Goal: Complete application form: Complete application form

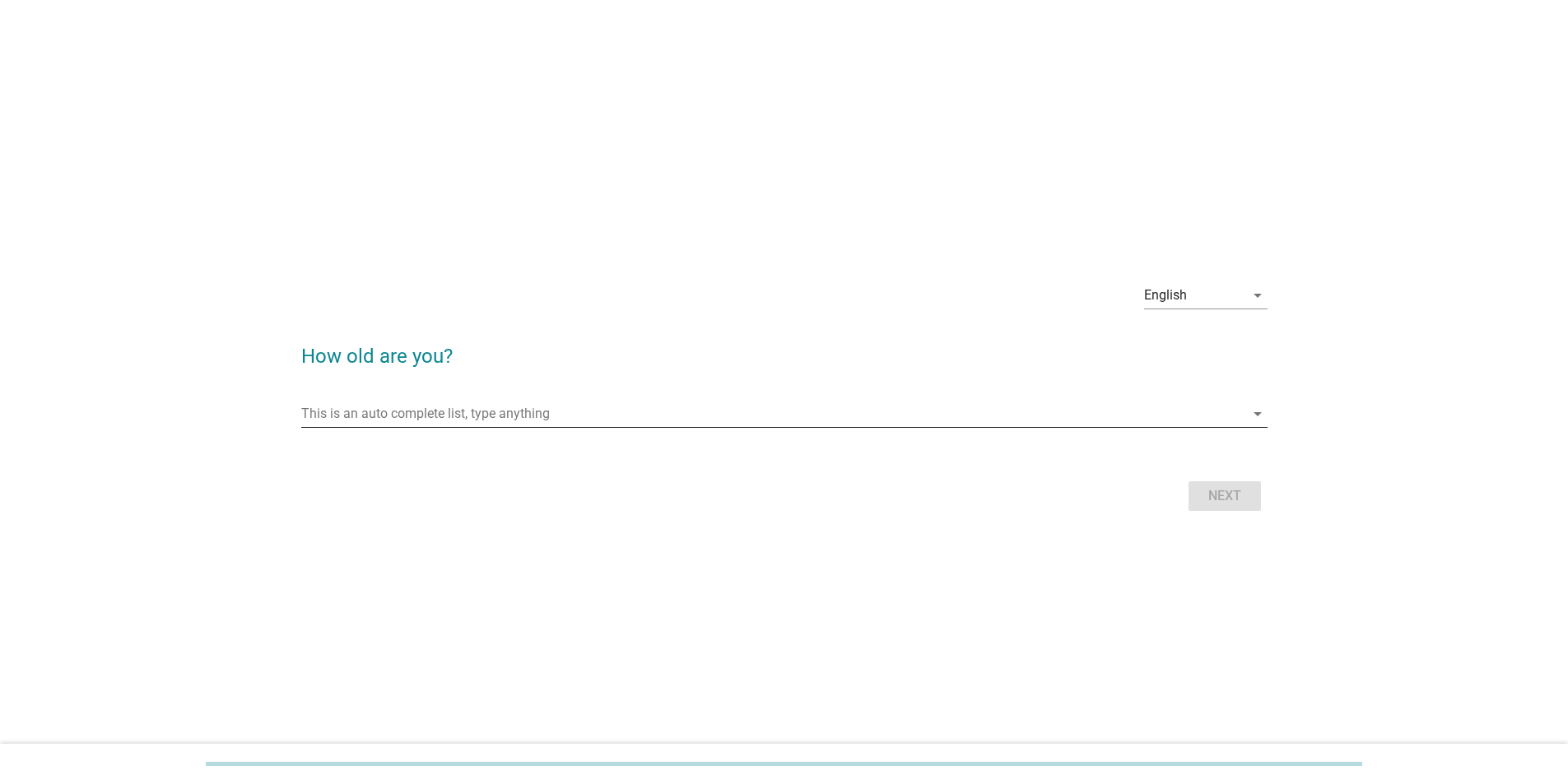
click at [393, 135] on input "This is an auto complete list, type anything" at bounding box center [773, 414] width 944 height 26
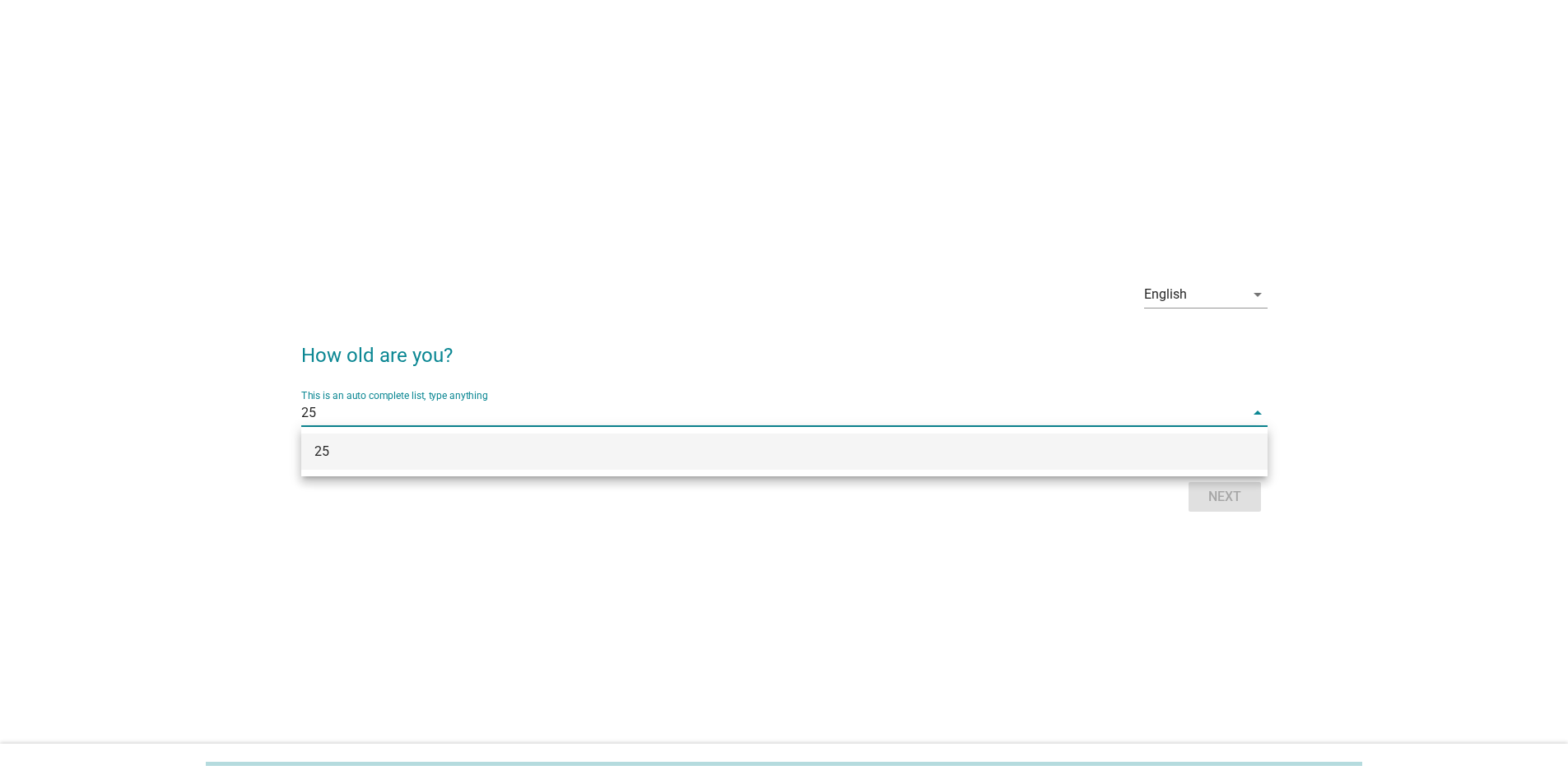
type input "25"
click at [501, 135] on div "English arrow_drop_down How old are you? This is an auto complete list, type an…" at bounding box center [784, 392] width 1489 height 275
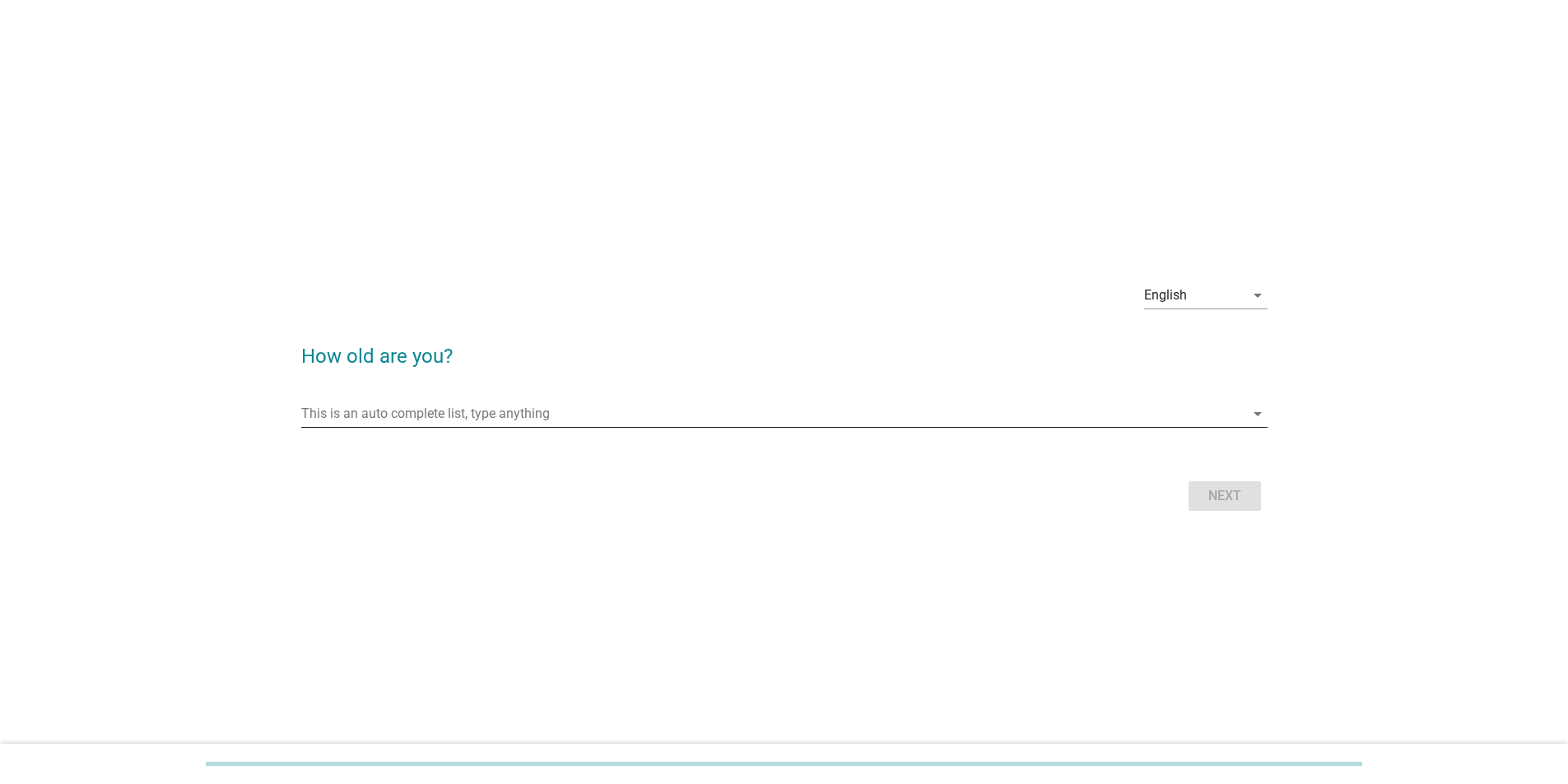
click at [348, 135] on input "This is an auto complete list, type anything" at bounding box center [773, 414] width 944 height 26
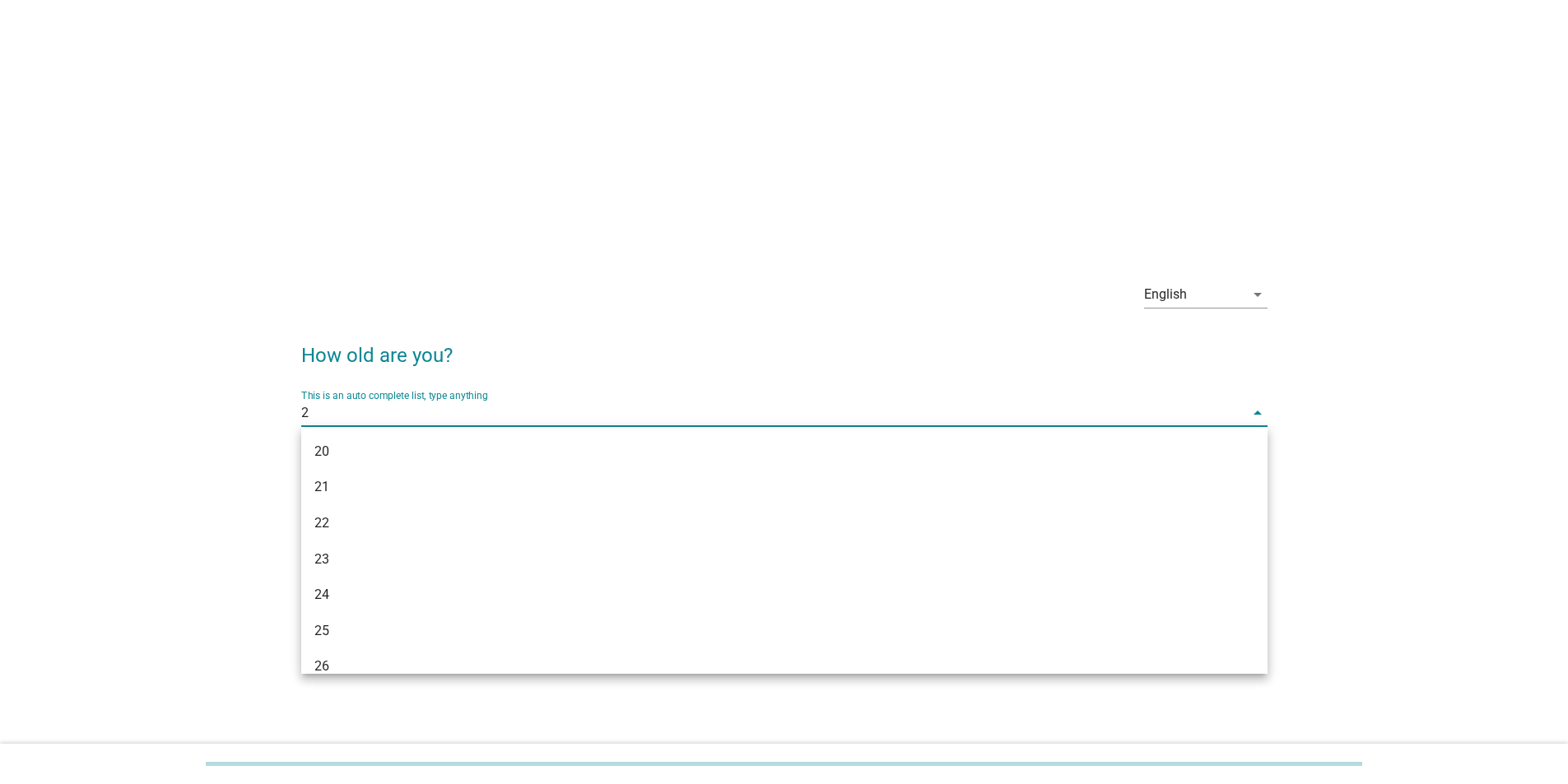
type input "25"
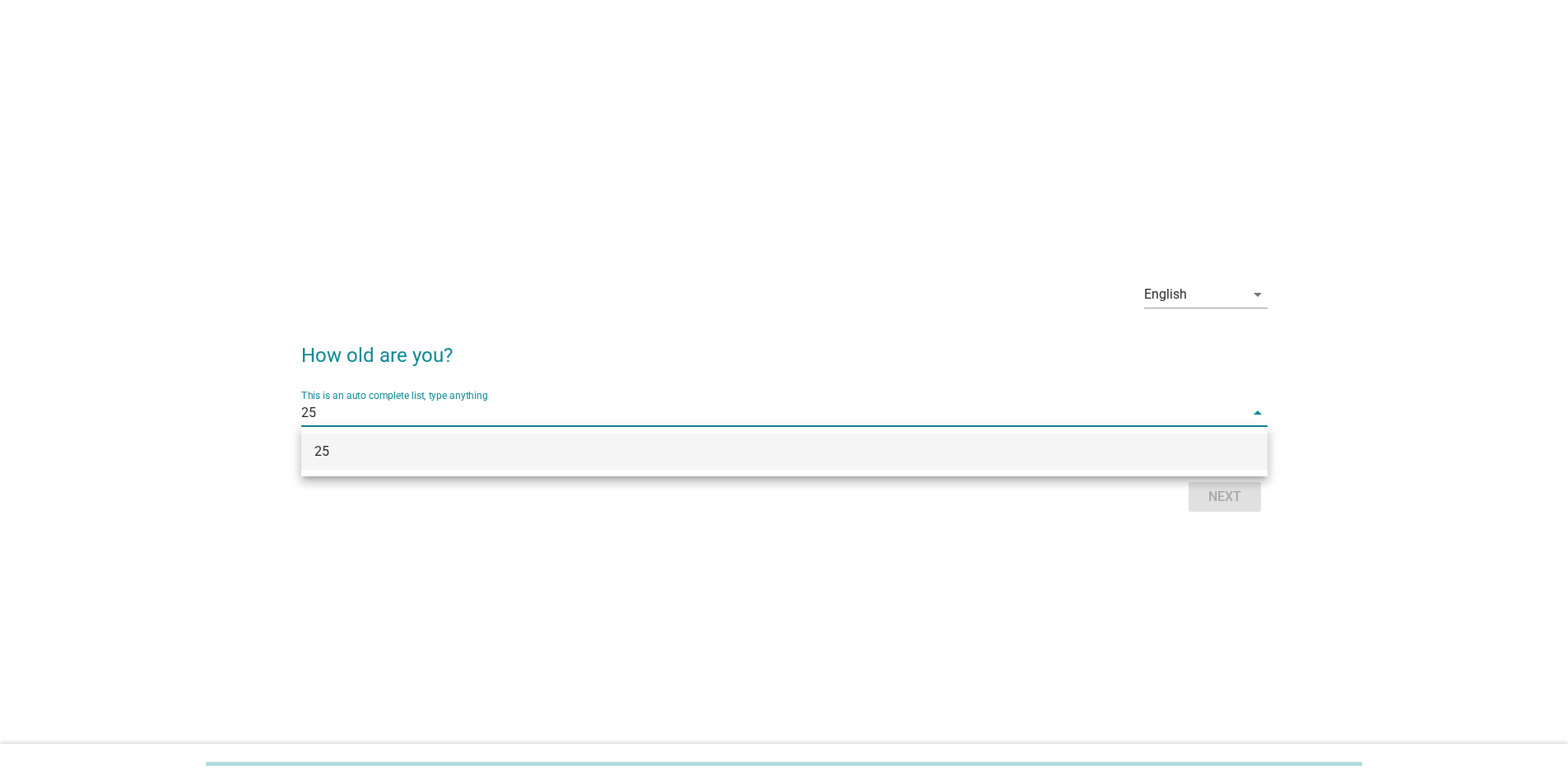
click at [341, 135] on div "25" at bounding box center [745, 452] width 861 height 20
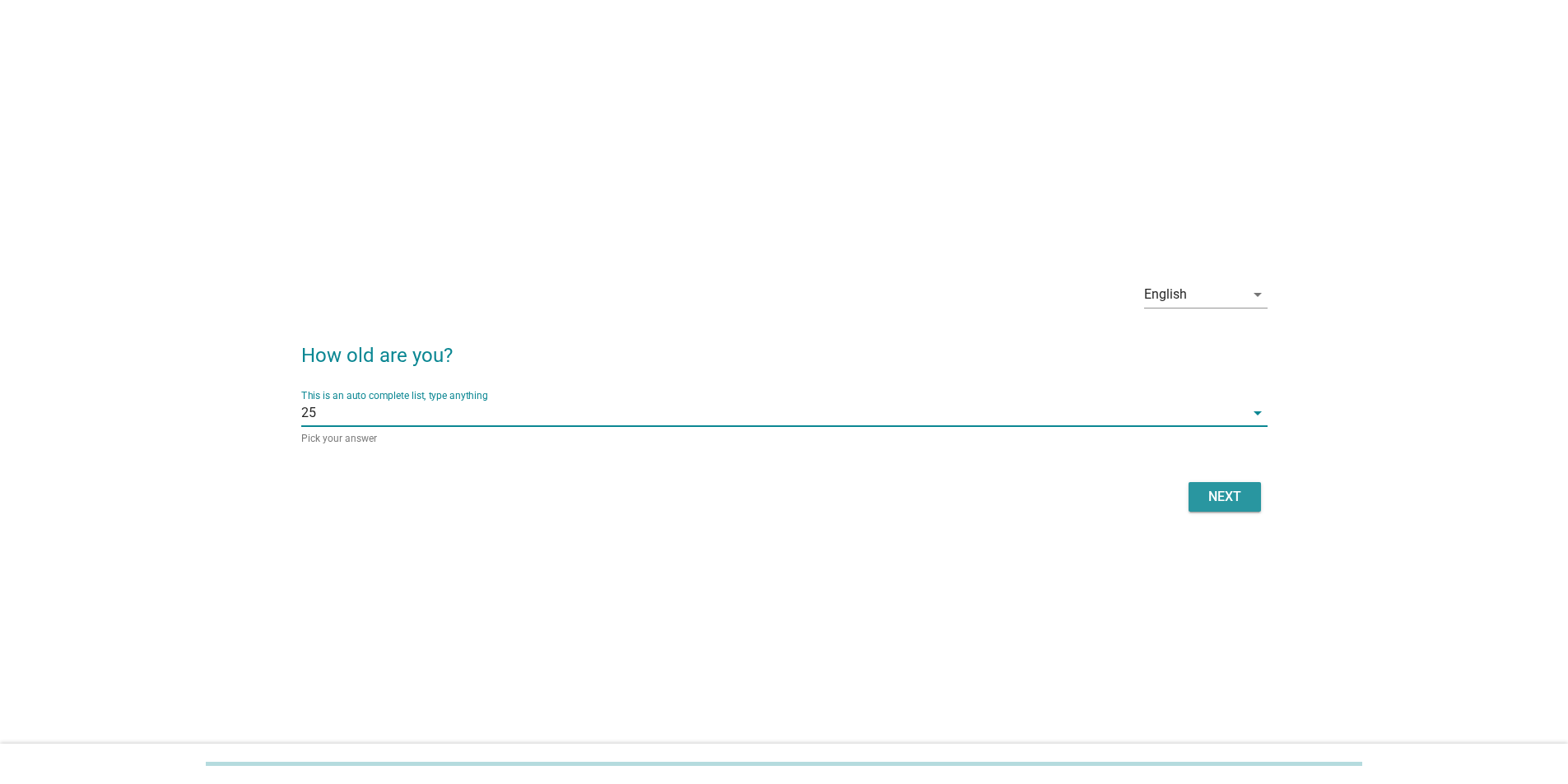
click at [501, 135] on div "Next" at bounding box center [1225, 497] width 46 height 20
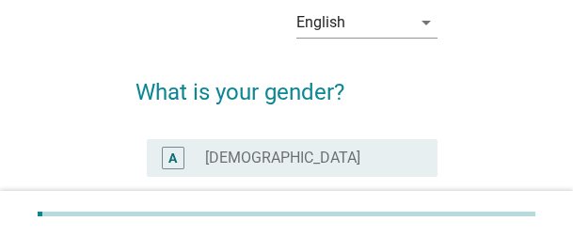
scroll to position [216, 0]
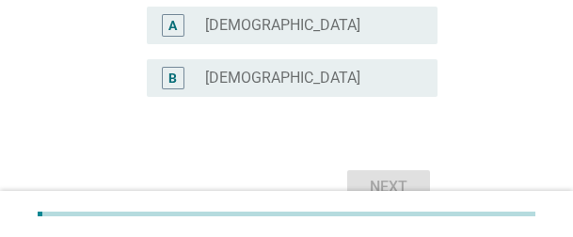
click at [282, 67] on div "radio_button_unchecked [DEMOGRAPHIC_DATA]" at bounding box center [313, 78] width 217 height 23
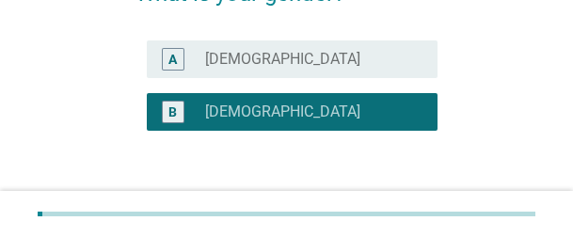
scroll to position [310, 0]
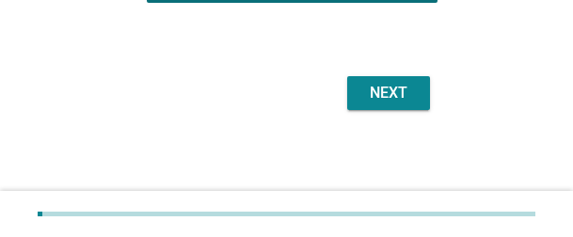
click at [377, 100] on div "Next" at bounding box center [388, 93] width 53 height 23
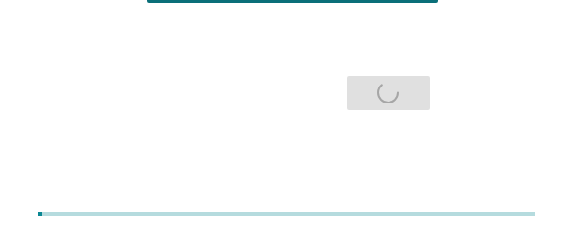
scroll to position [0, 0]
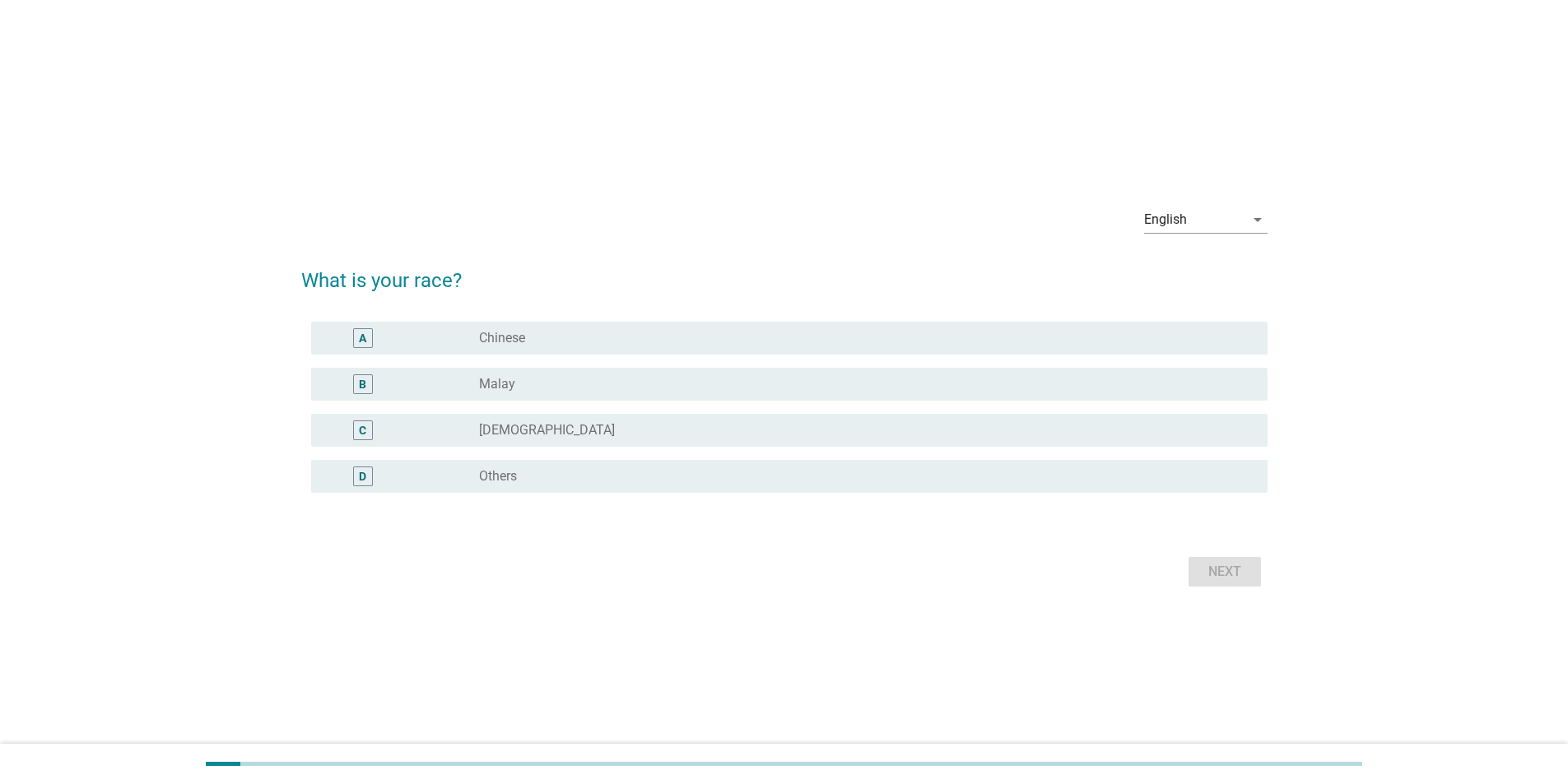
click at [501, 135] on div "radio_button_unchecked Malay" at bounding box center [860, 384] width 763 height 17
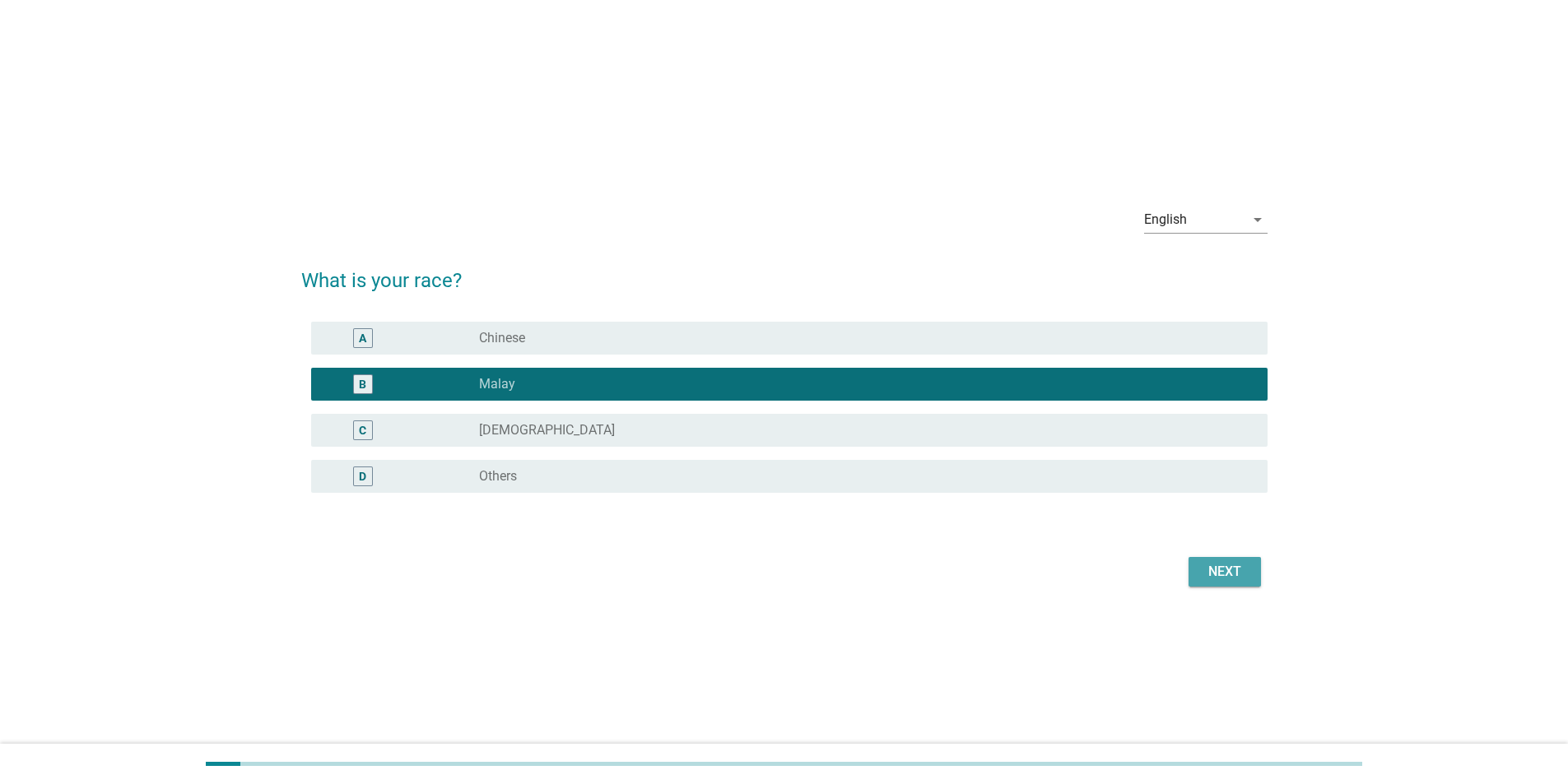
click at [501, 135] on div "Next" at bounding box center [1225, 571] width 46 height 20
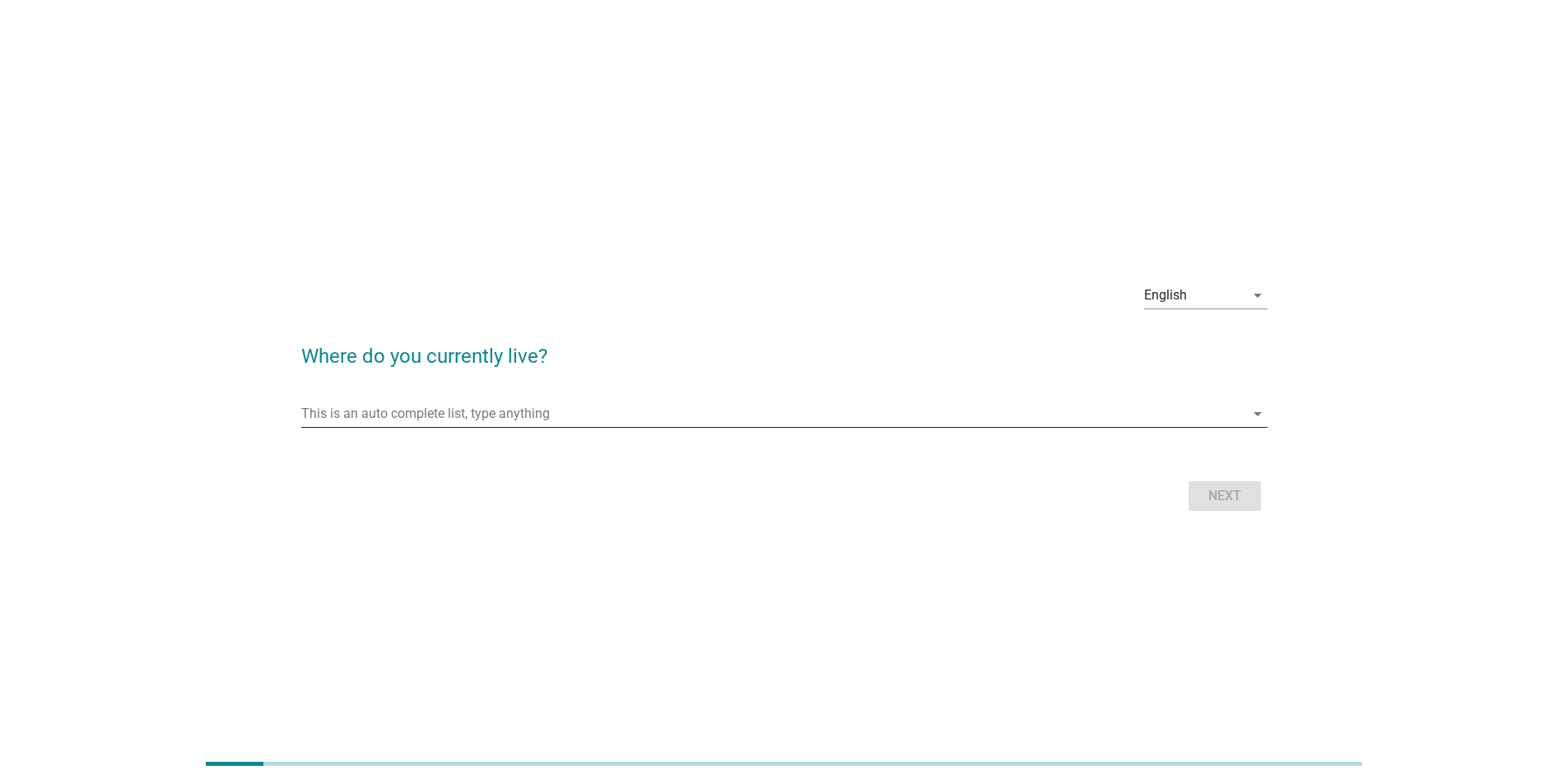
click at [420, 135] on input "This is an auto complete list, type anything" at bounding box center [773, 414] width 944 height 26
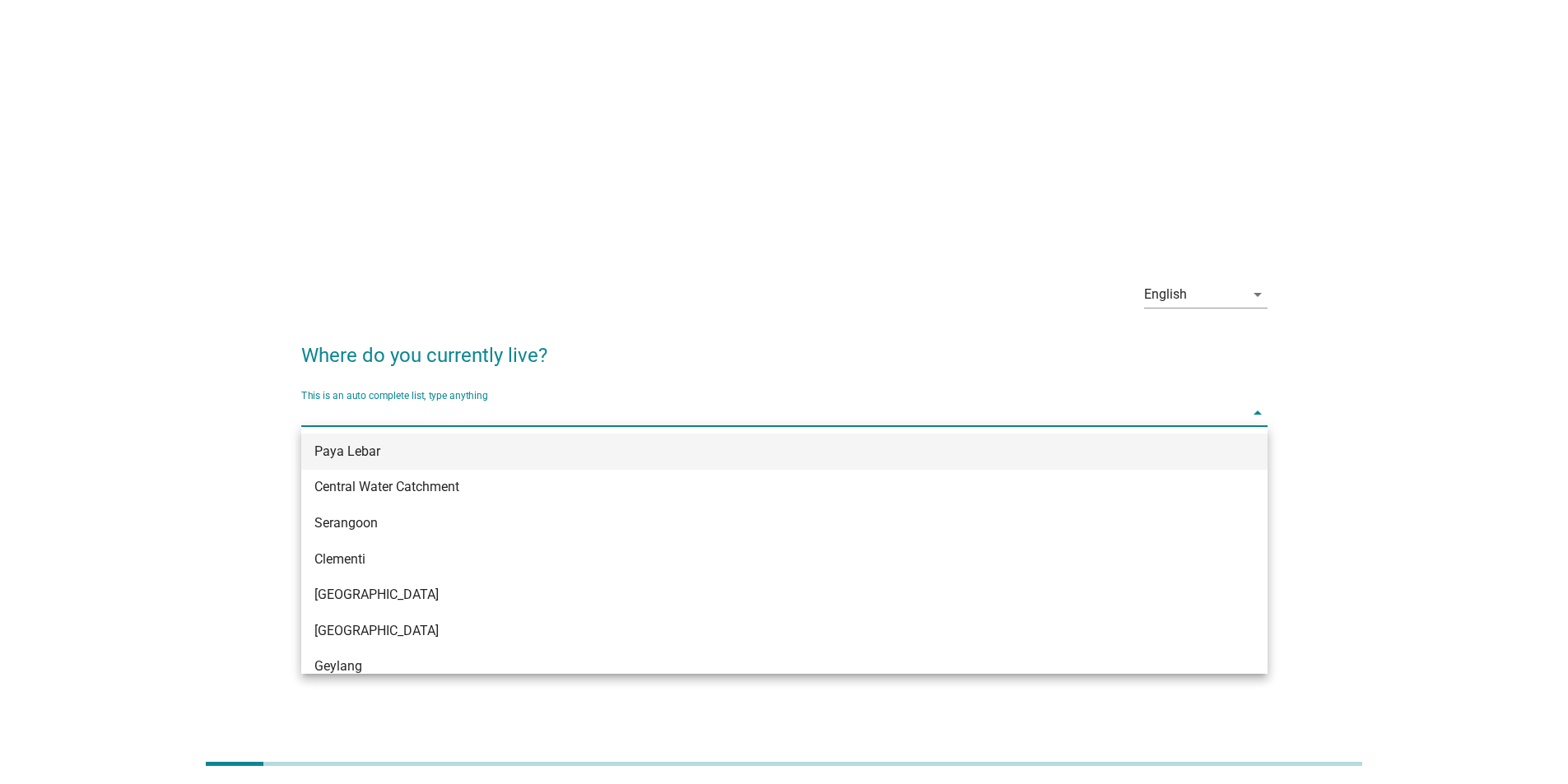
click at [375, 135] on div "Paya Lebar" at bounding box center [745, 452] width 861 height 20
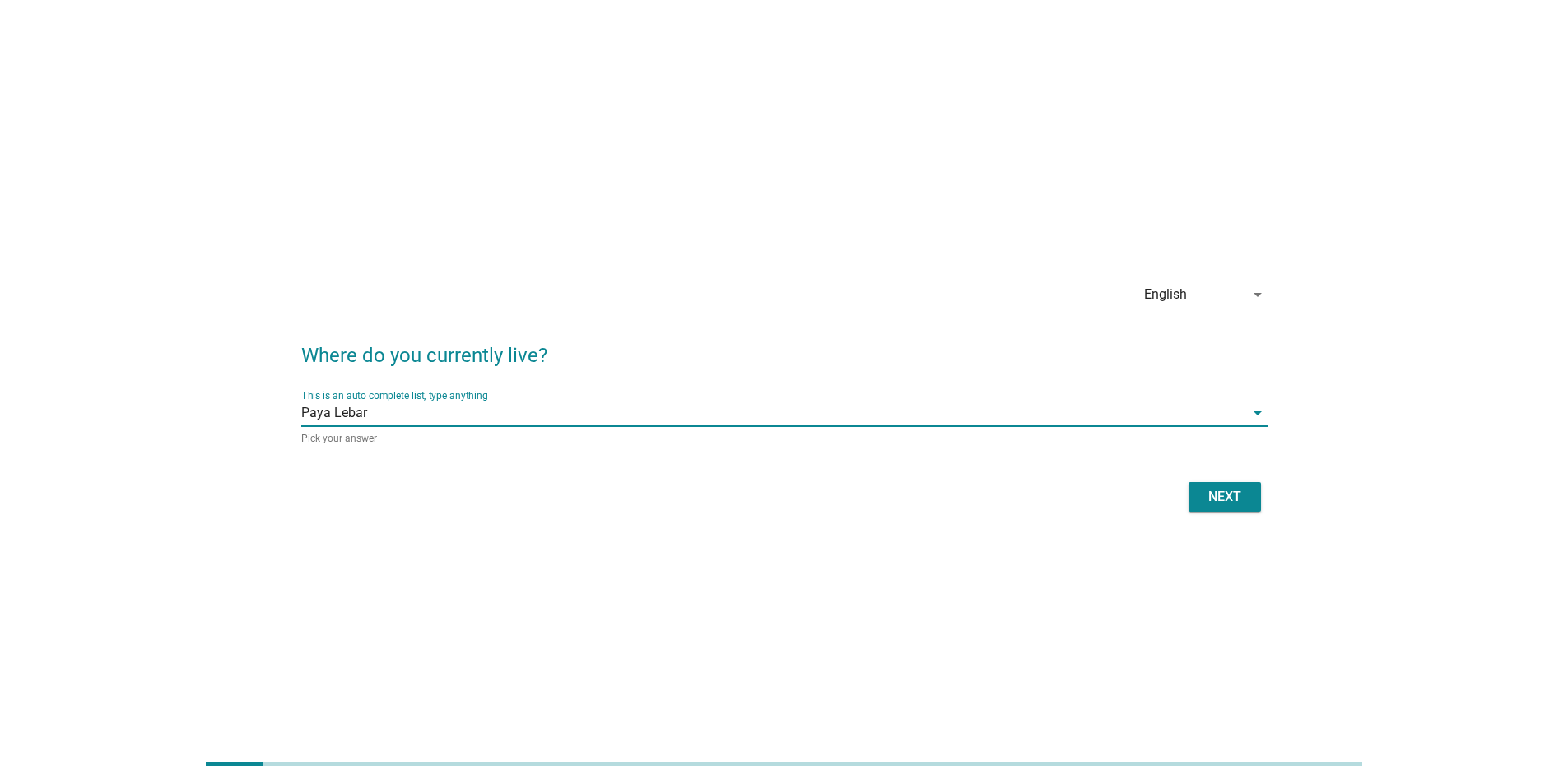
click at [501, 135] on div "English arrow_drop_down Where do you currently live? This is an auto complete l…" at bounding box center [784, 392] width 993 height 275
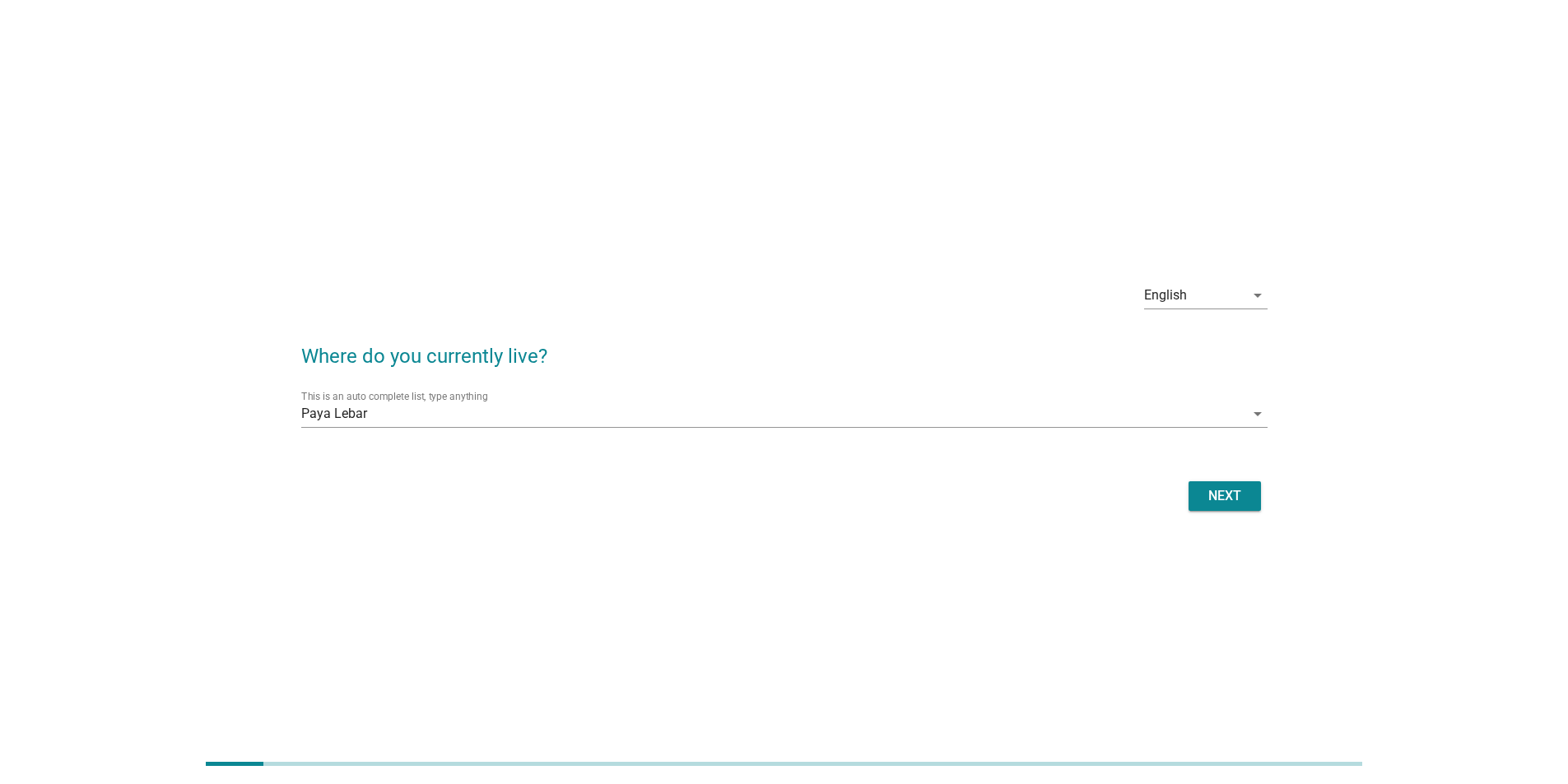
click at [501, 135] on div "Next" at bounding box center [1225, 496] width 46 height 20
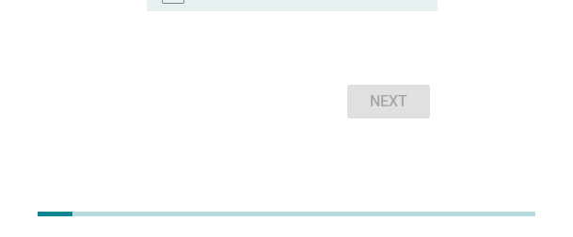
scroll to position [923, 0]
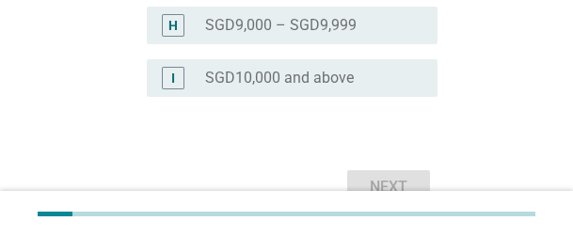
click at [257, 82] on label "SGD10,000 and above" at bounding box center [279, 78] width 149 height 19
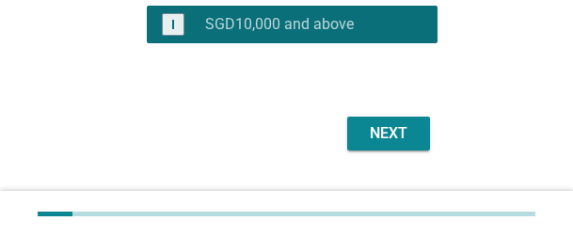
scroll to position [1017, 0]
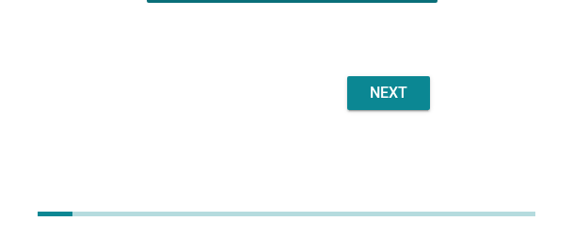
click at [408, 93] on div "Next" at bounding box center [388, 93] width 53 height 23
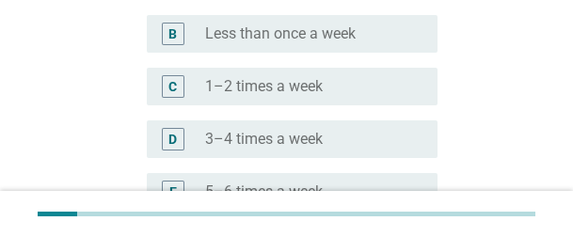
scroll to position [376, 0]
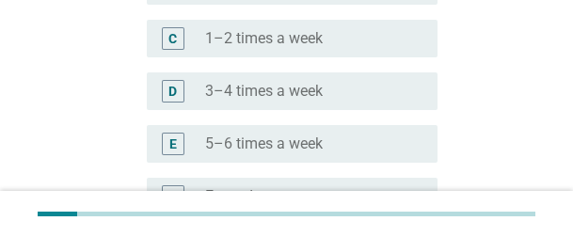
click at [275, 94] on label "3–4 times a week" at bounding box center [264, 91] width 118 height 19
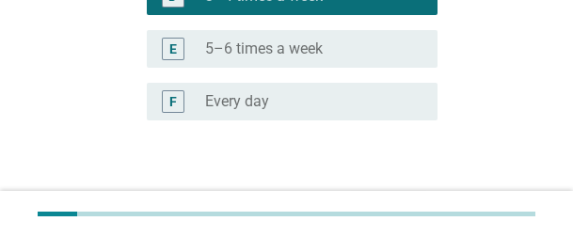
scroll to position [589, 0]
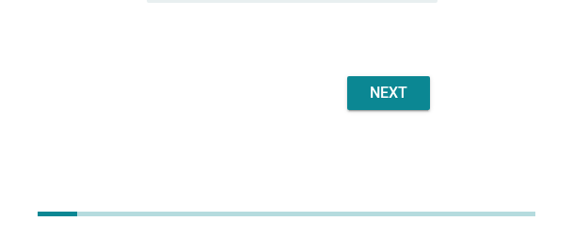
click at [387, 100] on div "Next" at bounding box center [388, 93] width 53 height 23
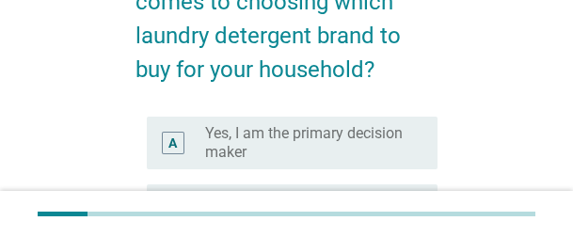
scroll to position [282, 0]
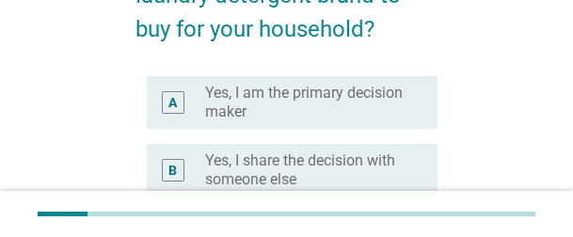
click at [272, 93] on label "Yes, I am the primary decision maker" at bounding box center [306, 103] width 202 height 38
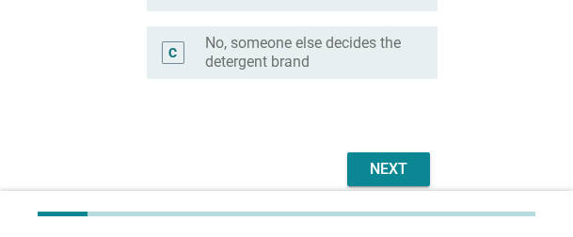
scroll to position [470, 0]
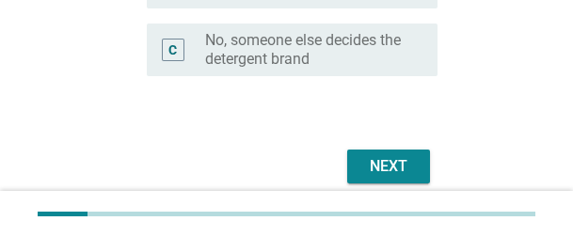
click at [388, 154] on div "Next" at bounding box center [388, 166] width 53 height 23
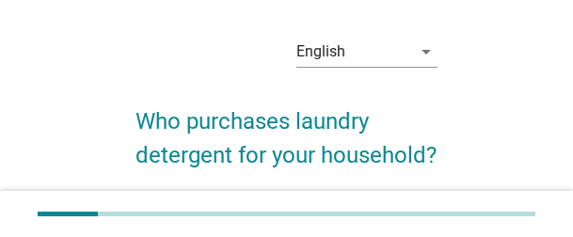
scroll to position [188, 0]
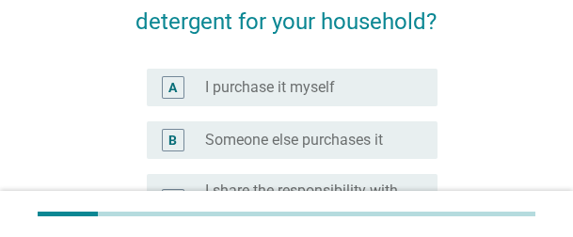
click at [294, 88] on label "I purchase it myself" at bounding box center [270, 87] width 130 height 19
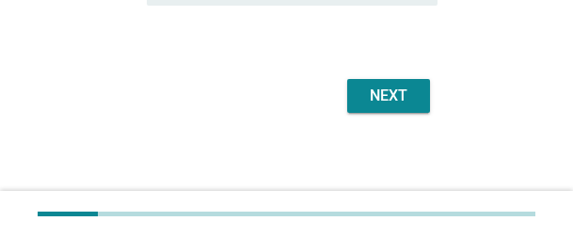
scroll to position [412, 0]
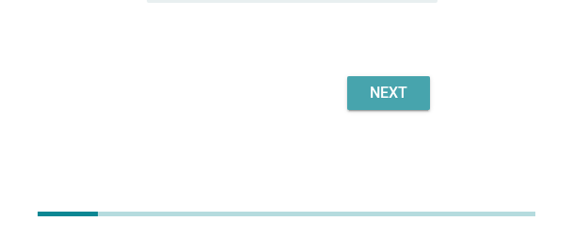
click at [400, 104] on button "Next" at bounding box center [388, 93] width 83 height 34
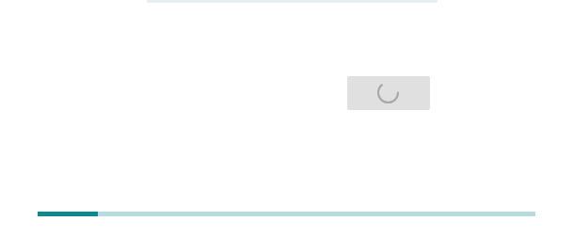
scroll to position [0, 0]
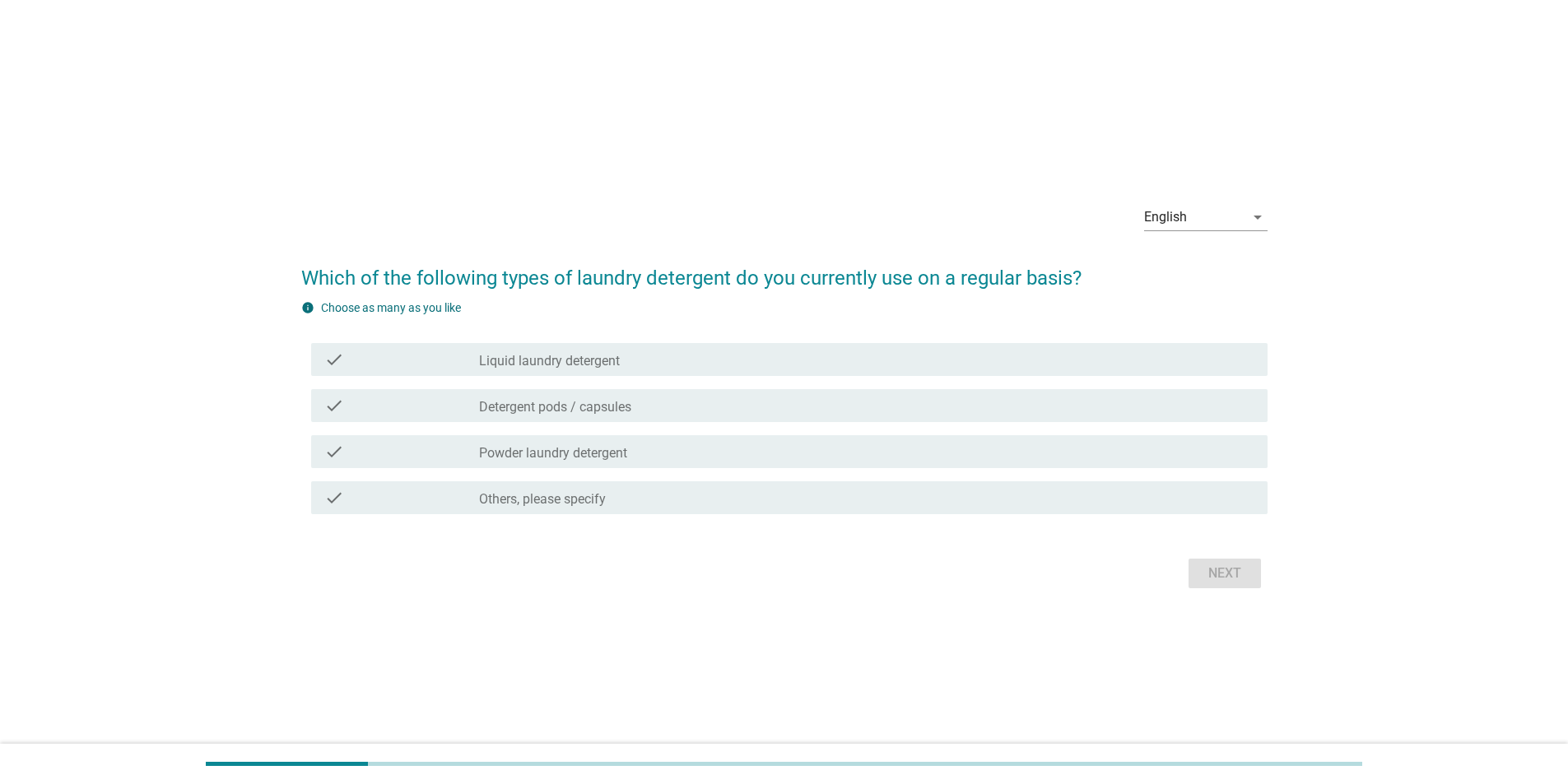
click at [501, 135] on label "Liquid laundry detergent" at bounding box center [549, 360] width 141 height 17
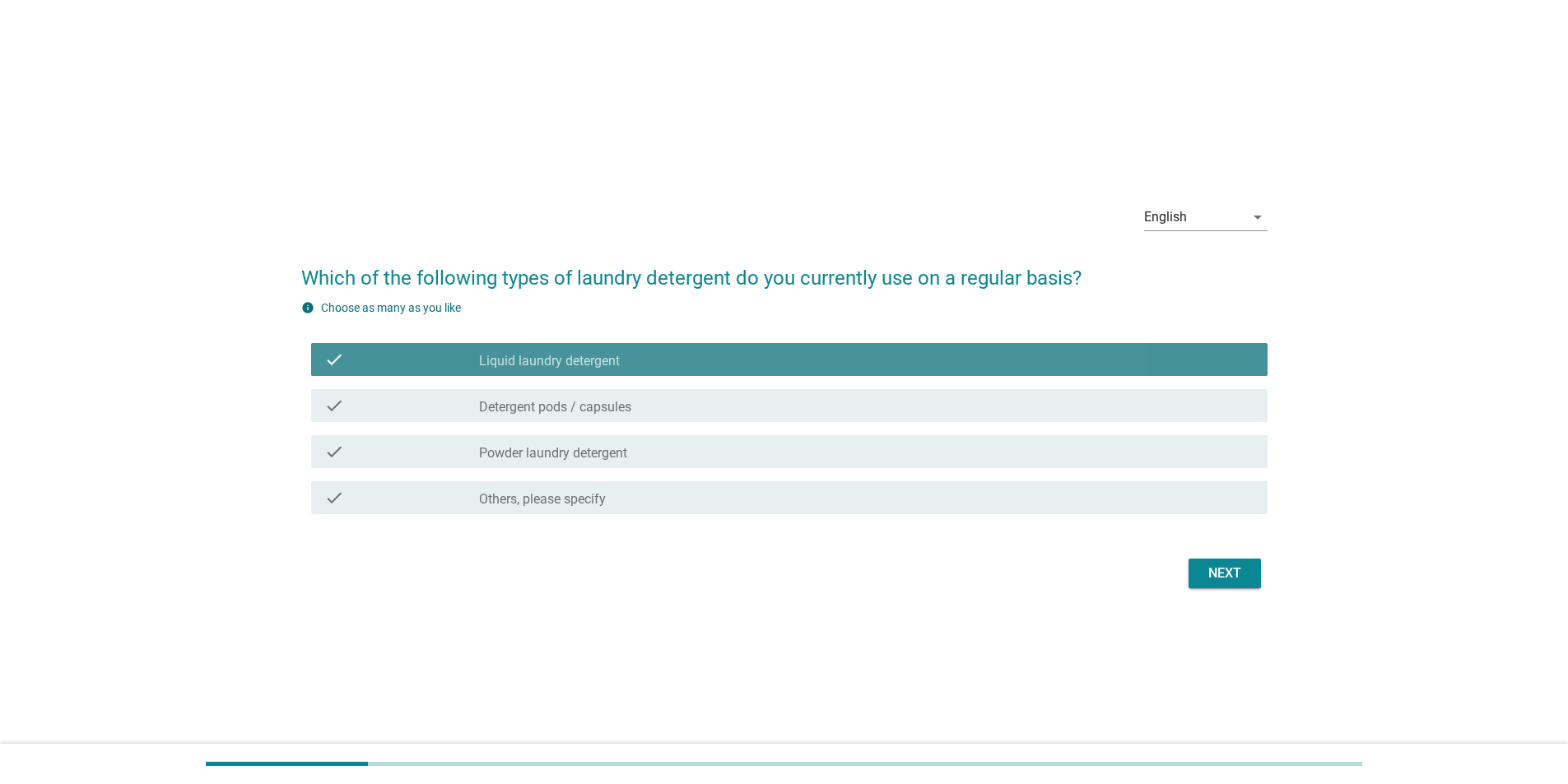
click at [501, 135] on label "Detergent pods / capsules" at bounding box center [555, 407] width 152 height 17
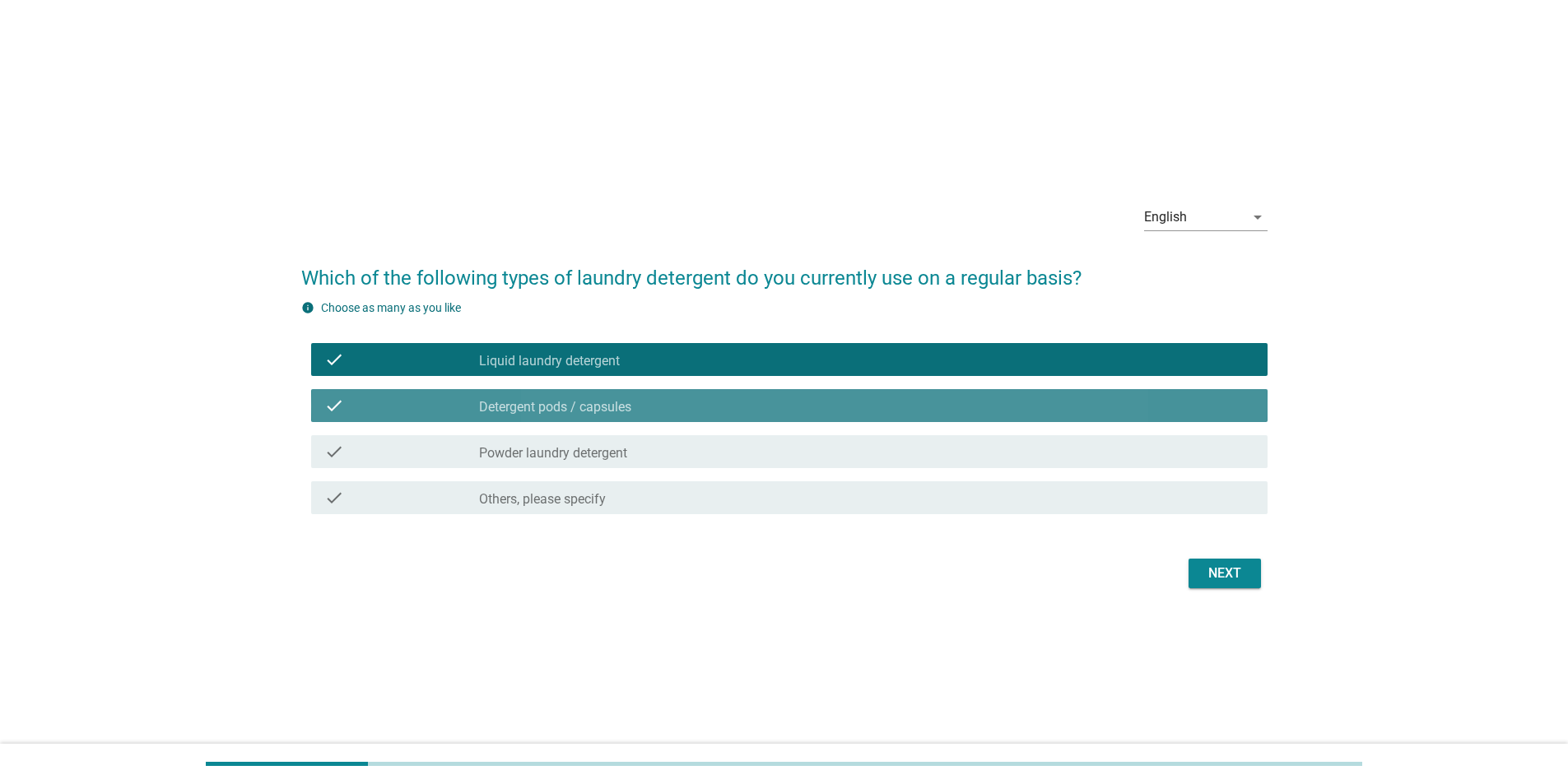
click at [501, 135] on label "Powder laundry detergent" at bounding box center [552, 453] width 148 height 17
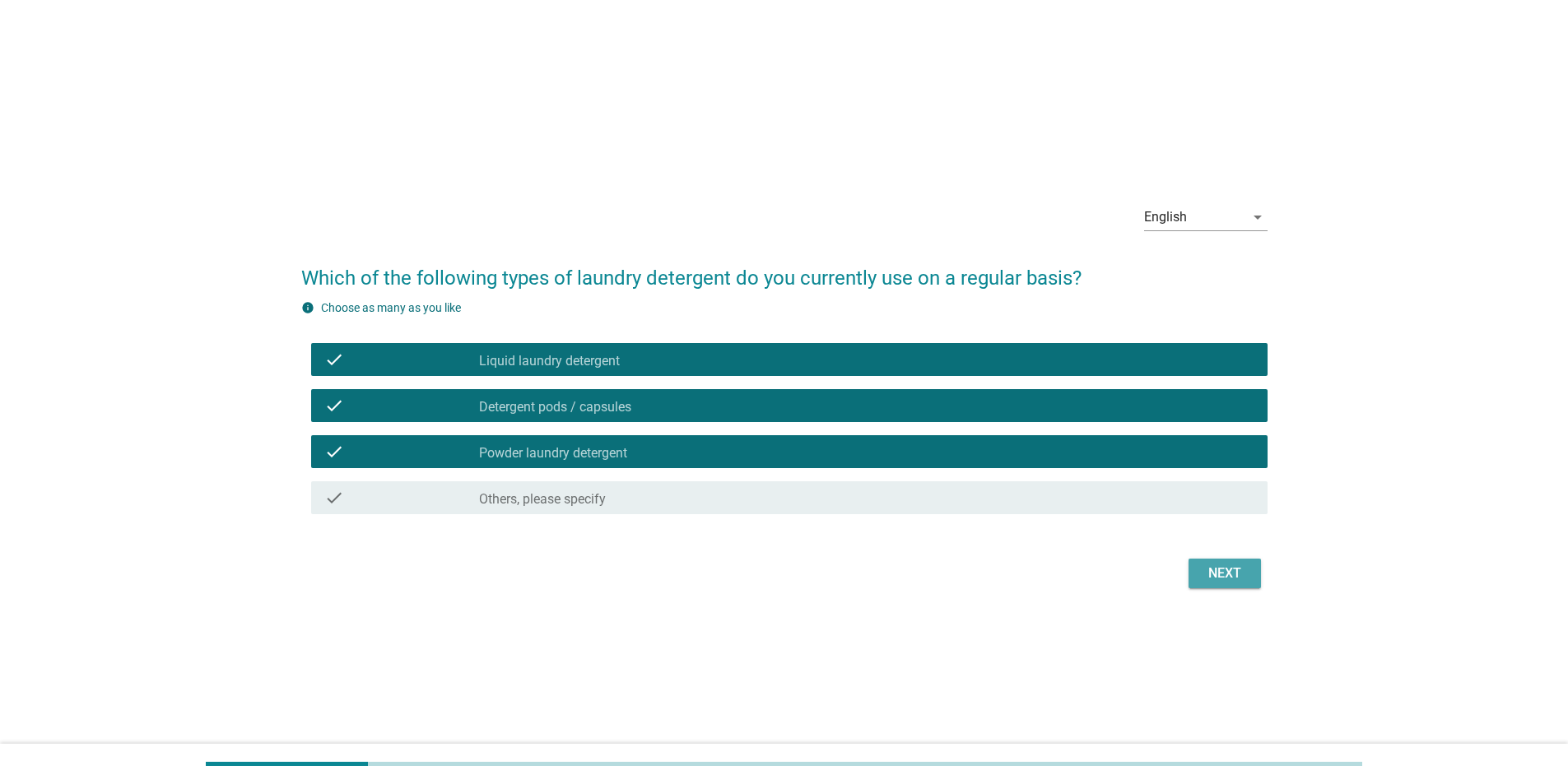
click at [501, 135] on div "Next" at bounding box center [1225, 573] width 46 height 20
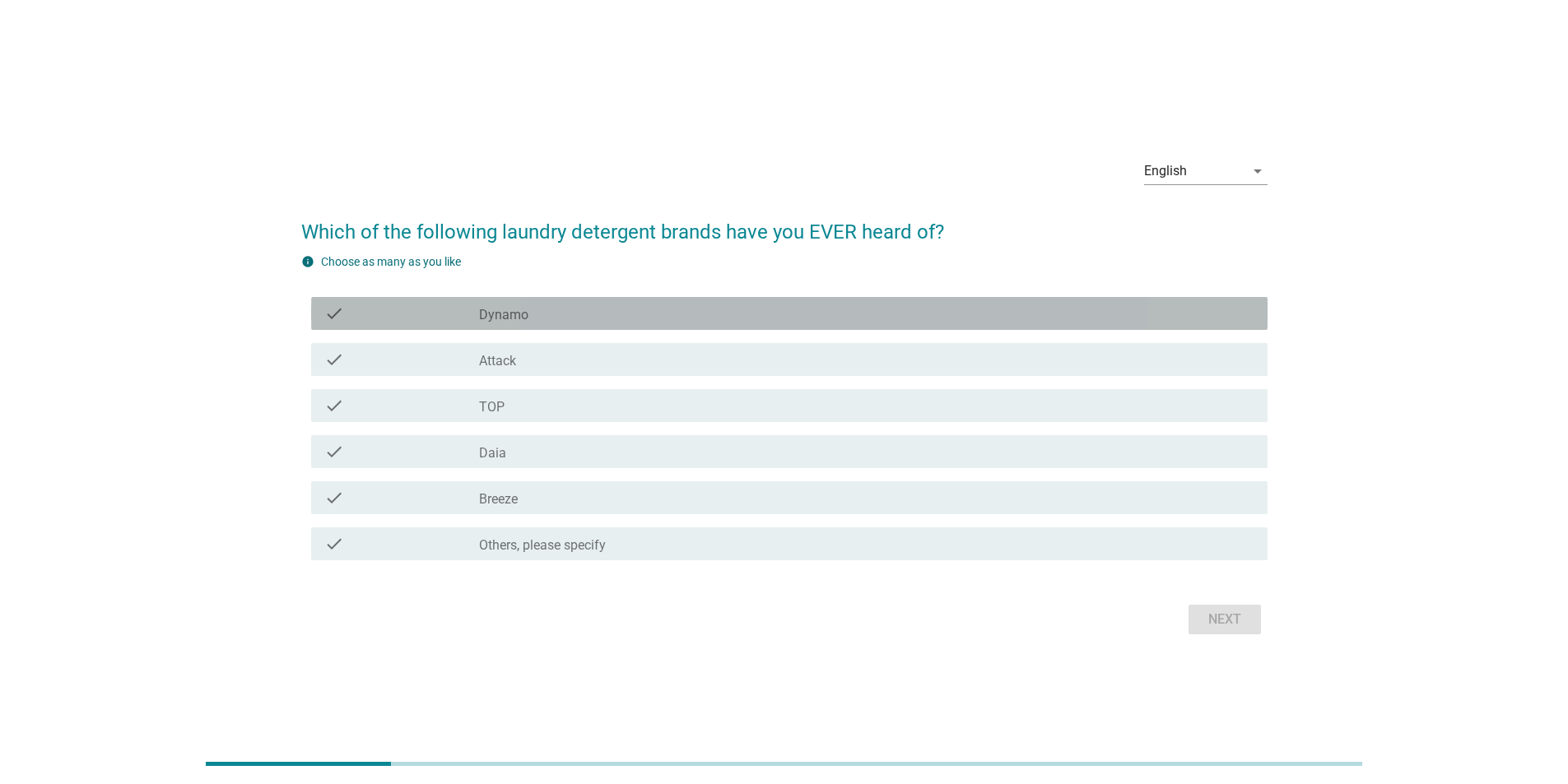
drag, startPoint x: 527, startPoint y: 317, endPoint x: 527, endPoint y: 327, distance: 10.0
click at [501, 135] on label "Dynamo" at bounding box center [503, 315] width 49 height 17
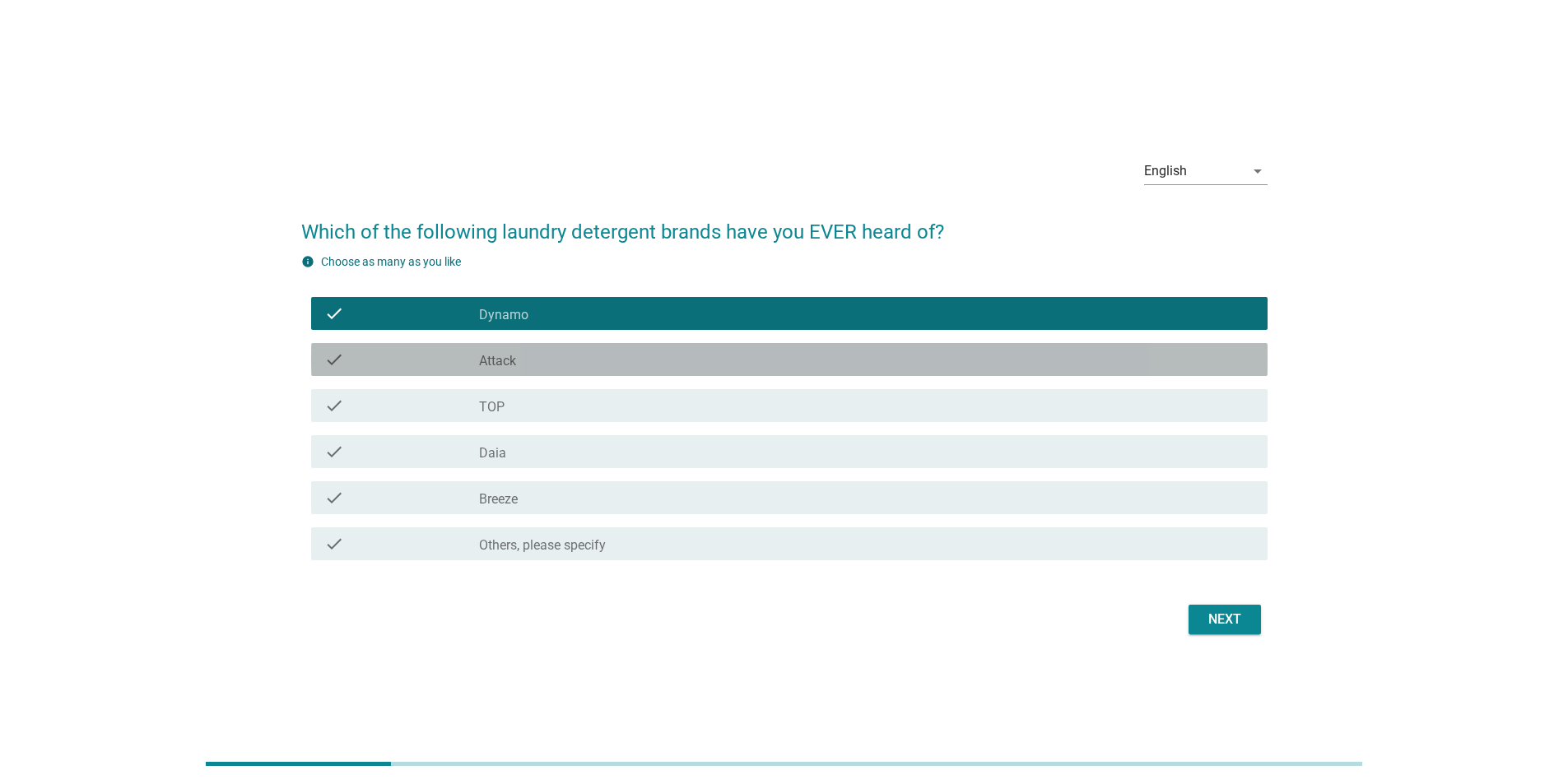
click at [501, 135] on label "Attack" at bounding box center [497, 360] width 37 height 17
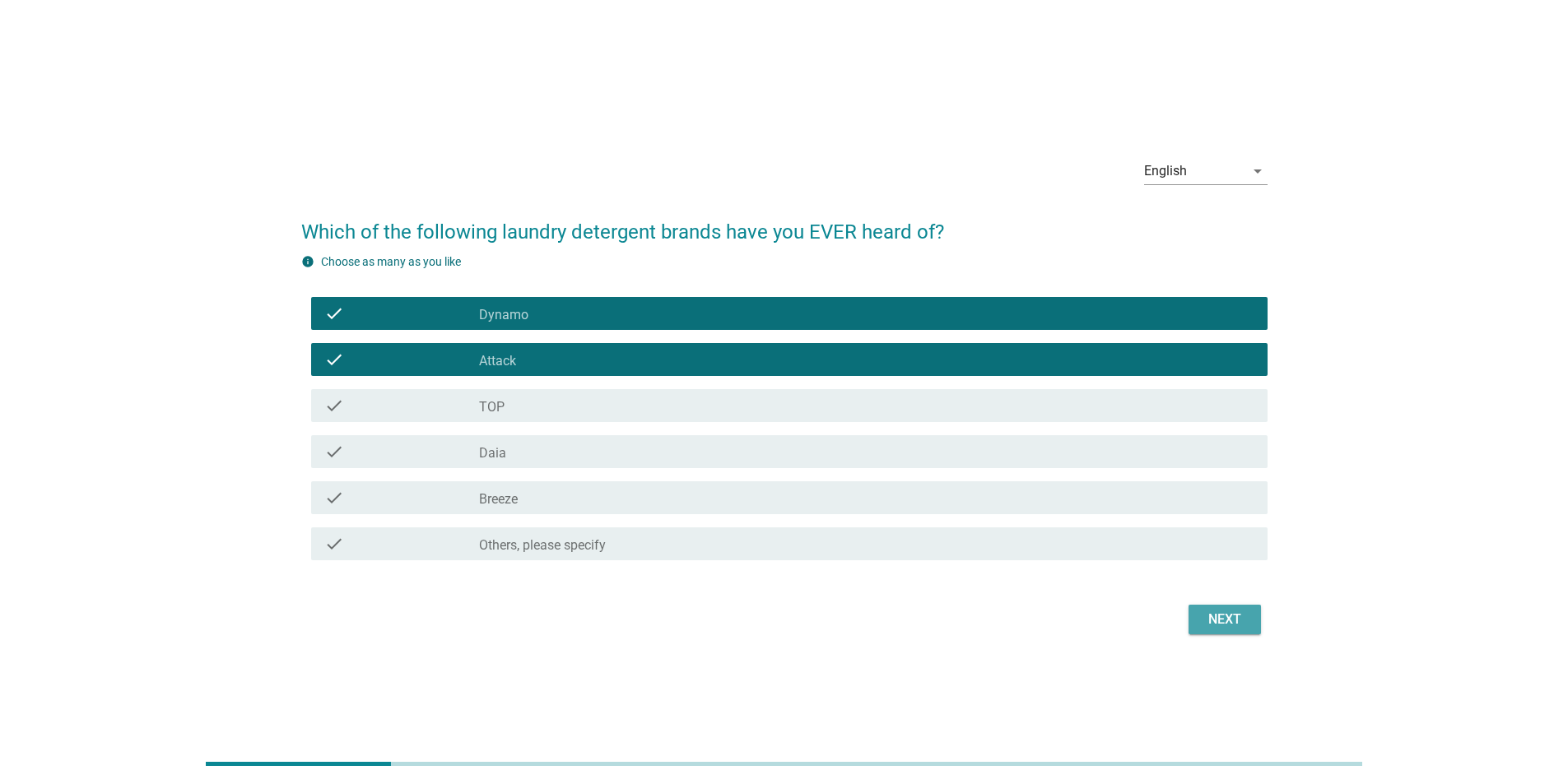
click at [501, 135] on div "Next" at bounding box center [1225, 620] width 46 height 20
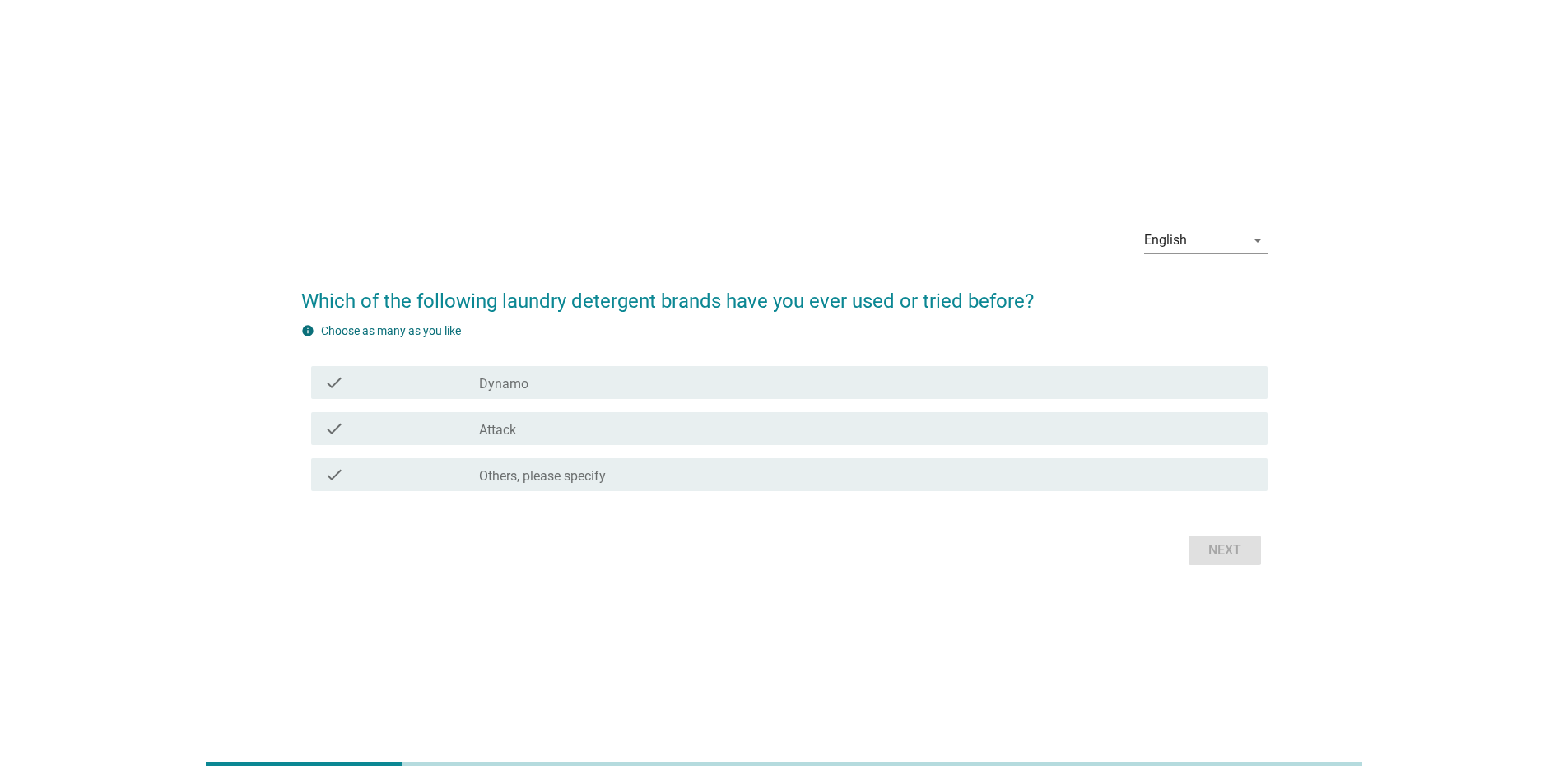
drag, startPoint x: 559, startPoint y: 392, endPoint x: 544, endPoint y: 412, distance: 25.0
click at [501, 135] on div "check check_box_outline_blank Dynamo" at bounding box center [789, 382] width 957 height 33
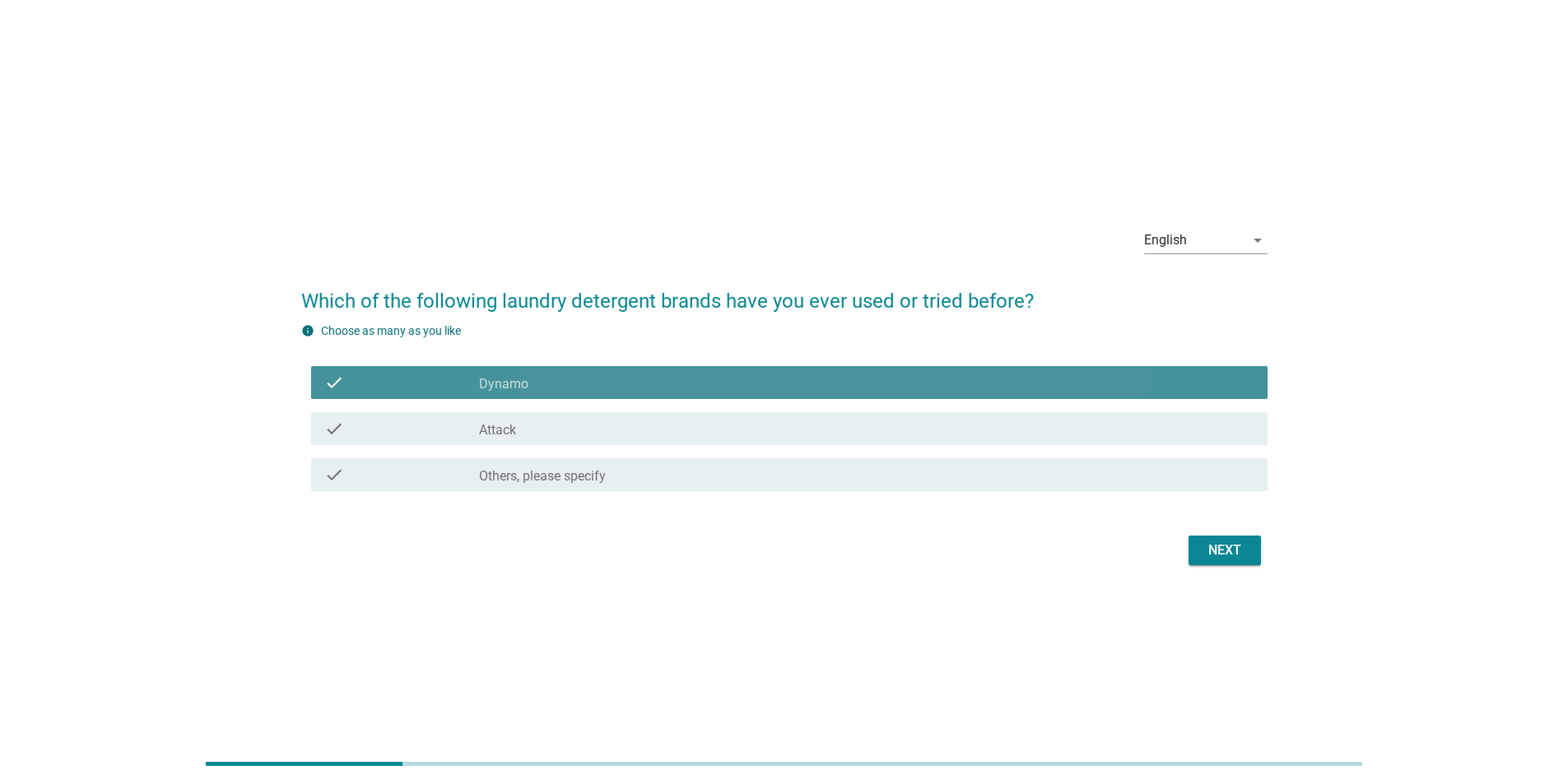
click at [501, 135] on div "check check_box_outline_blank Attack" at bounding box center [789, 429] width 957 height 33
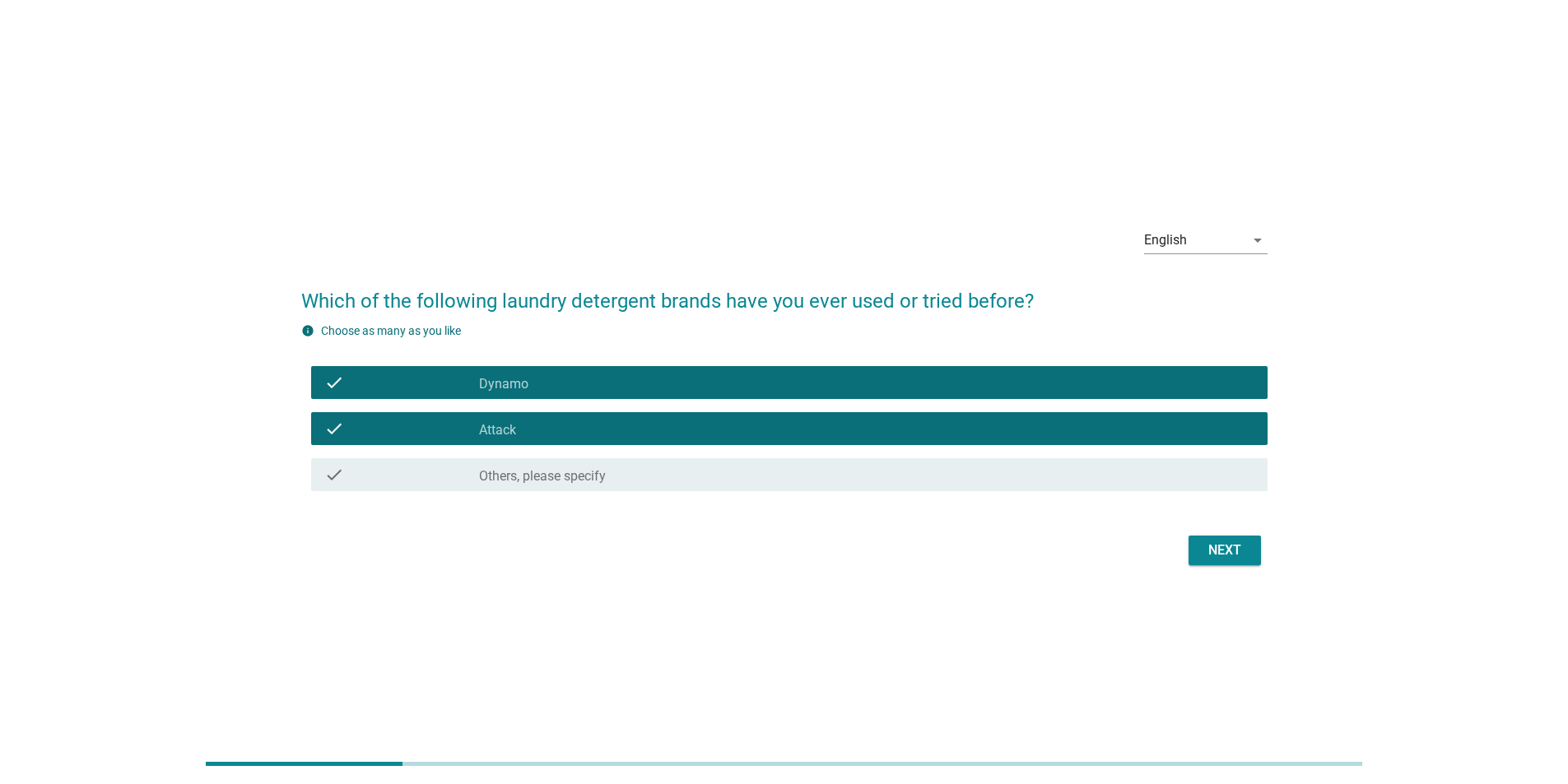
click at [501, 135] on div "Next" at bounding box center [1225, 550] width 46 height 20
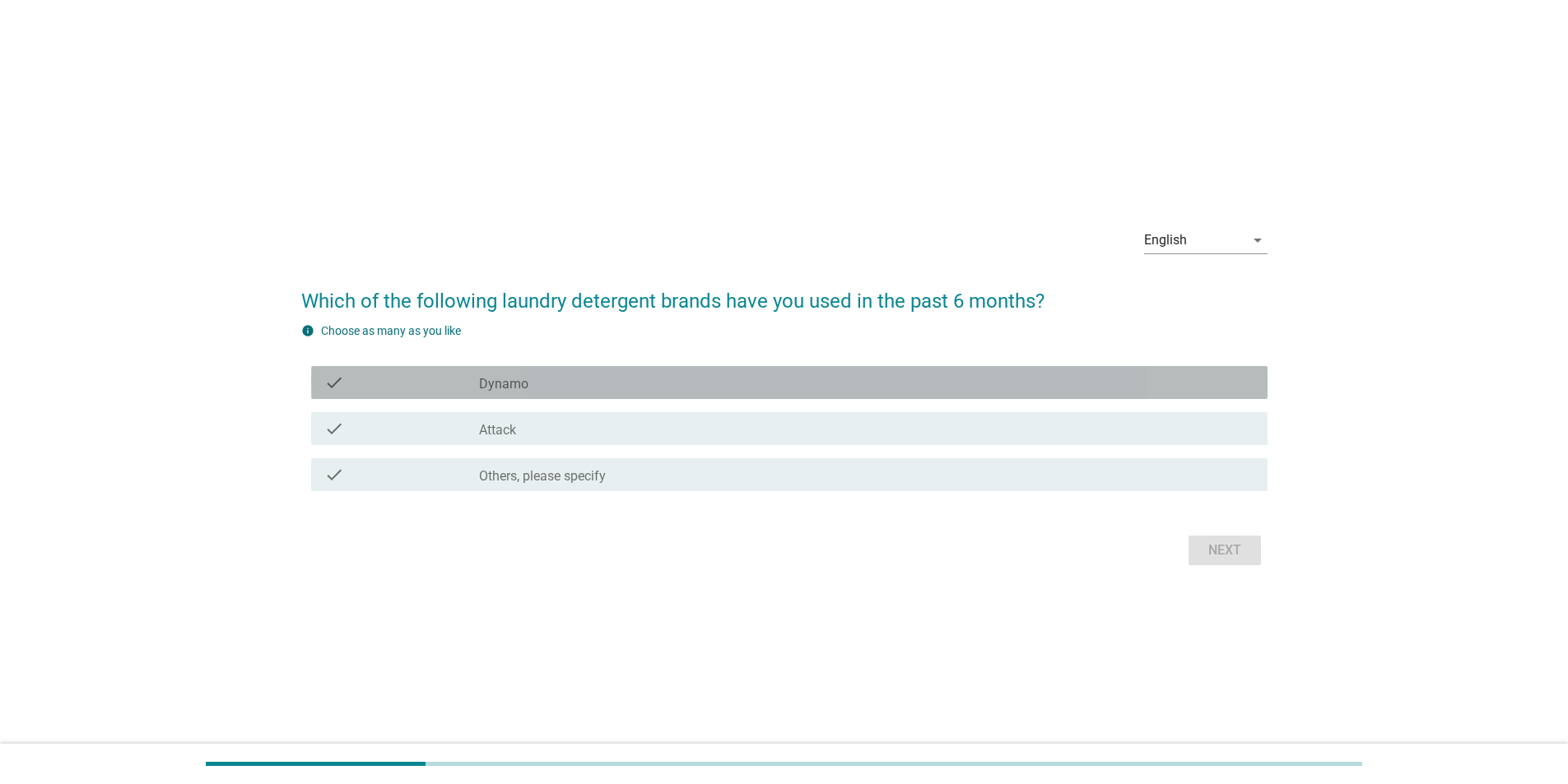
click at [490, 135] on div "check check_box_outline_blank Dynamo" at bounding box center [789, 382] width 957 height 33
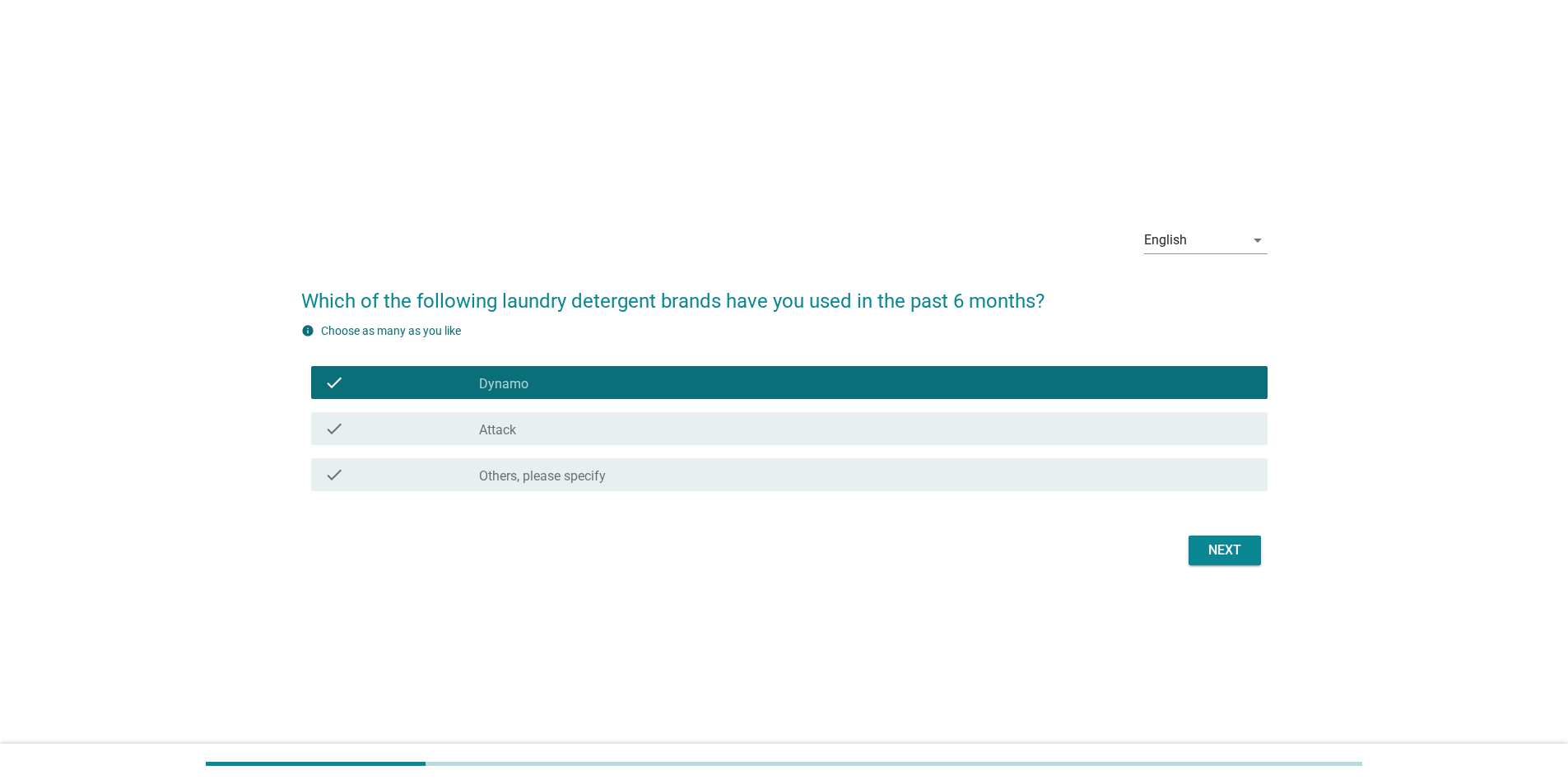
click at [495, 135] on div "check check_box_outline_blank Attack" at bounding box center [784, 429] width 967 height 46
click at [501, 135] on div "check check_box_outline_blank Attack" at bounding box center [789, 429] width 957 height 33
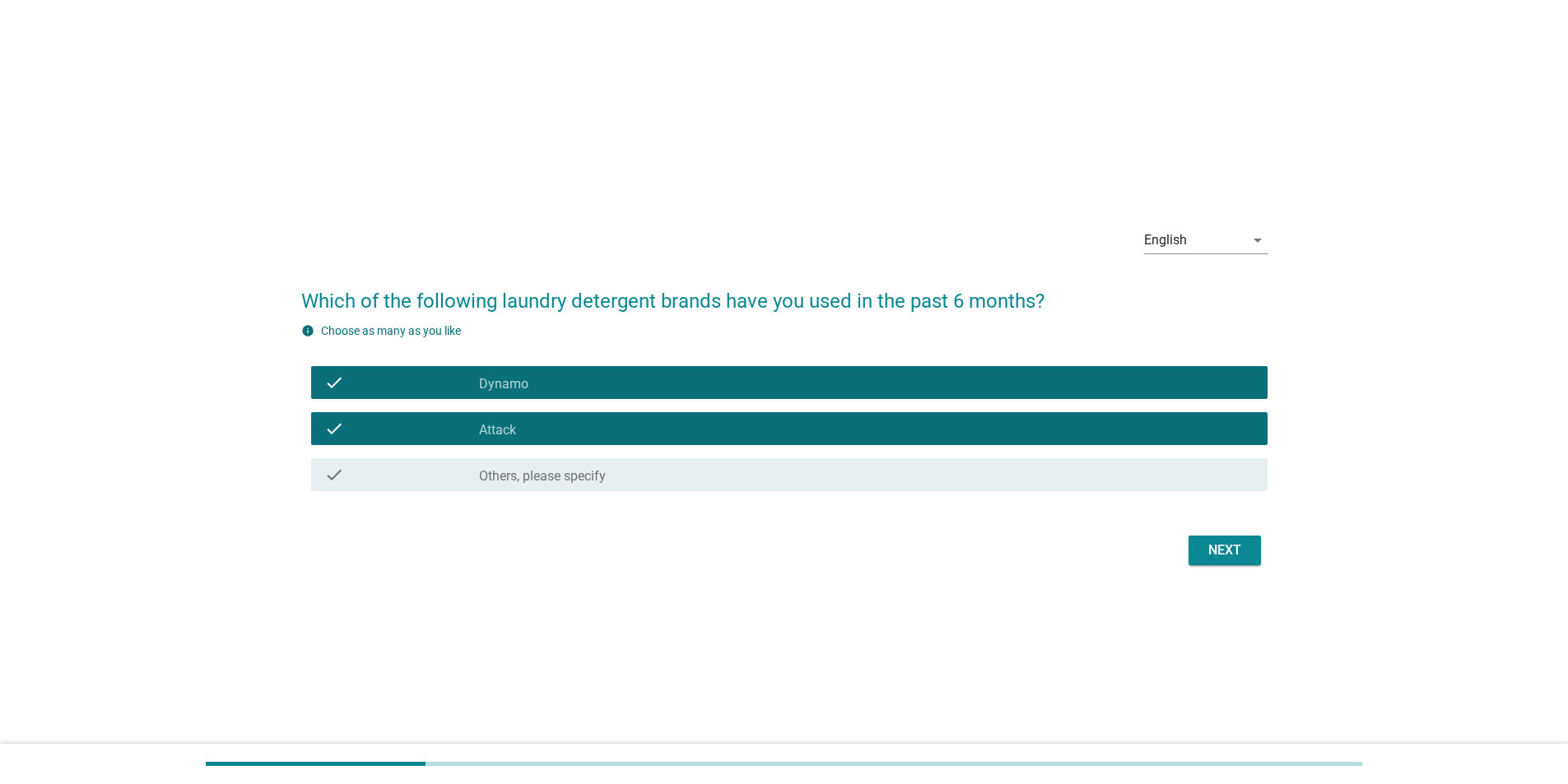
click at [501, 135] on div "Next" at bounding box center [784, 550] width 967 height 39
click at [501, 135] on div "Next" at bounding box center [1225, 550] width 46 height 20
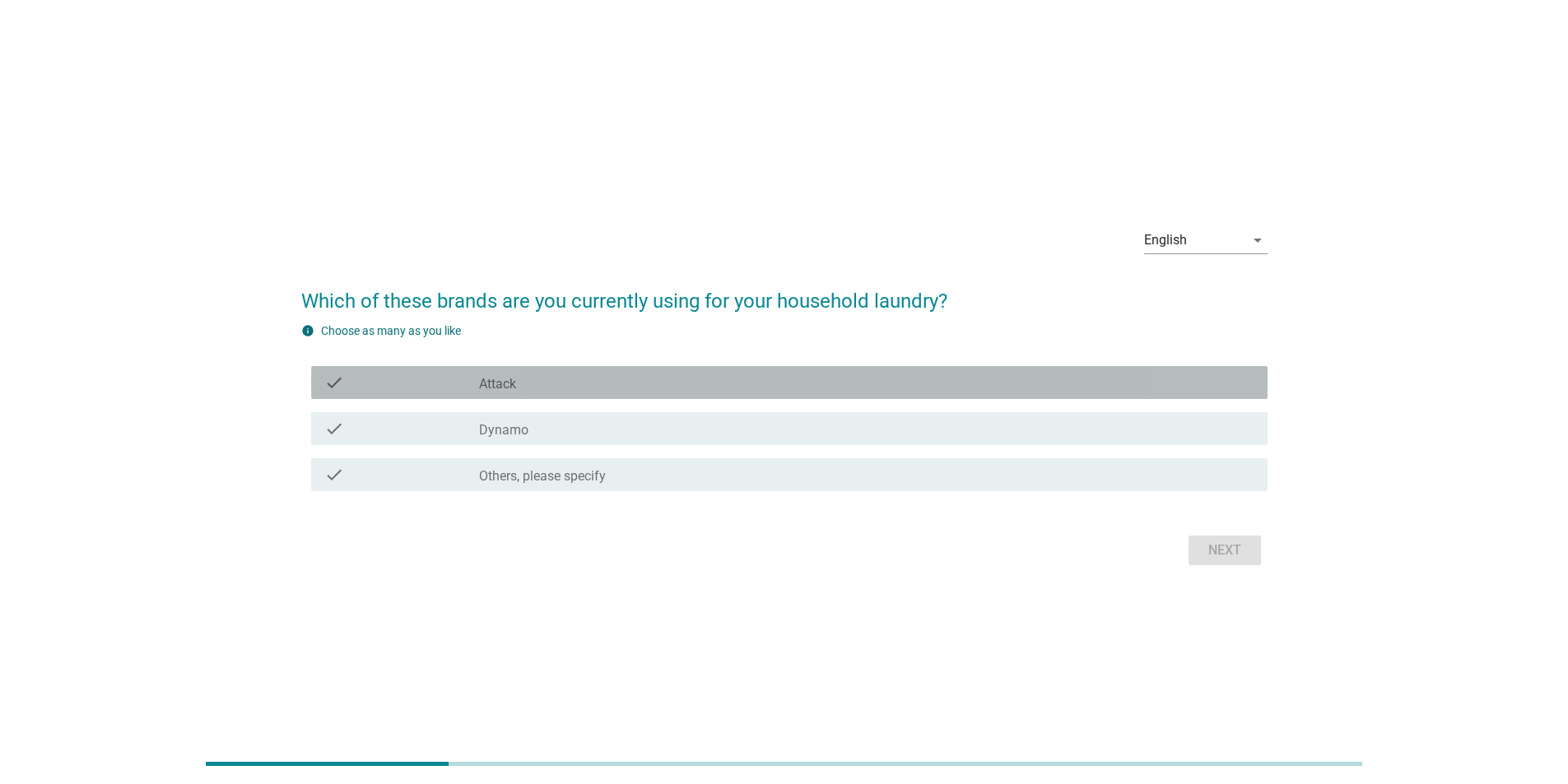
click at [501, 135] on div "check_box Attack" at bounding box center [867, 382] width 776 height 20
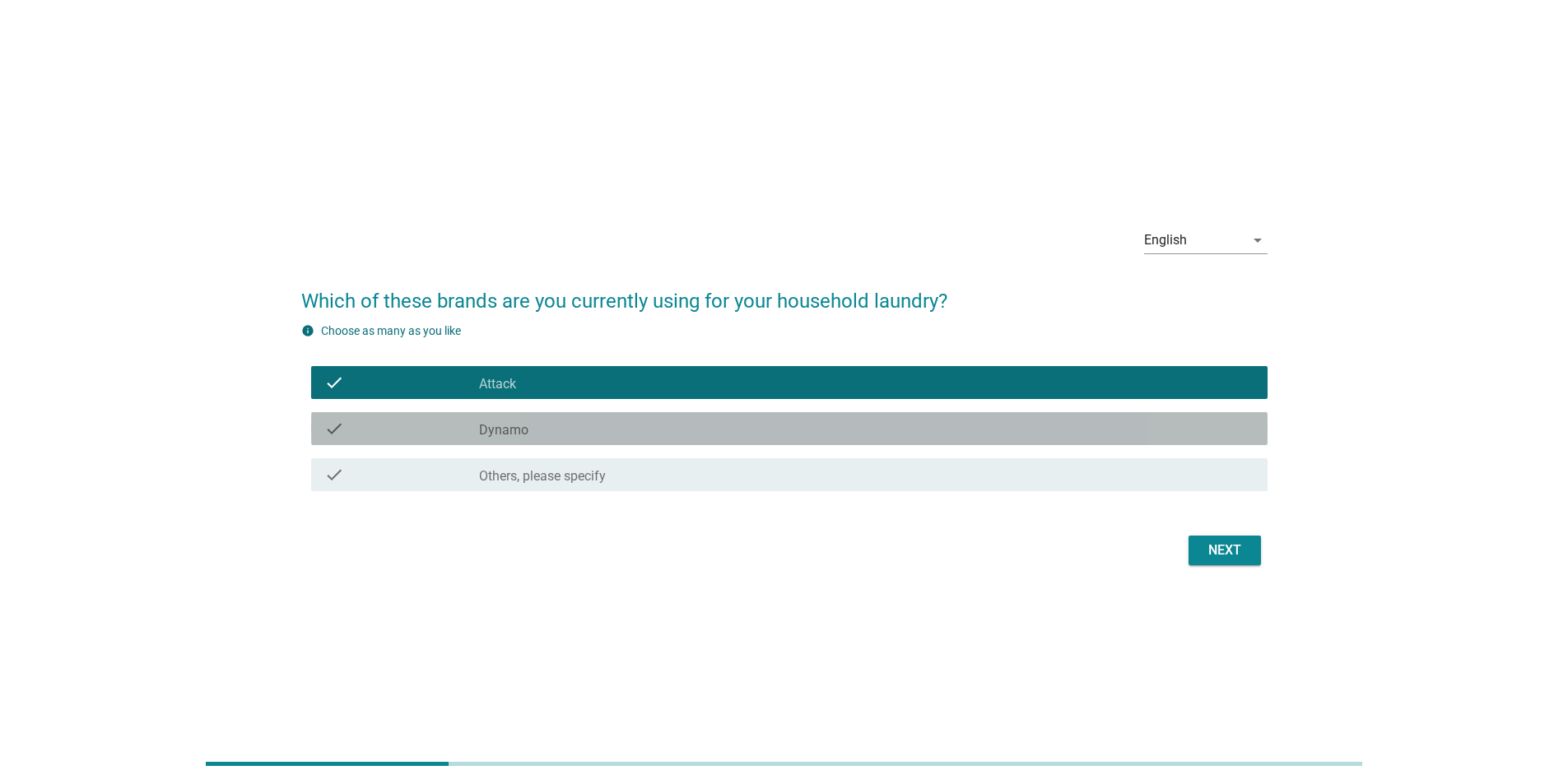
click at [501, 135] on div "check_box Dynamo" at bounding box center [867, 429] width 776 height 20
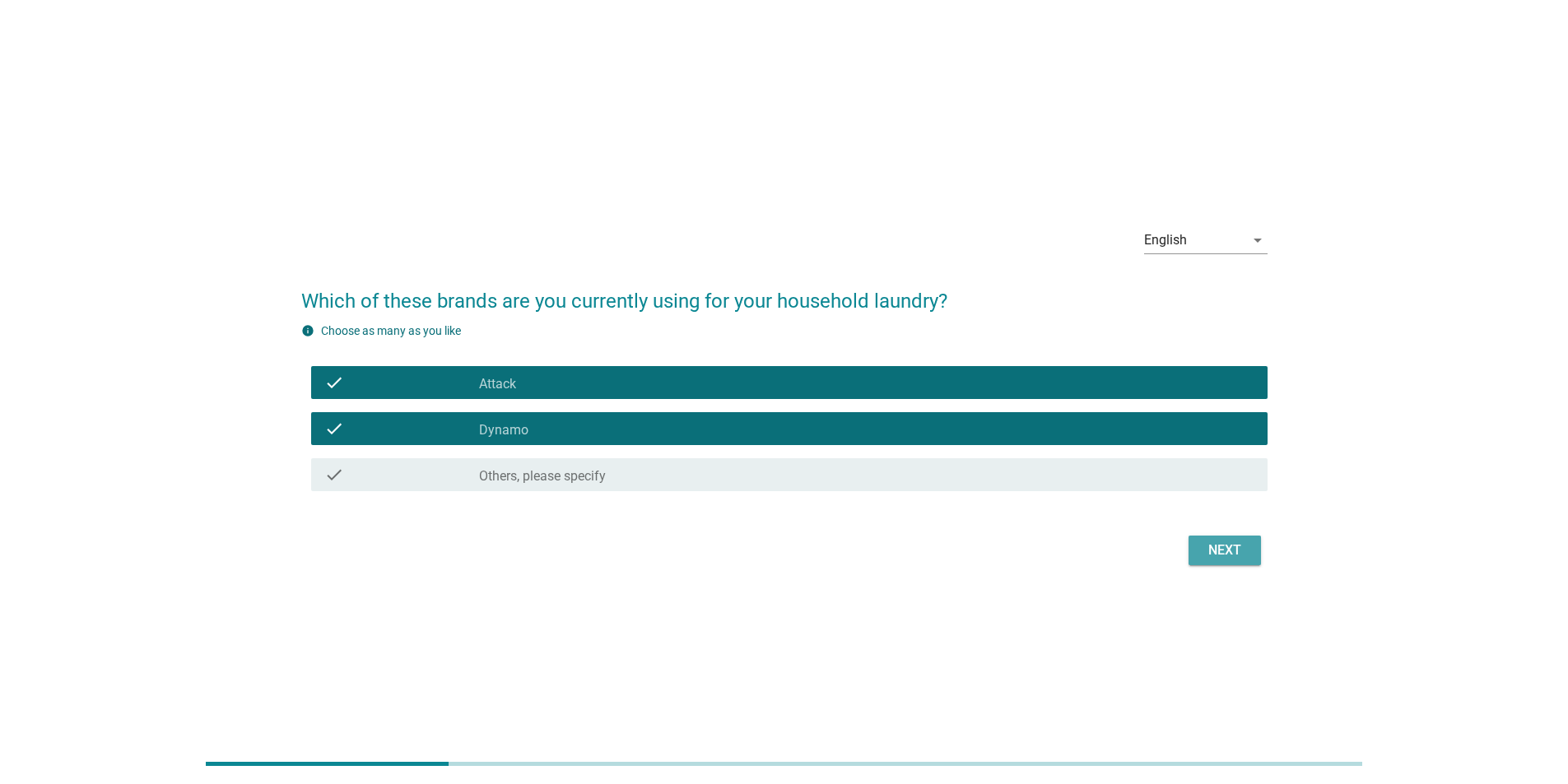
click at [501, 135] on div "Next" at bounding box center [1225, 550] width 46 height 20
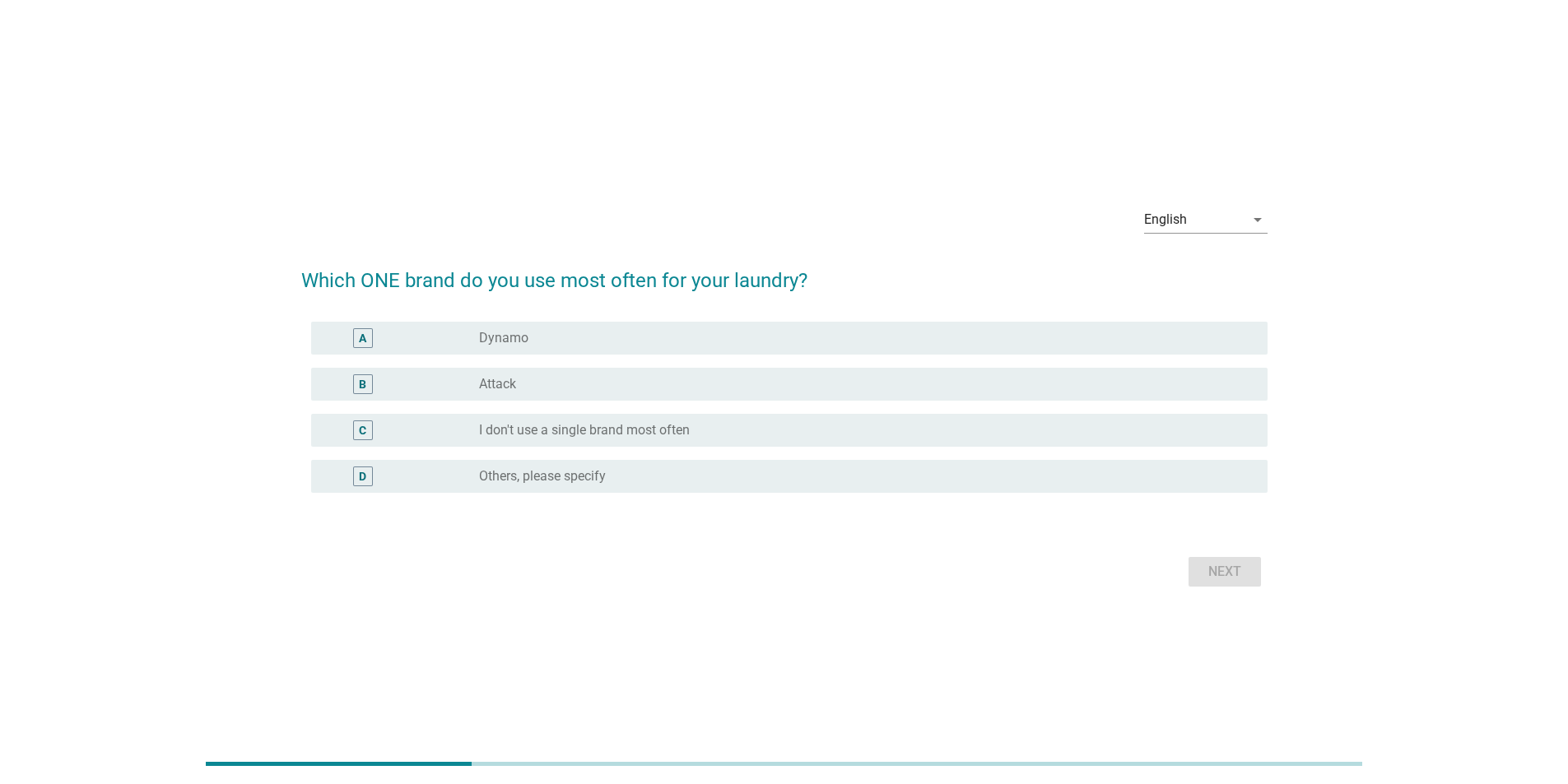
click at [501, 135] on div "radio_button_unchecked Dynamo" at bounding box center [860, 338] width 763 height 17
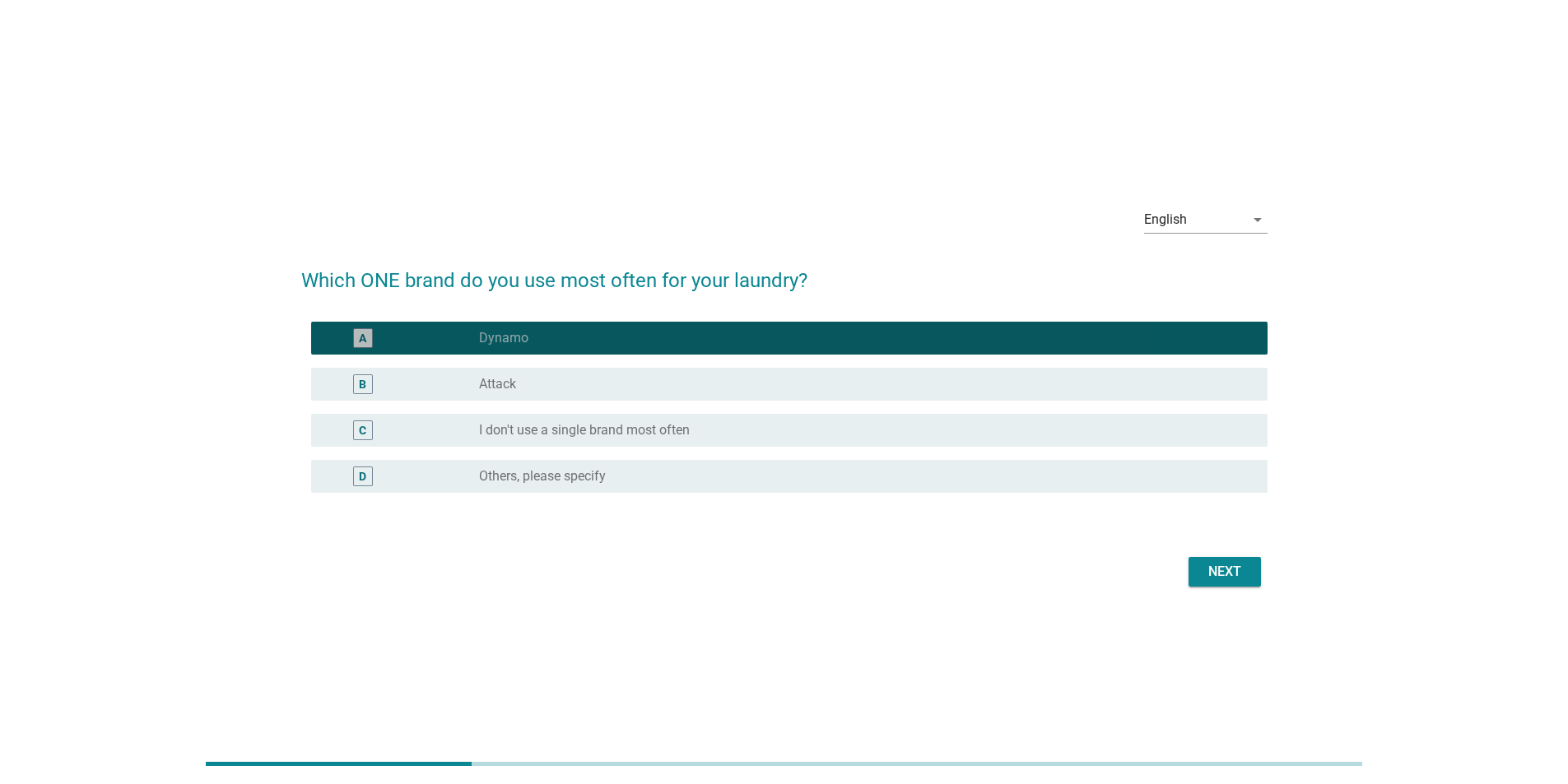
drag, startPoint x: 537, startPoint y: 377, endPoint x: 900, endPoint y: 461, distance: 372.6
click at [501, 135] on div "radio_button_unchecked Attack" at bounding box center [860, 384] width 763 height 17
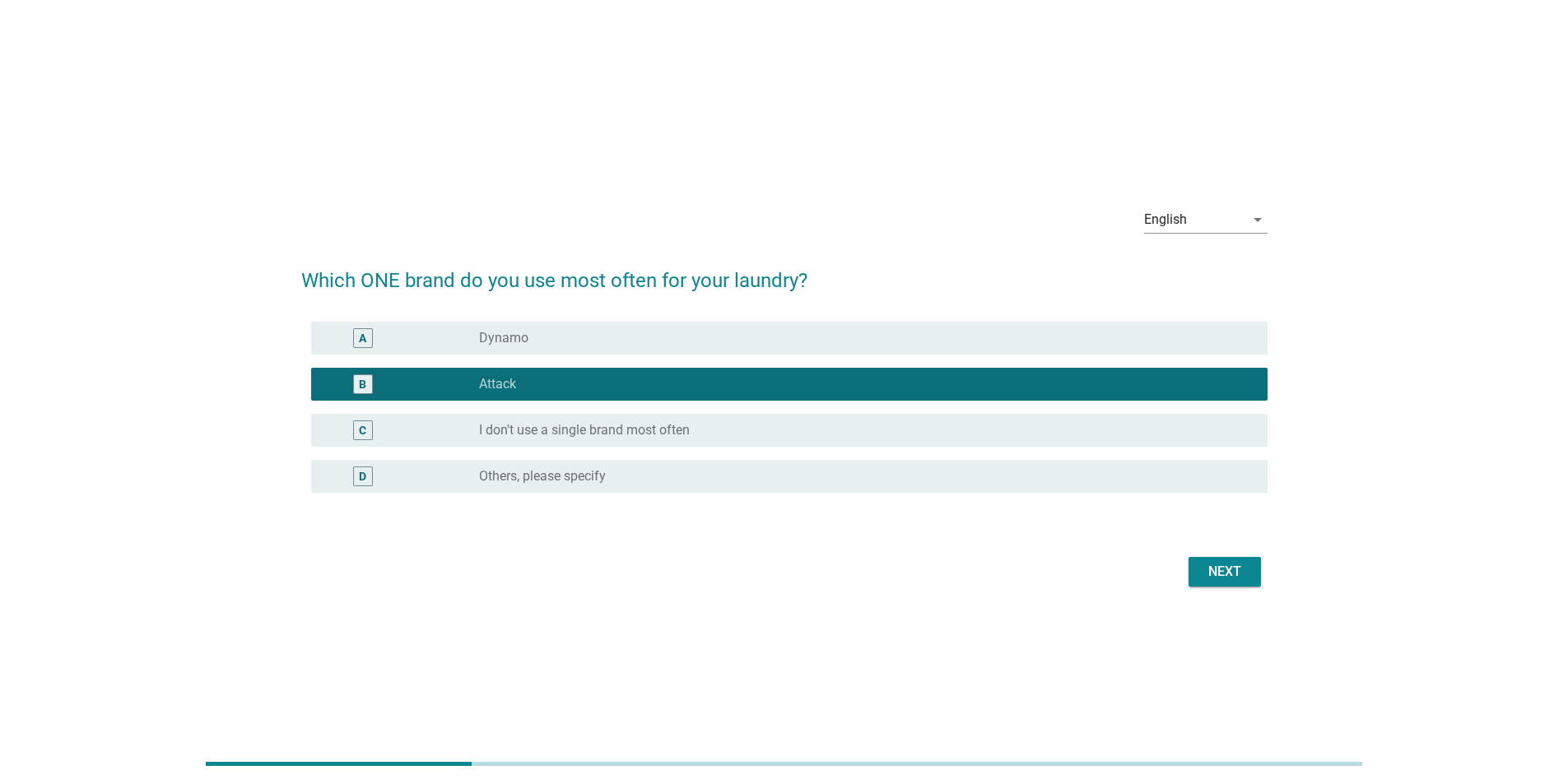
click at [501, 135] on div "radio_button_unchecked Dynamo" at bounding box center [860, 338] width 763 height 17
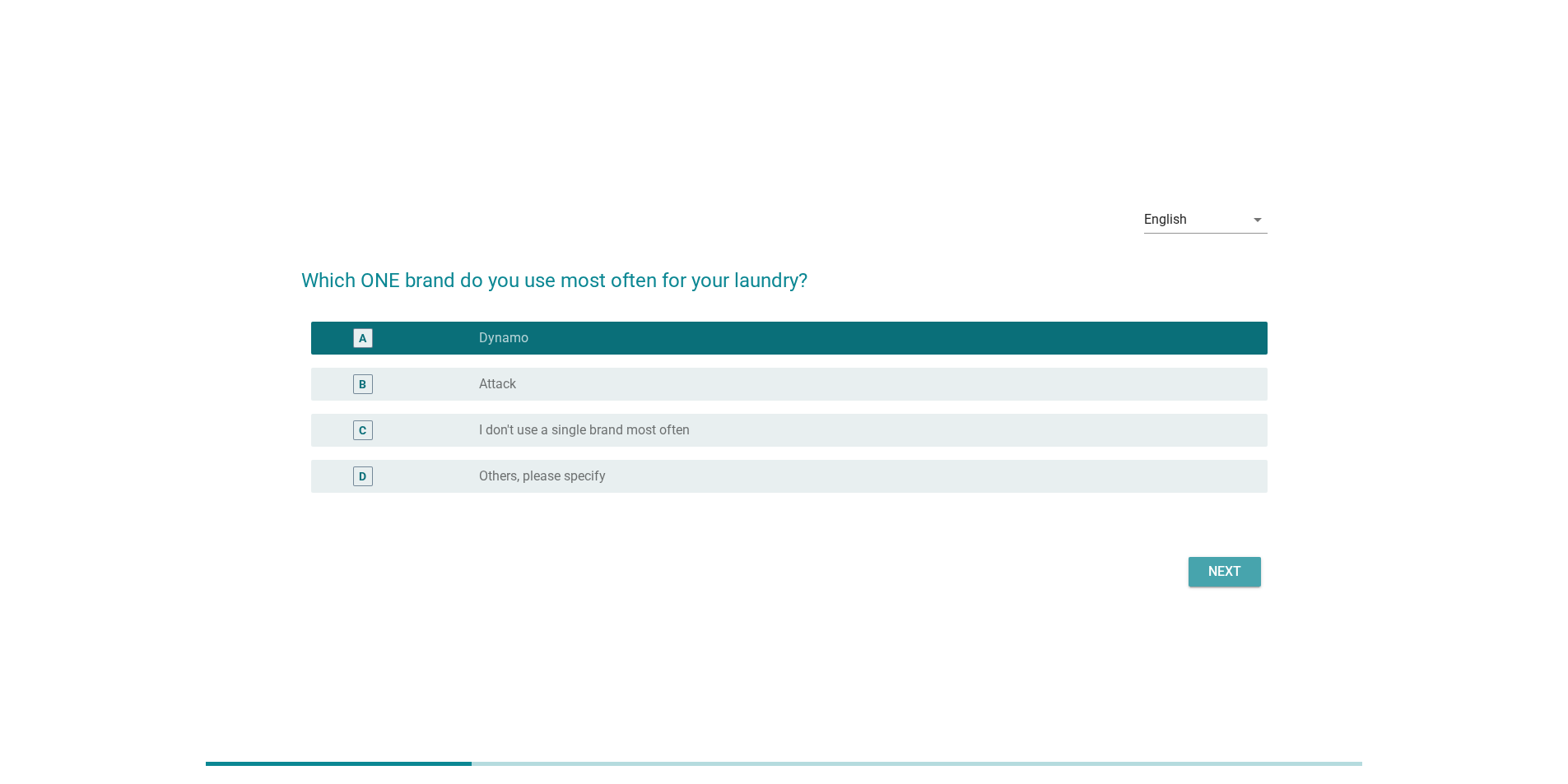
click at [501, 135] on div "Next" at bounding box center [1225, 571] width 46 height 20
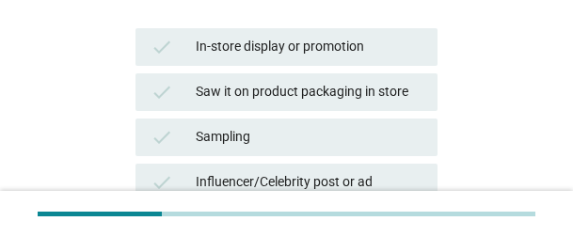
scroll to position [282, 0]
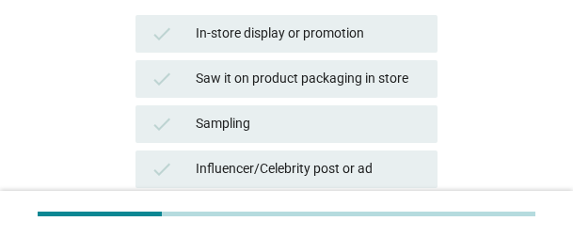
click at [349, 84] on div "Saw it on product packaging in store" at bounding box center [309, 79] width 227 height 23
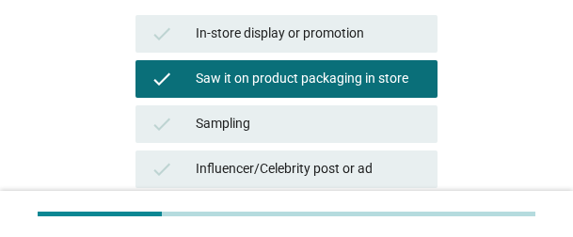
click at [300, 153] on div "check Influencer/Celebrity post or ad" at bounding box center [286, 169] width 302 height 38
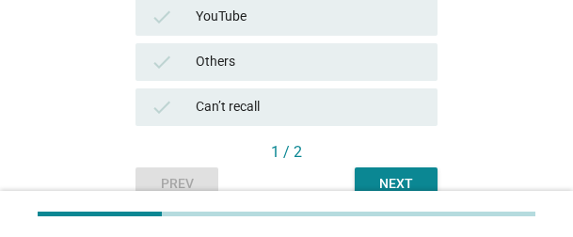
scroll to position [915, 0]
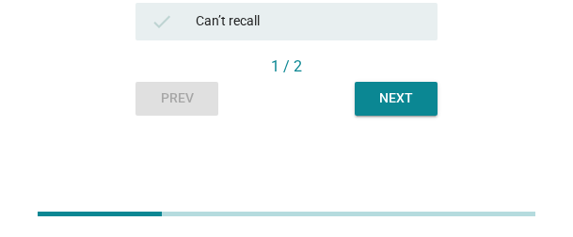
click at [415, 103] on div "Next" at bounding box center [396, 98] width 53 height 20
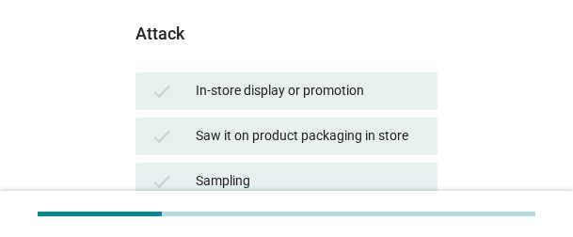
scroll to position [376, 0]
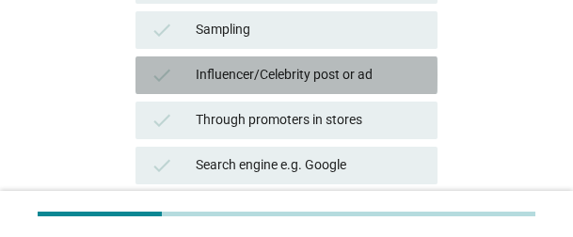
click at [358, 69] on div "Influencer/Celebrity post or ad" at bounding box center [309, 75] width 227 height 23
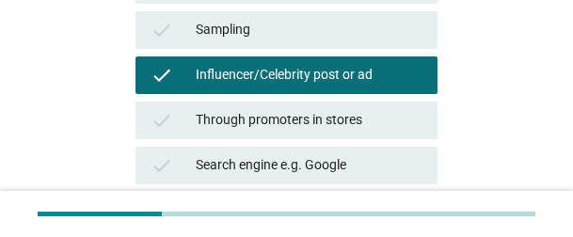
click at [298, 137] on div "check Through promoters in stores" at bounding box center [286, 121] width 302 height 38
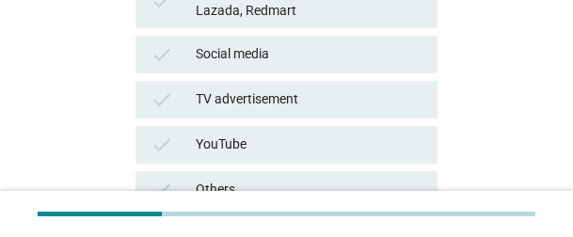
scroll to position [915, 0]
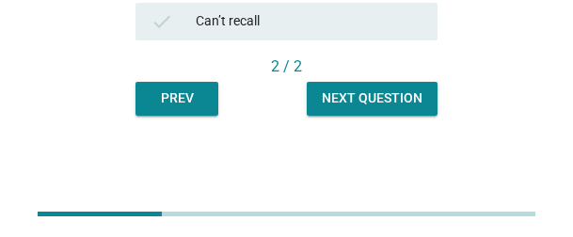
click at [412, 101] on div "Next question" at bounding box center [372, 98] width 101 height 20
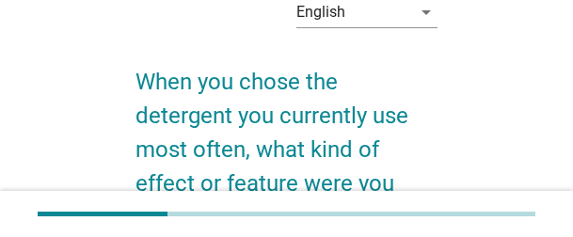
scroll to position [0, 0]
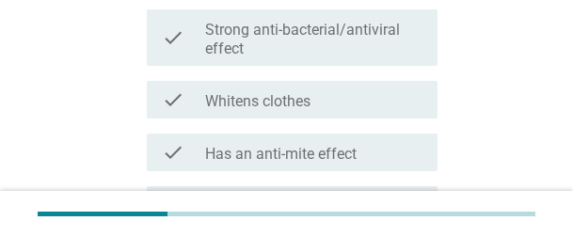
drag, startPoint x: 295, startPoint y: 101, endPoint x: 291, endPoint y: 139, distance: 38.7
click at [294, 102] on label "Whitens clothes" at bounding box center [257, 101] width 105 height 19
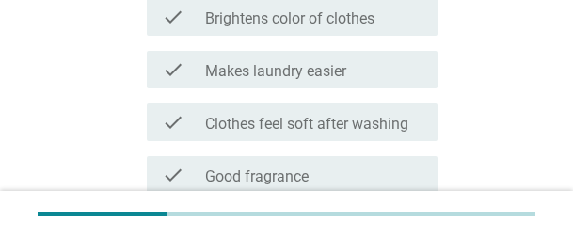
click at [277, 103] on div "check check_box_outline_blank Clothes feel soft after washing" at bounding box center [292, 122] width 291 height 38
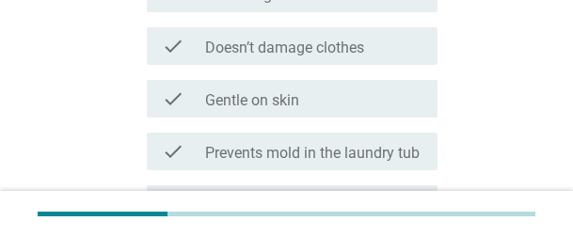
scroll to position [752, 0]
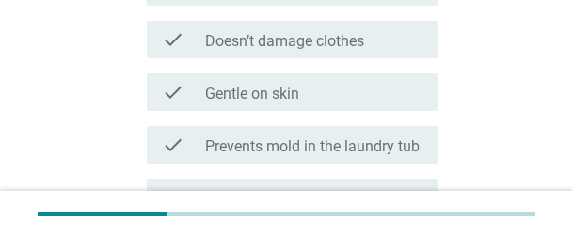
click at [281, 103] on div "check check_box_outline_blank Gentle on skin" at bounding box center [292, 92] width 291 height 38
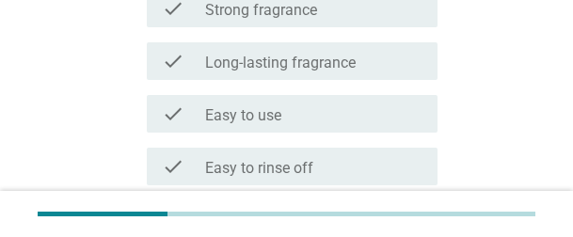
scroll to position [1436, 0]
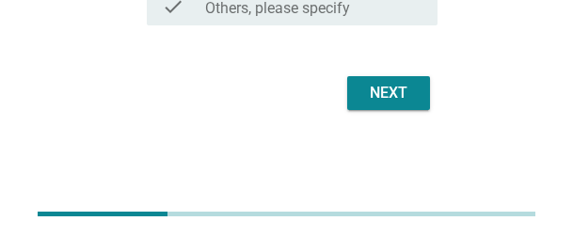
click at [420, 95] on button "Next" at bounding box center [388, 93] width 83 height 34
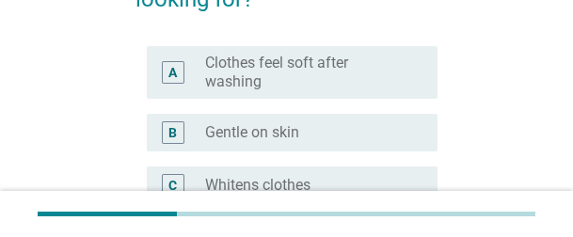
scroll to position [376, 0]
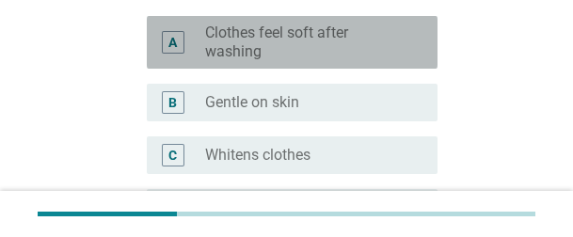
click at [257, 45] on label "Clothes feel soft after washing" at bounding box center [306, 43] width 202 height 38
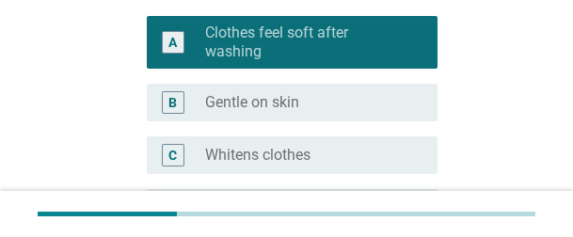
click at [252, 96] on label "Gentle on skin" at bounding box center [252, 102] width 94 height 19
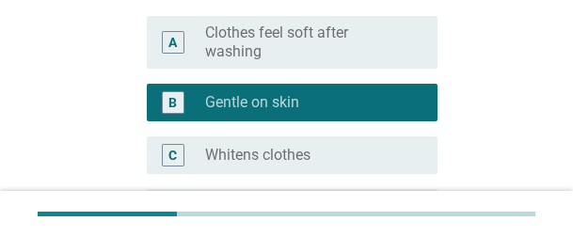
click at [273, 61] on div "A radio_button_unchecked Clothes feel soft after washing" at bounding box center [292, 42] width 291 height 53
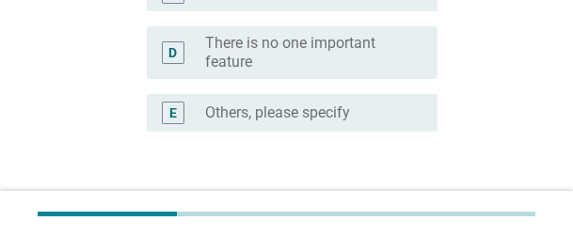
scroll to position [668, 0]
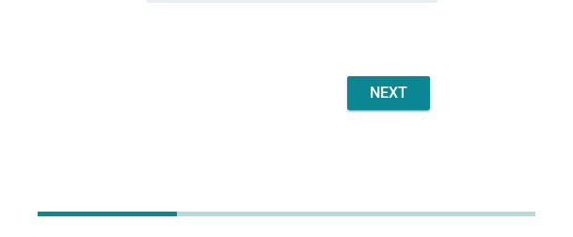
click at [410, 107] on button "Next" at bounding box center [388, 93] width 83 height 34
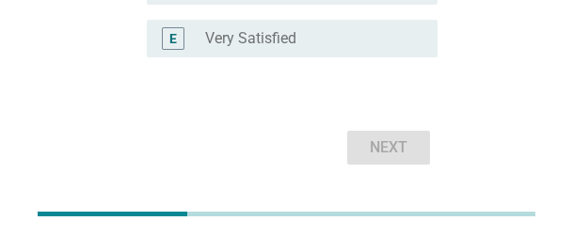
scroll to position [442, 0]
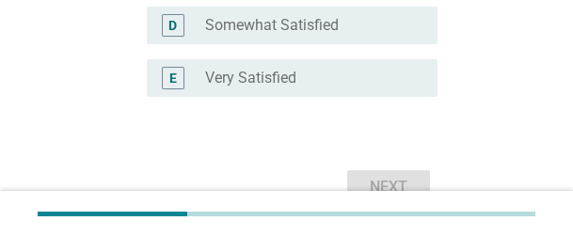
click at [288, 78] on label "Very Satisfied" at bounding box center [250, 78] width 91 height 19
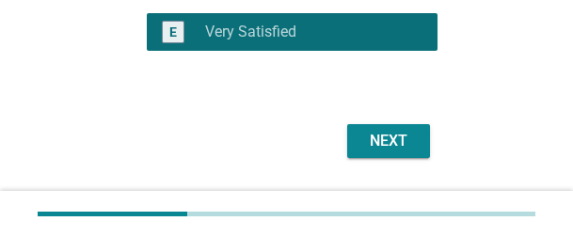
scroll to position [536, 0]
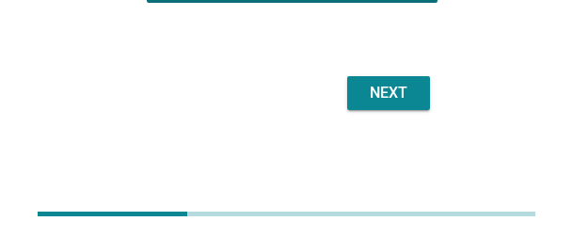
click at [411, 101] on div "Next" at bounding box center [388, 93] width 53 height 23
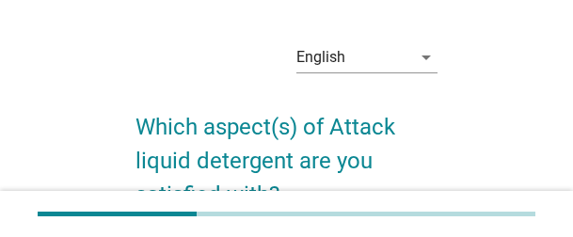
scroll to position [0, 0]
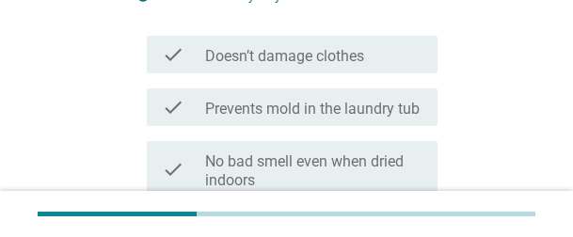
click at [311, 69] on div "check check_box_outline_blank Doesn’t damage clothes" at bounding box center [292, 55] width 291 height 38
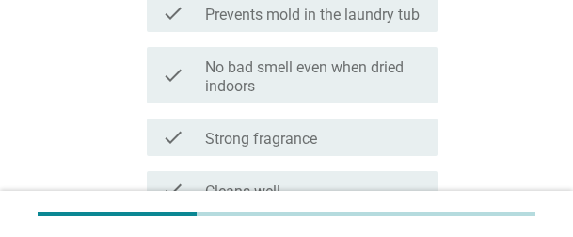
click at [310, 86] on label "No bad smell even when dried indoors" at bounding box center [313, 77] width 217 height 38
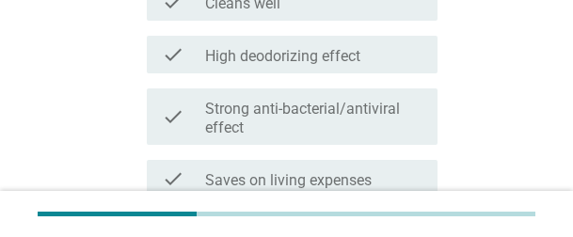
click at [292, 56] on label "High deodorizing effect" at bounding box center [282, 56] width 155 height 19
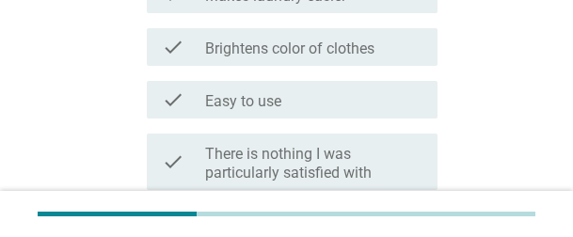
scroll to position [1440, 0]
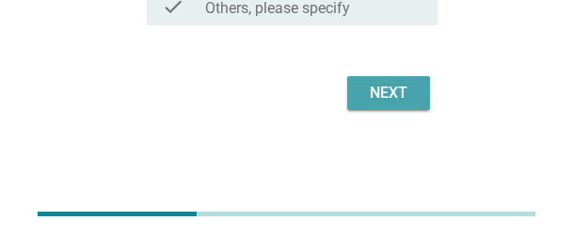
click at [409, 98] on div "Next" at bounding box center [388, 93] width 53 height 23
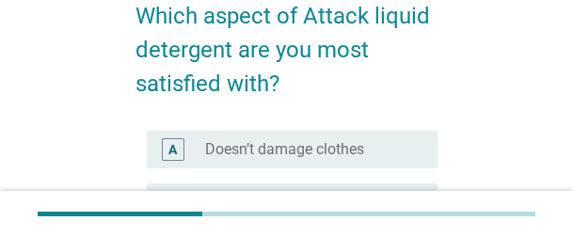
scroll to position [282, 0]
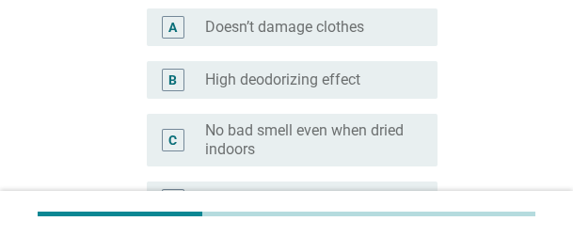
click at [267, 36] on label "Doesn’t damage clothes" at bounding box center [284, 27] width 159 height 19
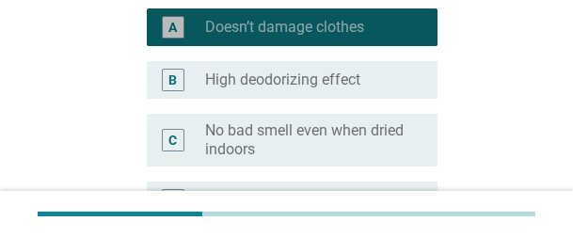
click at [269, 75] on label "High deodorizing effect" at bounding box center [282, 80] width 155 height 19
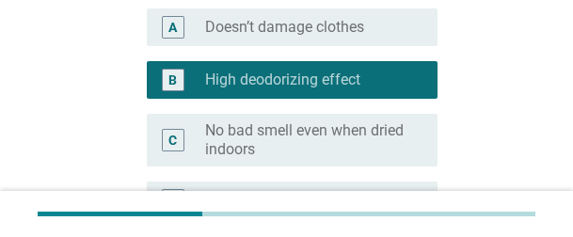
click at [369, 29] on div "radio_button_unchecked Doesn’t damage clothes" at bounding box center [306, 27] width 202 height 19
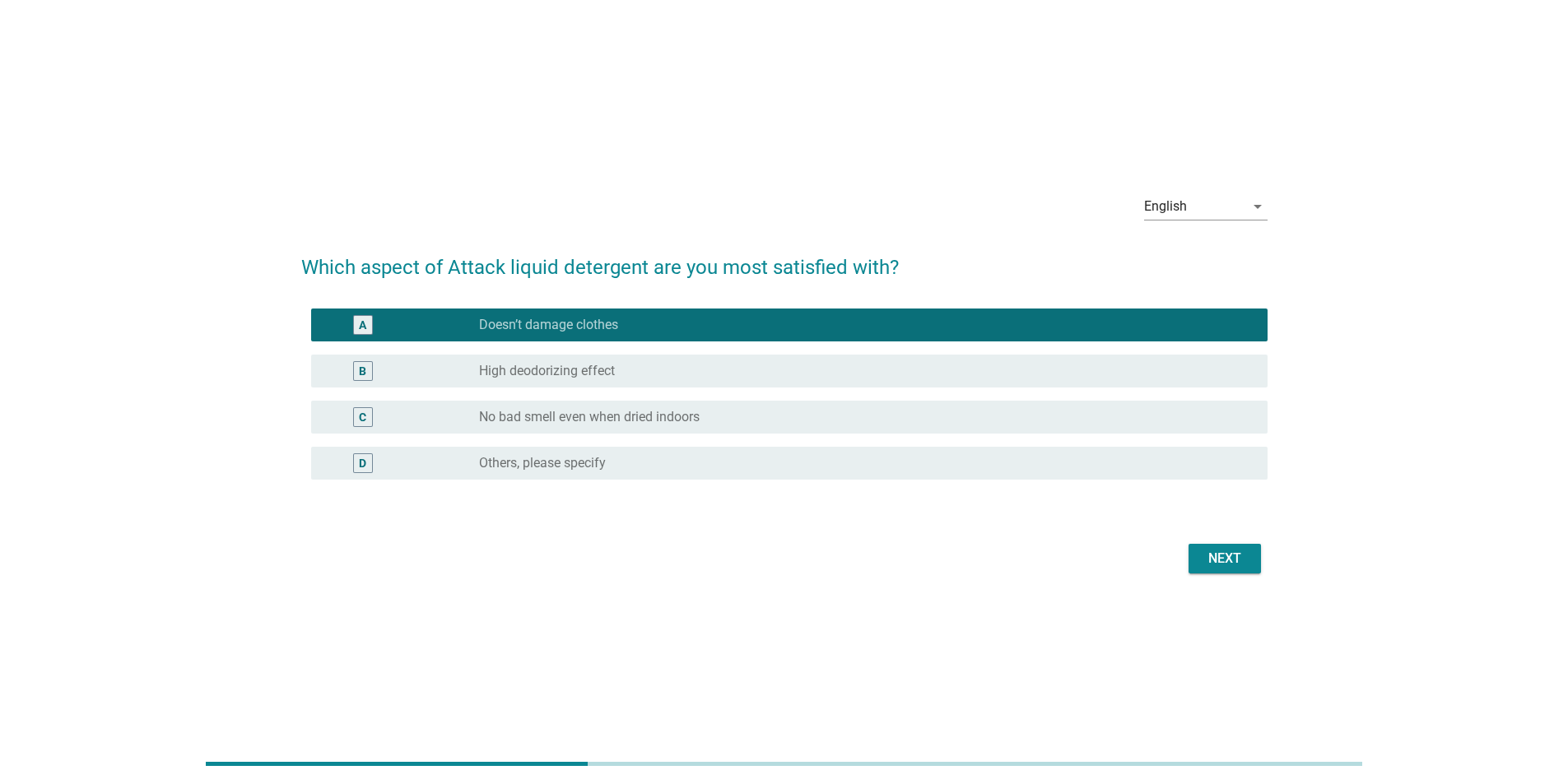
scroll to position [0, 0]
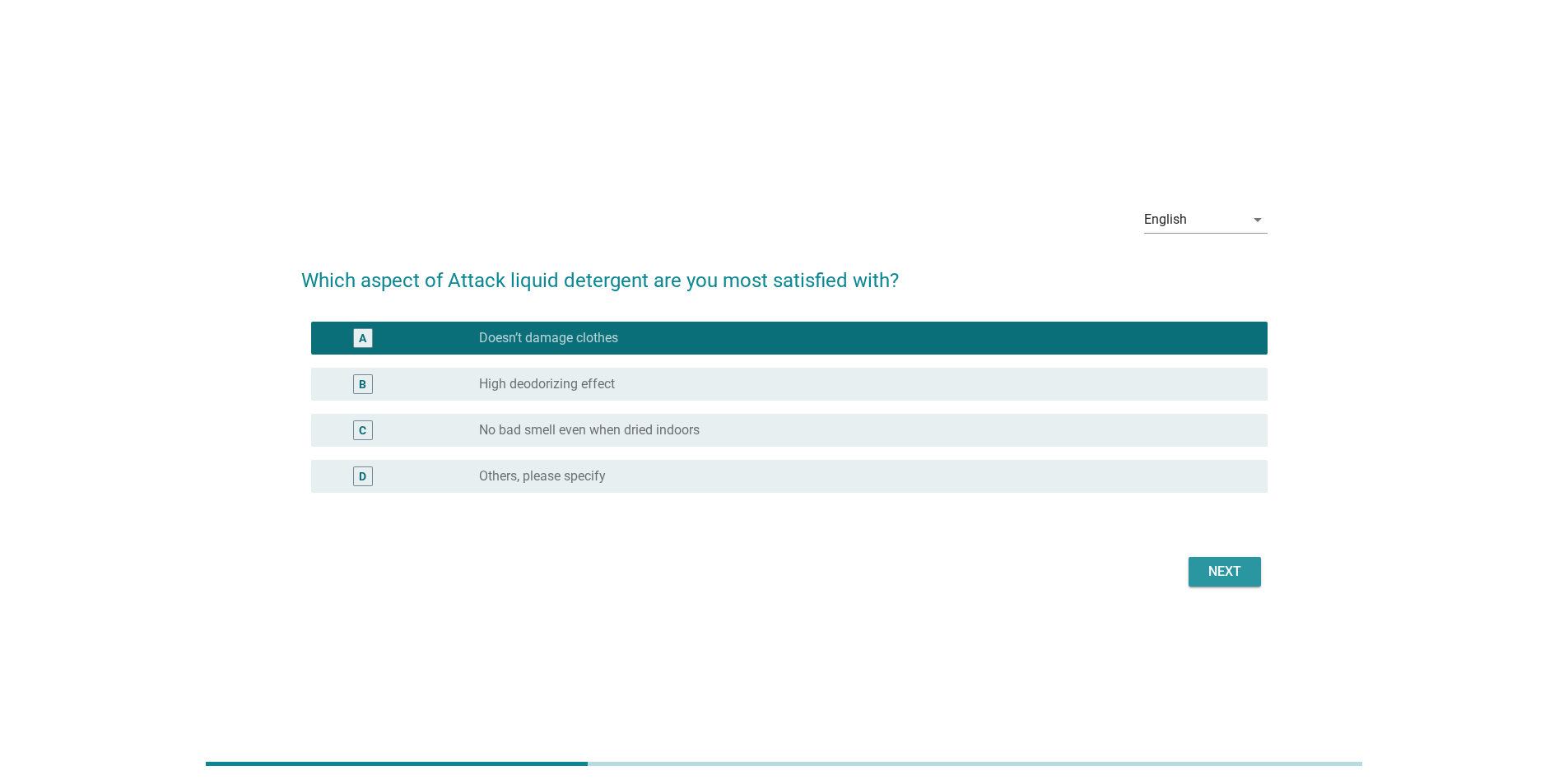
click at [501, 135] on div "Next" at bounding box center [1225, 571] width 46 height 20
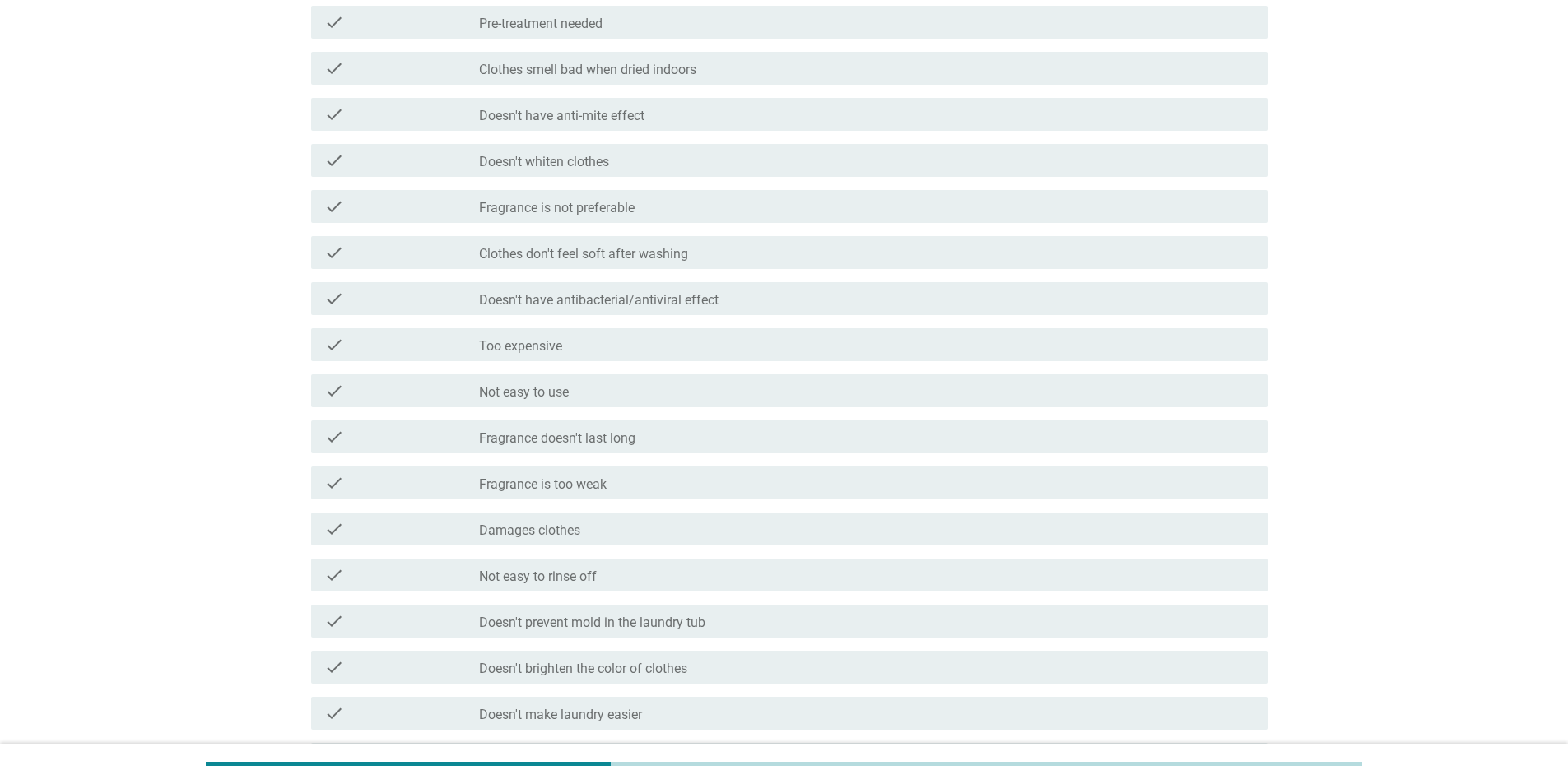
scroll to position [576, 0]
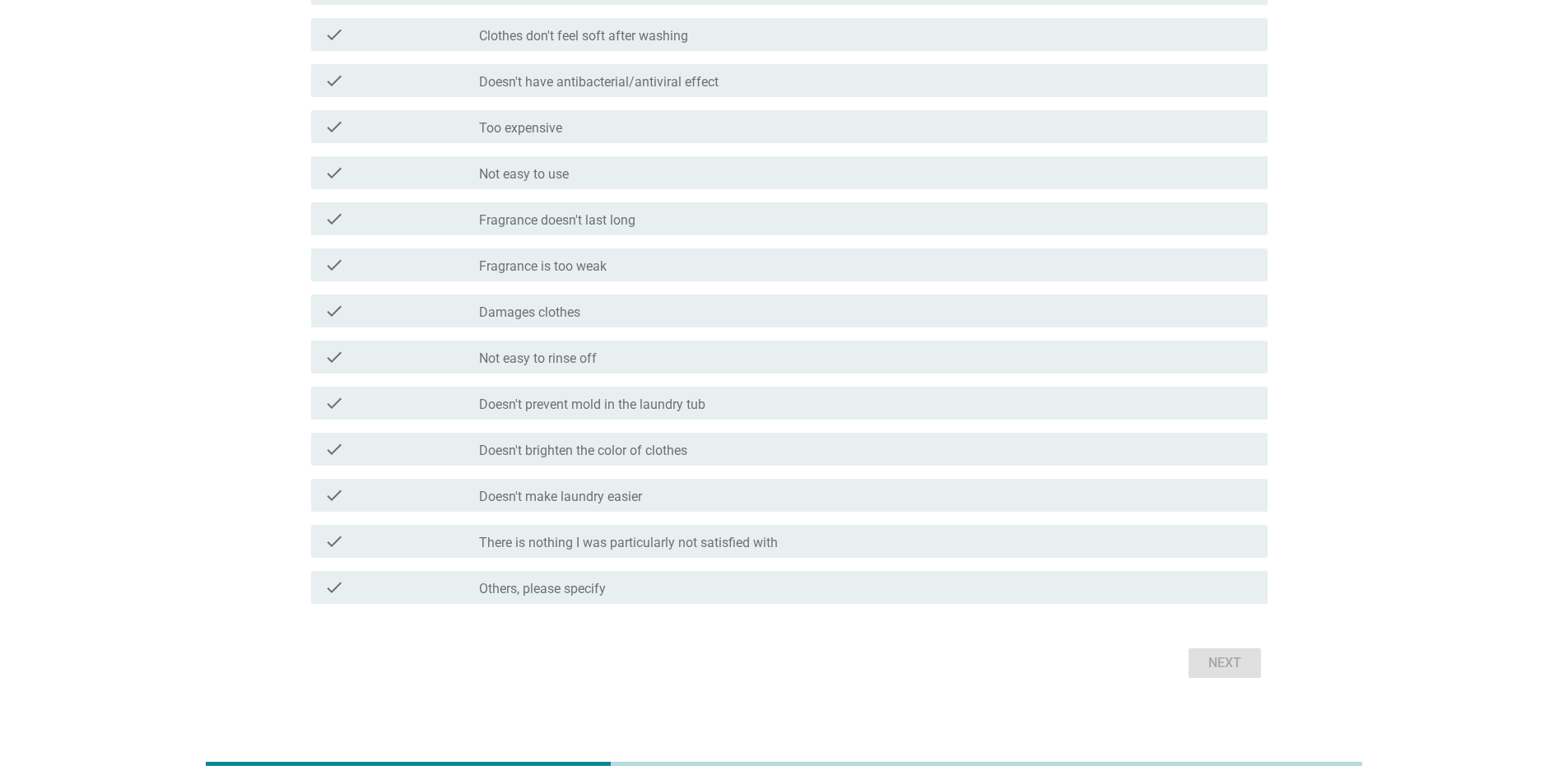
click at [501, 135] on div "check check_box_outline_blank There is nothing I was particularly not satisfied…" at bounding box center [789, 542] width 957 height 33
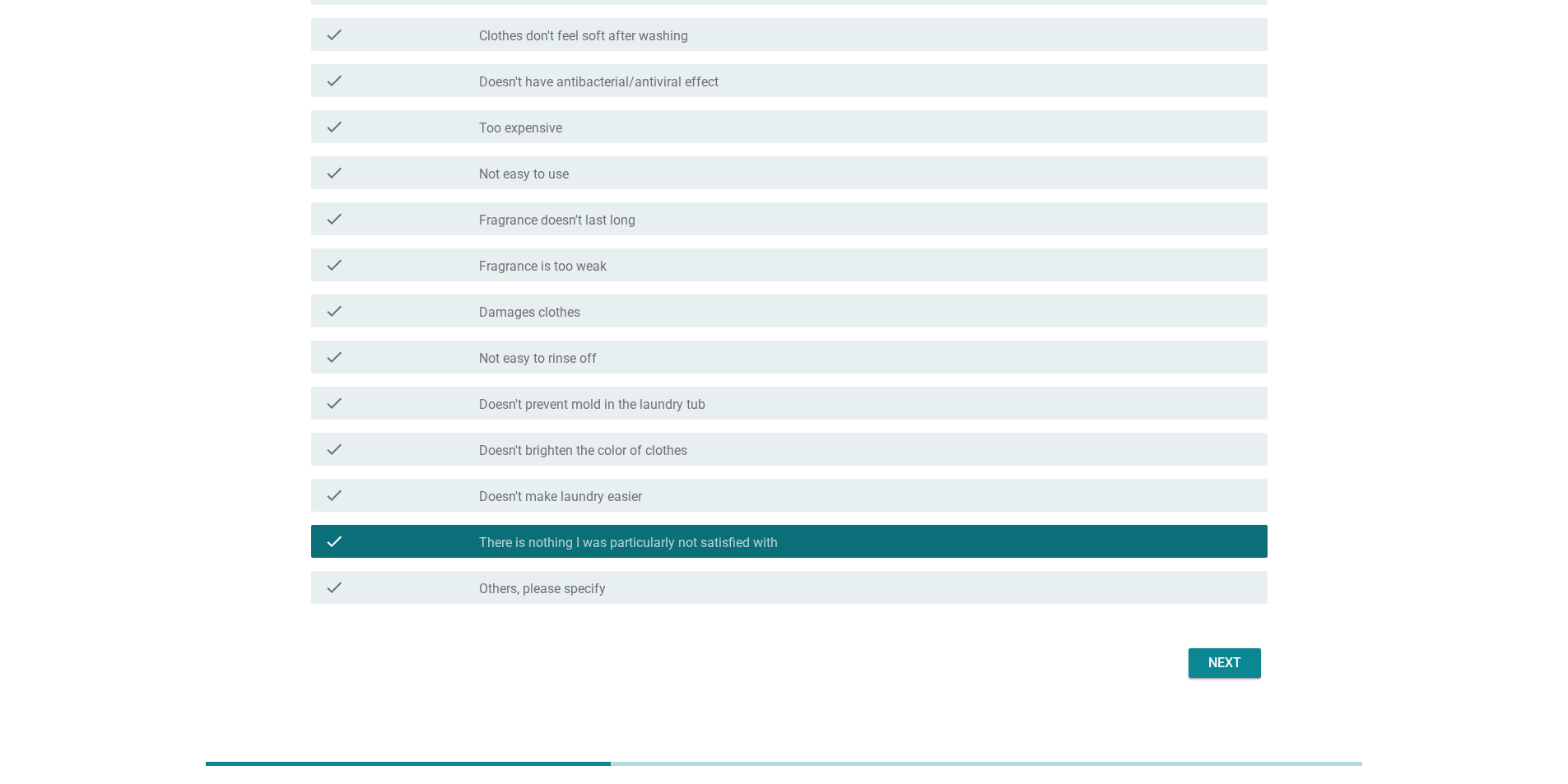
click at [501, 135] on div "Next" at bounding box center [1225, 663] width 46 height 20
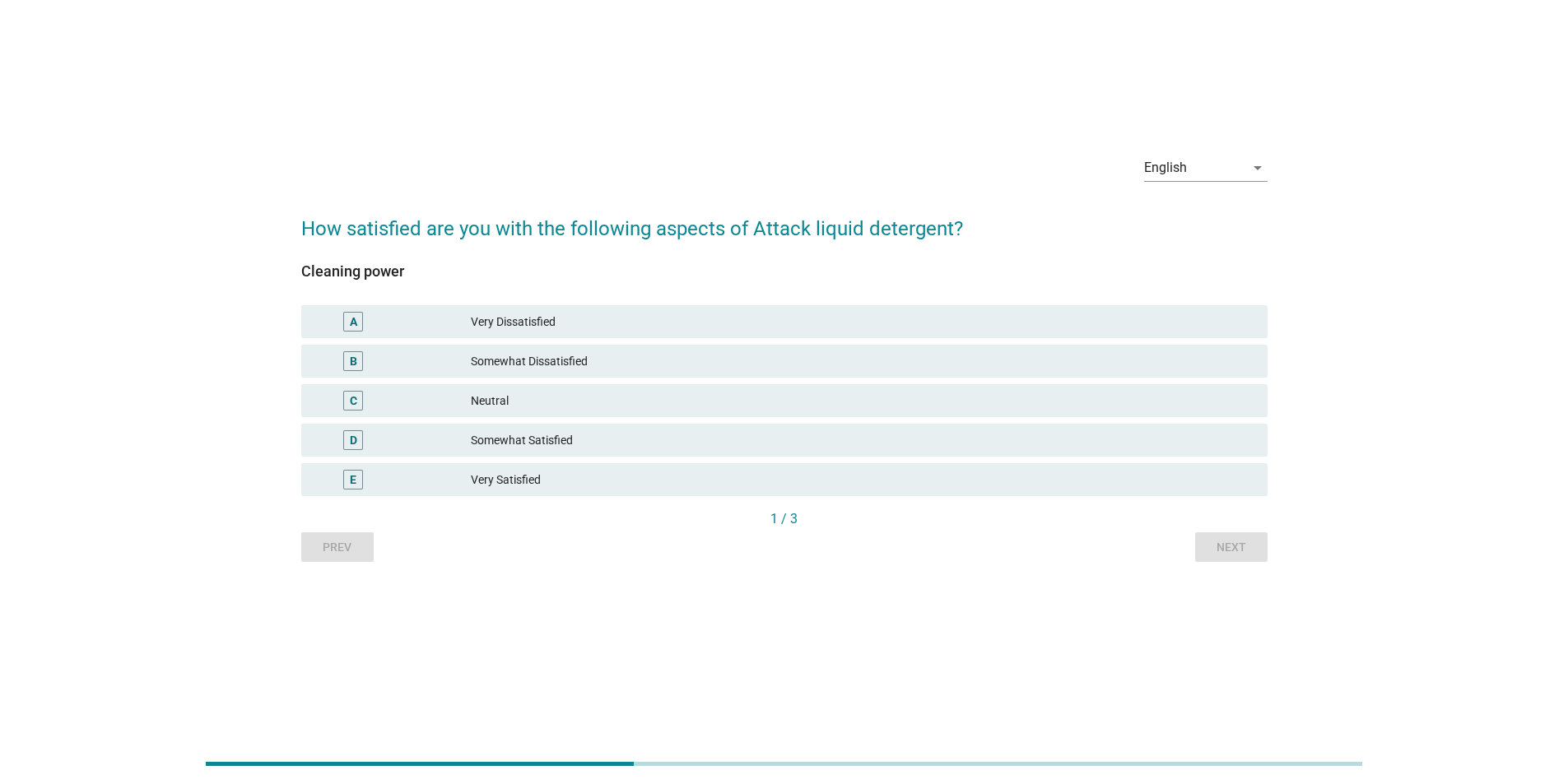
scroll to position [0, 0]
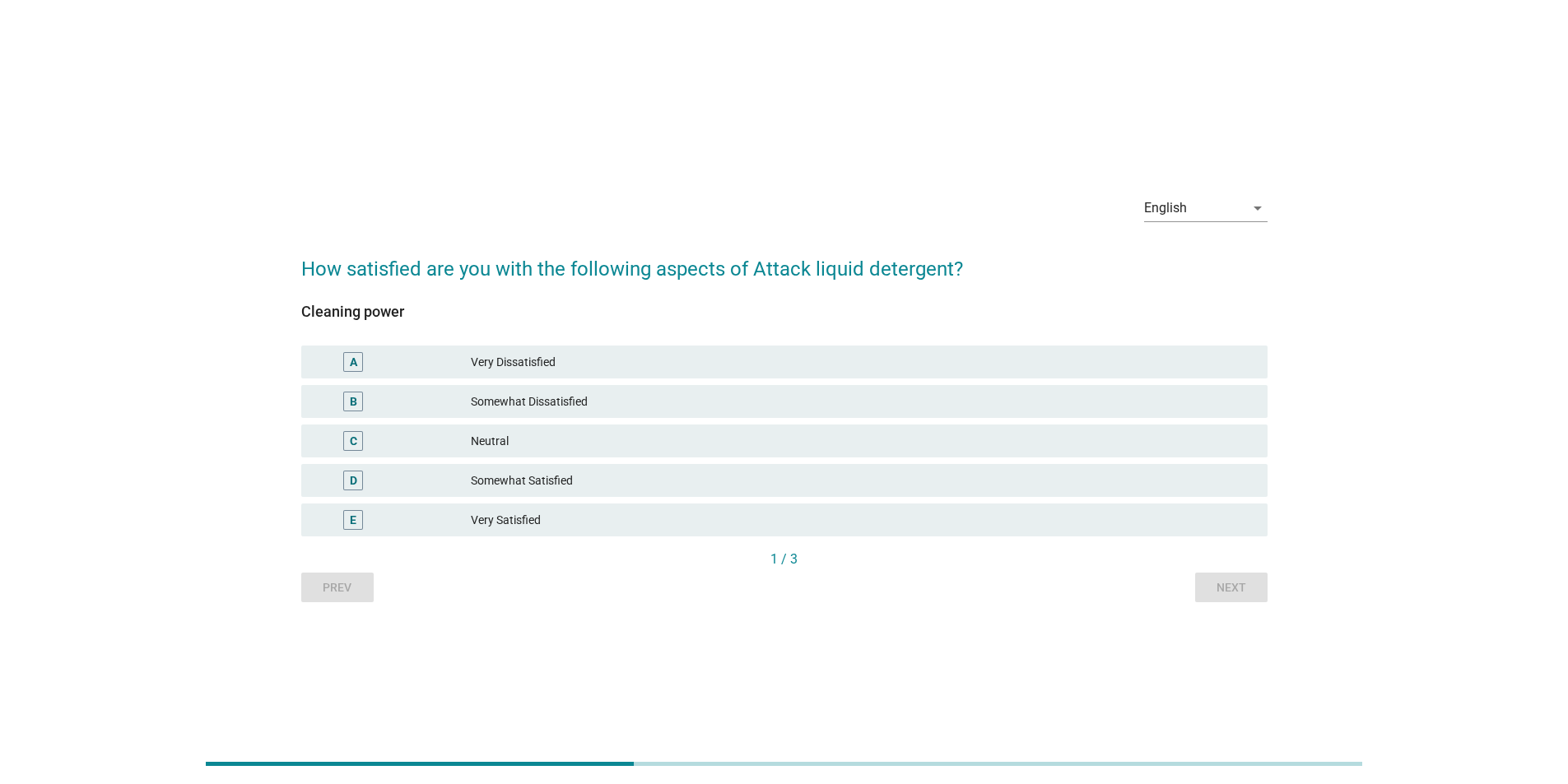
drag, startPoint x: 532, startPoint y: 519, endPoint x: 537, endPoint y: 530, distance: 12.1
click at [501, 135] on div "Very Satisfied" at bounding box center [862, 520] width 784 height 20
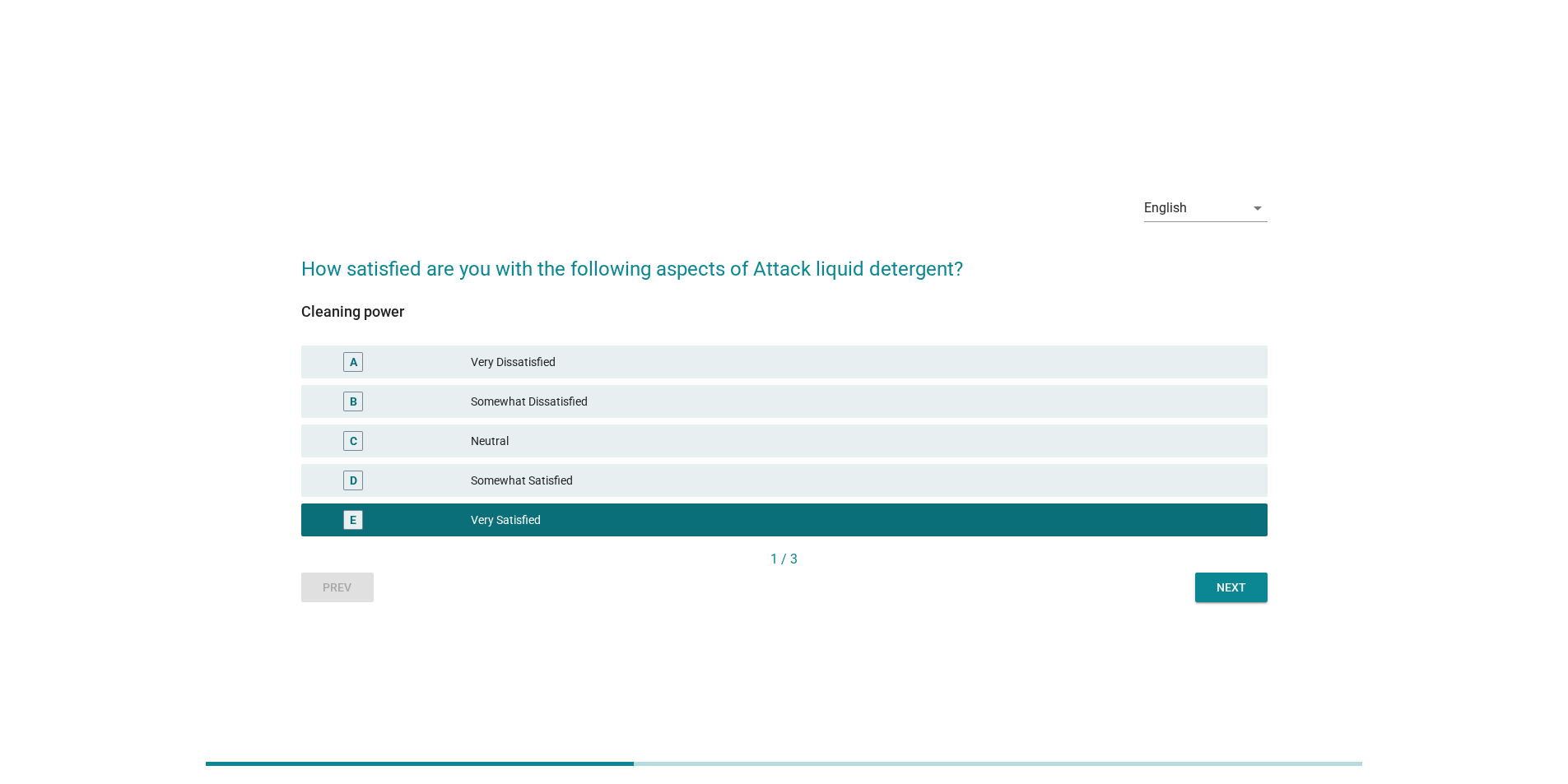
click at [501, 135] on div "Next" at bounding box center [1231, 588] width 46 height 18
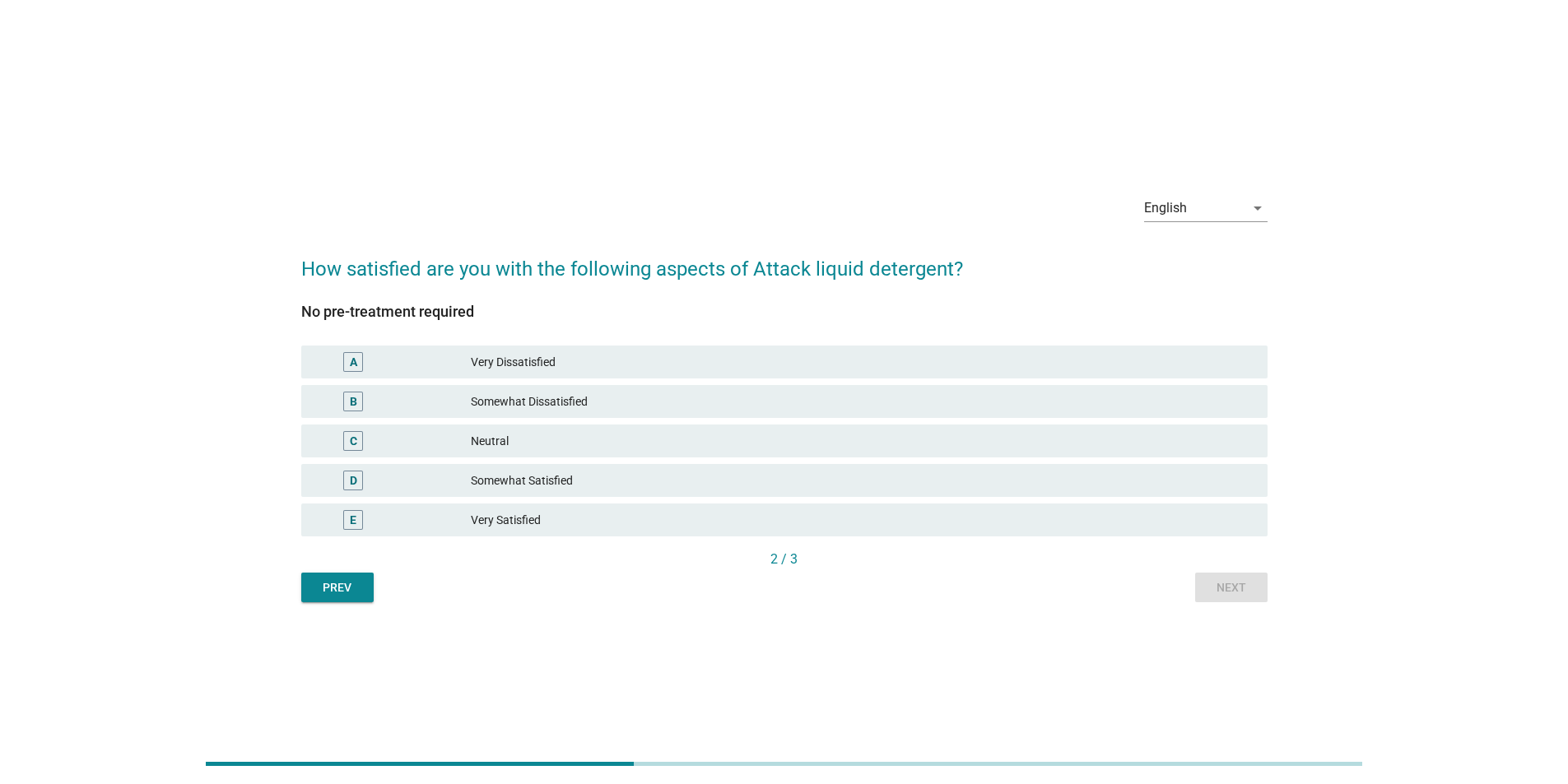
click at [501, 135] on div "Very Satisfied" at bounding box center [862, 520] width 784 height 20
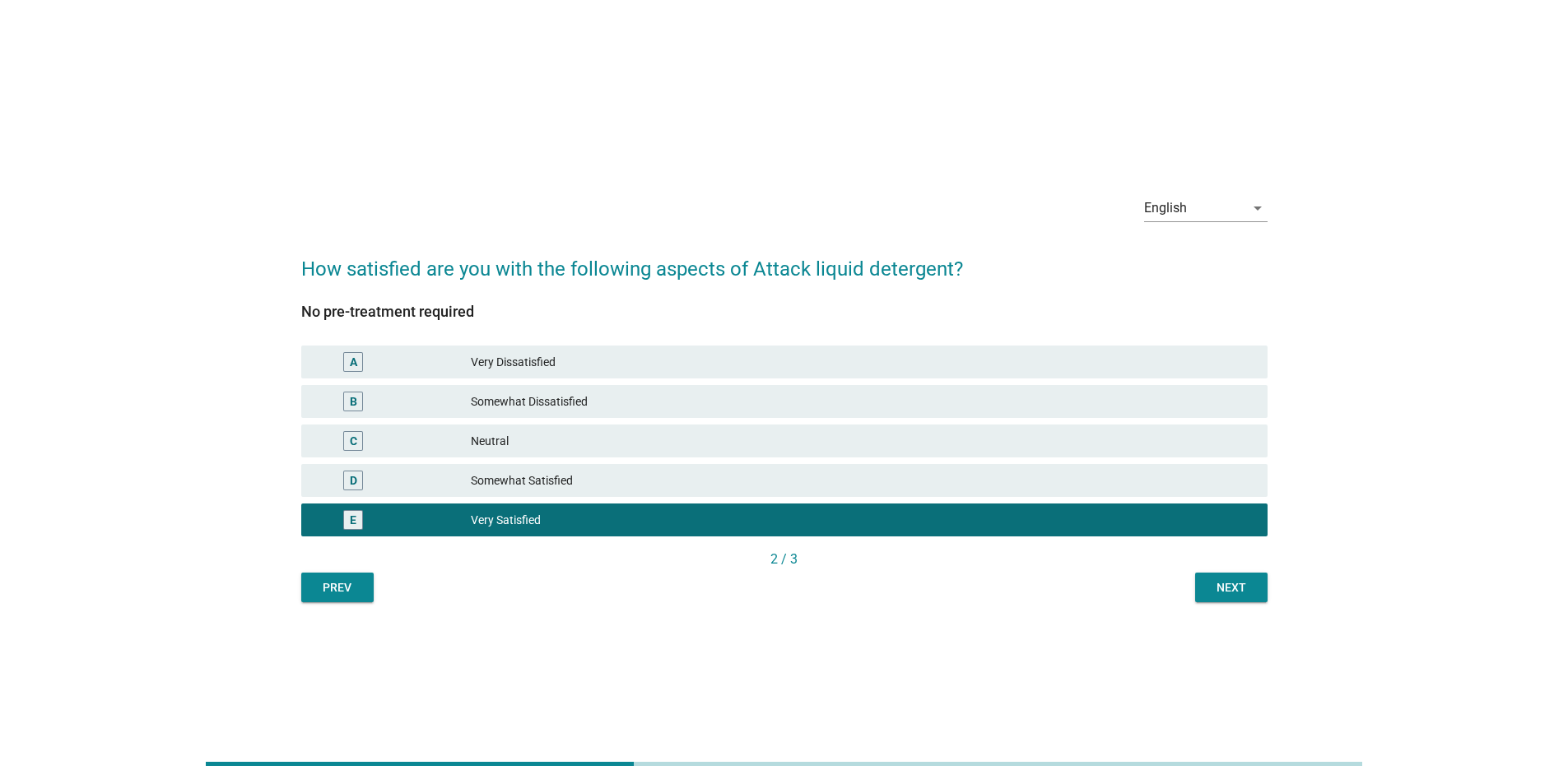
click at [501, 135] on div "Next" at bounding box center [1231, 588] width 46 height 18
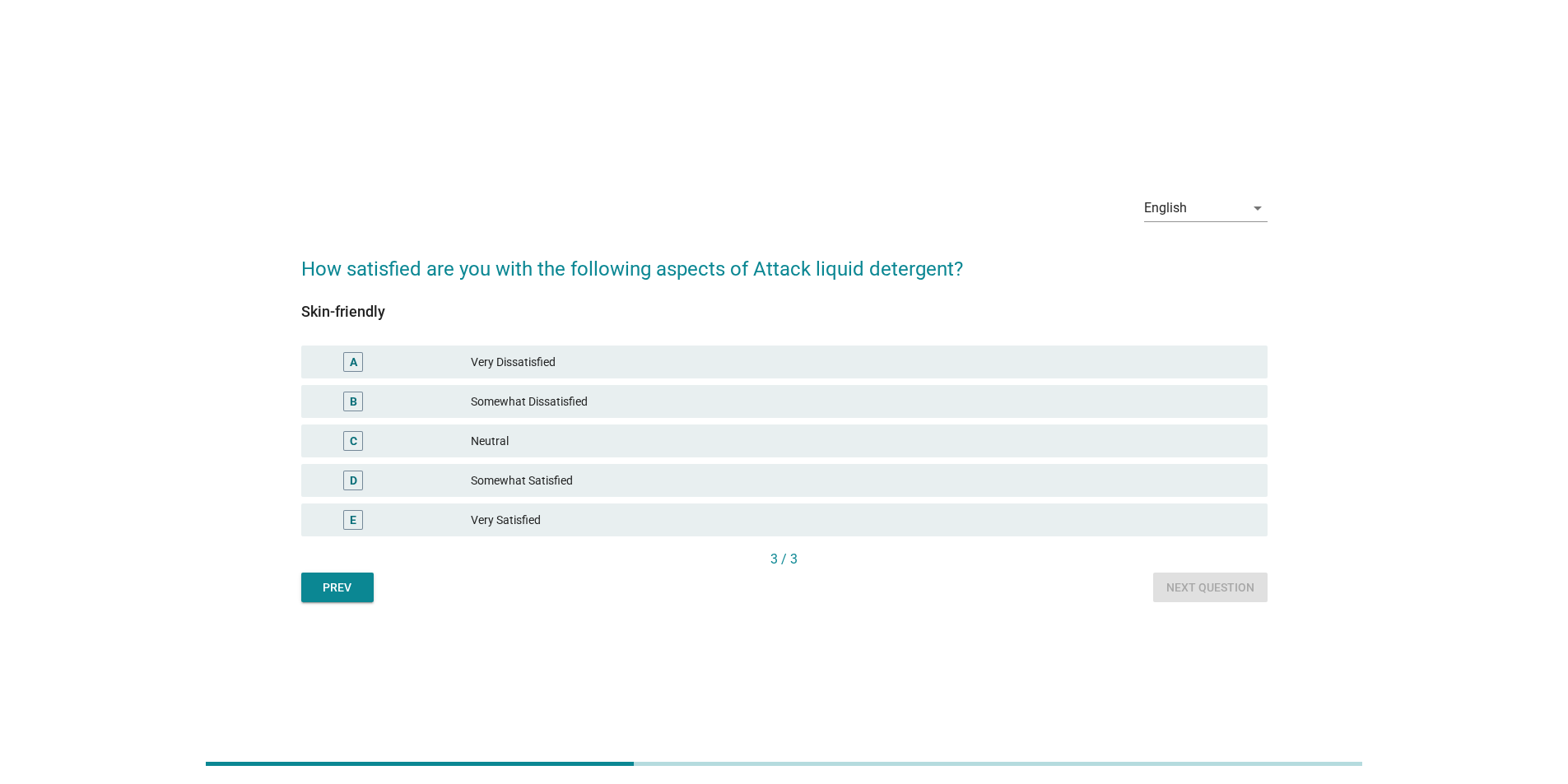
click at [501, 135] on div "Very Satisfied" at bounding box center [862, 520] width 784 height 20
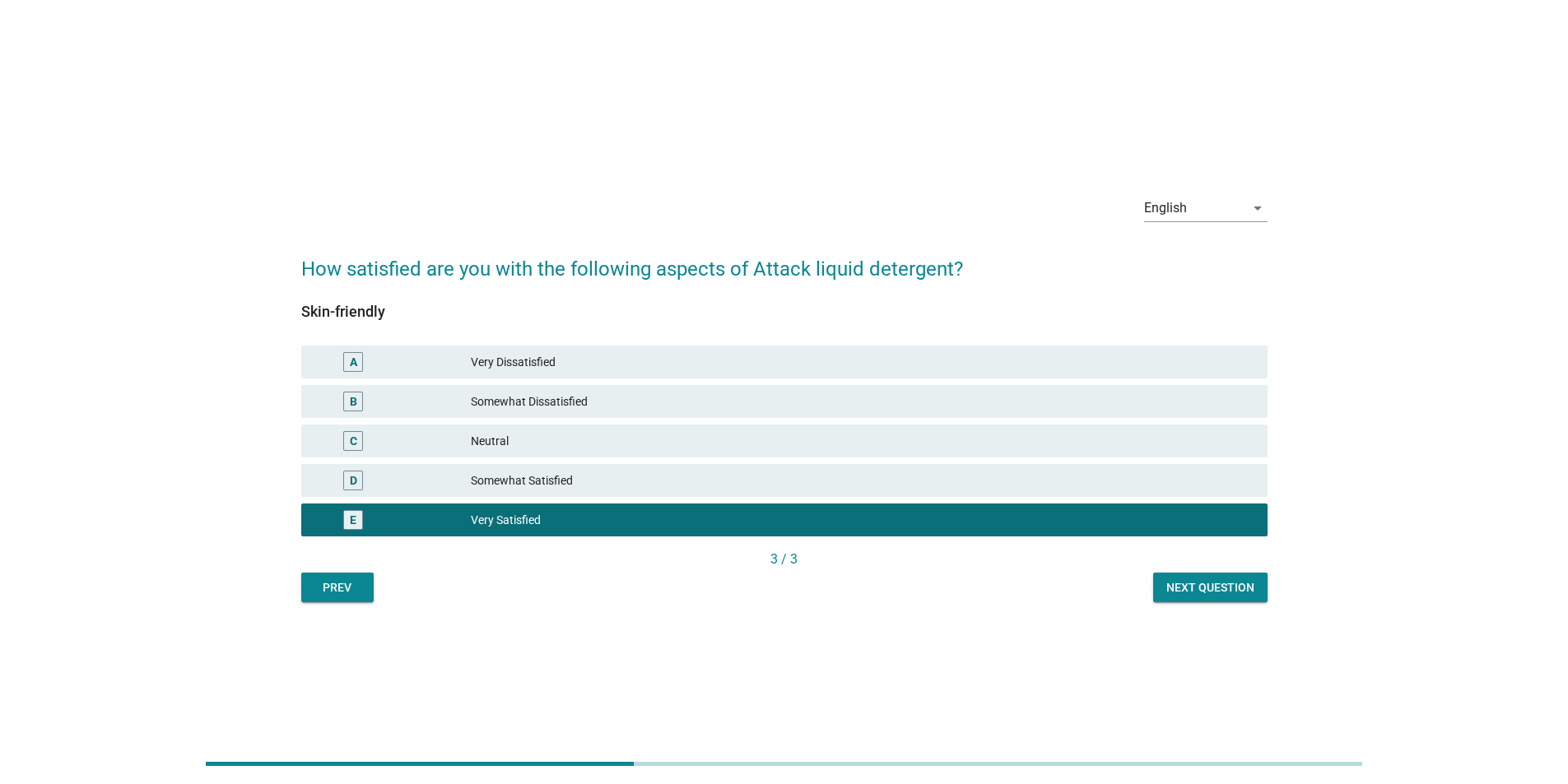
click at [501, 135] on div "Next question" at bounding box center [1210, 588] width 88 height 18
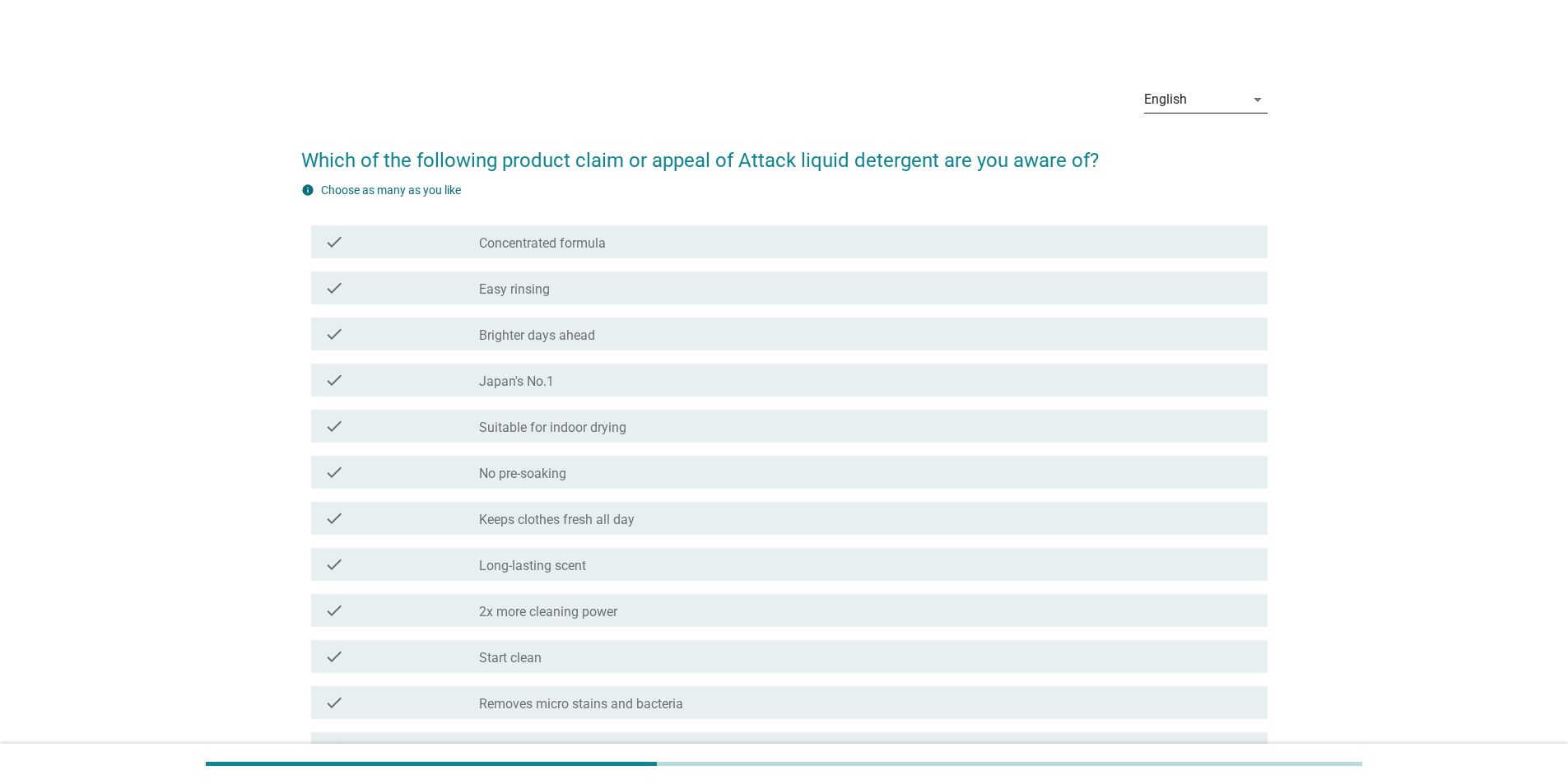
click at [501, 96] on div "English" at bounding box center [1194, 100] width 101 height 26
click at [501, 135] on div "中文（简体）" at bounding box center [1205, 192] width 97 height 39
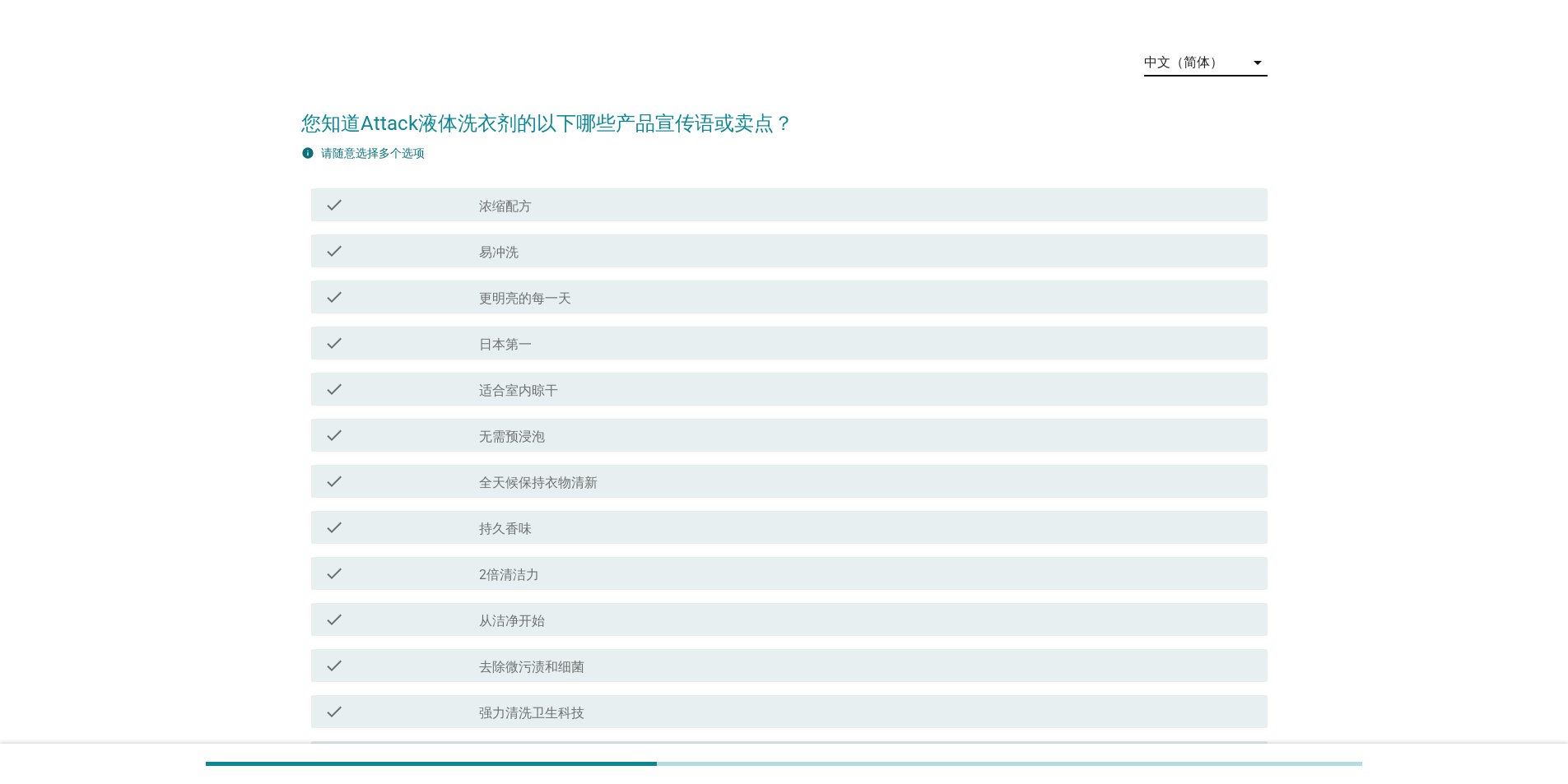
scroll to position [82, 0]
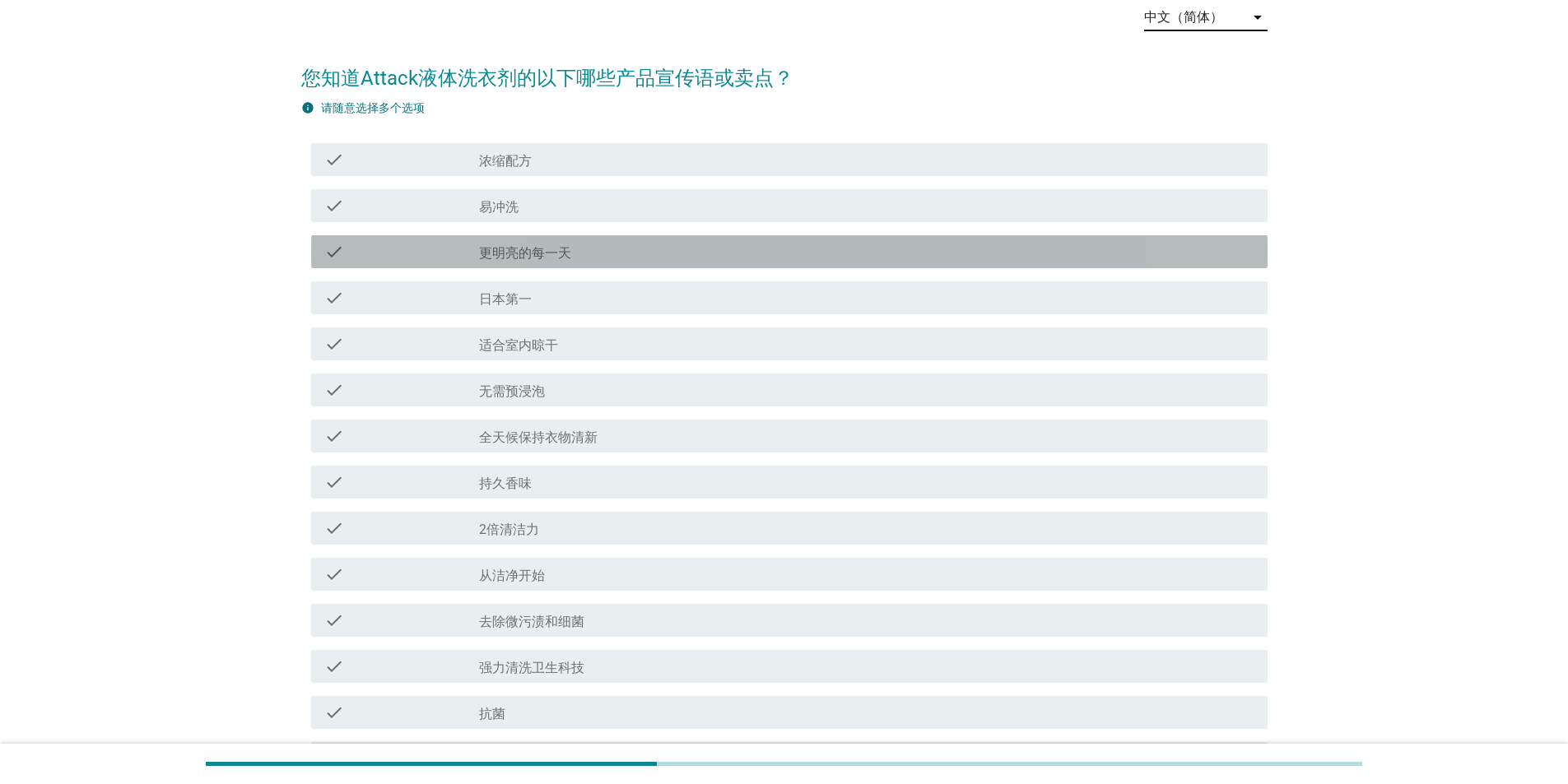
click at [501, 135] on div "check check_box_outline_blank 更明亮的每一天" at bounding box center [789, 252] width 957 height 33
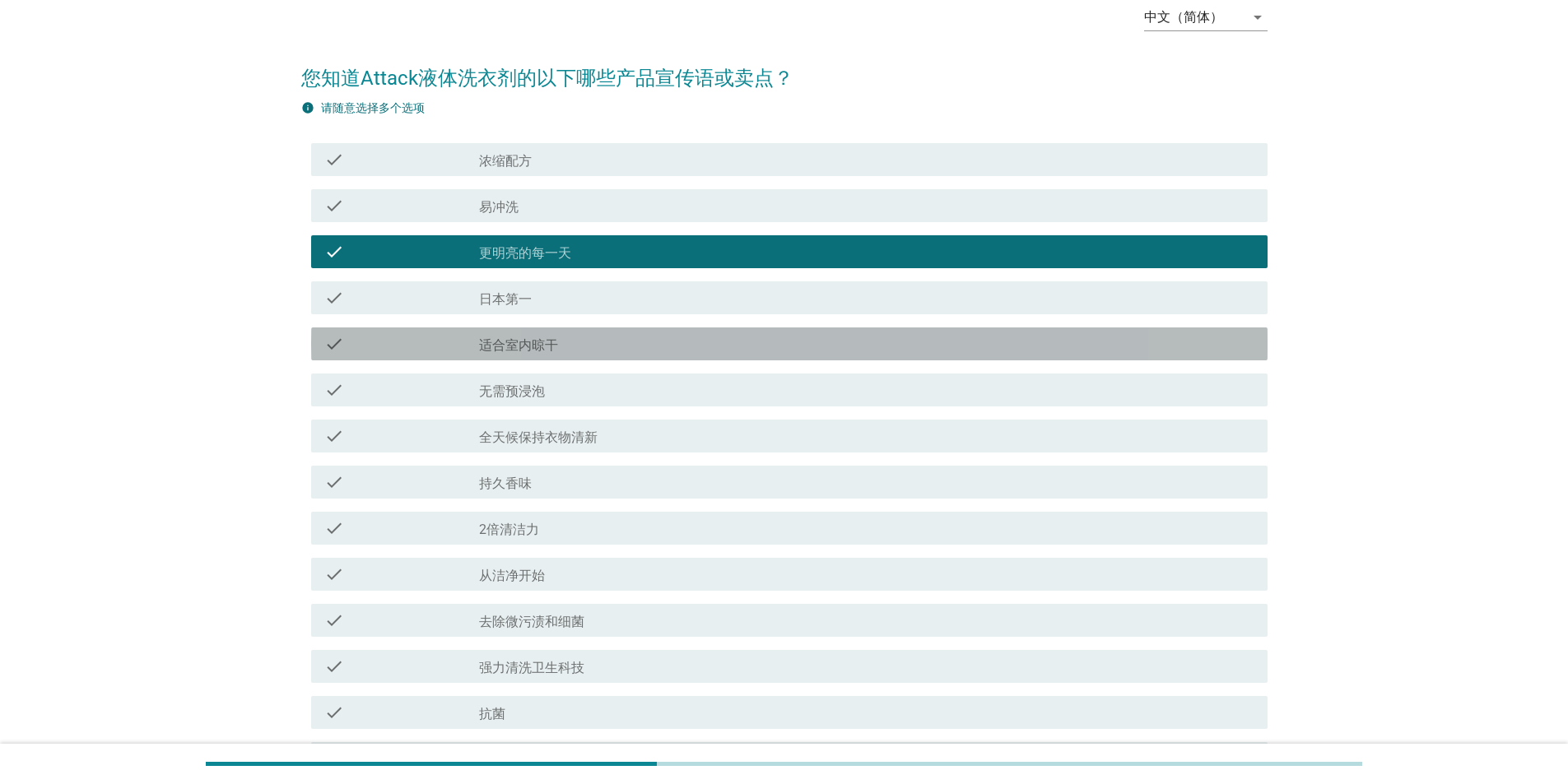
click at [501, 135] on label "适合室内晾干" at bounding box center [518, 346] width 79 height 17
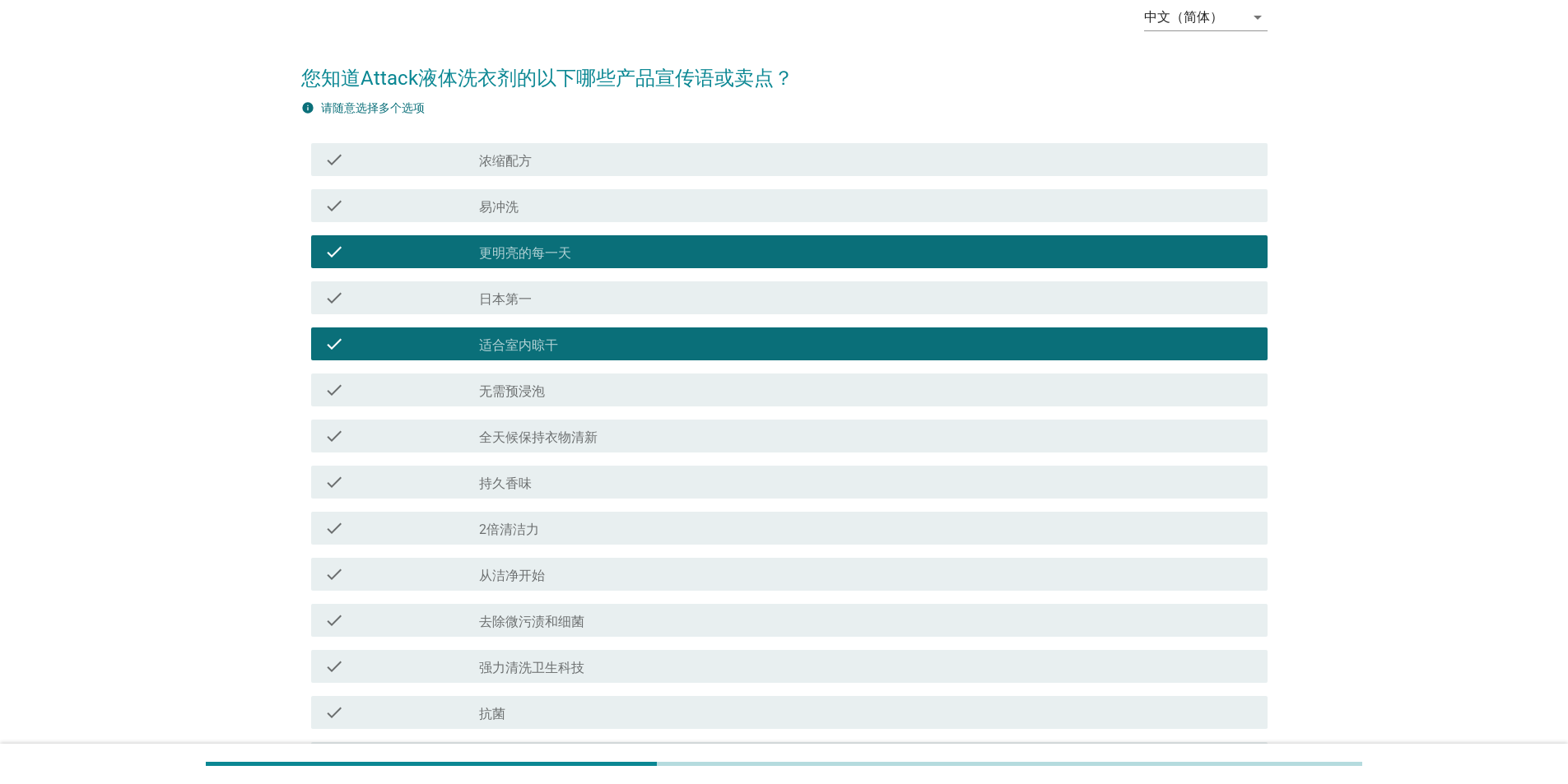
click at [501, 135] on label "无需预浸泡" at bounding box center [511, 391] width 66 height 17
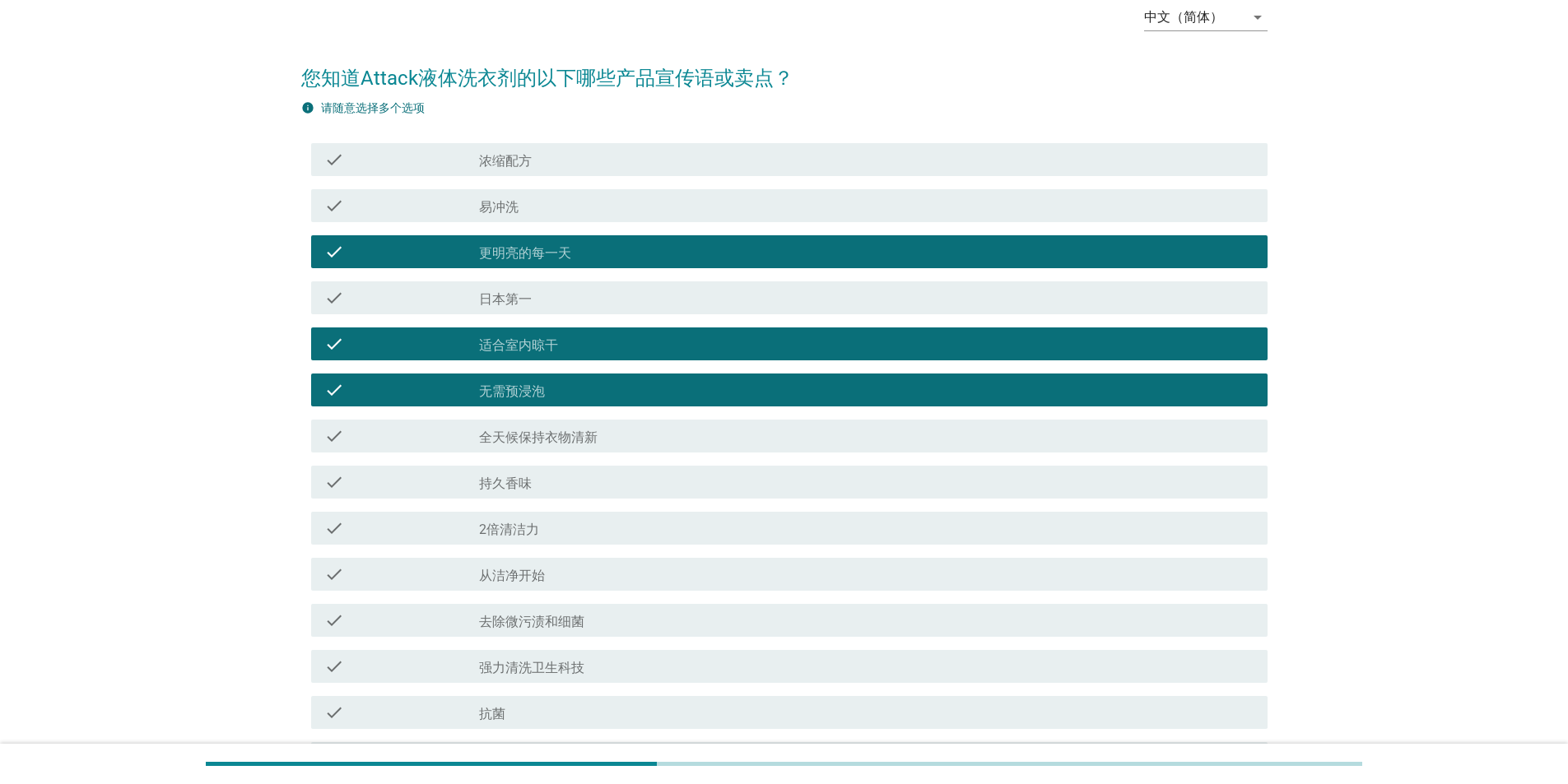
scroll to position [576, 0]
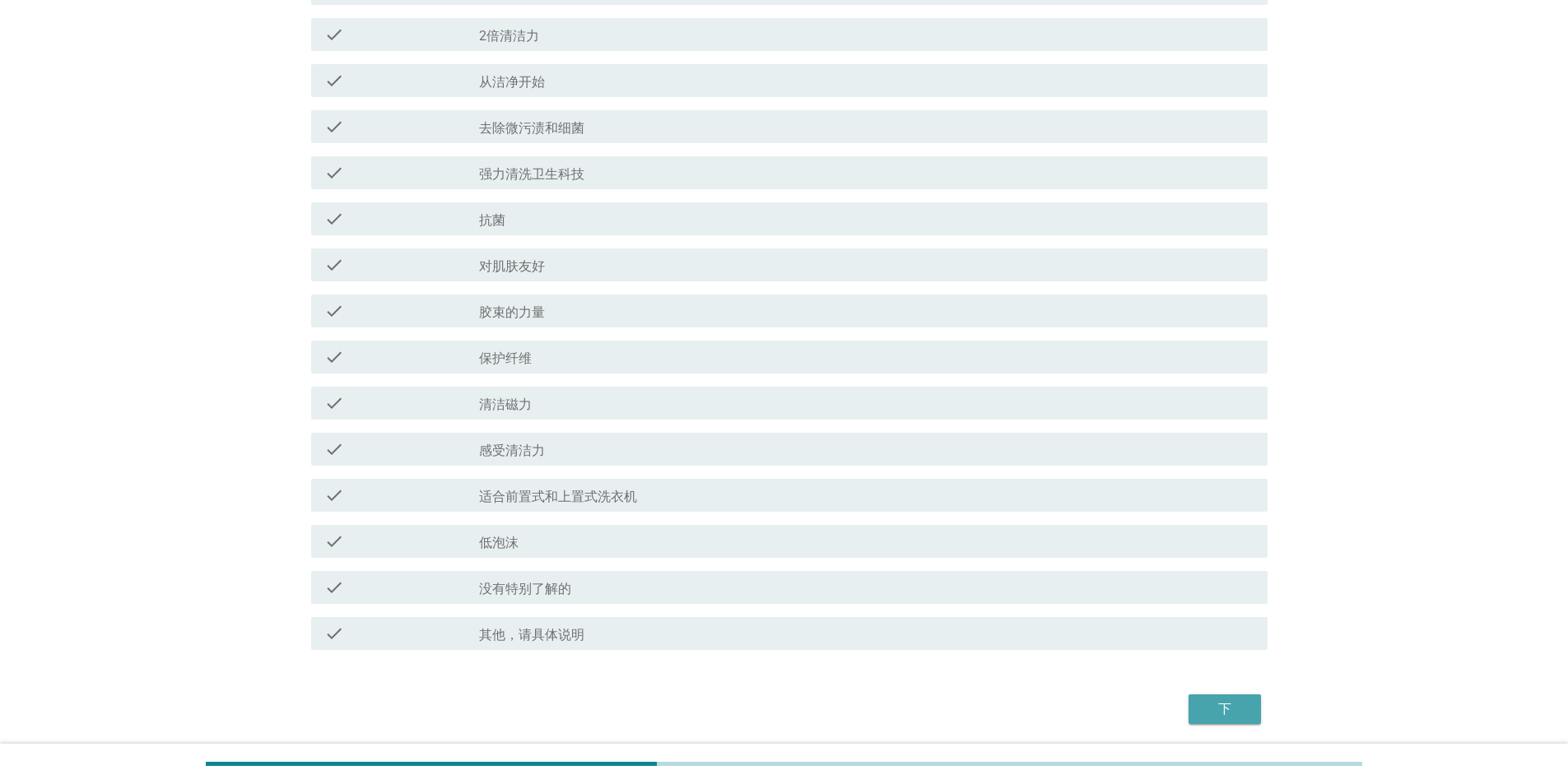
click at [501, 135] on div "下" at bounding box center [1225, 709] width 46 height 20
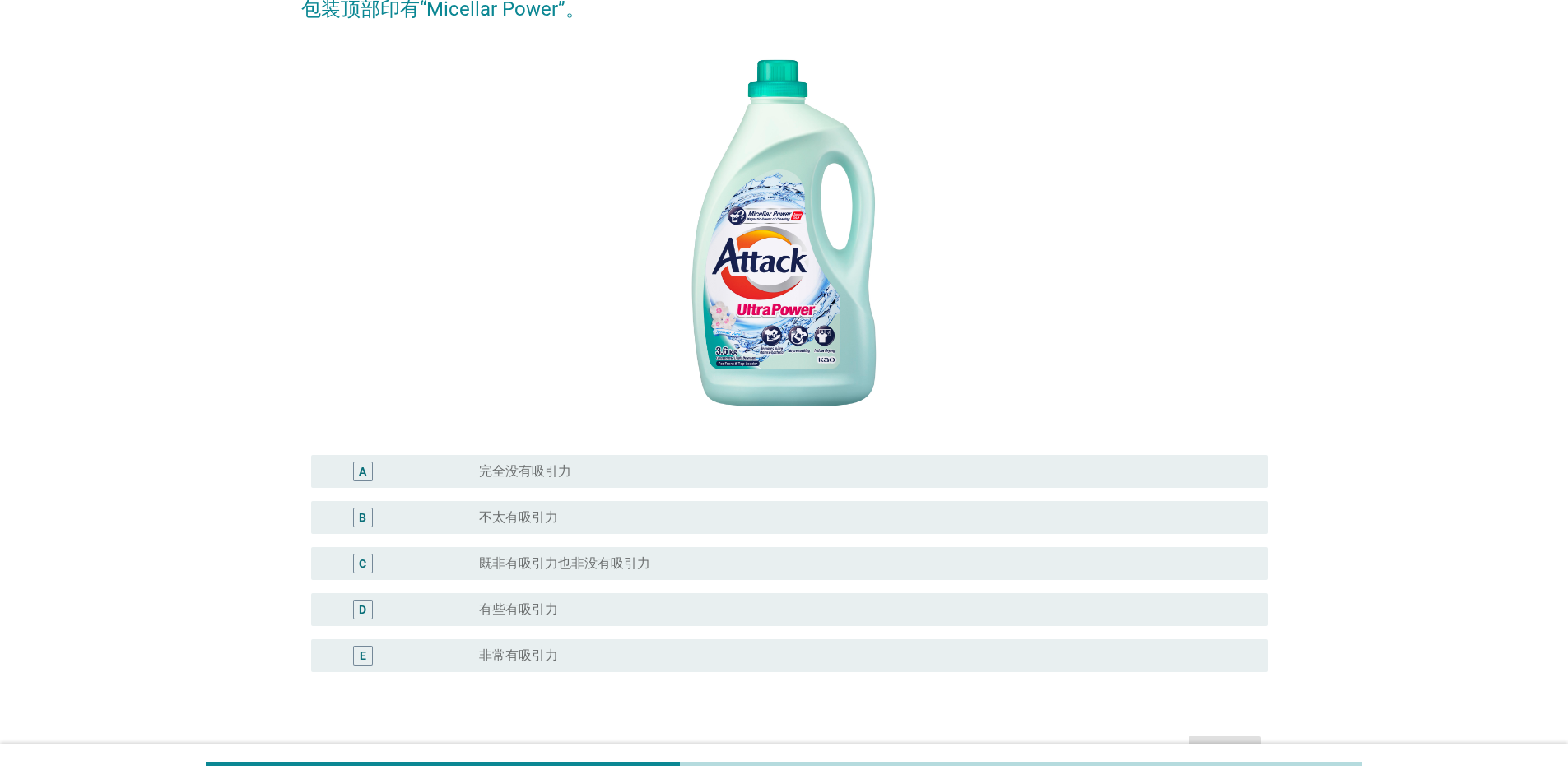
scroll to position [311, 0]
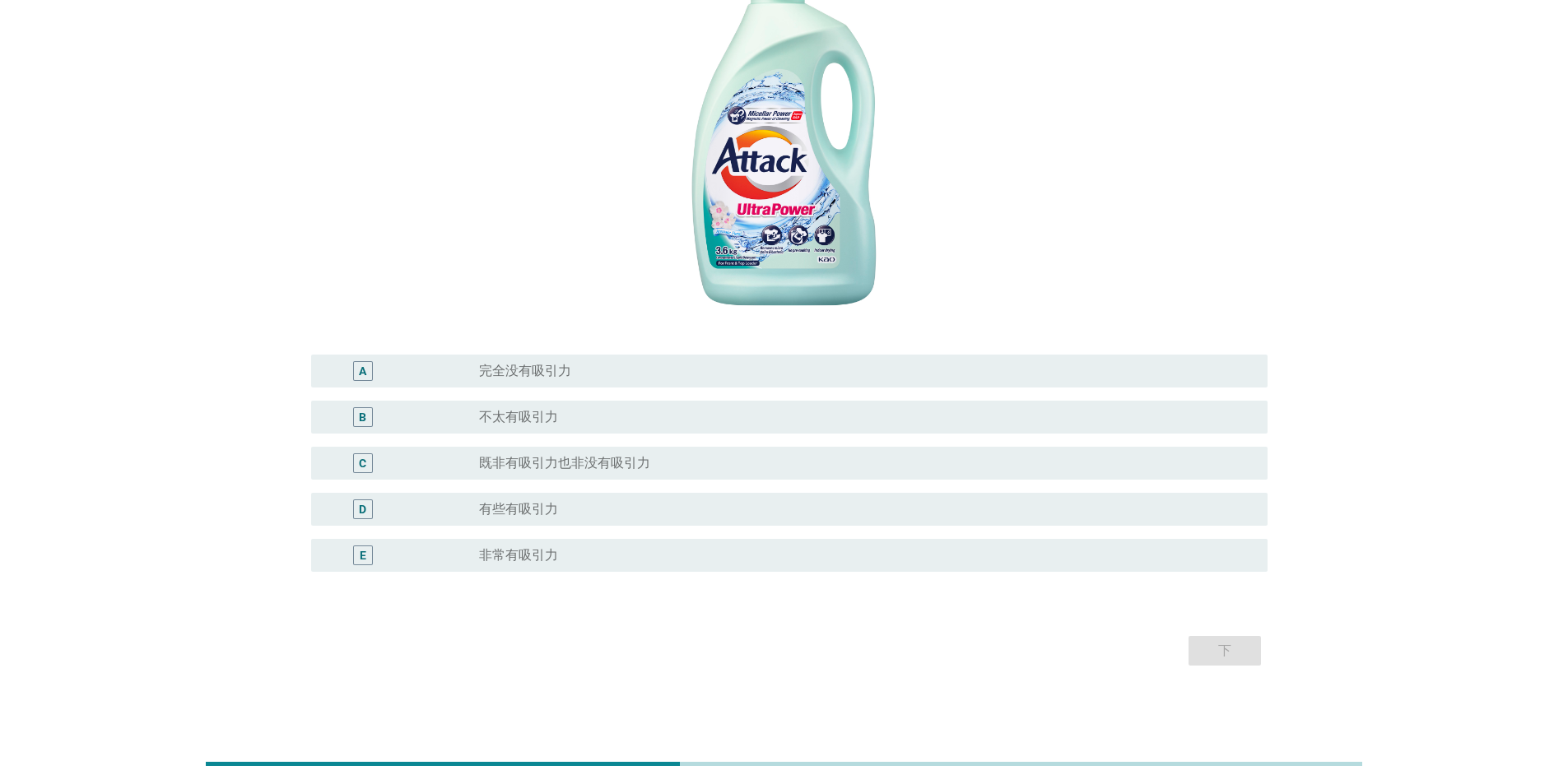
click at [501, 135] on label "非常有吸引力" at bounding box center [518, 555] width 79 height 17
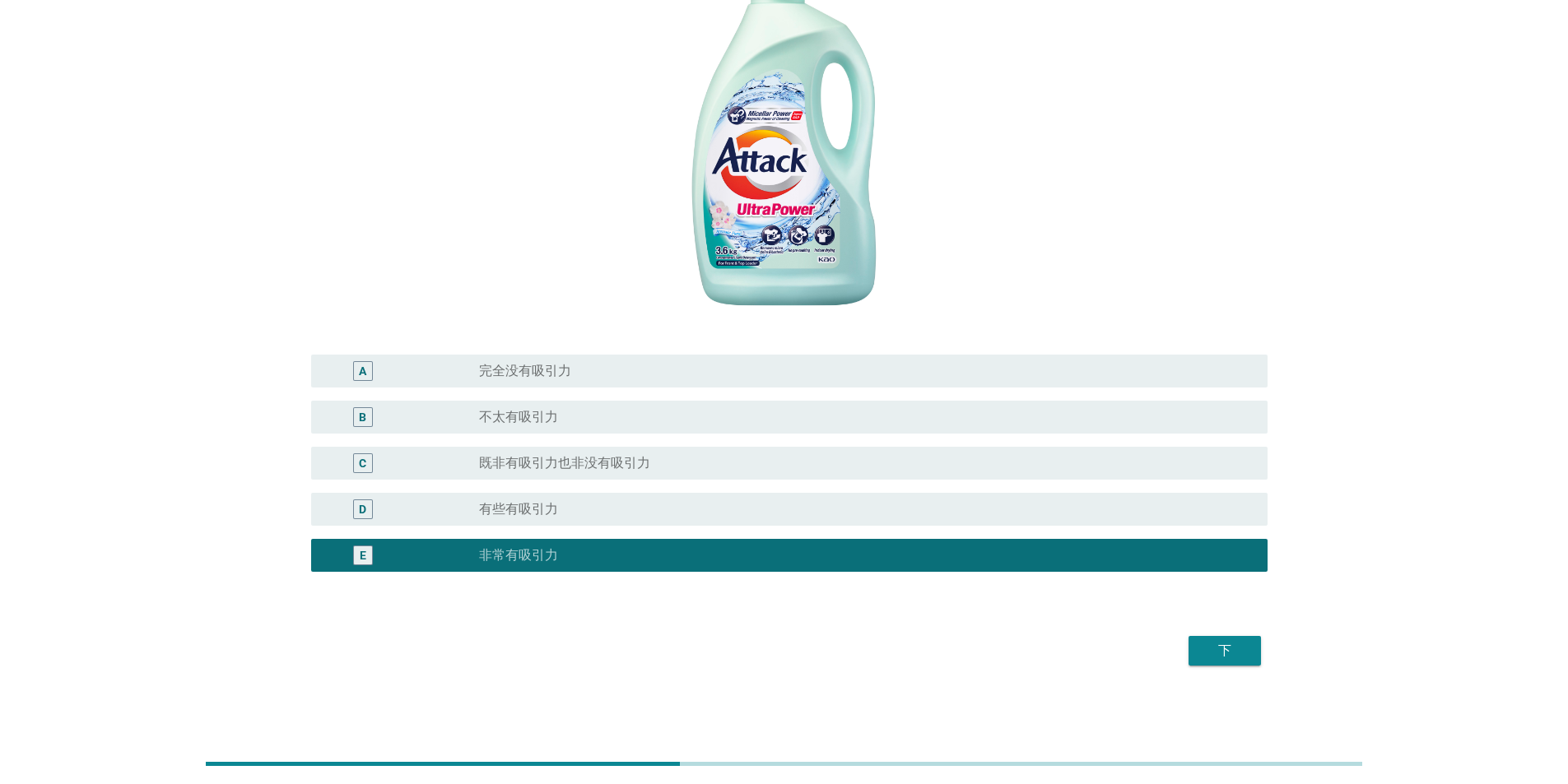
click at [501, 135] on div "下" at bounding box center [1225, 650] width 46 height 20
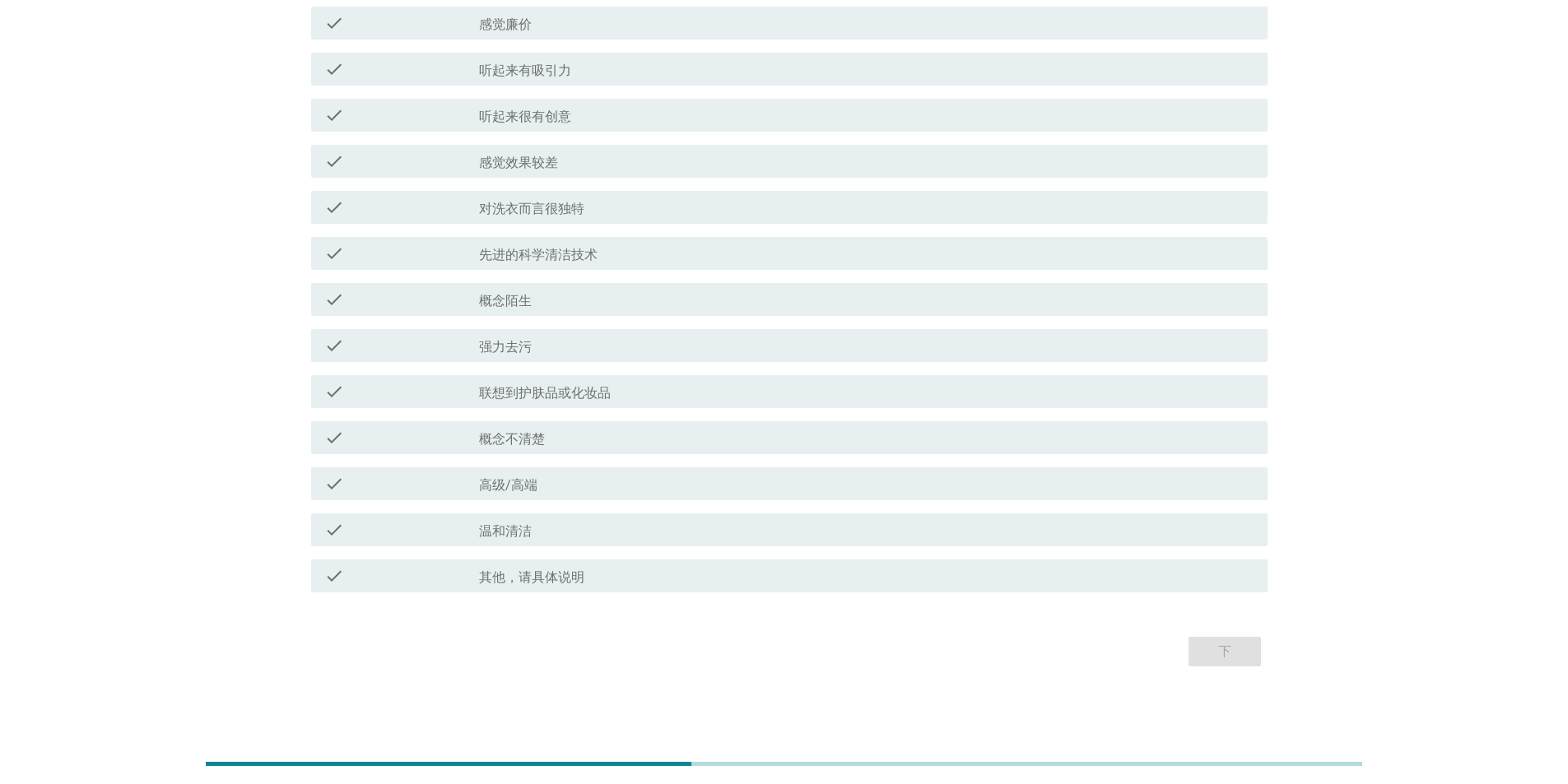
click at [501, 135] on label "对洗衣而言很独特" at bounding box center [531, 208] width 105 height 17
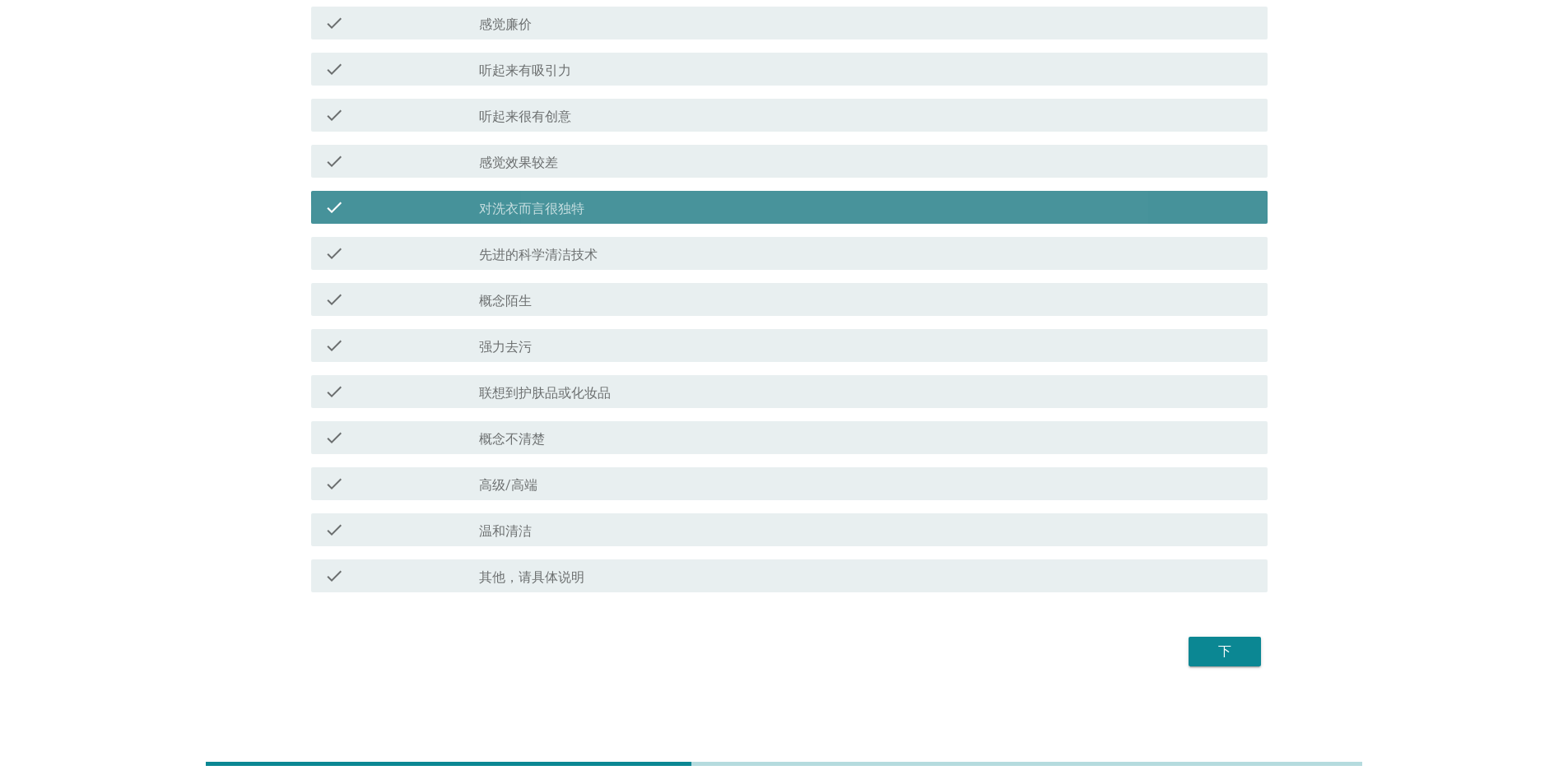
click at [501, 135] on div "check_box_outline_blank 感觉效果较差" at bounding box center [867, 161] width 776 height 20
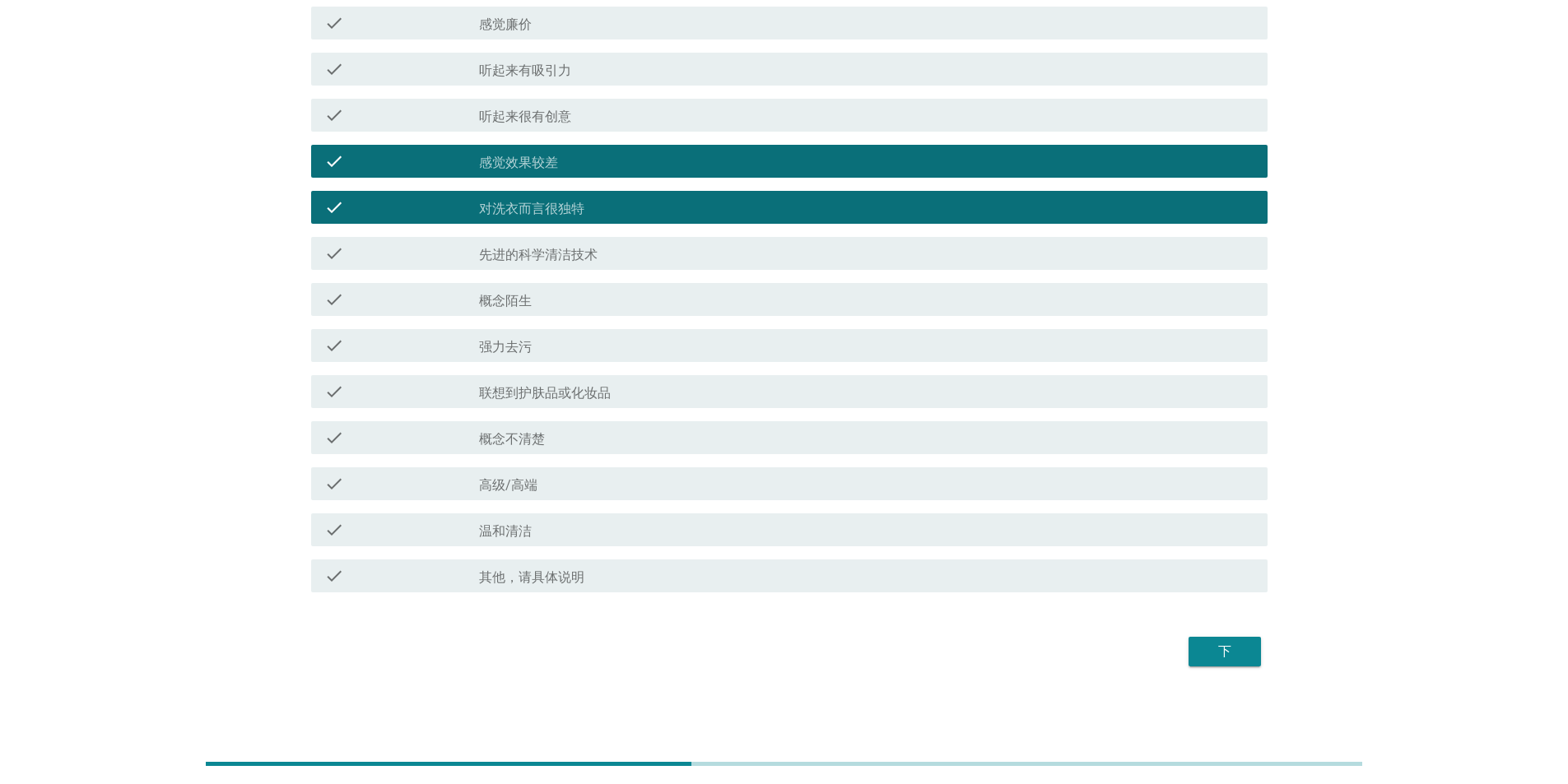
click at [501, 118] on div "check_box_outline_blank 听起来很有创意" at bounding box center [867, 115] width 776 height 20
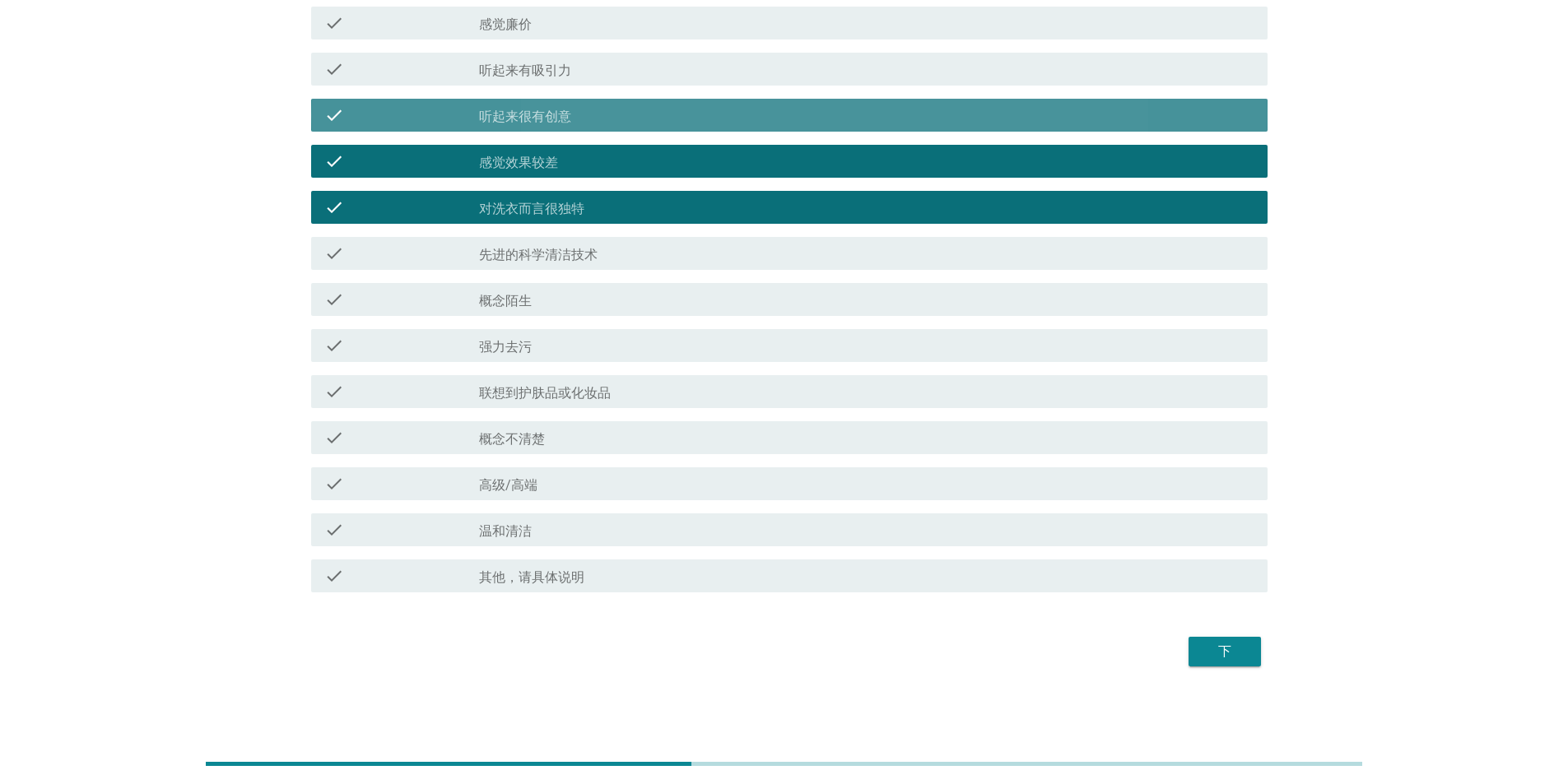
click at [501, 135] on div "check_box_outline_blank 感觉效果较差" at bounding box center [867, 161] width 776 height 20
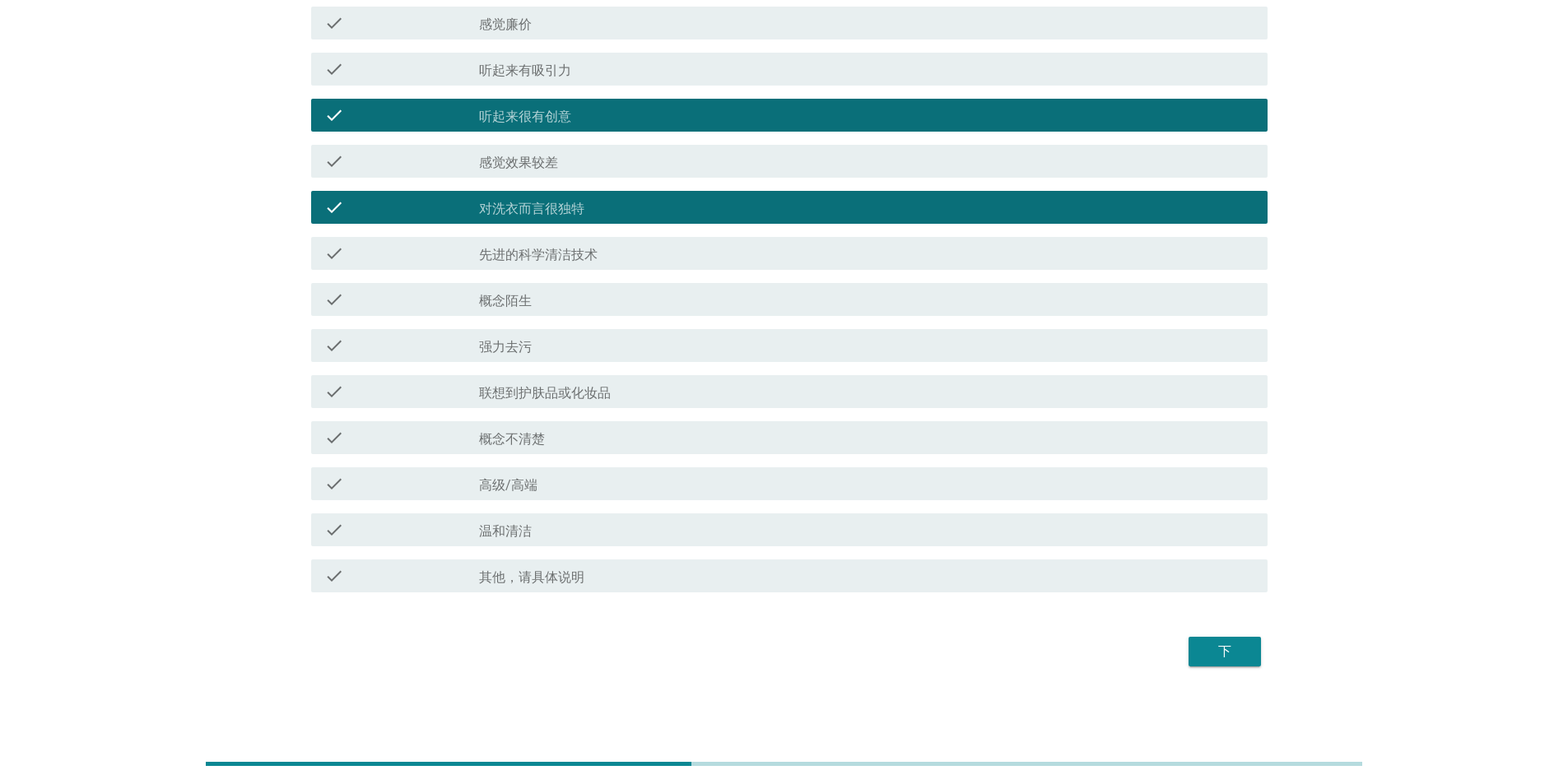
click at [501, 135] on div "下" at bounding box center [1225, 651] width 46 height 20
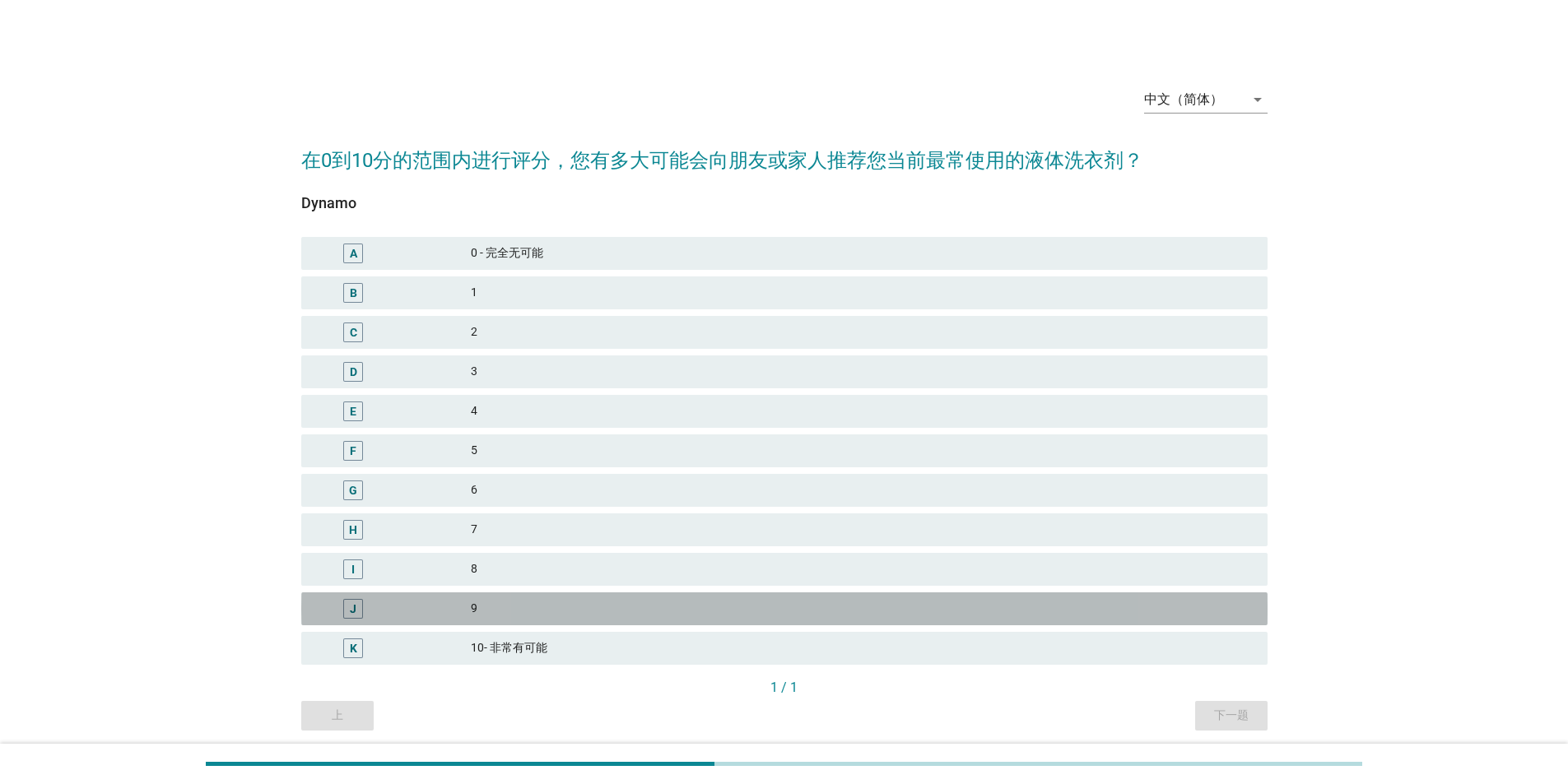
click at [496, 135] on div "9" at bounding box center [862, 609] width 784 height 20
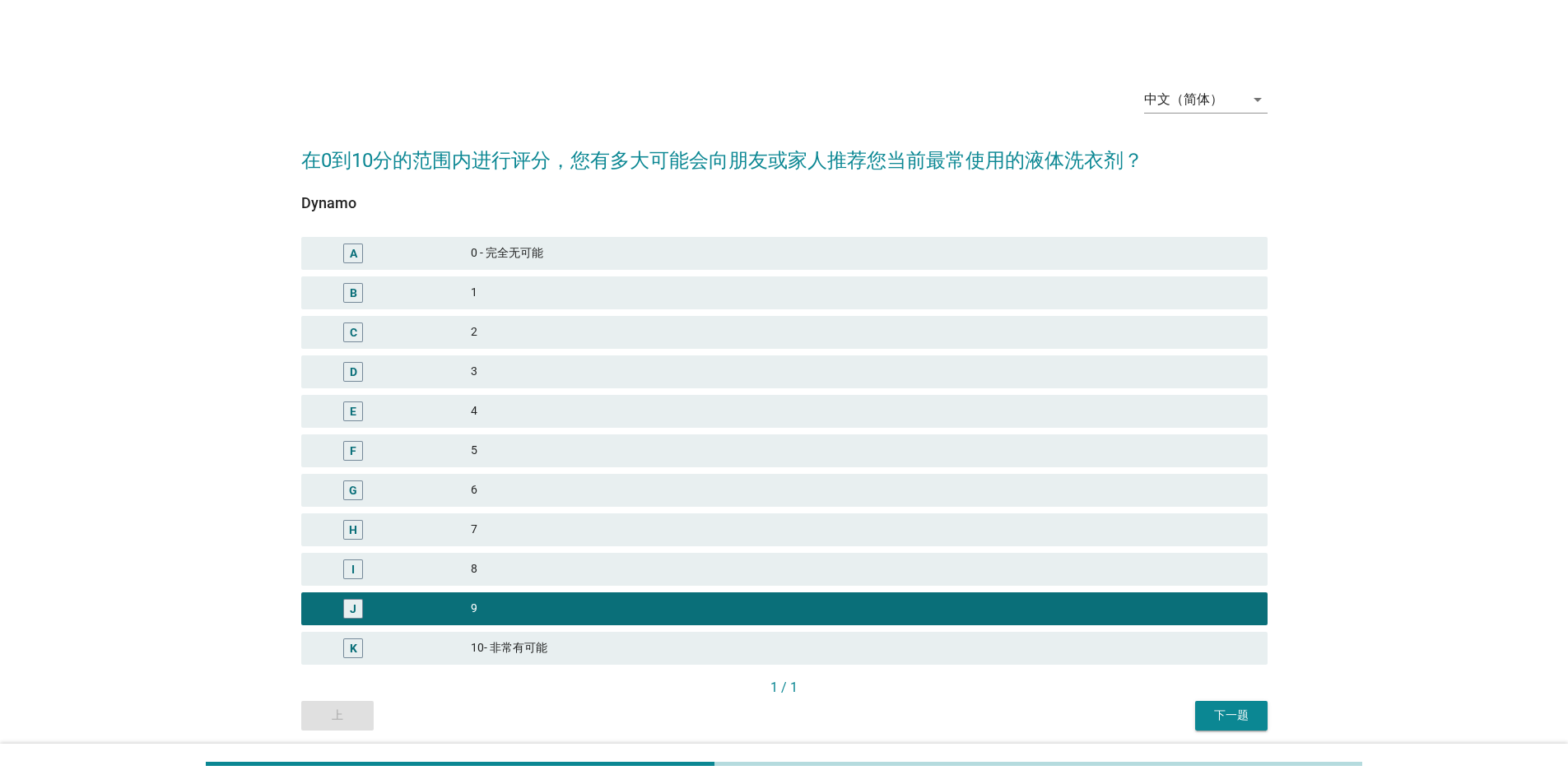
click at [501, 135] on div "下一题" at bounding box center [1231, 716] width 46 height 18
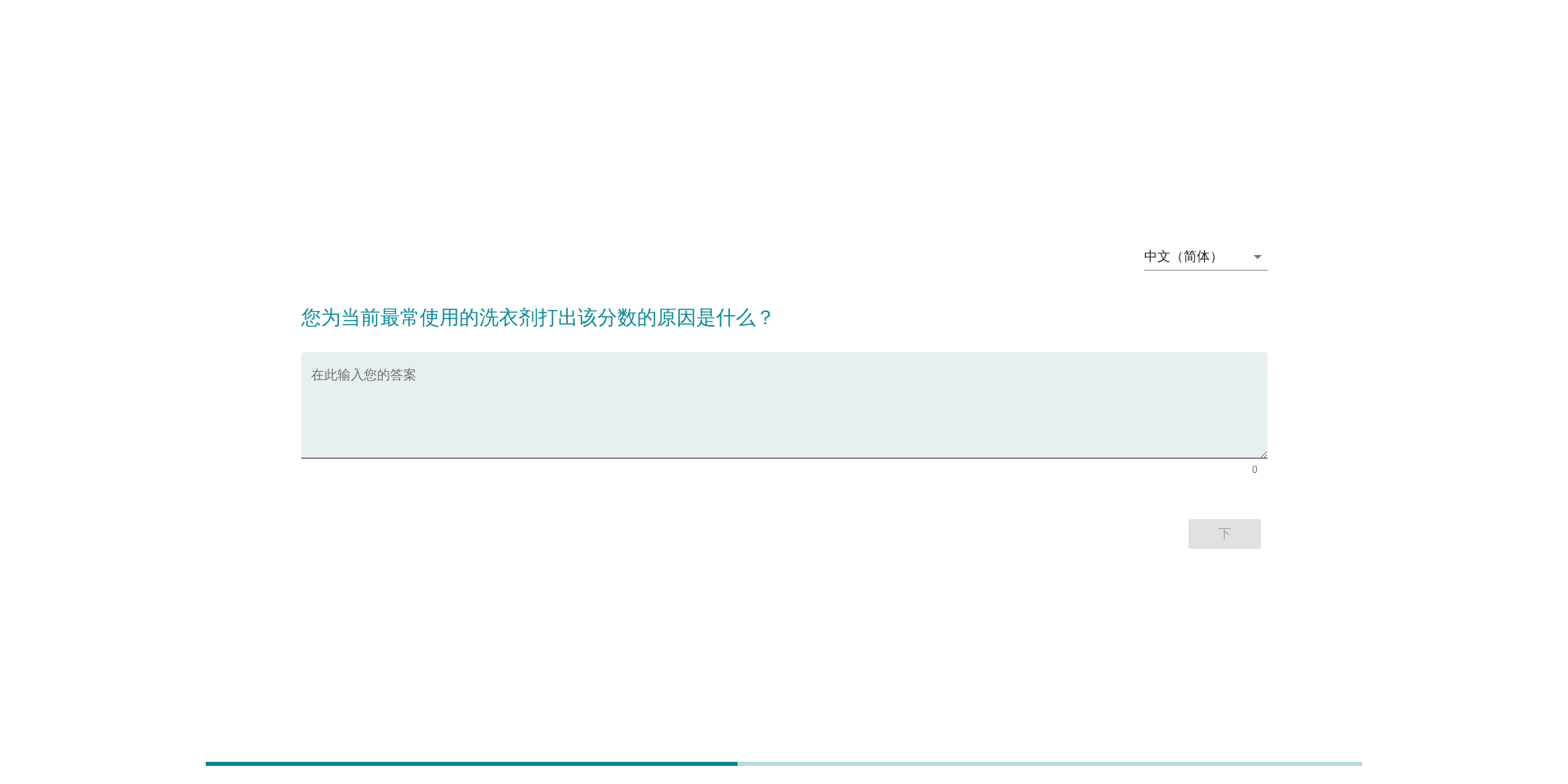
click at [501, 135] on div "中文（简体） arrow_drop_down 您为当前最常使用的洗衣剂打出该分数的原因是什么？ 在此输入您的答案 0 下" at bounding box center [784, 392] width 1489 height 350
click at [501, 135] on div "中文（简体）" at bounding box center [1194, 256] width 101 height 26
click at [501, 135] on div "English" at bounding box center [1205, 270] width 97 height 20
click at [501, 135] on div "English" at bounding box center [1165, 256] width 43 height 15
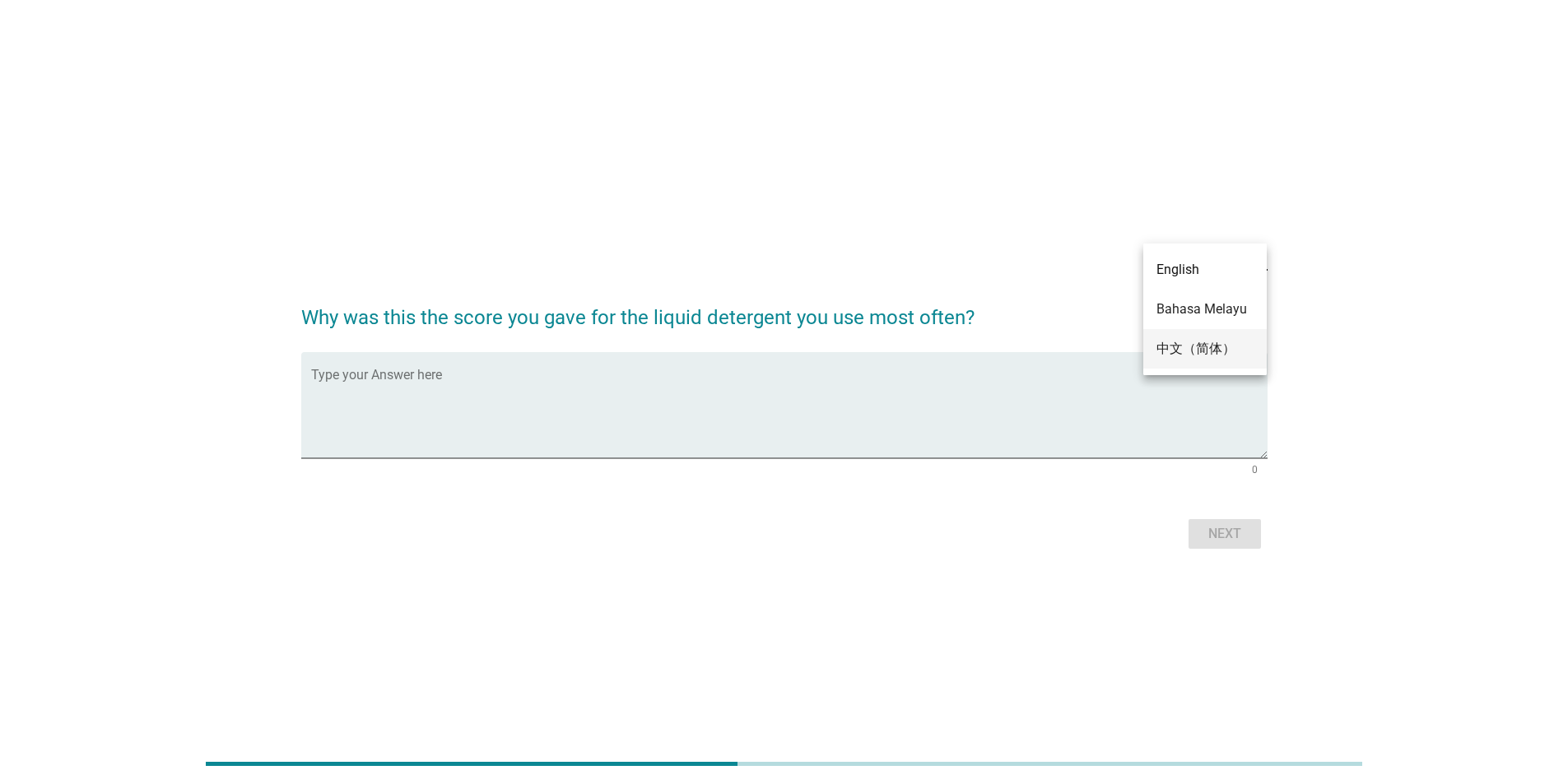
click at [501, 135] on div "中文（简体）" at bounding box center [1205, 348] width 97 height 20
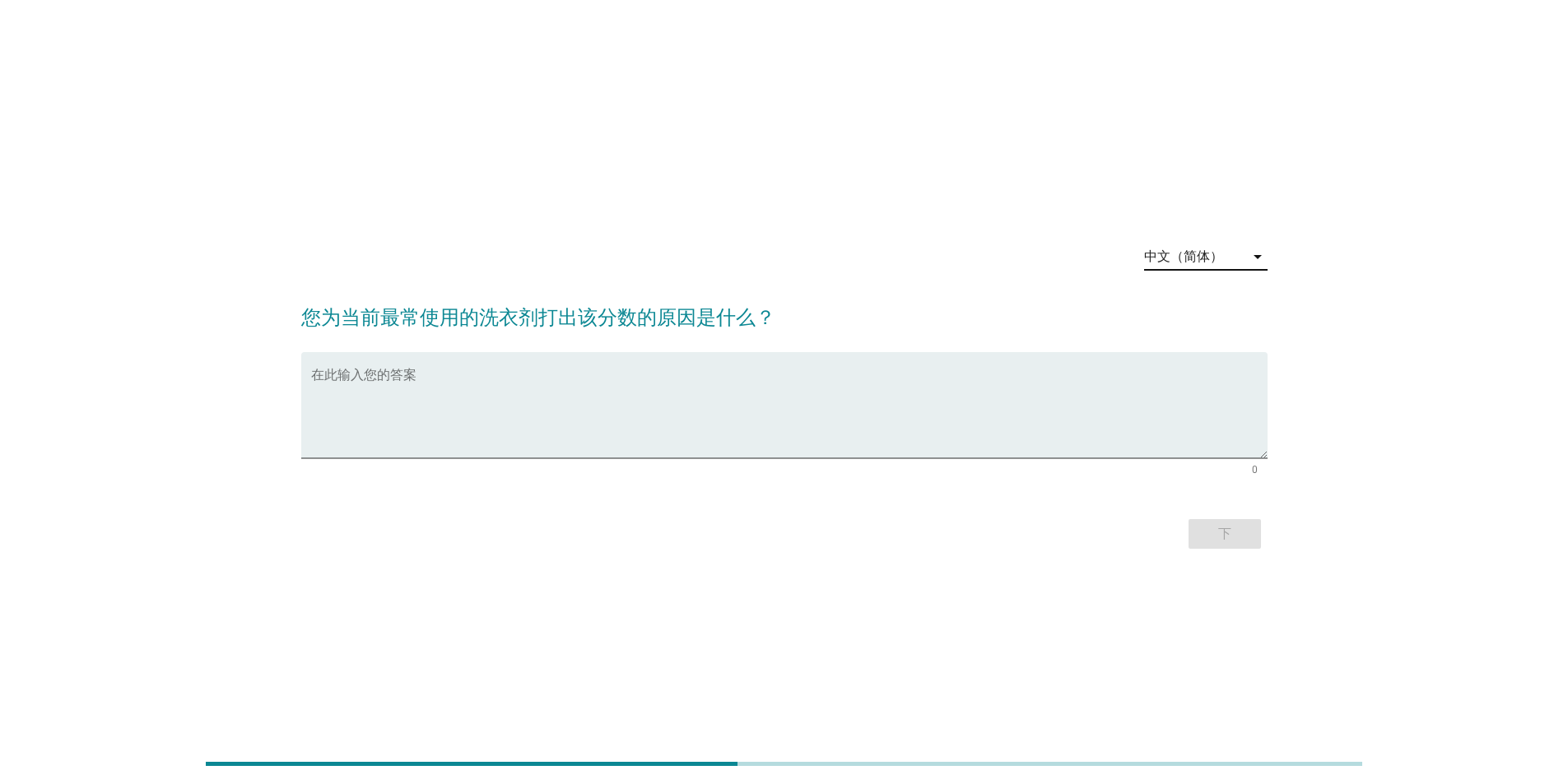
click at [501, 135] on div "中文（简体） arrow_drop_down 您为当前最常使用的洗衣剂打出该分数的原因是什么？ 在此输入您的答案 0 下" at bounding box center [784, 392] width 1489 height 350
click at [501, 135] on div "中文（简体）" at bounding box center [1184, 256] width 79 height 15
click at [501, 135] on div "English" at bounding box center [1205, 270] width 97 height 20
click at [501, 135] on div "English arrow_drop_down Why was this the score you gave for the liquid detergen…" at bounding box center [784, 392] width 1489 height 350
click at [501, 135] on div "English" at bounding box center [1194, 256] width 101 height 26
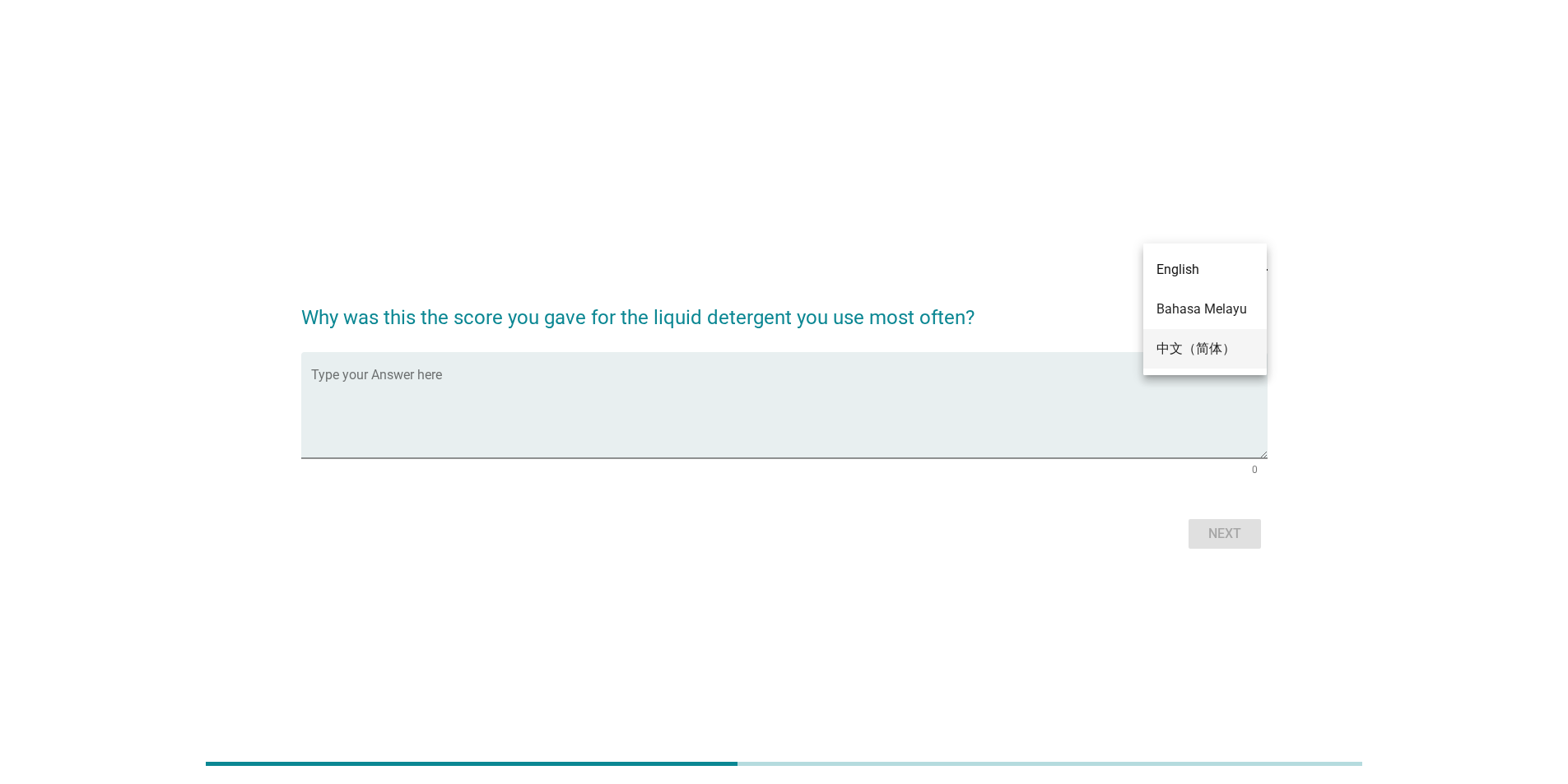
click at [501, 135] on div "中文（简体）" at bounding box center [1205, 348] width 97 height 20
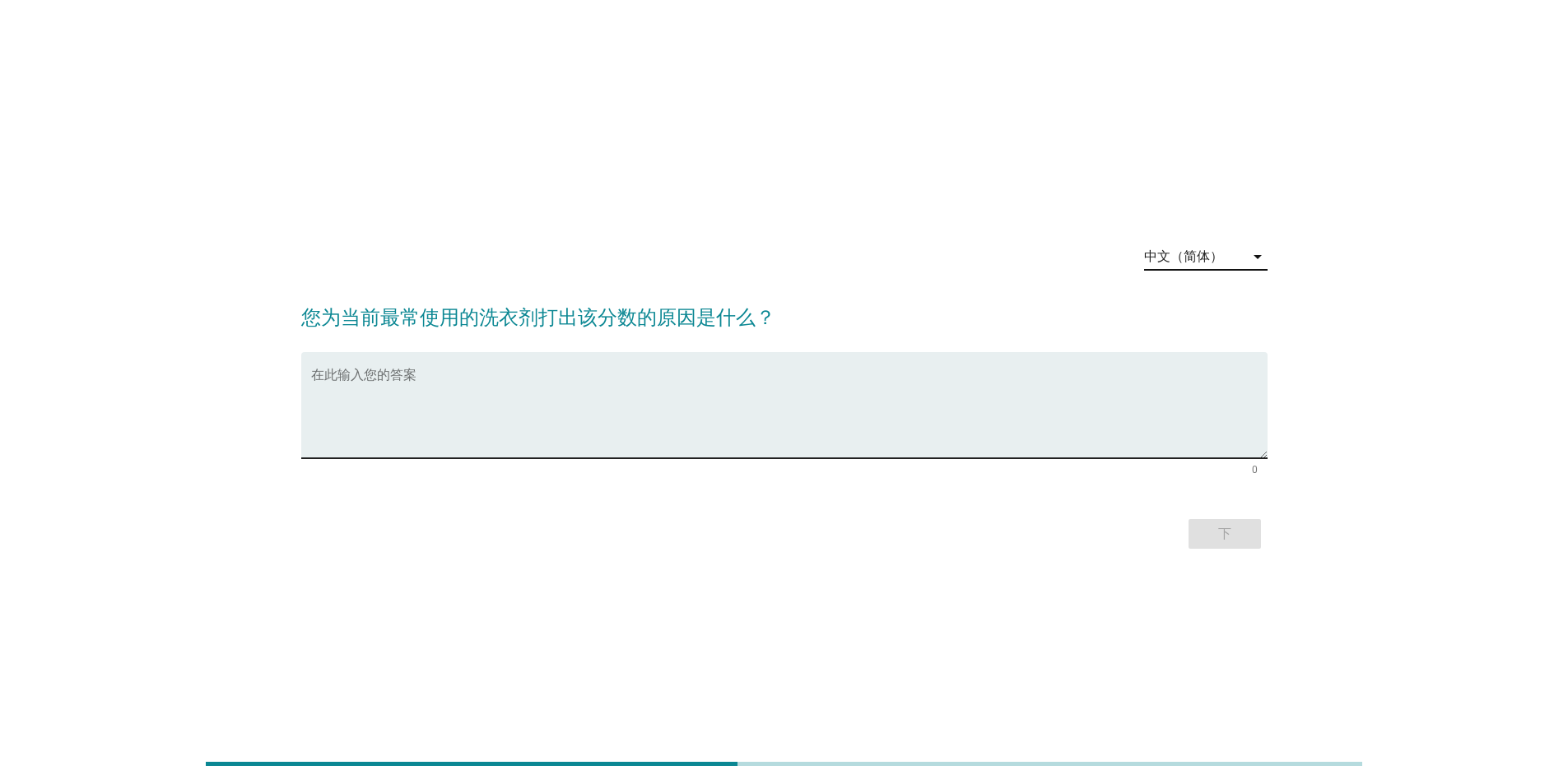
click at [421, 135] on textarea "在此输入您的答案" at bounding box center [789, 415] width 957 height 87
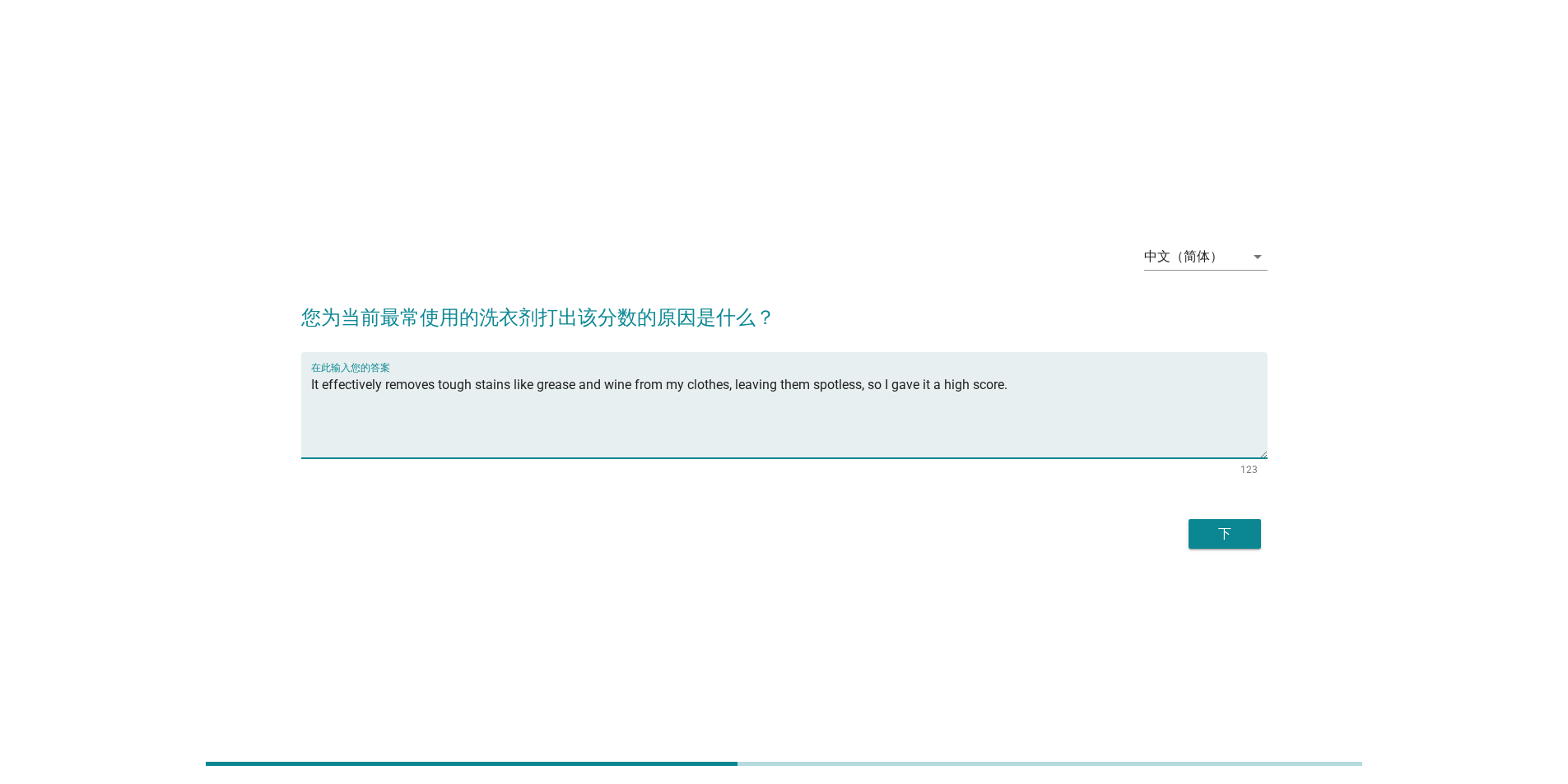
type textarea "It effectively removes tough stains like grease and wine from my clothes, leavi…"
click at [501, 135] on div "下" at bounding box center [1225, 534] width 46 height 20
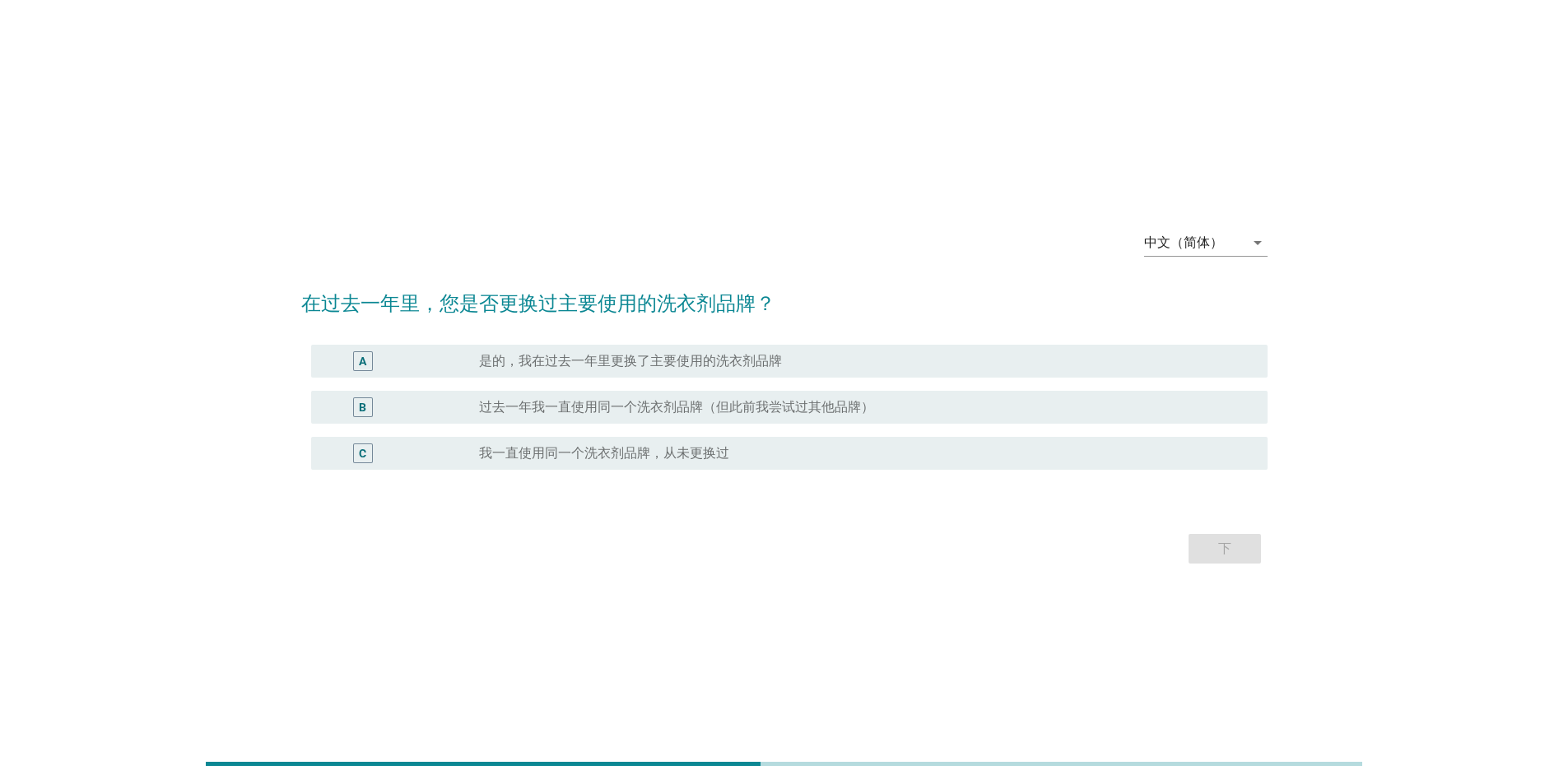
click at [501, 135] on label "我一直使用同一个洗衣剂品牌，从未更换过" at bounding box center [604, 453] width 250 height 17
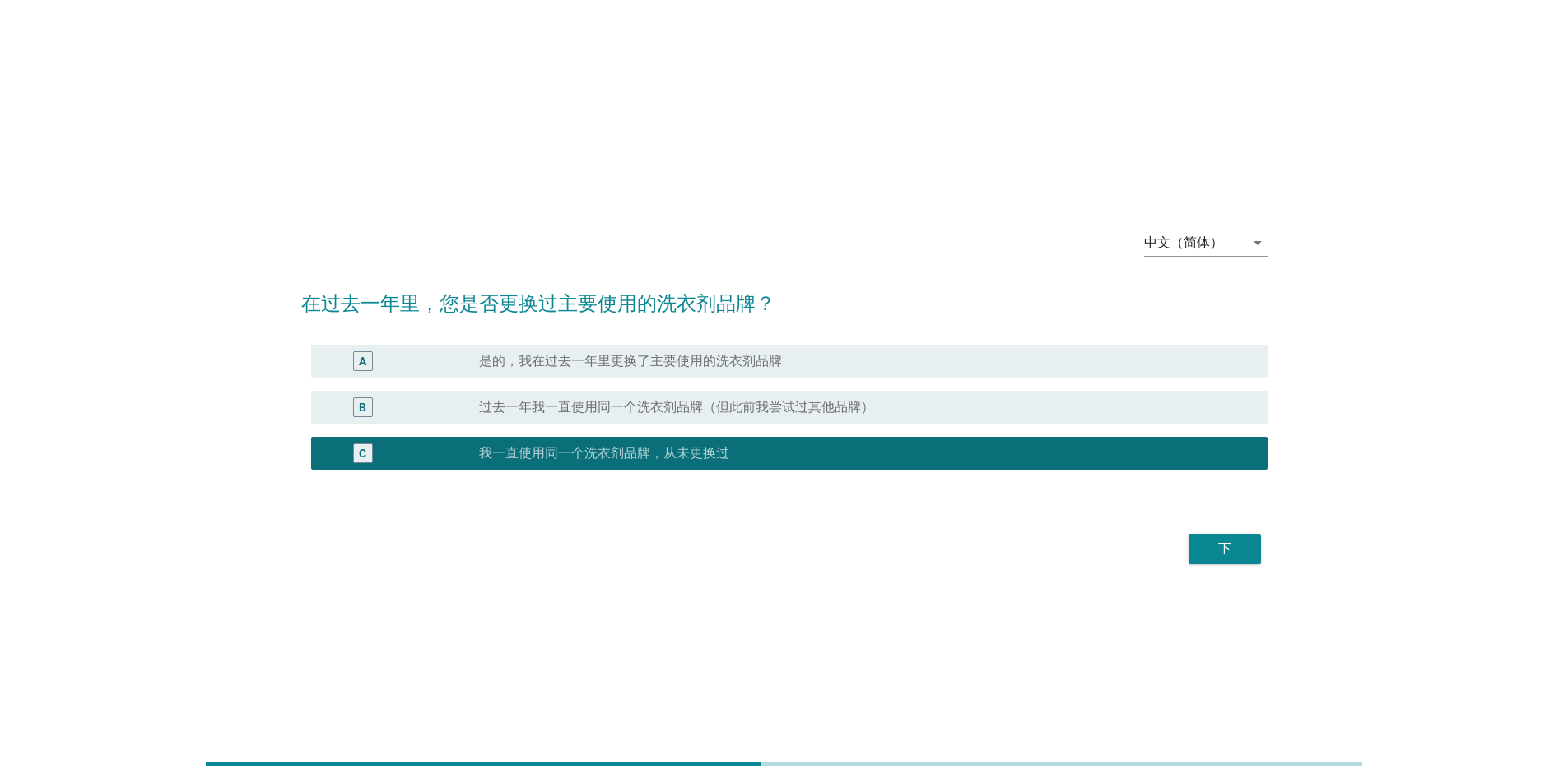
click at [501, 135] on div "下" at bounding box center [1225, 549] width 46 height 20
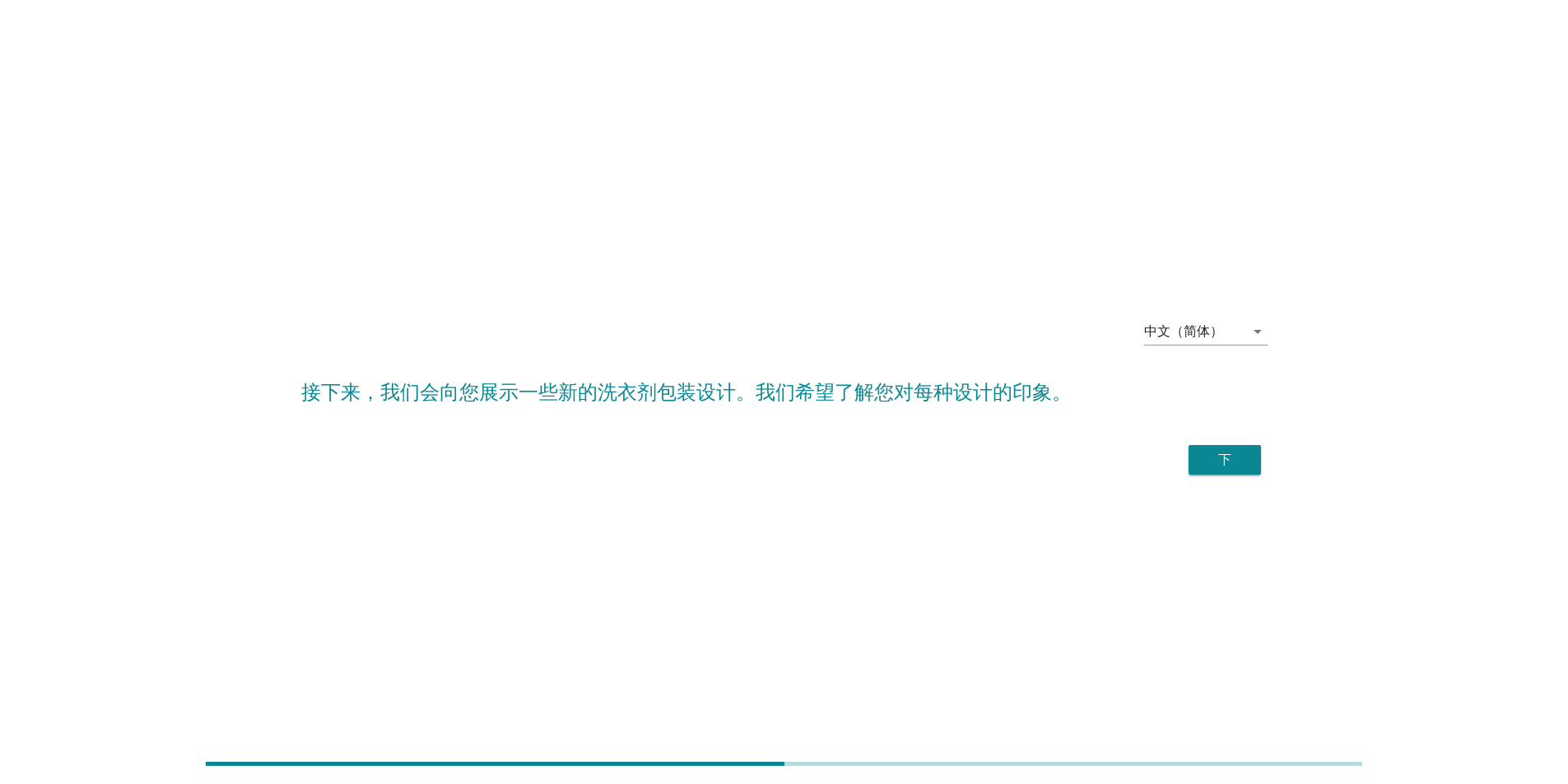
click at [501, 135] on div "下" at bounding box center [1225, 459] width 46 height 20
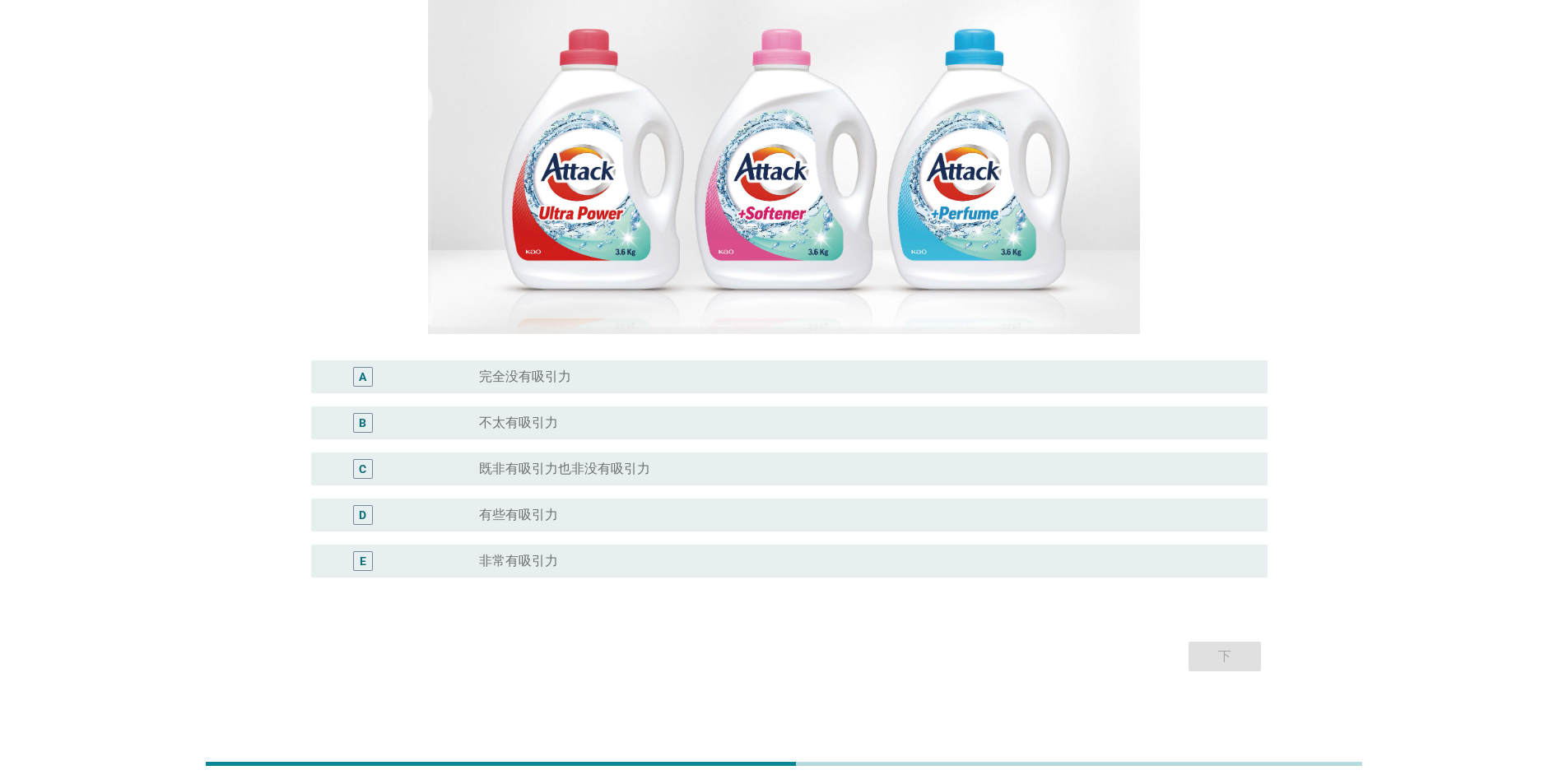
scroll to position [247, 0]
click at [501, 135] on label "非常有吸引力" at bounding box center [518, 560] width 79 height 17
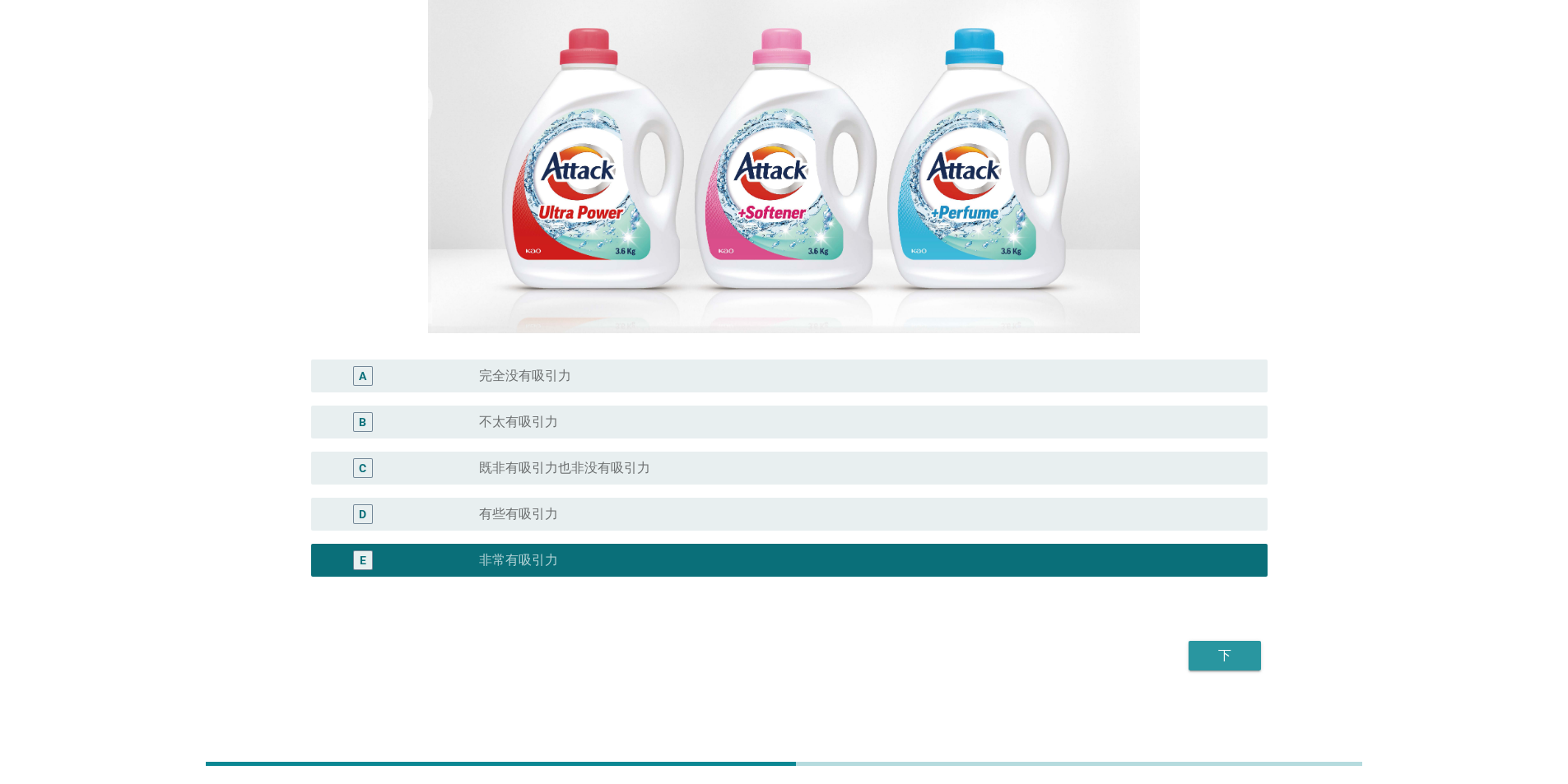
click at [501, 135] on div "下" at bounding box center [1225, 655] width 46 height 20
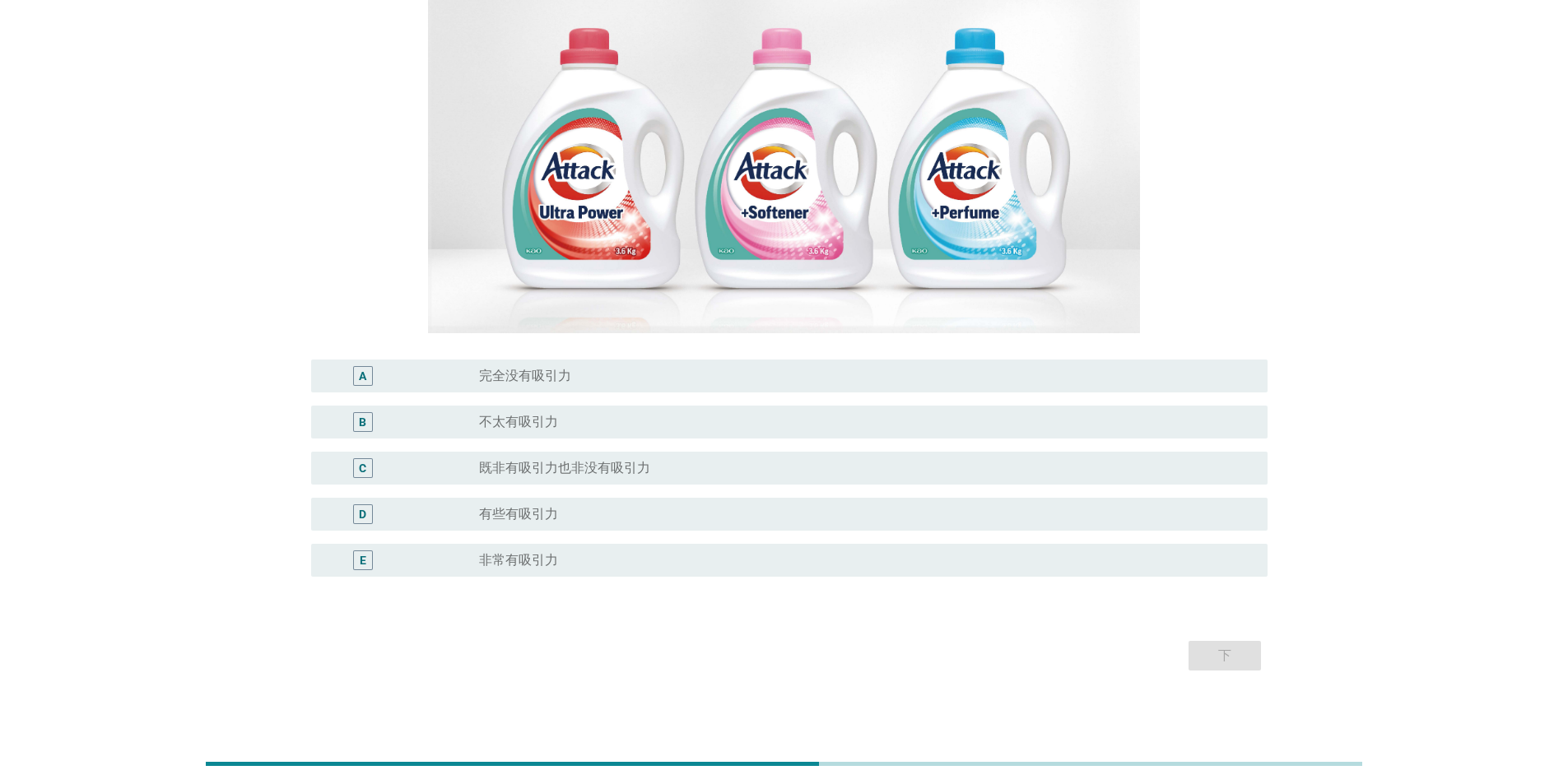
scroll to position [251, 0]
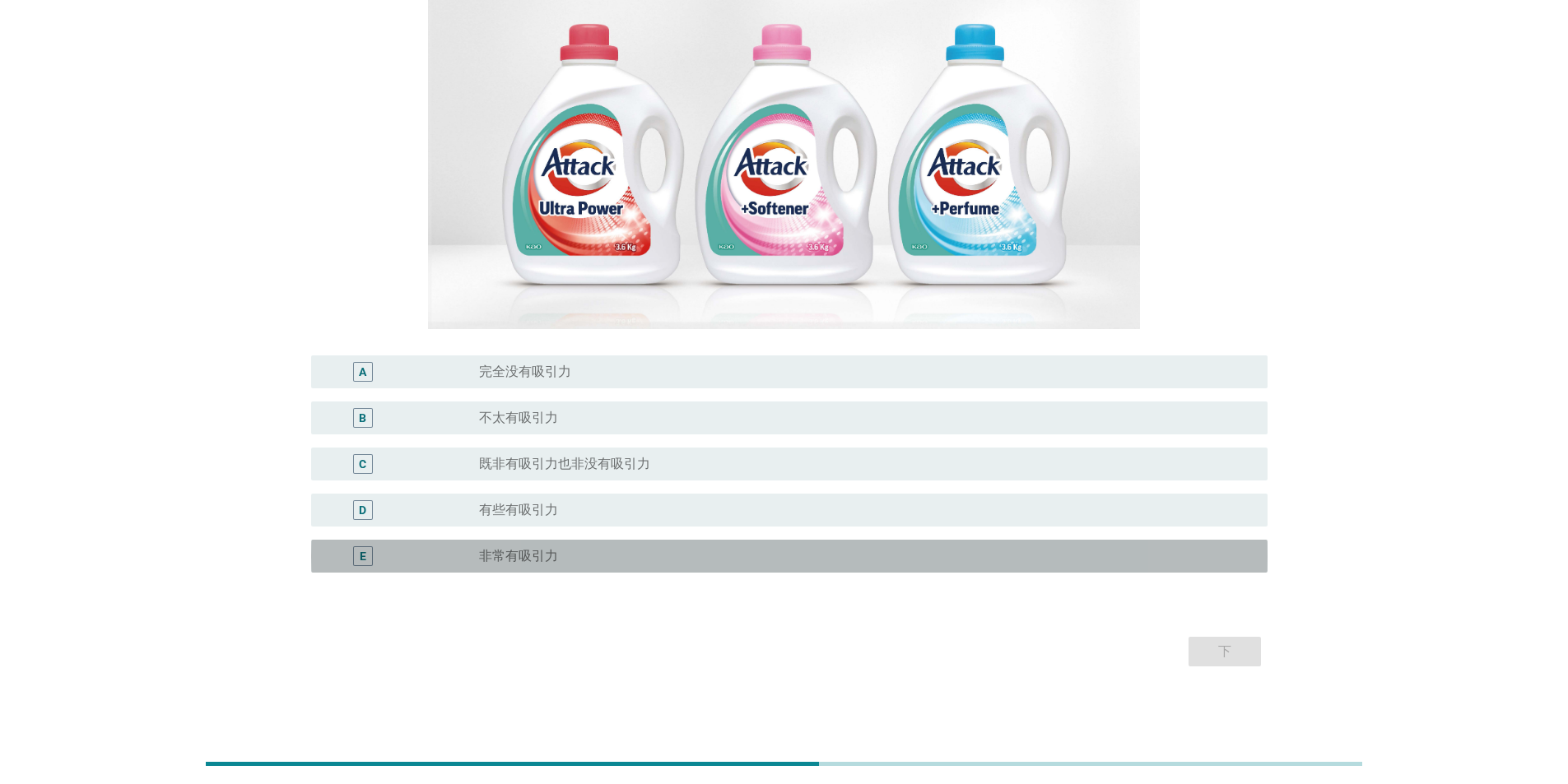
click at [501, 135] on label "非常有吸引力" at bounding box center [518, 556] width 79 height 17
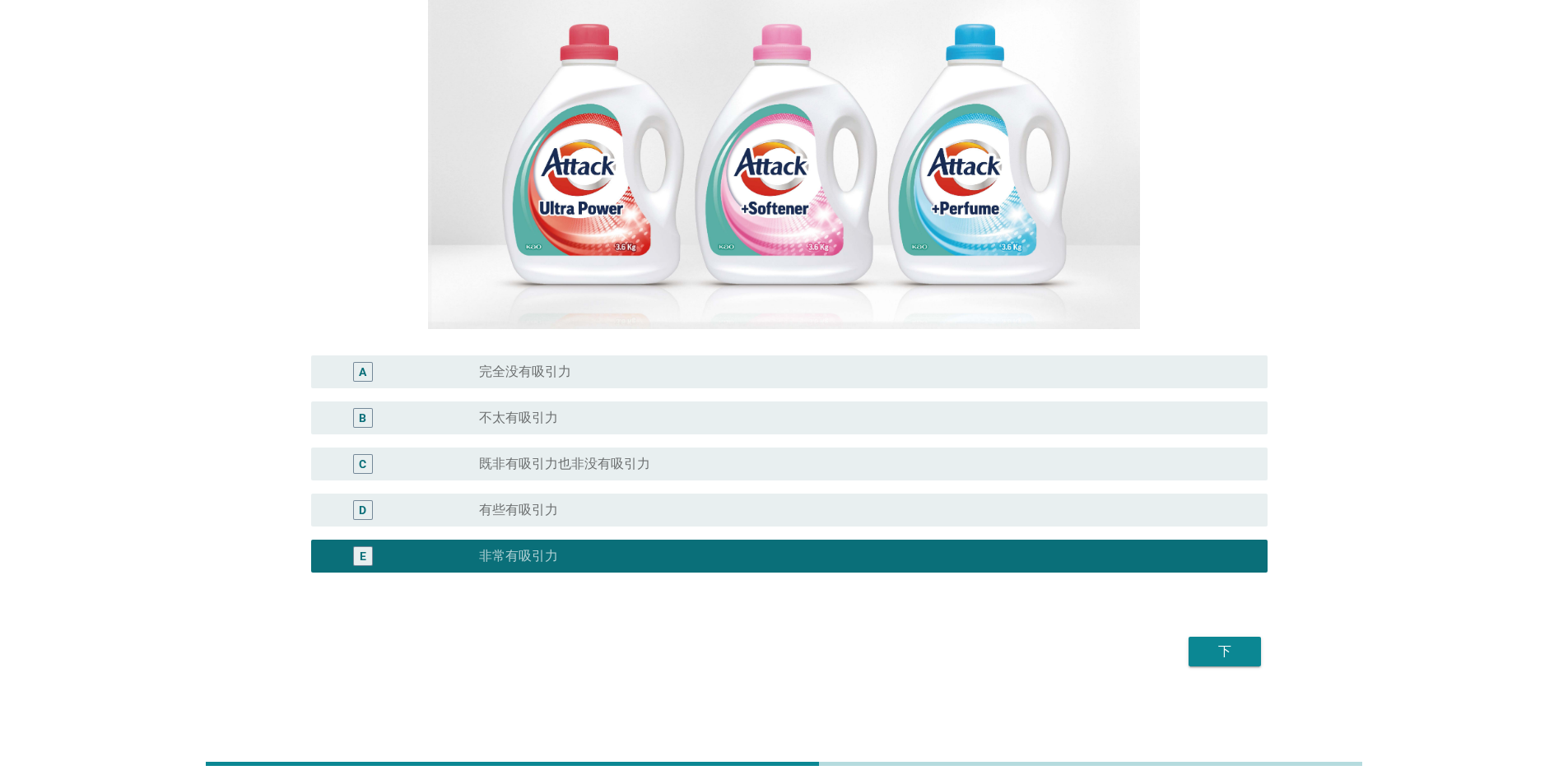
click at [501, 135] on div "下" at bounding box center [1225, 651] width 46 height 20
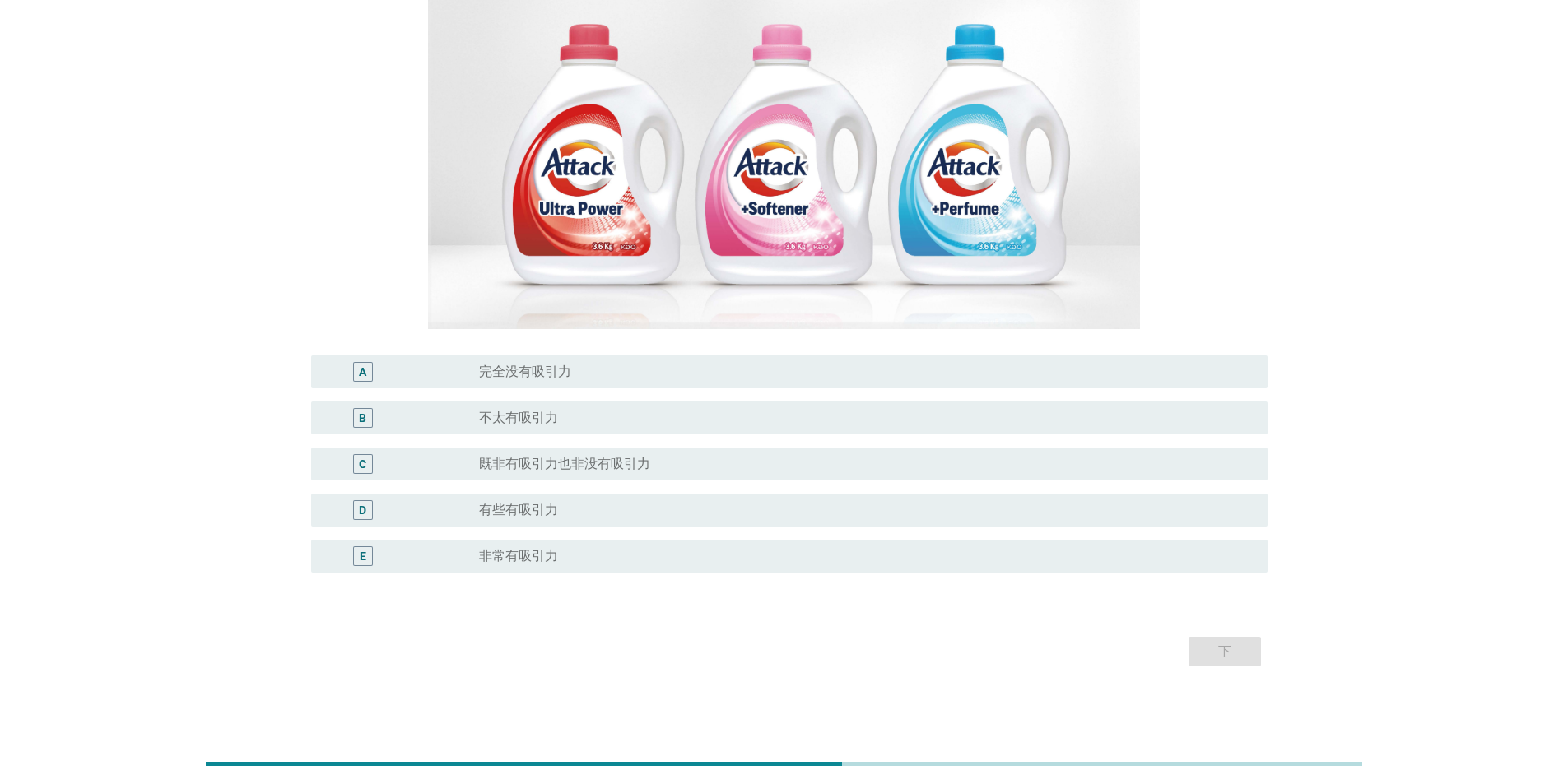
click at [501, 135] on label "非常有吸引力" at bounding box center [518, 556] width 79 height 17
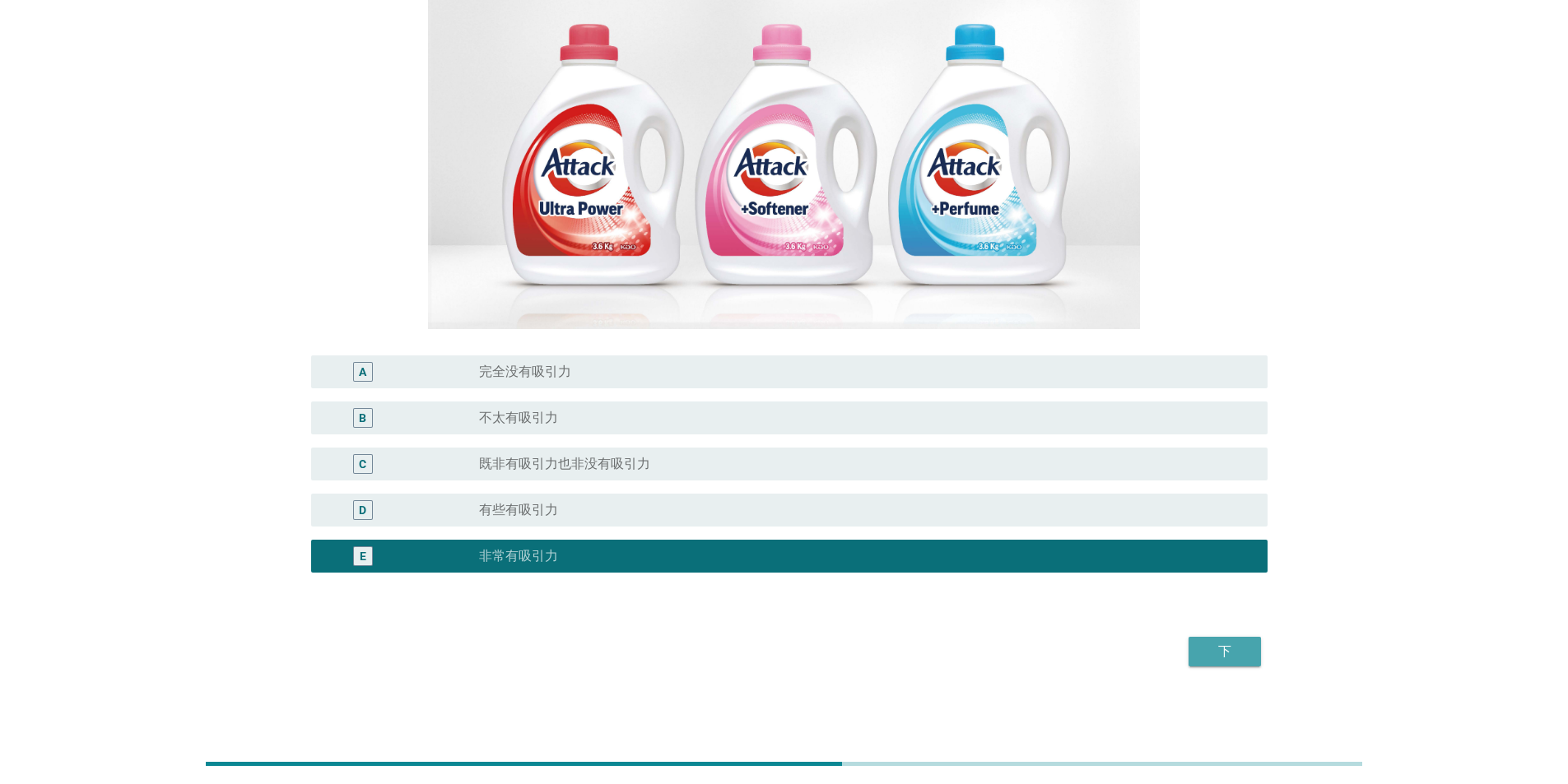
click at [501, 135] on div "下" at bounding box center [1225, 651] width 46 height 20
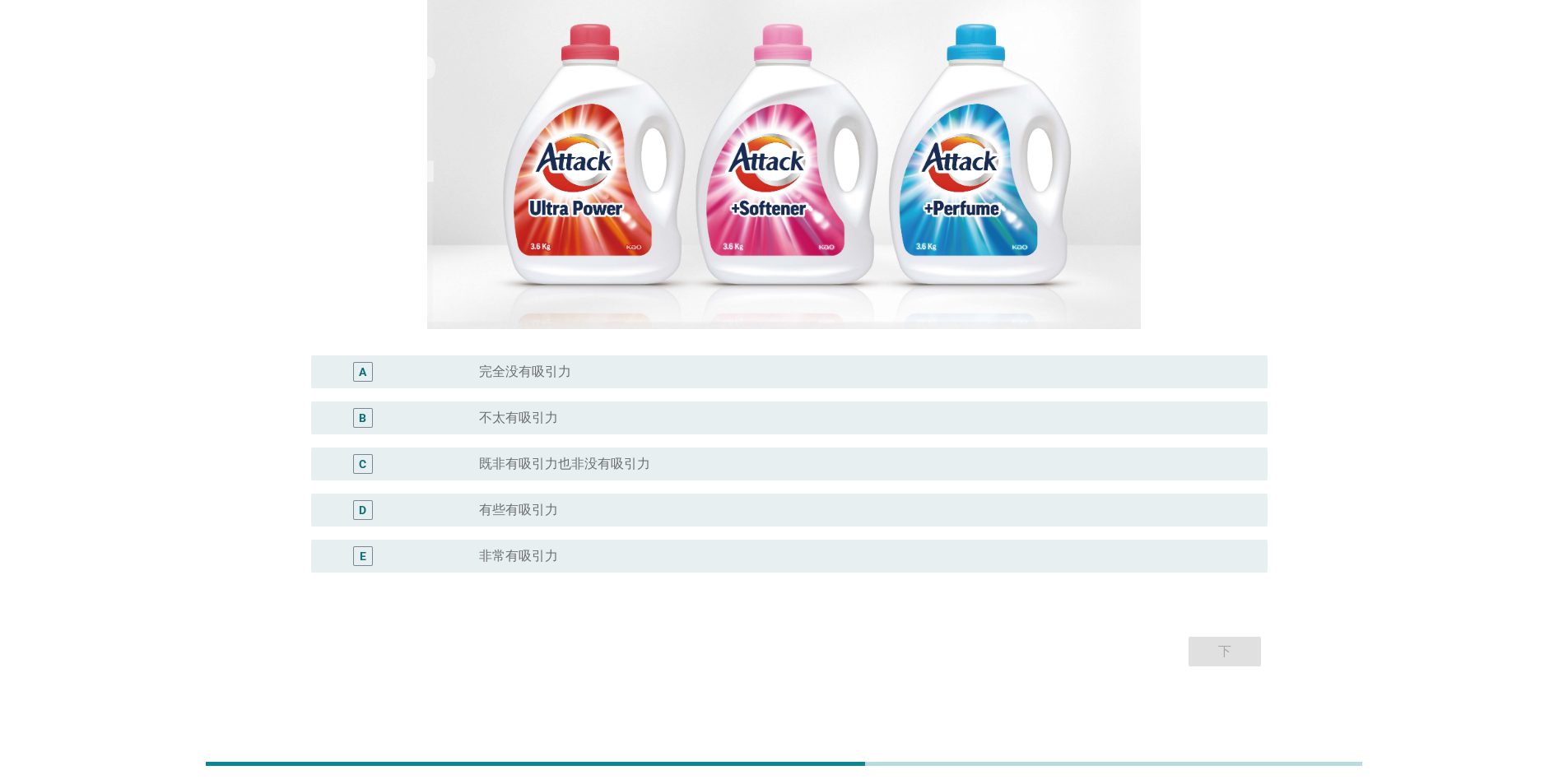
click at [489, 135] on label "非常有吸引力" at bounding box center [518, 556] width 79 height 17
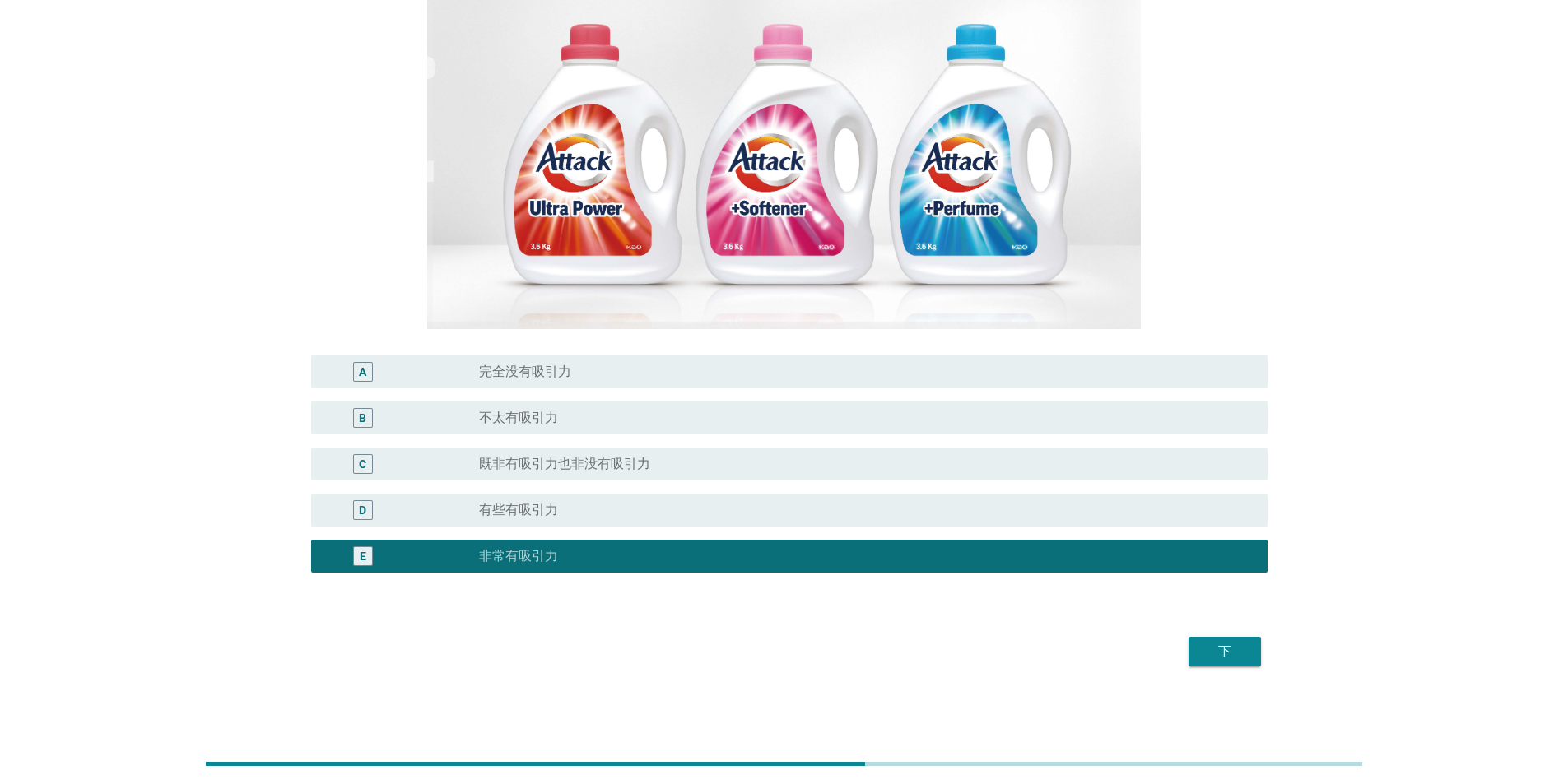
click at [501, 135] on div "下" at bounding box center [1225, 651] width 46 height 20
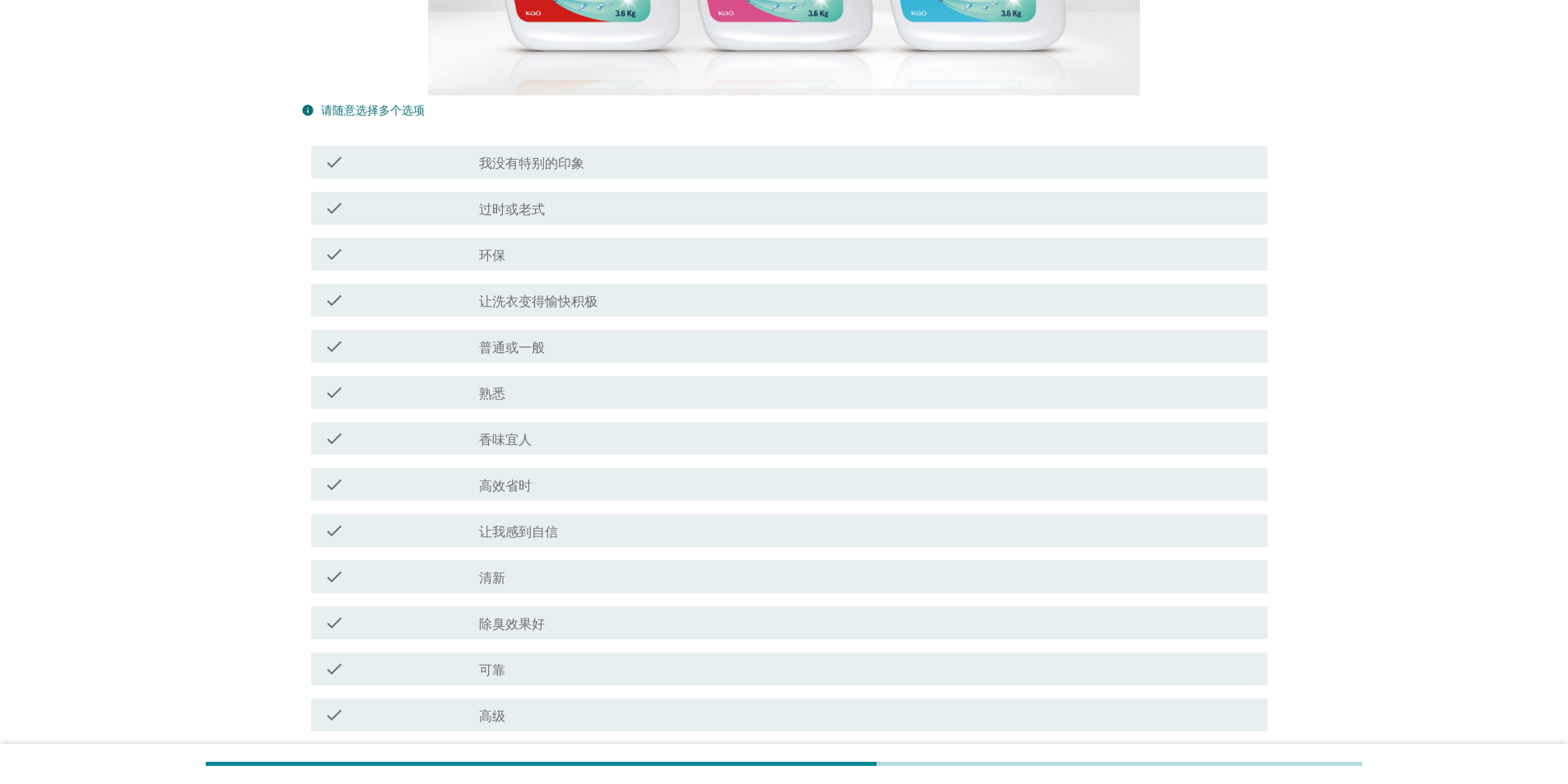
scroll to position [494, 0]
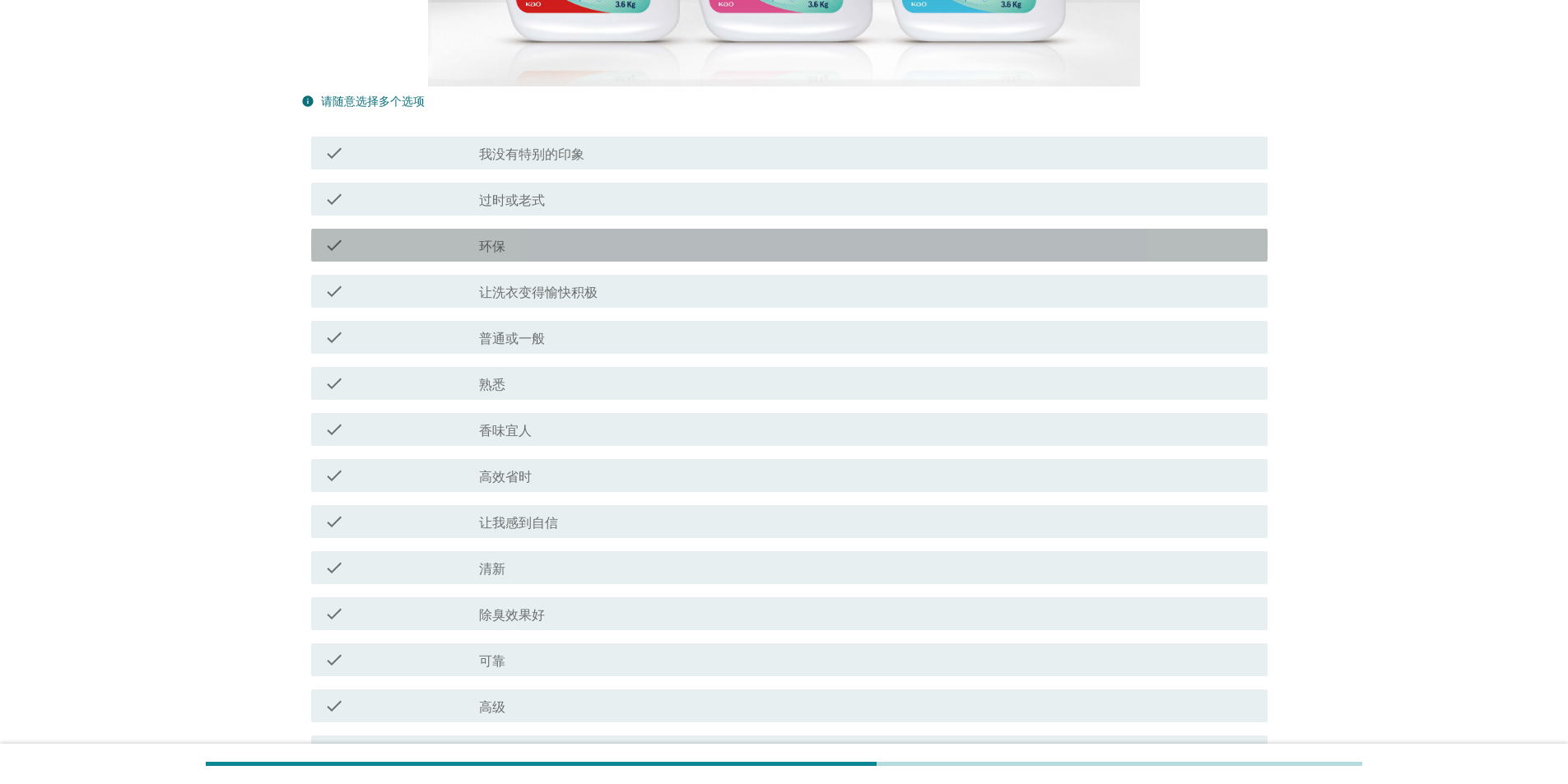
click at [501, 135] on div "check_box_outline_blank 环保" at bounding box center [867, 245] width 776 height 20
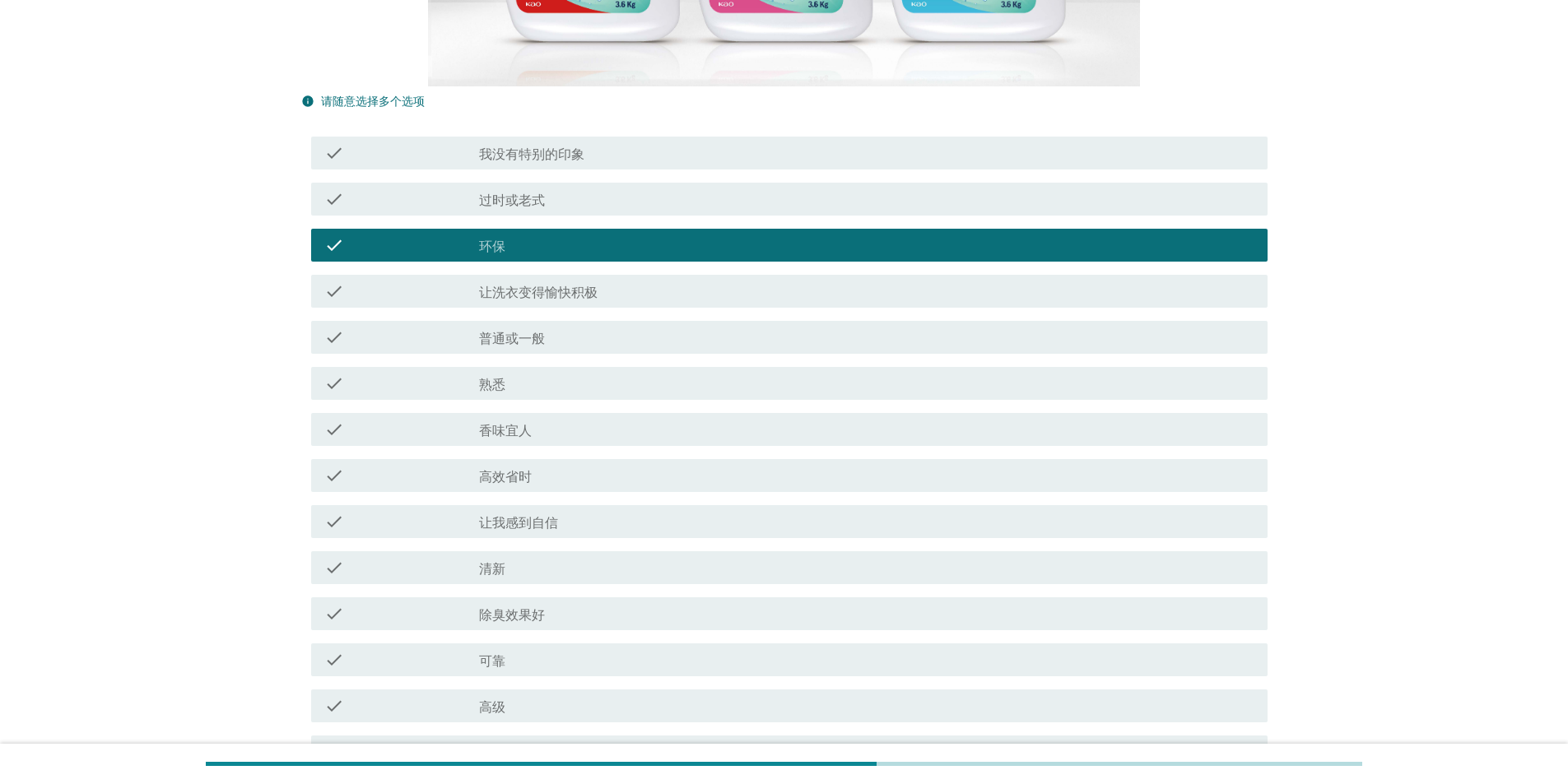
click at [501, 135] on label "香味宜人" at bounding box center [505, 430] width 53 height 17
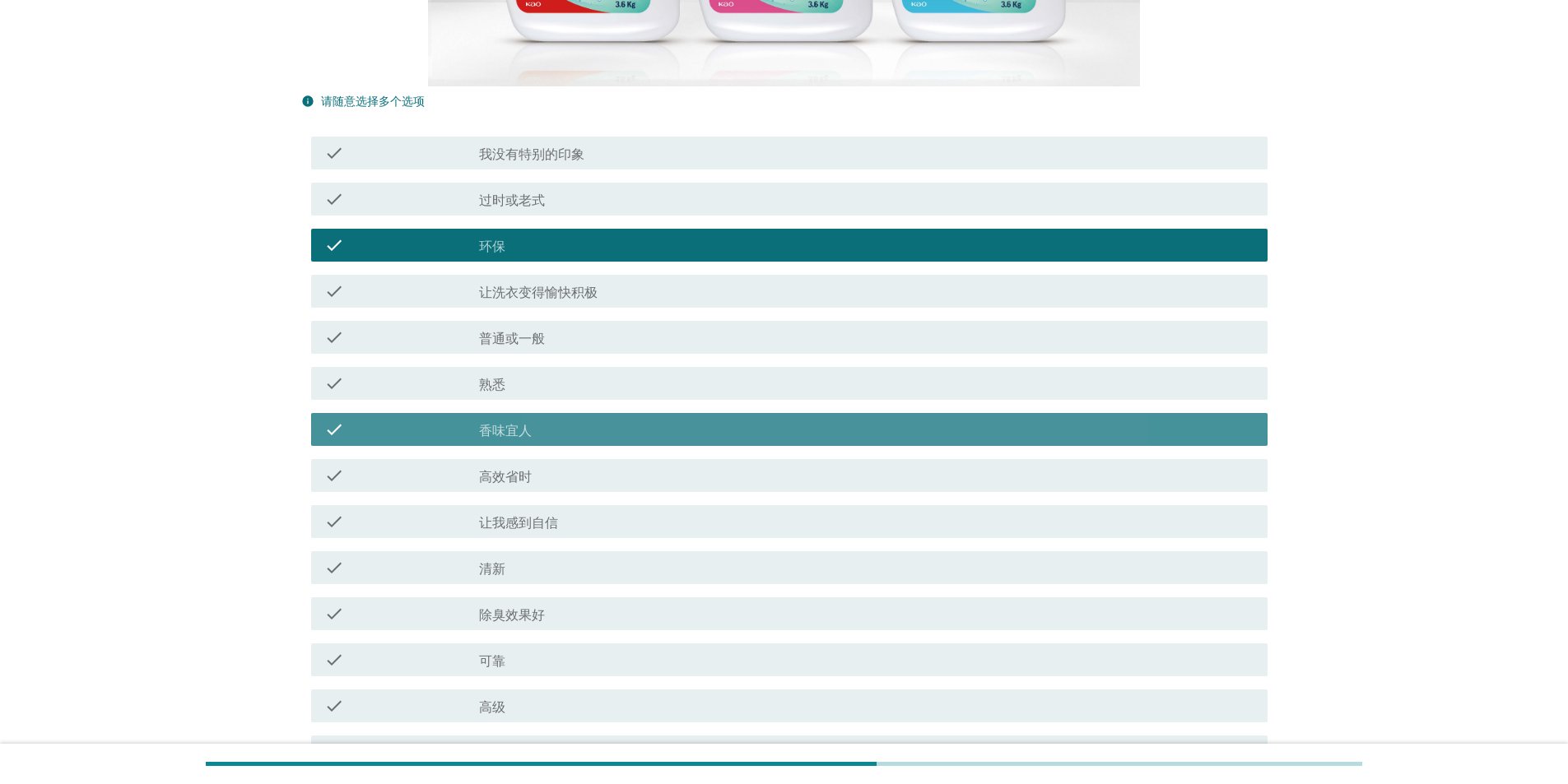
click at [501, 135] on div "check_box_outline_blank 高效省时" at bounding box center [867, 475] width 776 height 20
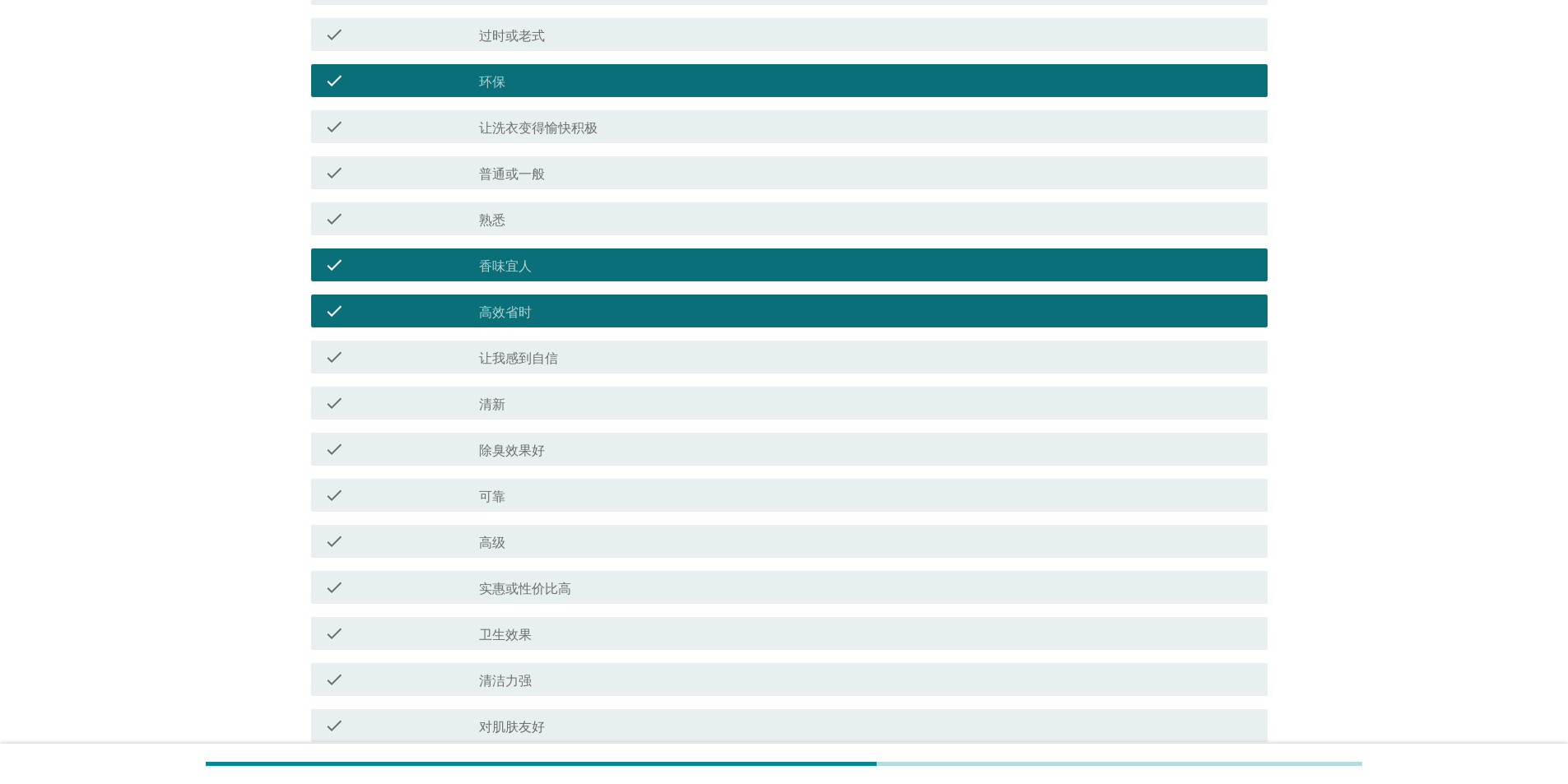
click at [501, 135] on div "check_box_outline_blank 清新" at bounding box center [867, 402] width 776 height 20
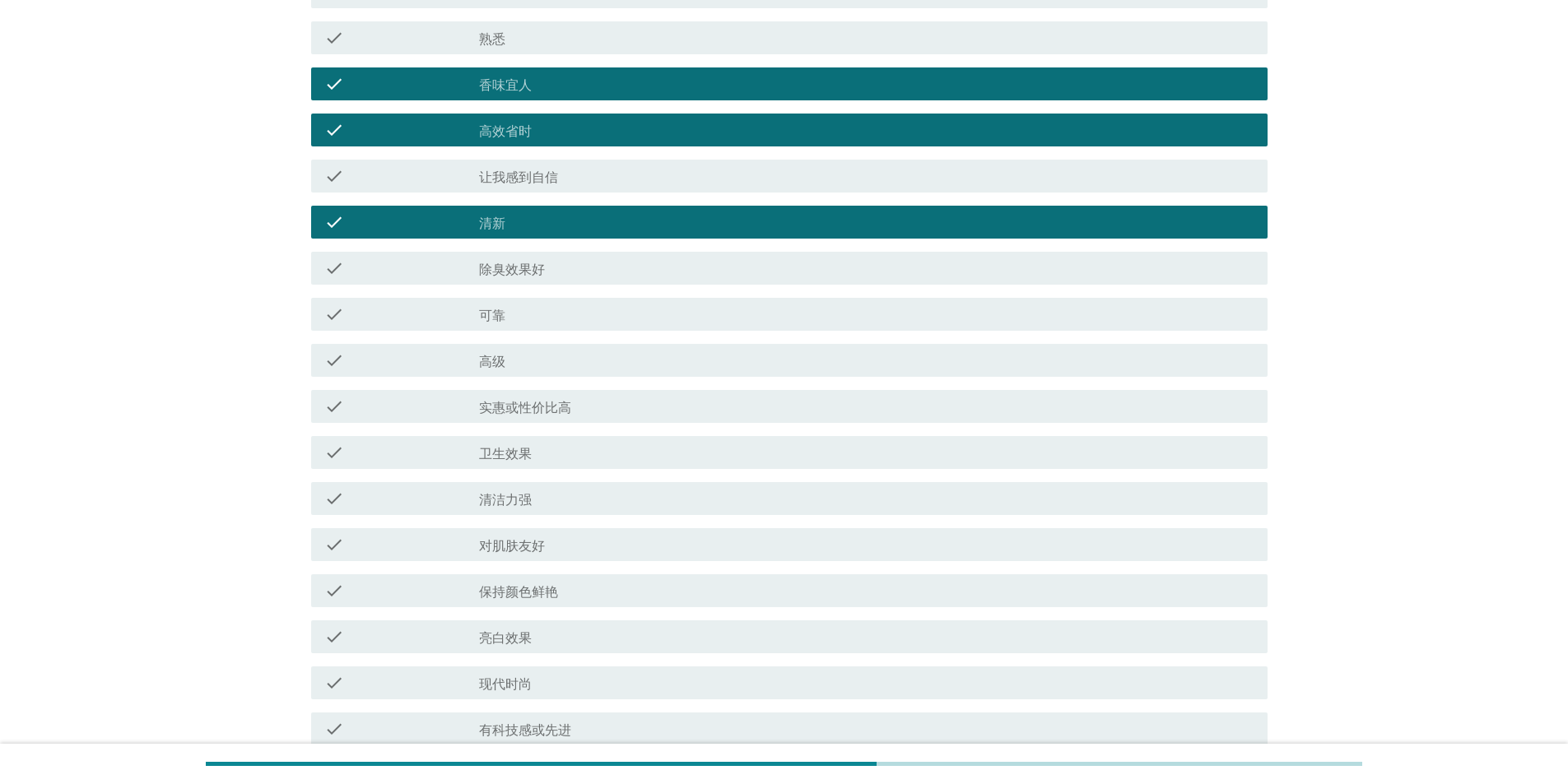
scroll to position [1130, 0]
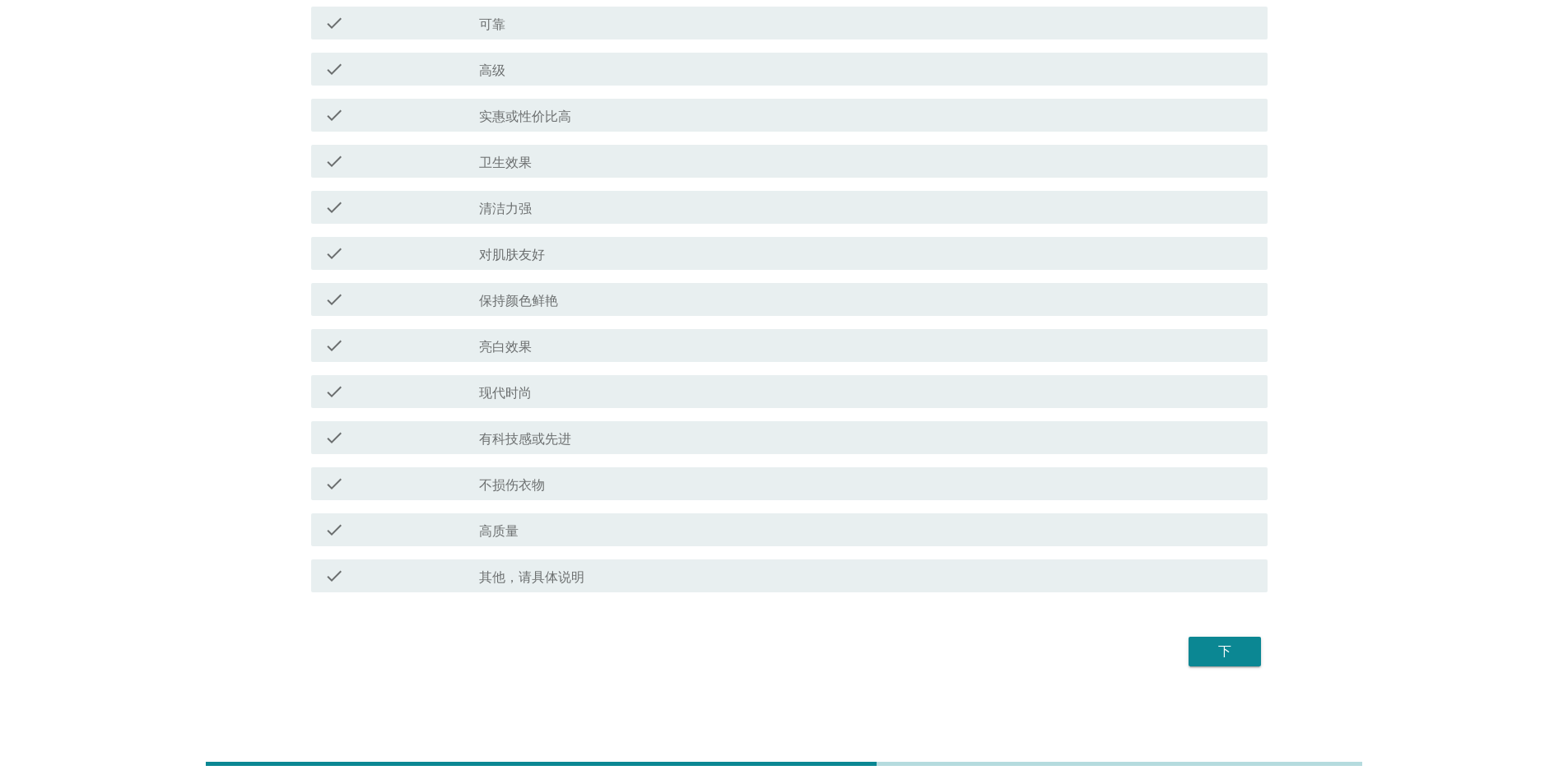
click at [501, 135] on div "下" at bounding box center [1225, 651] width 46 height 20
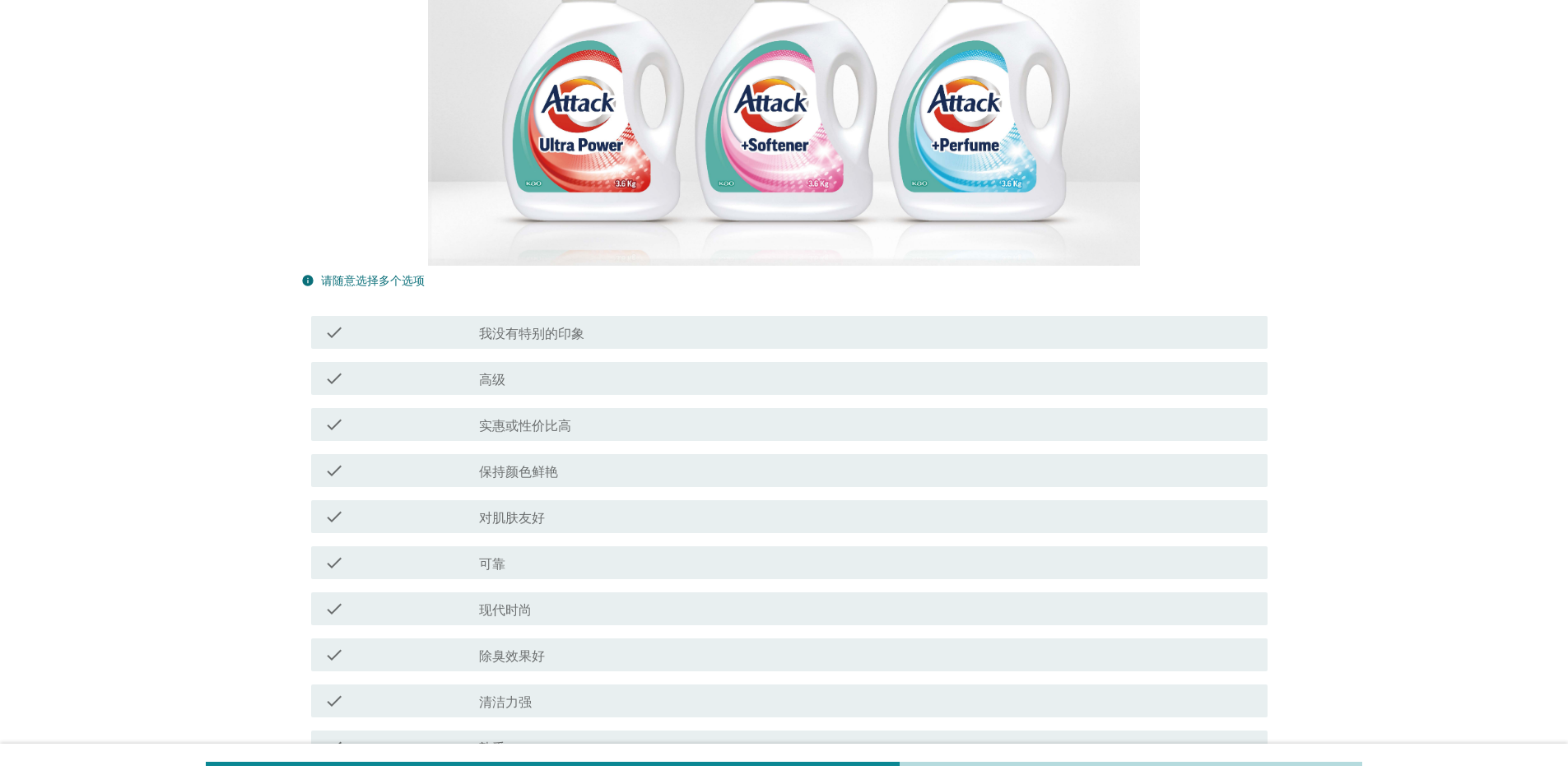
scroll to position [658, 0]
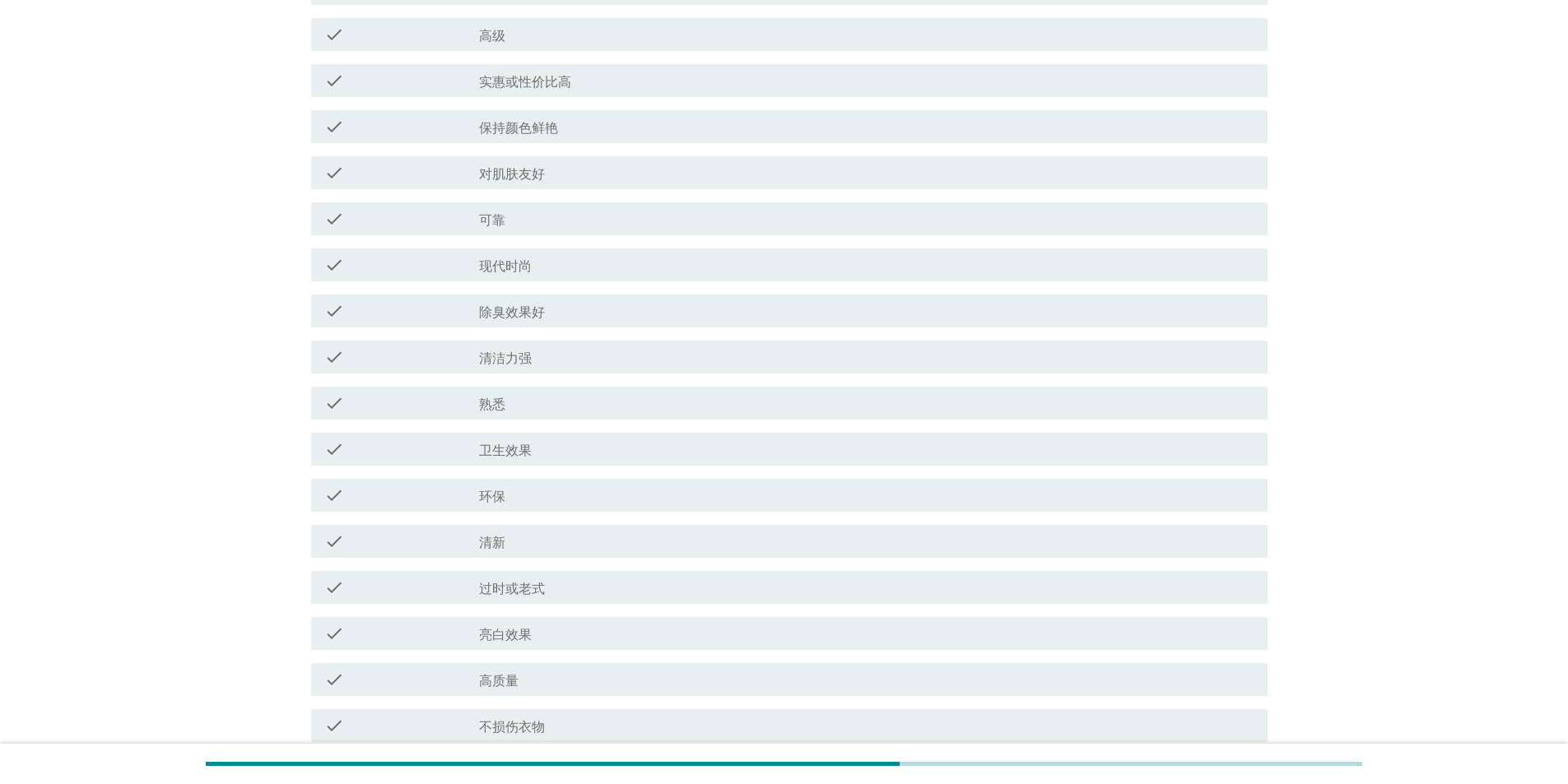
click at [501, 135] on div "check_box_outline_blank 清新" at bounding box center [867, 541] width 776 height 20
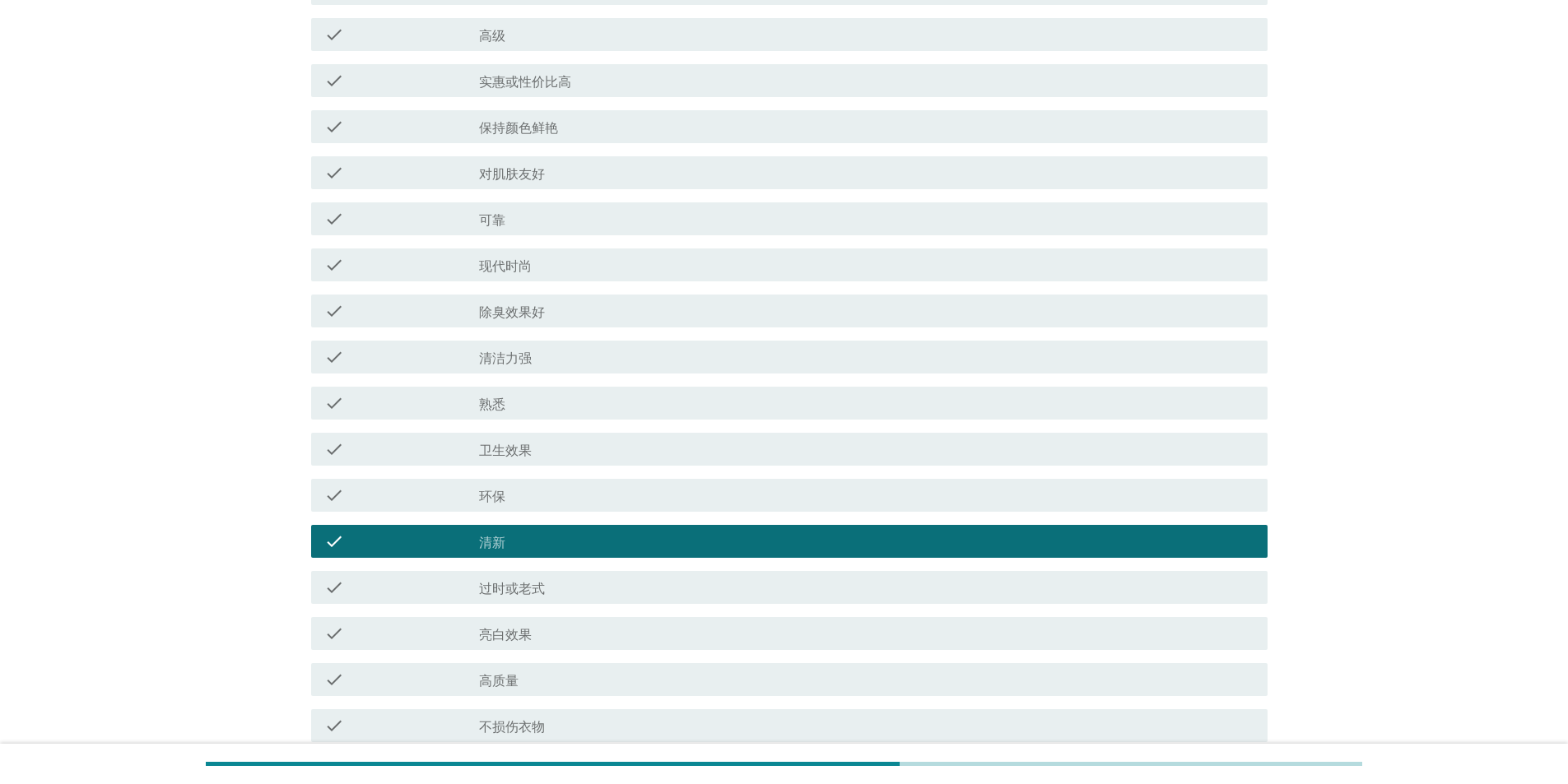
click at [501, 135] on div "check_box_outline_blank 环保" at bounding box center [867, 495] width 776 height 20
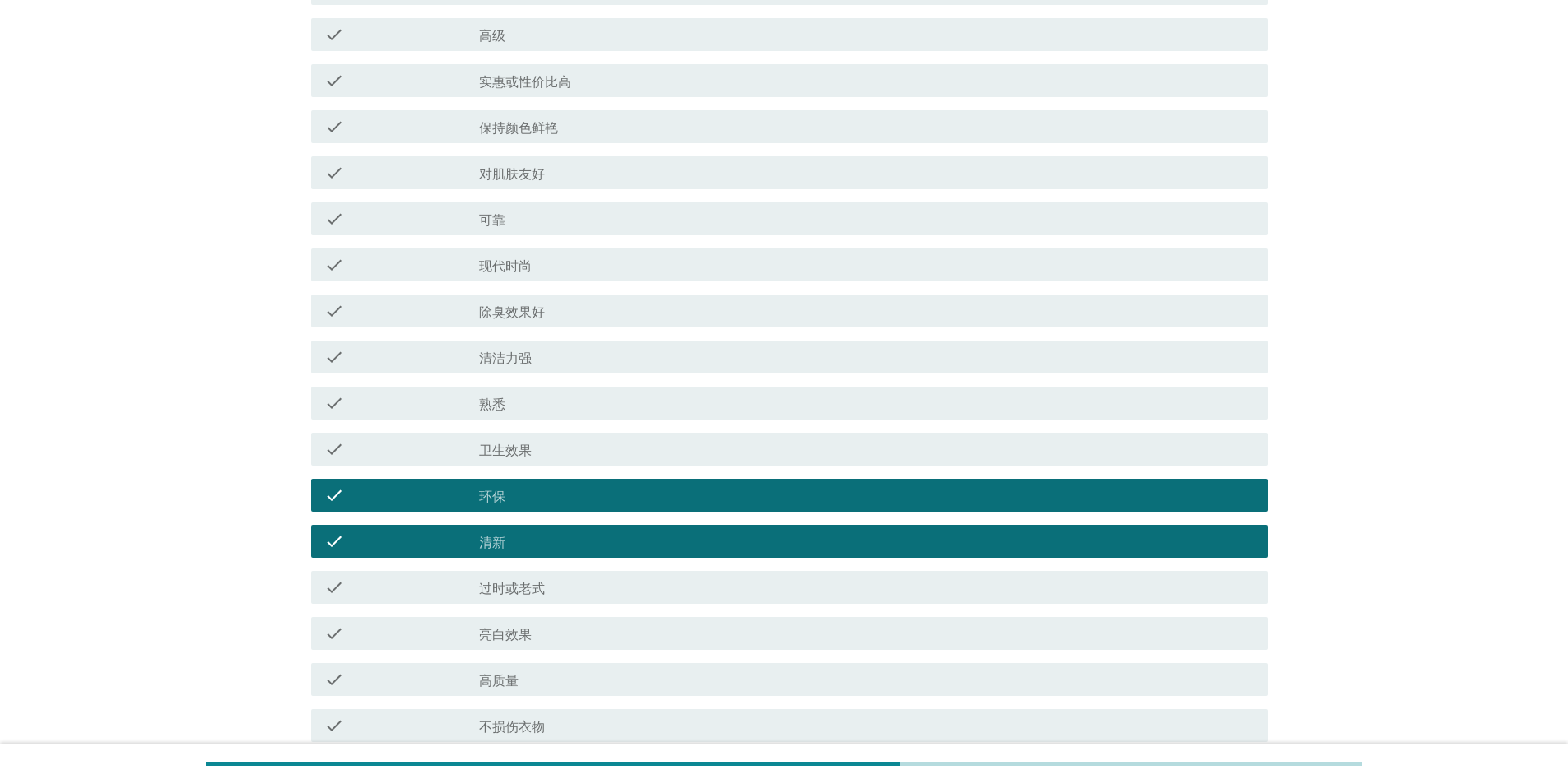
click at [501, 135] on div "check_box_outline_blank 清洁力强" at bounding box center [867, 357] width 776 height 20
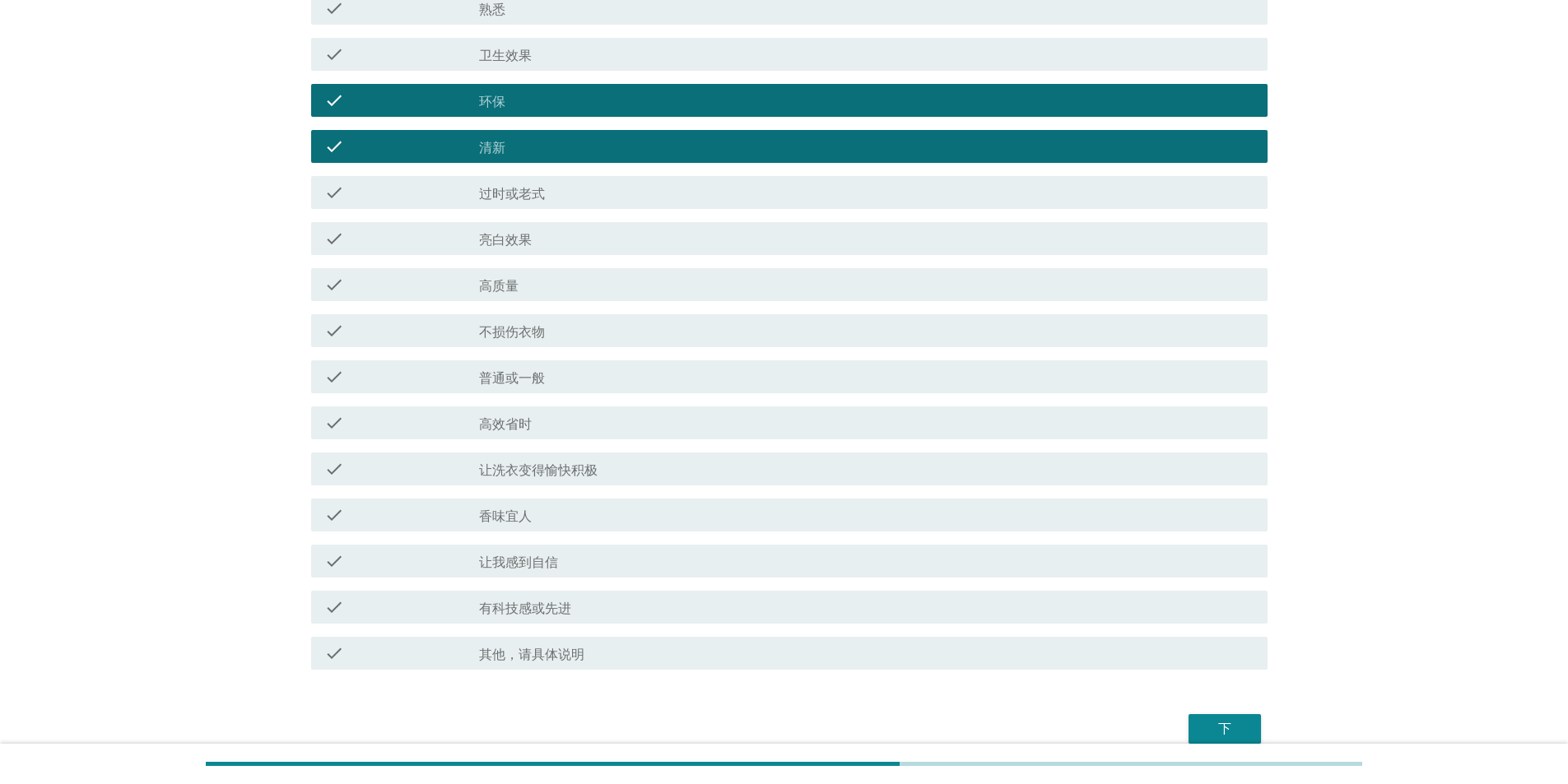
scroll to position [1130, 0]
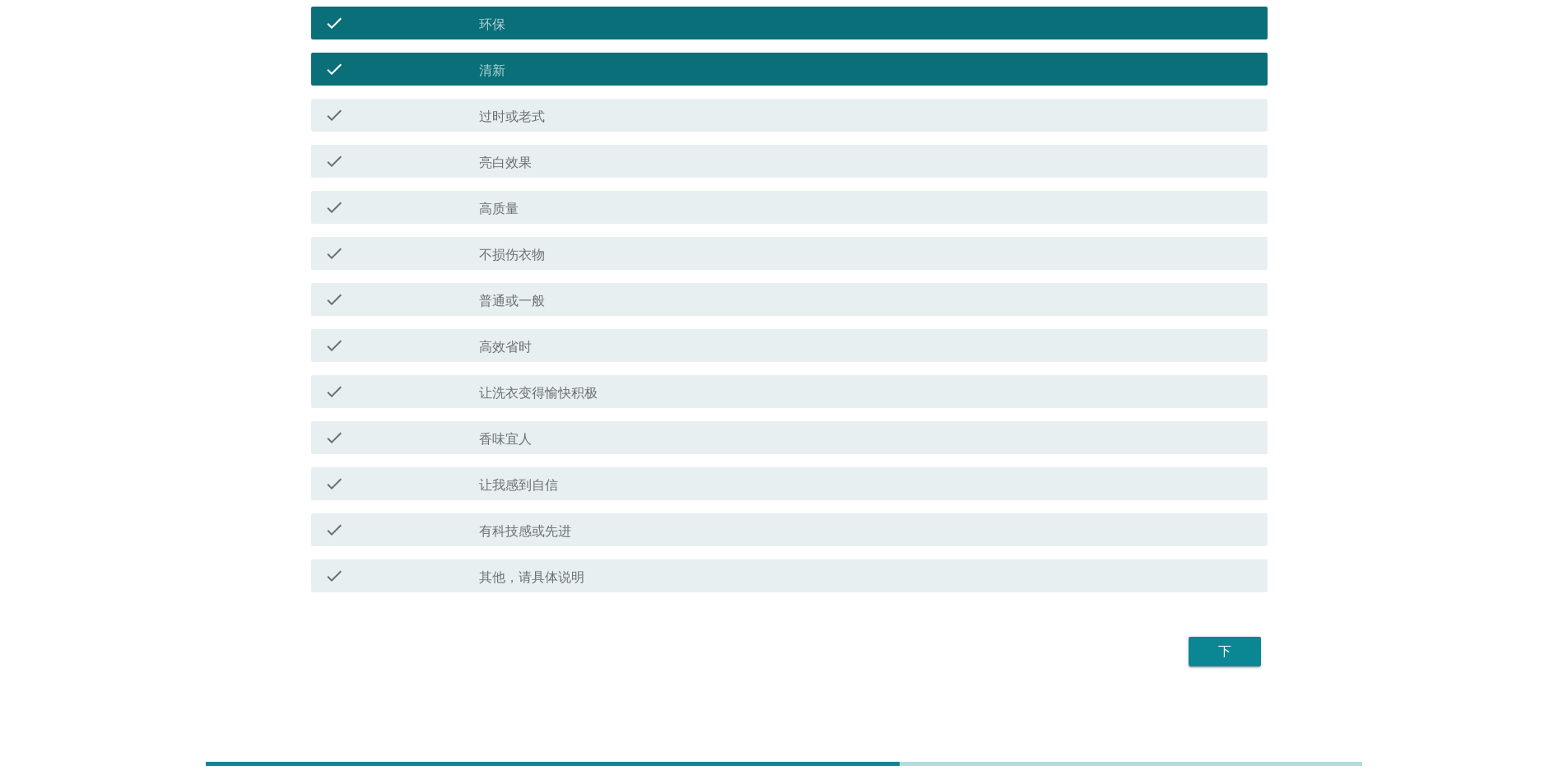
click at [501, 135] on div "下" at bounding box center [1225, 651] width 46 height 20
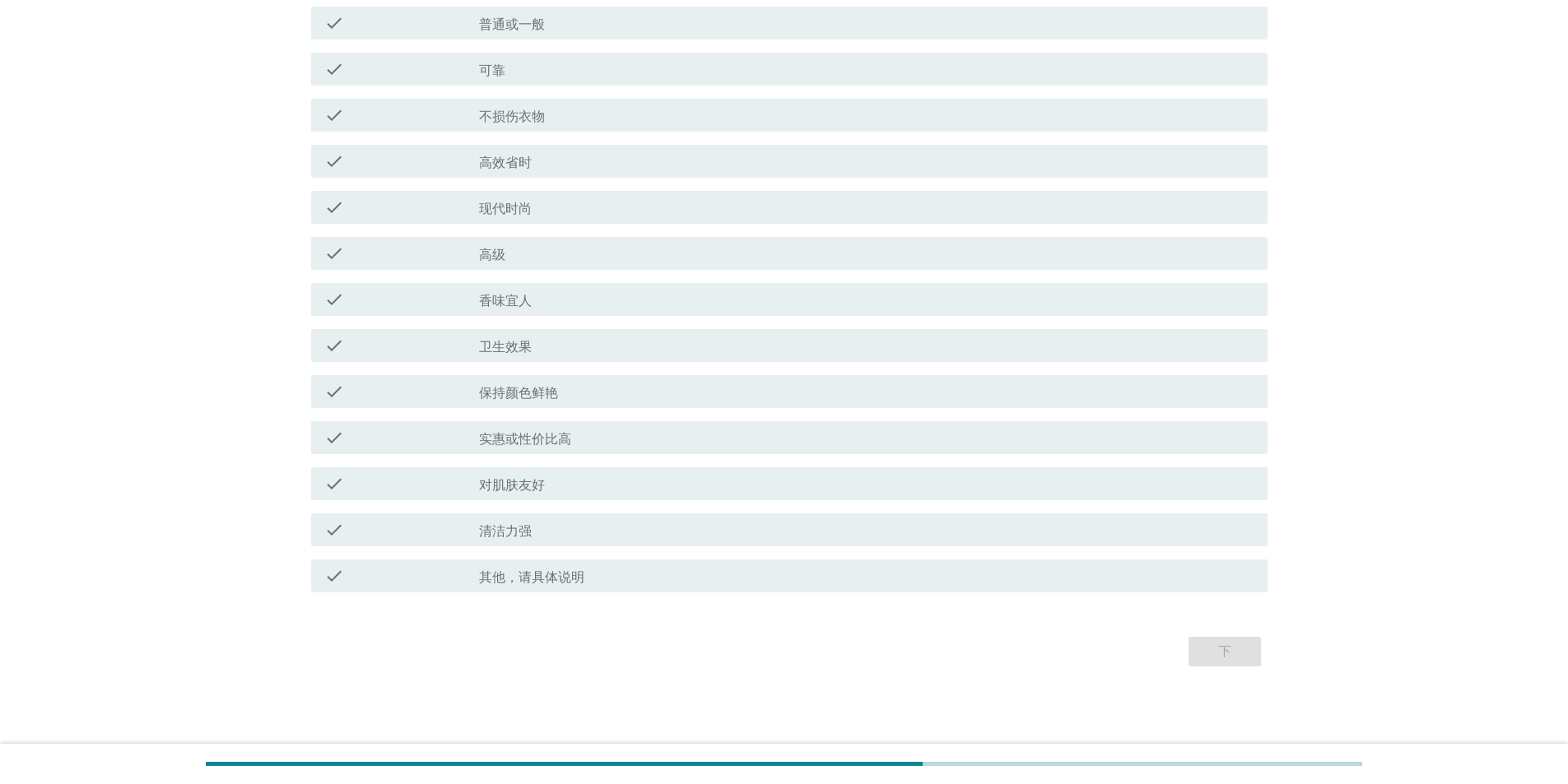
scroll to position [0, 0]
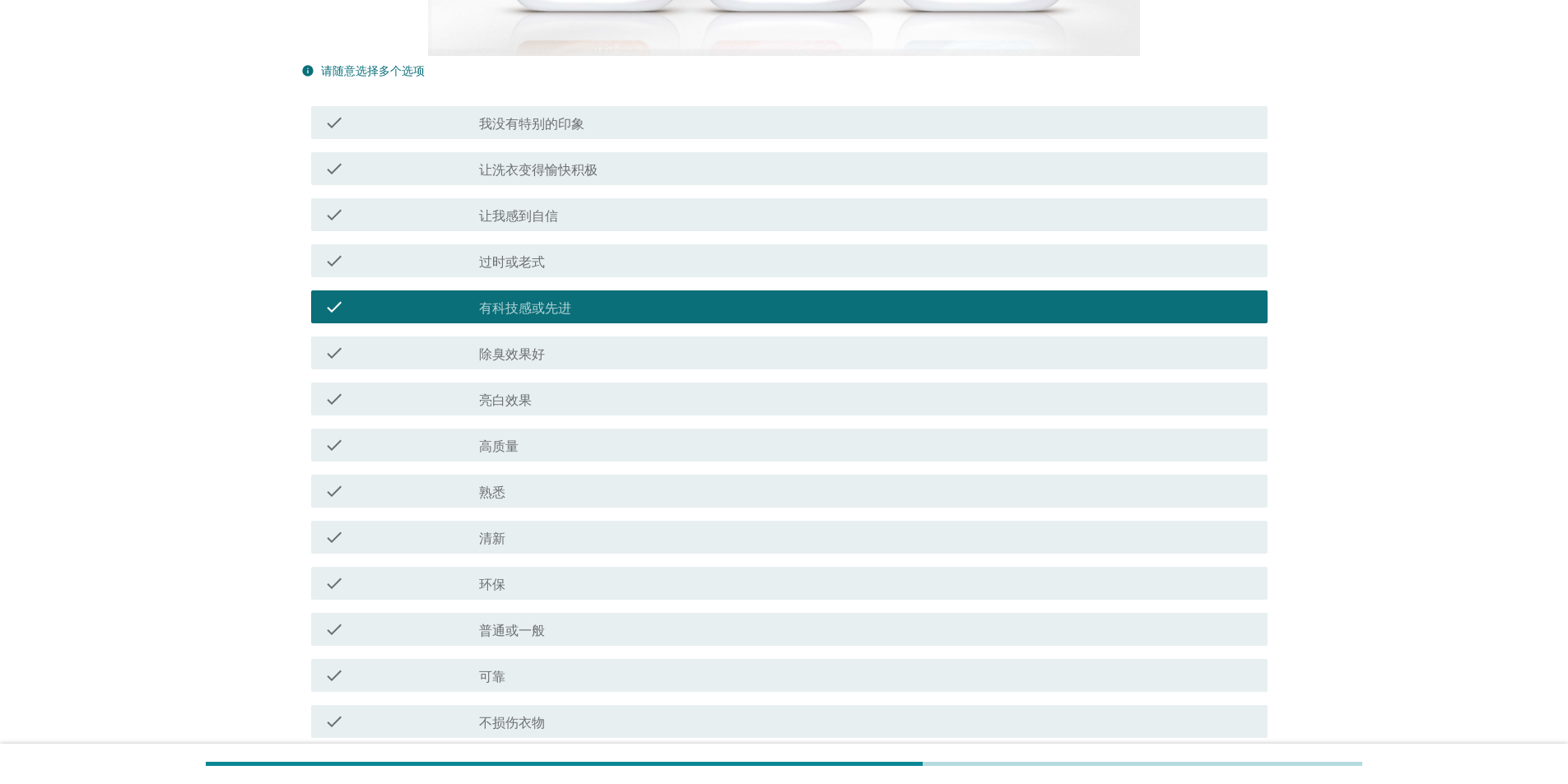
scroll to position [576, 0]
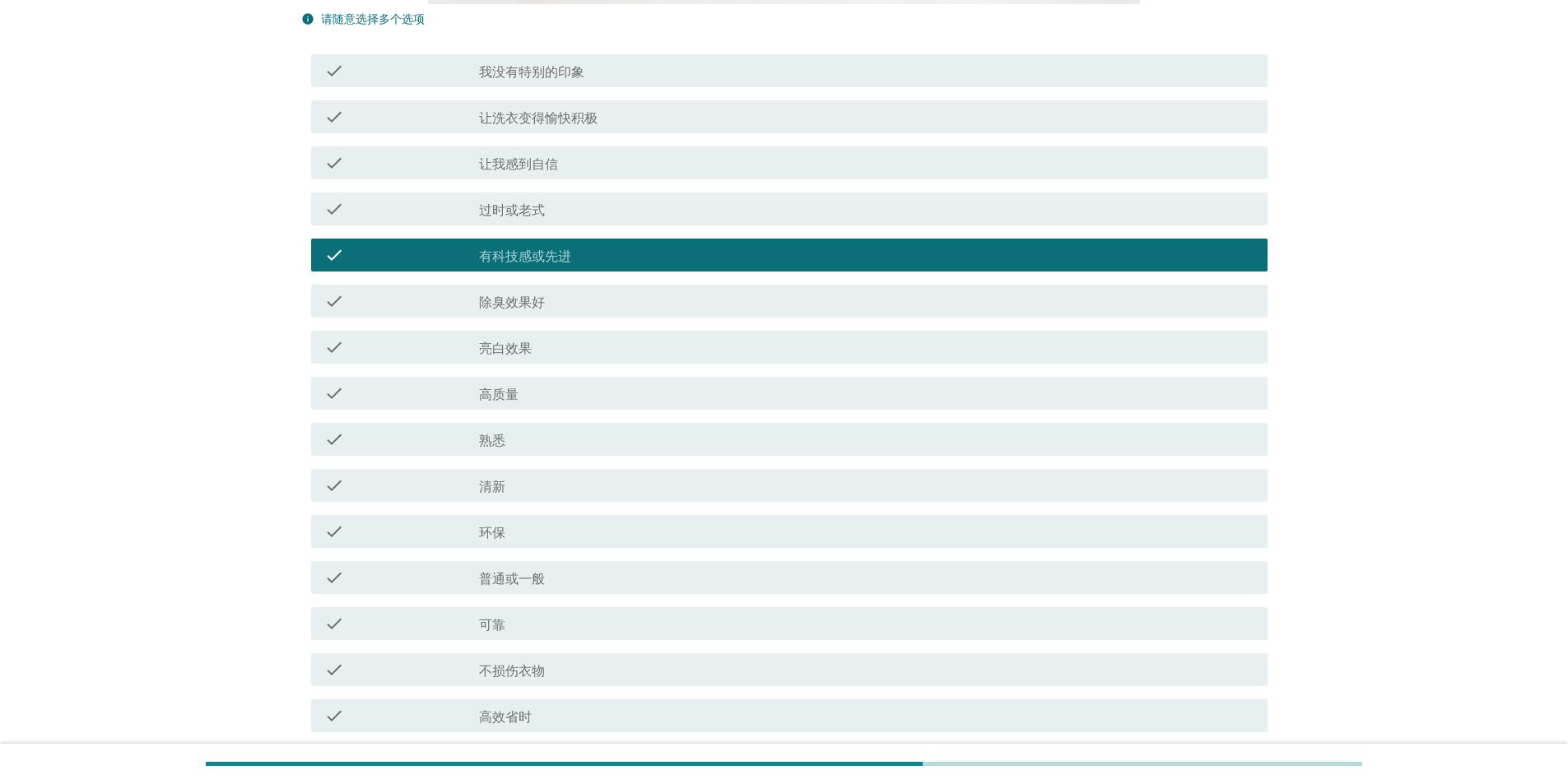
click at [501, 135] on div "check_box_outline_blank 熟悉" at bounding box center [867, 439] width 776 height 20
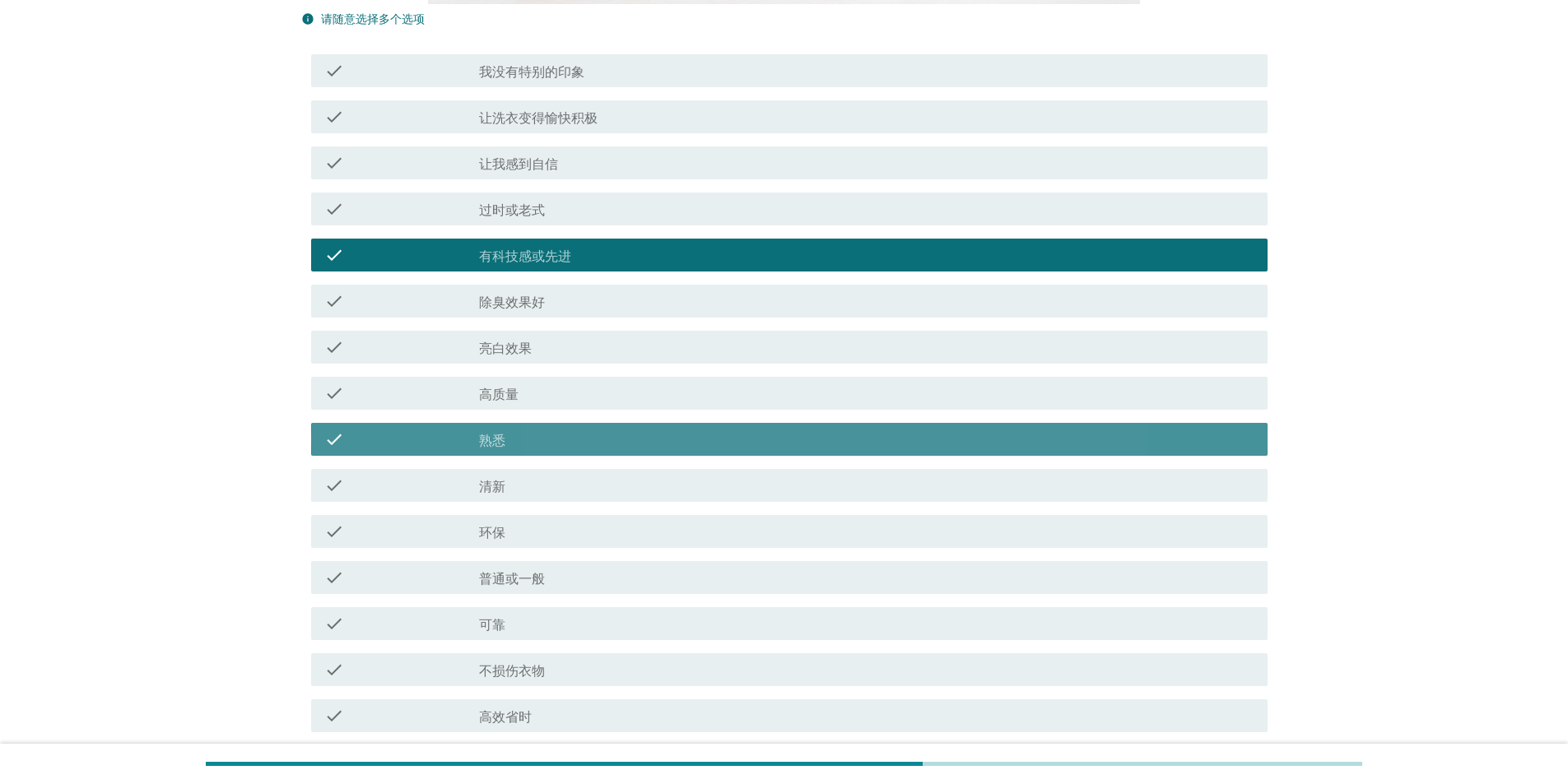
click at [501, 135] on div "check_box_outline_blank 高质量" at bounding box center [867, 393] width 776 height 20
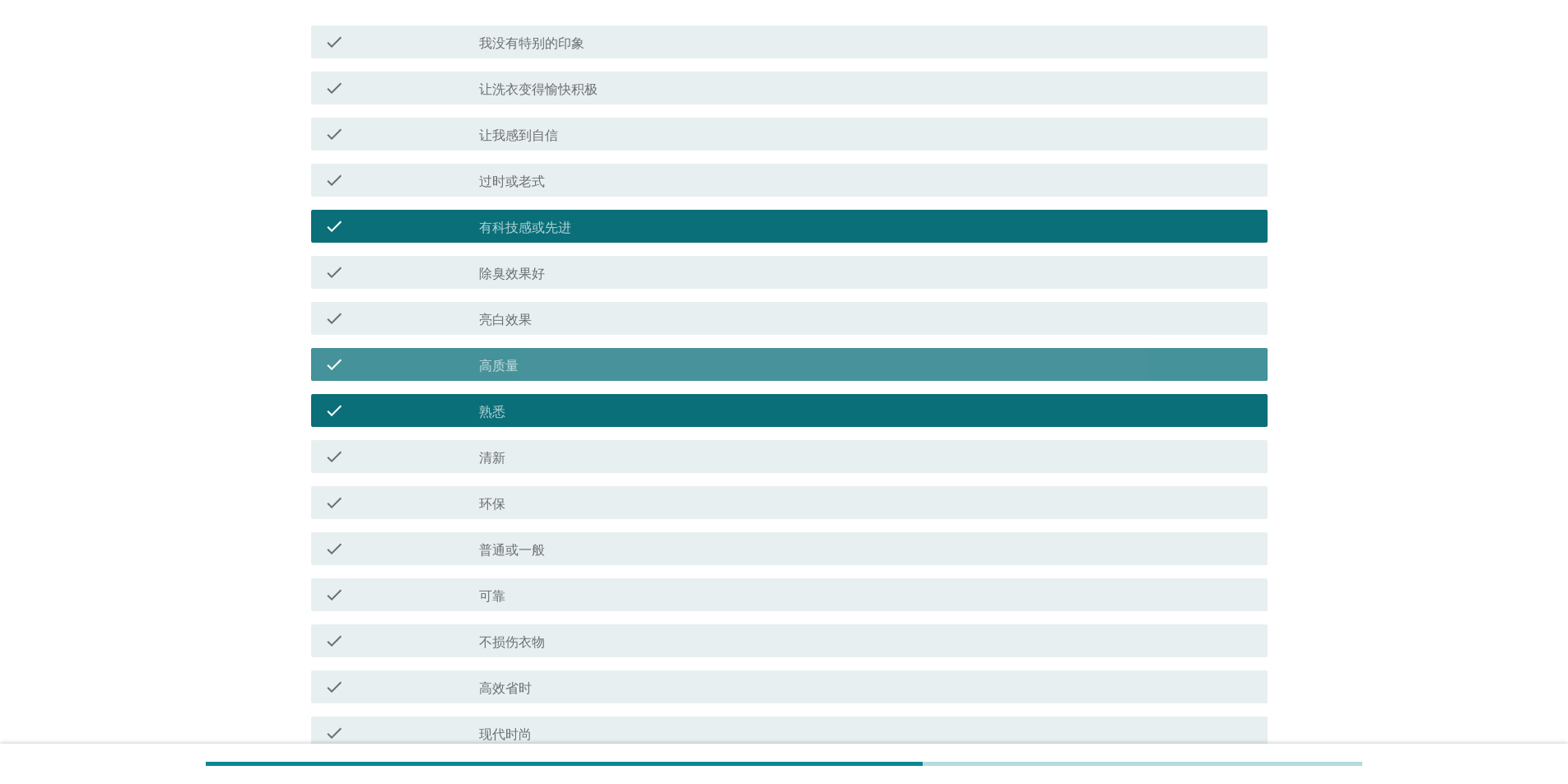
scroll to position [1130, 0]
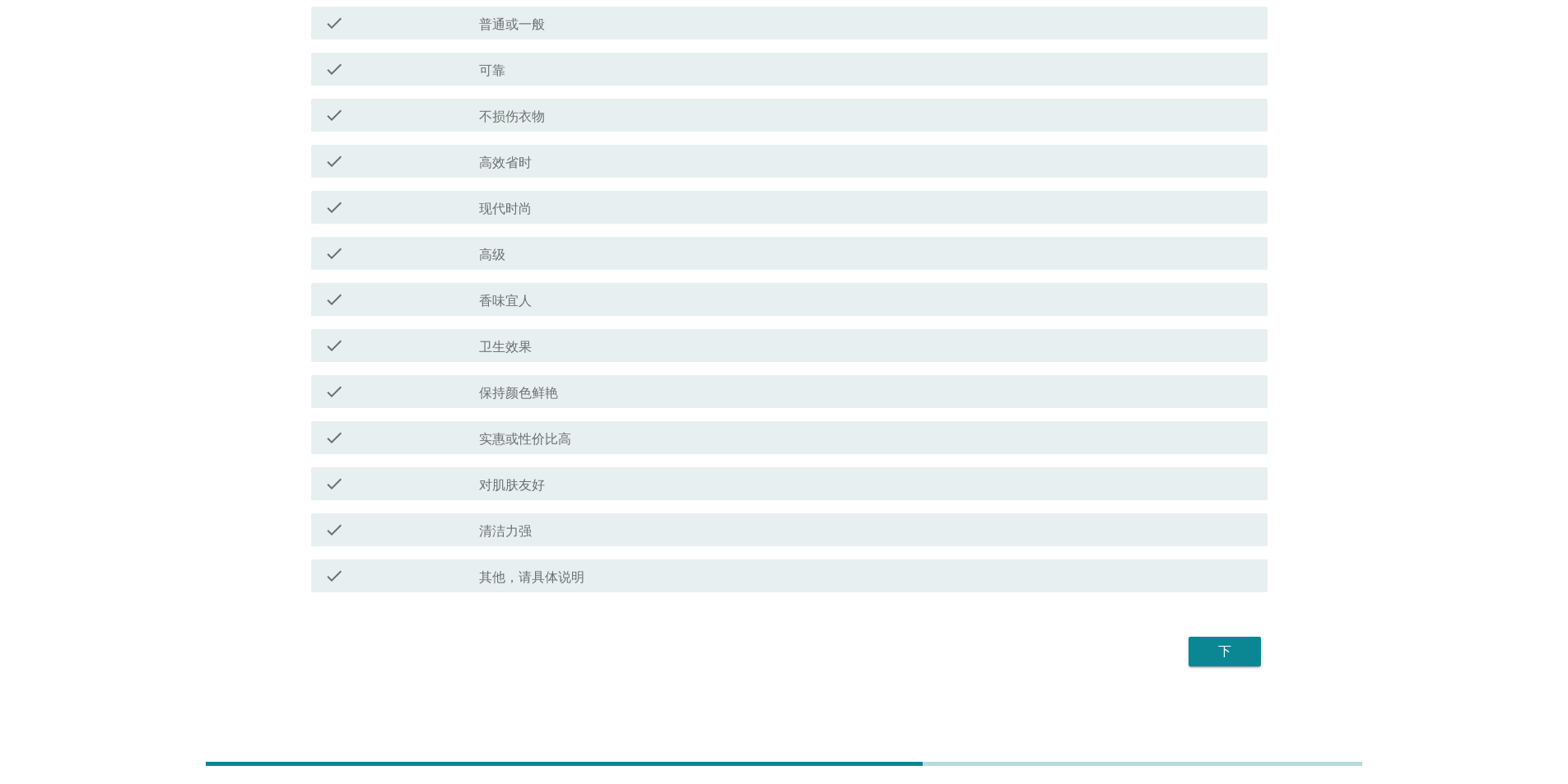
click at [501, 135] on button "下" at bounding box center [1225, 652] width 73 height 30
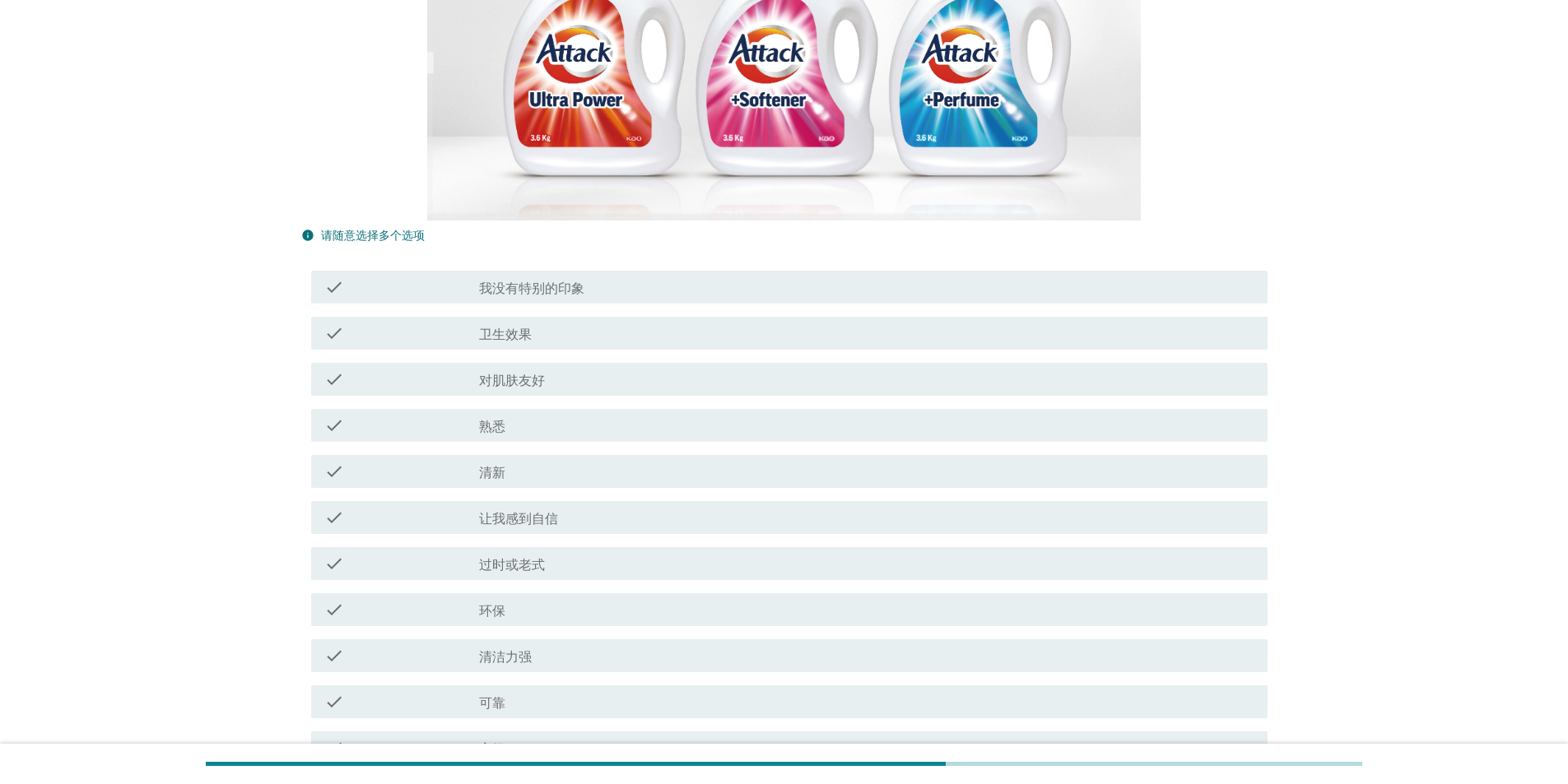
scroll to position [576, 0]
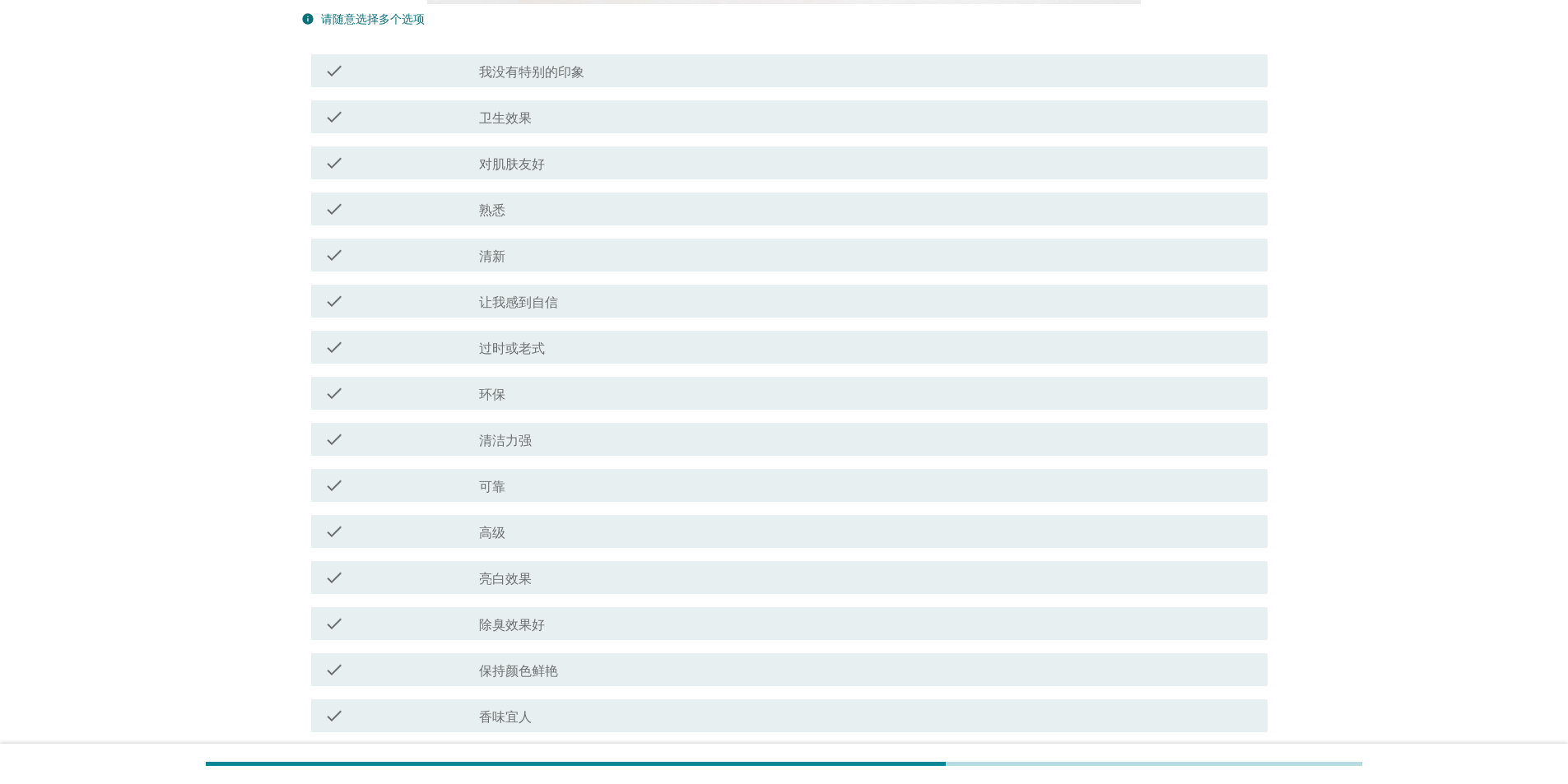
click at [501, 135] on div "check_box_outline_blank 清洁力强" at bounding box center [867, 439] width 776 height 20
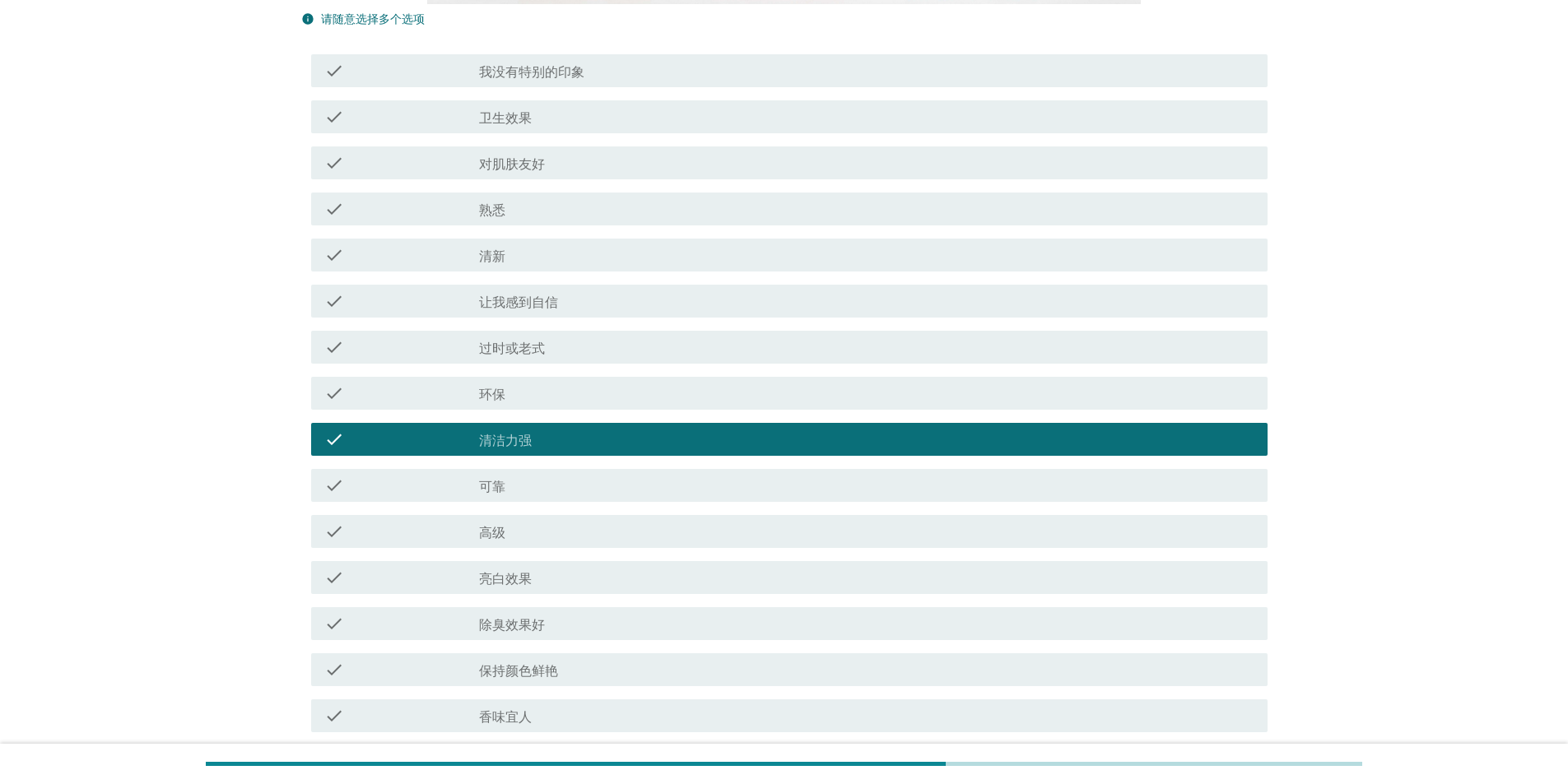
click at [501, 135] on div "check_box_outline_blank 环保" at bounding box center [867, 393] width 776 height 20
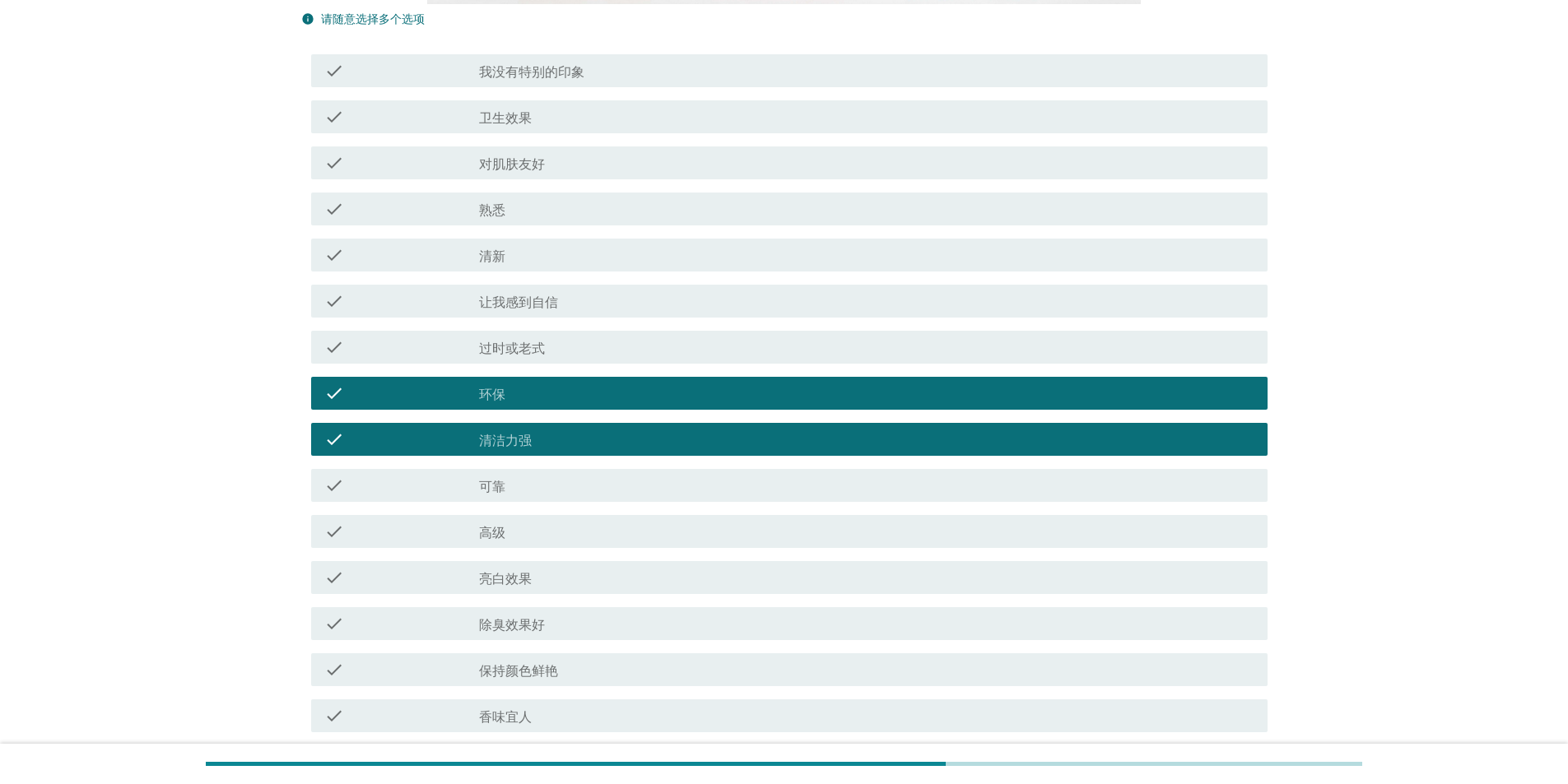
click at [501, 135] on label "让我感到自信" at bounding box center [518, 303] width 79 height 17
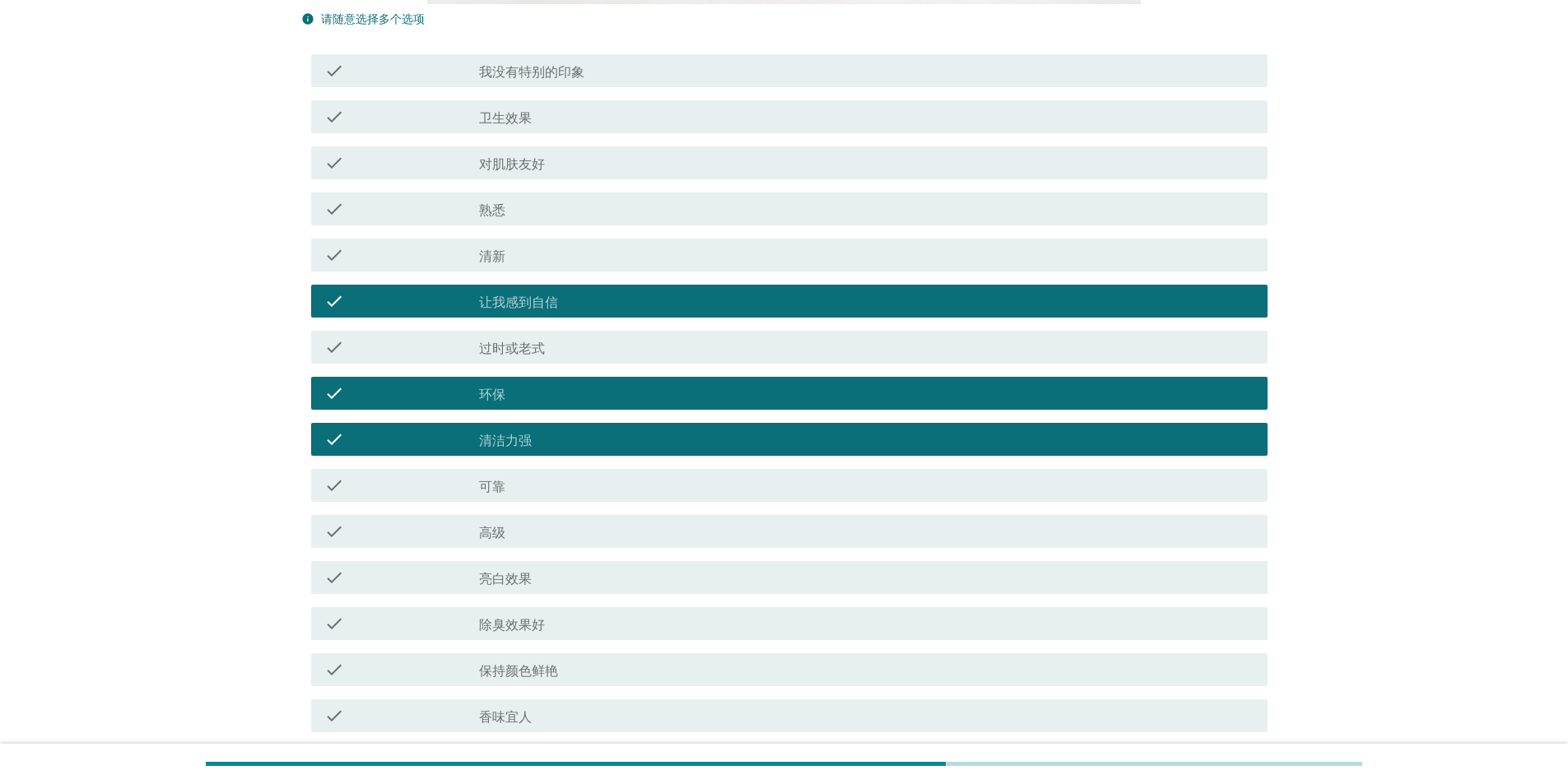
click at [501, 135] on div "check_box_outline_blank 清新" at bounding box center [867, 255] width 776 height 20
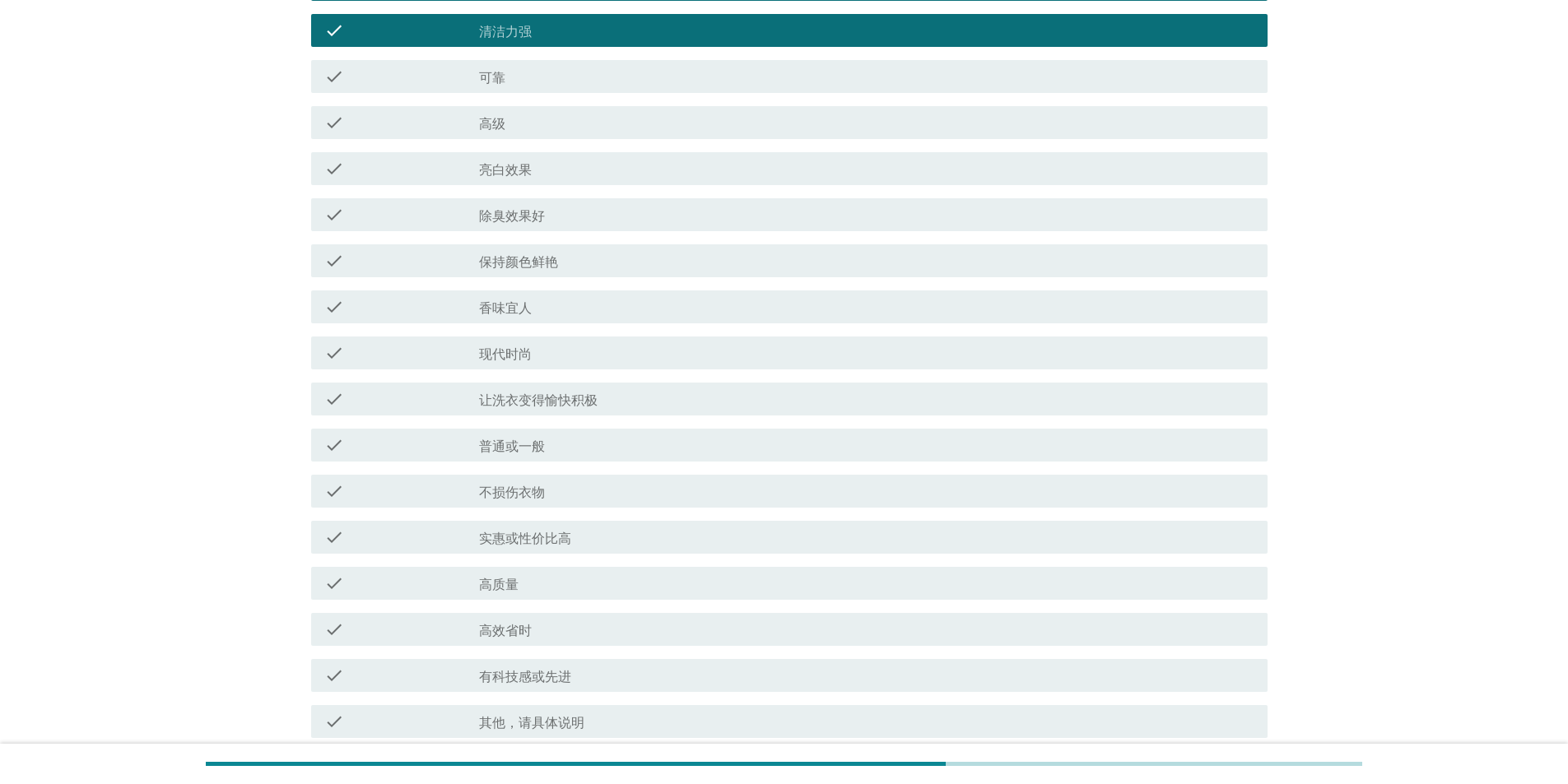
scroll to position [1130, 0]
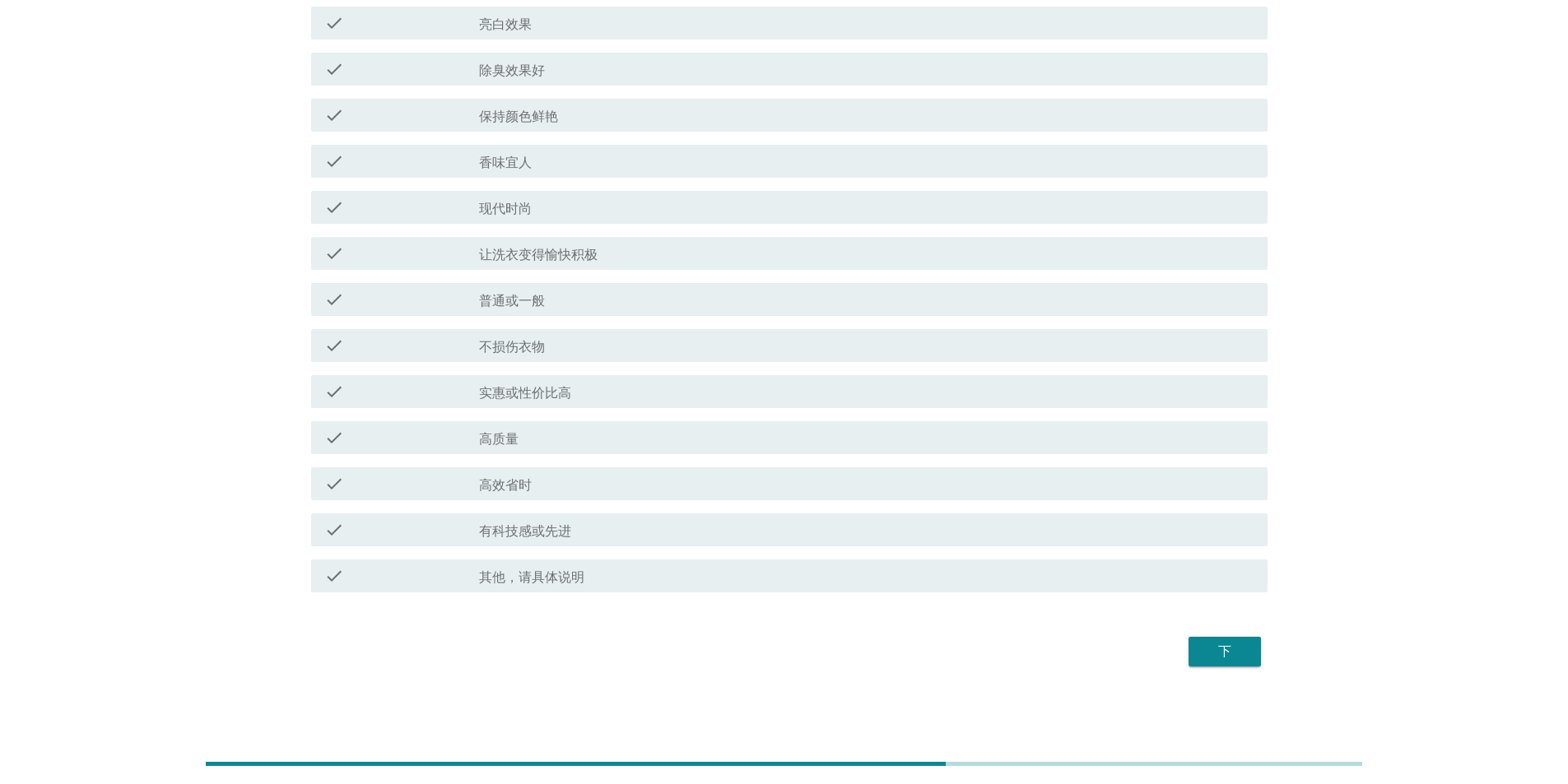
click at [501, 135] on button "下" at bounding box center [1225, 652] width 73 height 30
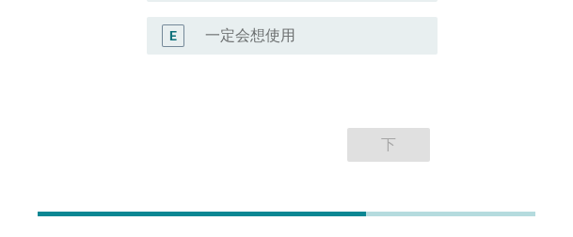
scroll to position [575, 0]
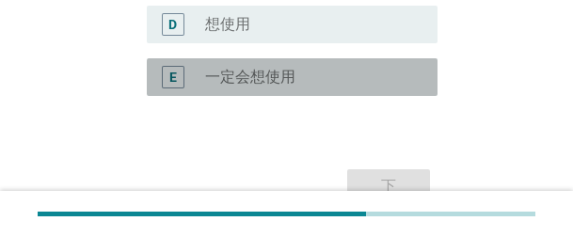
click at [310, 86] on div "radio_button_unchecked 一定会想使用" at bounding box center [306, 77] width 202 height 19
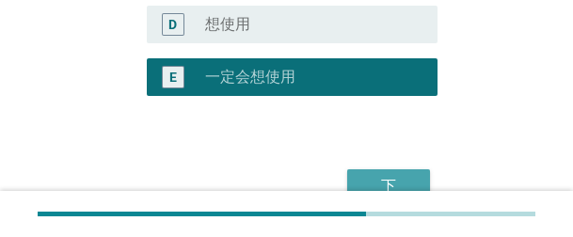
click at [400, 154] on button "下" at bounding box center [388, 186] width 83 height 34
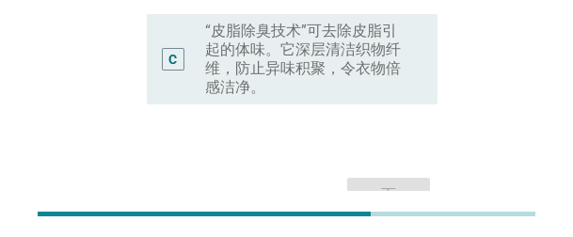
scroll to position [423, 0]
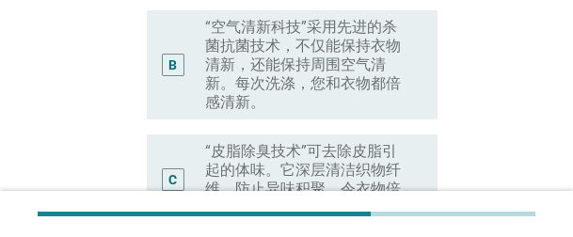
click at [332, 142] on label "“皮脂除臭技术”可去除皮脂引起的体味。它深层清洁织物纤维，防止异味积聚，令衣物倍感洁净。" at bounding box center [306, 179] width 202 height 75
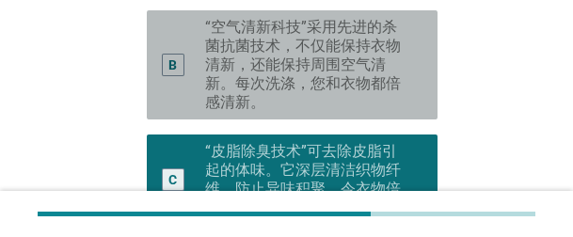
click at [317, 42] on label "“空气清新科技”采用先进的杀菌抗菌技术，不仅能保持衣物清新，还能保持周围空气清新。每次洗涤，您和衣物都倍感清新。" at bounding box center [306, 65] width 202 height 94
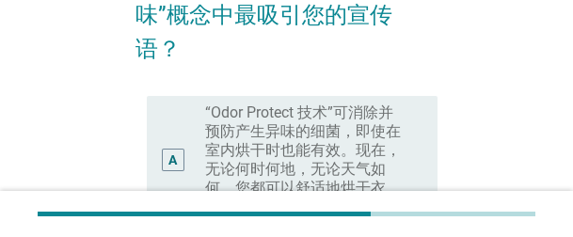
scroll to position [235, 0]
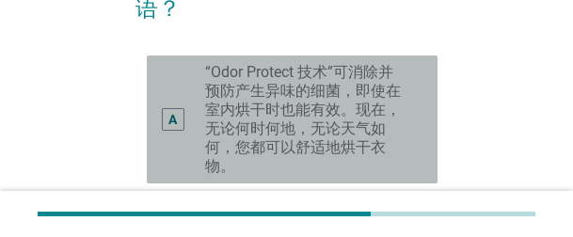
click at [366, 77] on label "“Odor Protect 技术”可消除并预防产生异味的细菌，即使在室内烘干时也能有效。现在，无论何时何地，无论天气如何，您都可以舒适地烘干衣物。" at bounding box center [306, 119] width 202 height 113
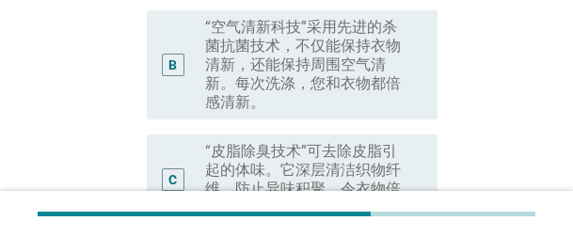
scroll to position [611, 0]
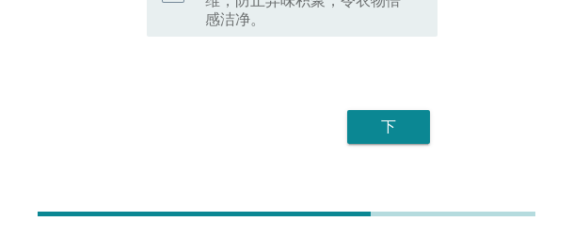
click at [381, 110] on button "下" at bounding box center [388, 127] width 83 height 34
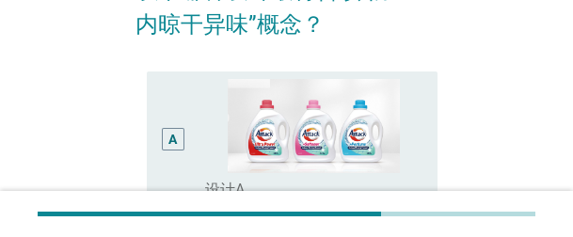
scroll to position [188, 0]
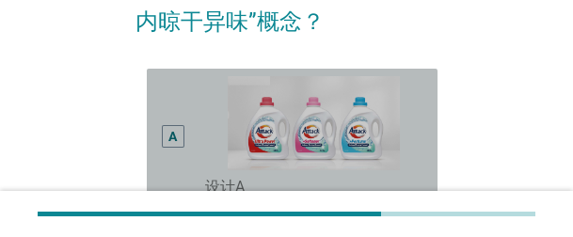
click at [187, 105] on div "A" at bounding box center [183, 136] width 43 height 121
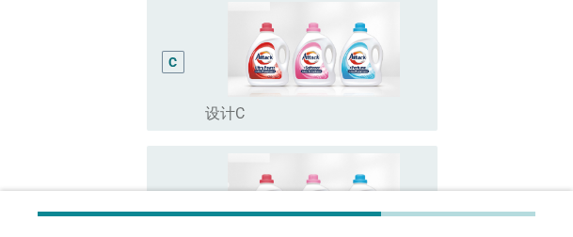
scroll to position [843, 0]
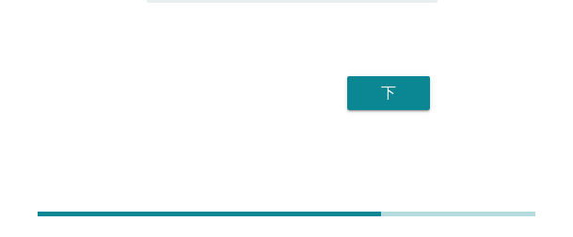
click at [400, 104] on button "下" at bounding box center [388, 93] width 83 height 34
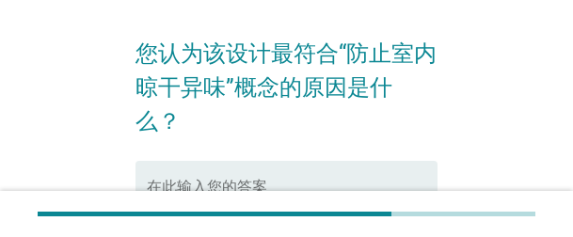
scroll to position [82, 0]
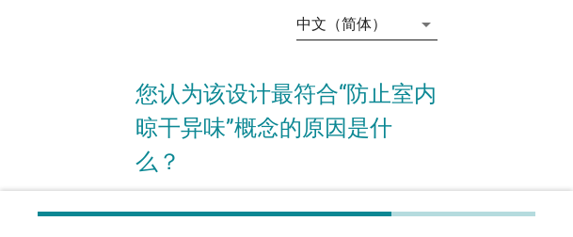
click at [411, 29] on div "arrow_drop_down" at bounding box center [424, 24] width 26 height 23
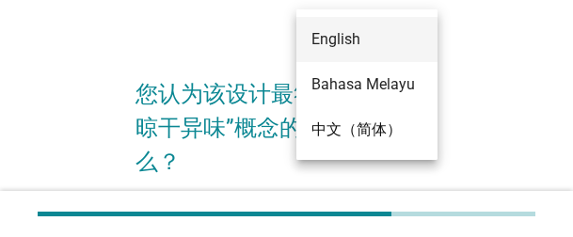
click at [364, 51] on div "English" at bounding box center [366, 39] width 111 height 45
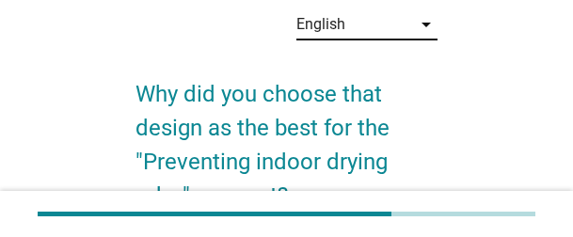
scroll to position [0, 0]
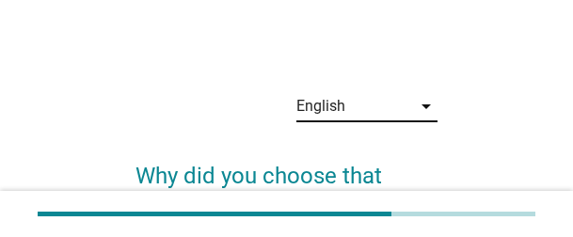
click at [399, 107] on div "English" at bounding box center [353, 106] width 115 height 30
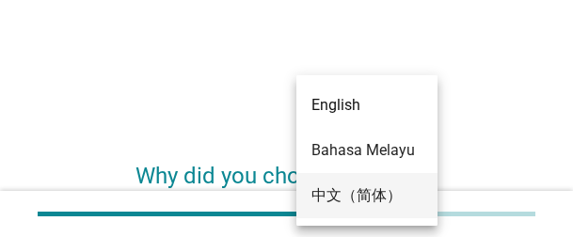
click at [350, 154] on div "中文（简体）" at bounding box center [366, 195] width 111 height 23
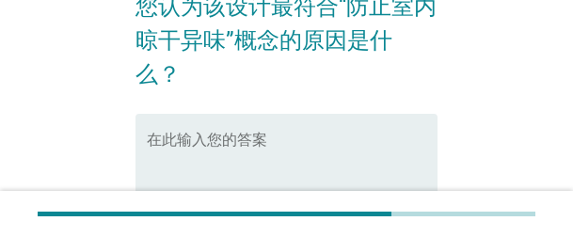
scroll to position [188, 0]
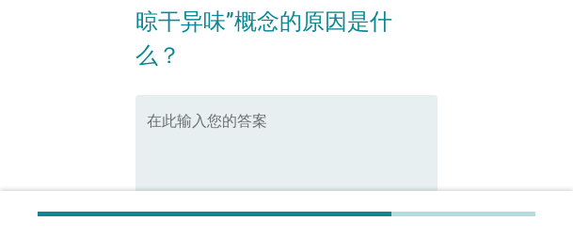
click at [320, 134] on textarea "在此输入您的答案" at bounding box center [292, 167] width 291 height 99
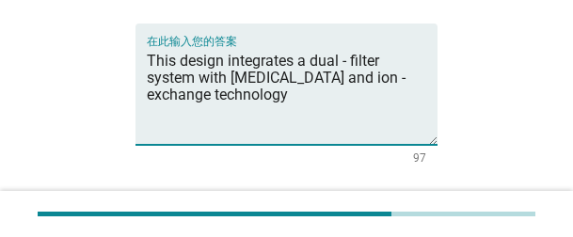
scroll to position [364, 0]
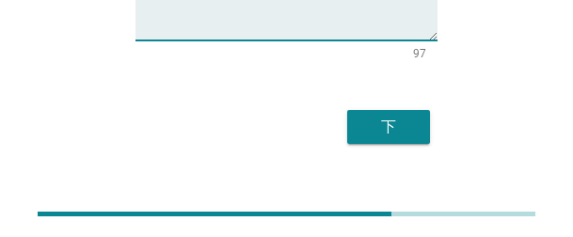
type textarea "This design integrates a dual - filter system with [MEDICAL_DATA] and ion - exc…"
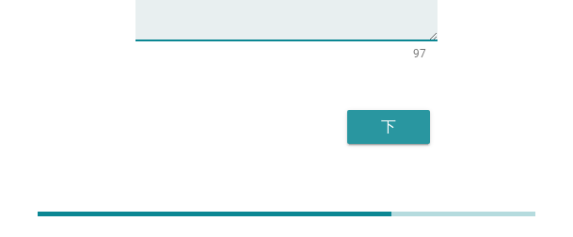
click at [395, 116] on div "下" at bounding box center [388, 127] width 53 height 23
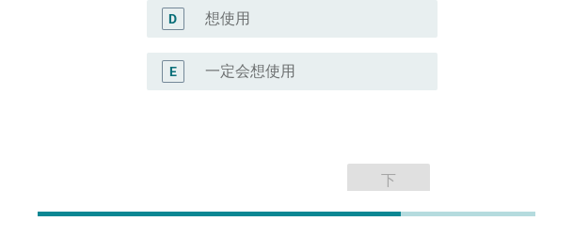
scroll to position [542, 0]
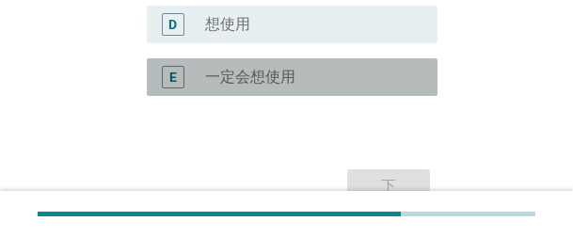
click at [283, 87] on div "radio_button_unchecked 一定会想使用" at bounding box center [313, 77] width 217 height 23
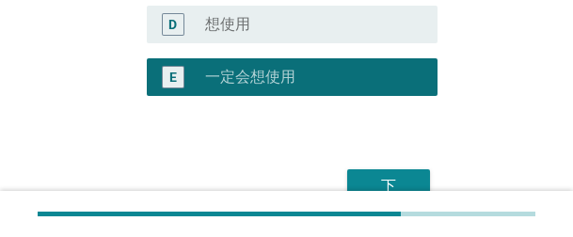
click at [401, 154] on div "下" at bounding box center [388, 186] width 53 height 23
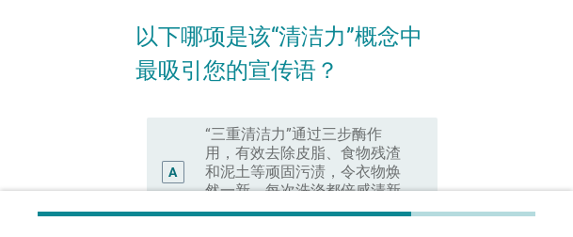
scroll to position [188, 0]
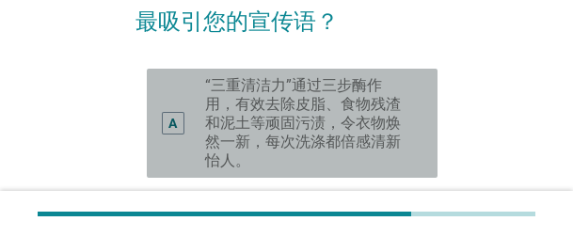
click at [338, 124] on label "“三重清洁力”通过三步酶作用，有效去除皮脂、食物残渣和泥土等顽固污渍，令衣物焕然一新，每次洗涤都倍感清新怡人。" at bounding box center [306, 123] width 202 height 94
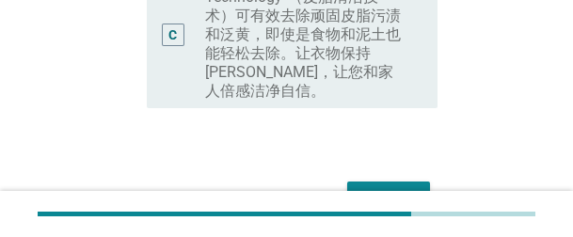
scroll to position [630, 0]
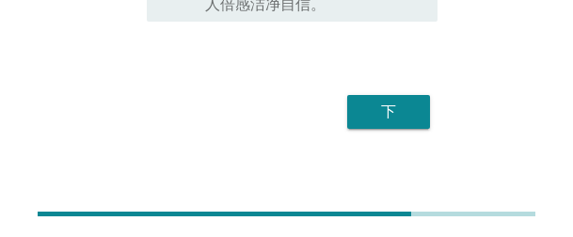
click at [418, 95] on button "下" at bounding box center [388, 112] width 83 height 34
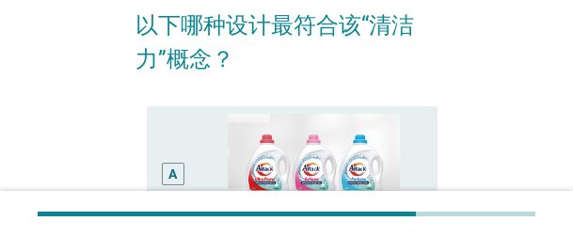
scroll to position [188, 0]
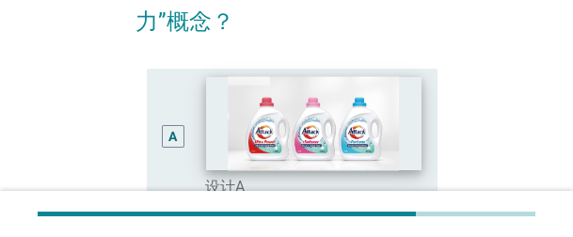
click at [391, 98] on img at bounding box center [313, 123] width 214 height 94
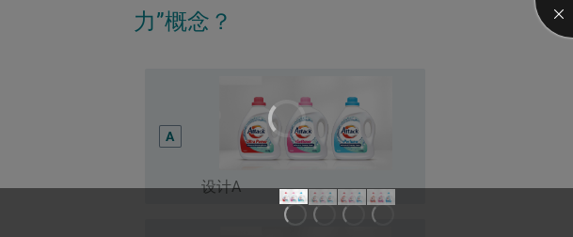
click at [555, 17] on div at bounding box center [572, -1] width 75 height 75
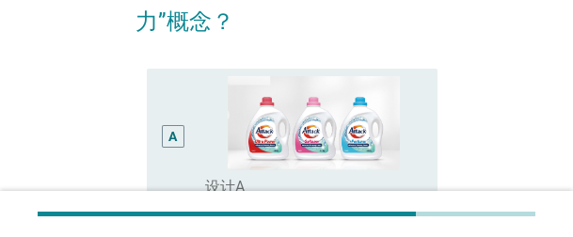
click at [186, 151] on div "A" at bounding box center [183, 136] width 43 height 121
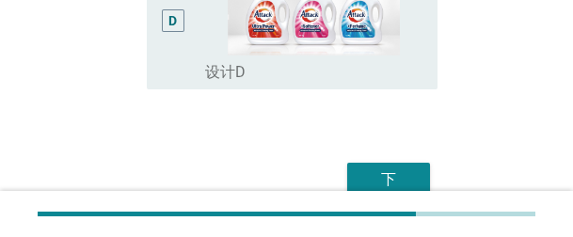
scroll to position [843, 0]
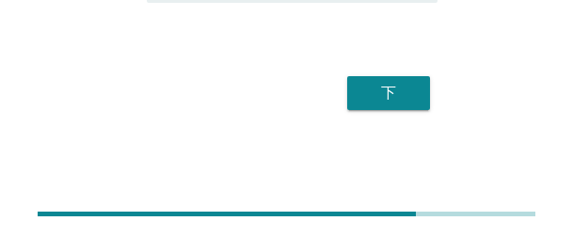
click at [407, 101] on div "下" at bounding box center [388, 93] width 53 height 23
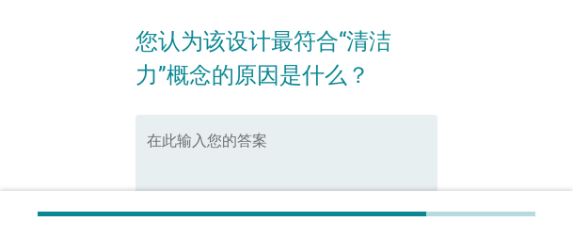
scroll to position [94, 0]
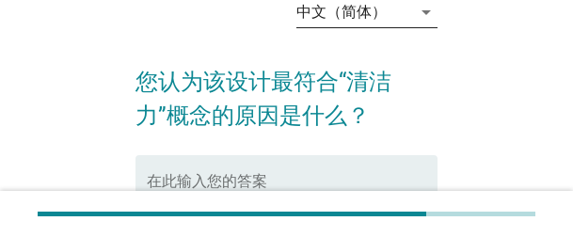
click at [383, 13] on div "中文（简体）" at bounding box center [341, 12] width 90 height 17
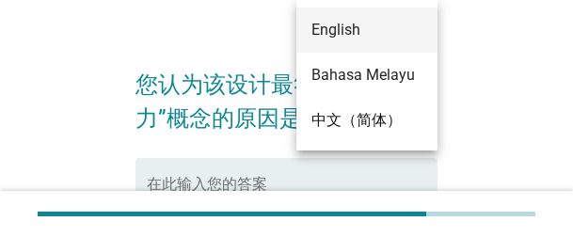
click at [363, 33] on div "English" at bounding box center [366, 30] width 111 height 23
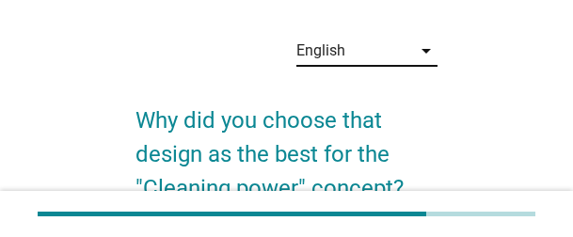
scroll to position [94, 0]
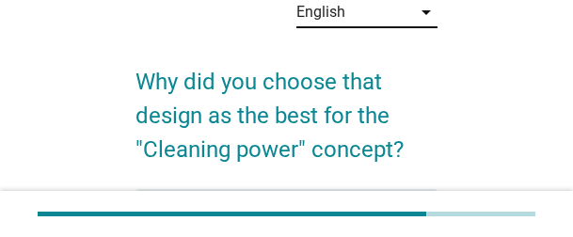
click at [359, 21] on div "English" at bounding box center [353, 12] width 115 height 30
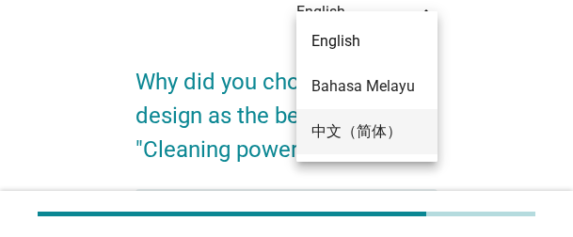
click at [358, 126] on div "中文（简体）" at bounding box center [366, 131] width 111 height 23
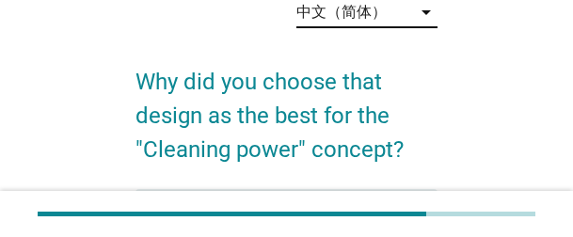
scroll to position [0, 0]
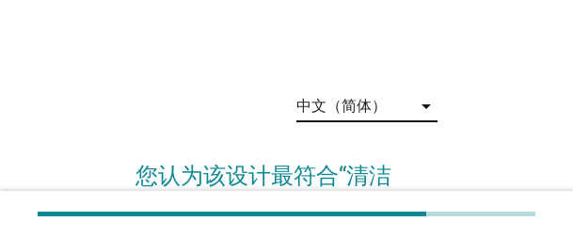
click at [378, 108] on div "中文（简体）" at bounding box center [341, 106] width 90 height 17
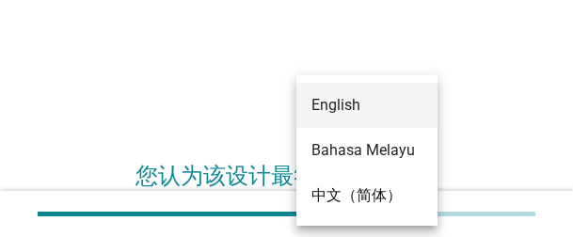
click at [372, 110] on div "English" at bounding box center [366, 105] width 111 height 23
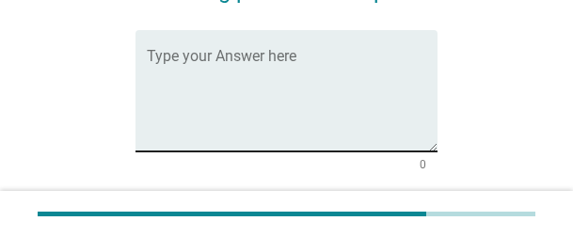
scroll to position [282, 0]
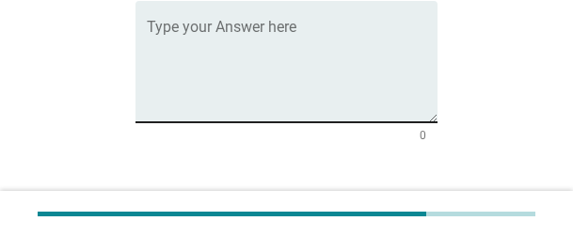
click at [289, 87] on textarea "Type your Answer here" at bounding box center [292, 73] width 291 height 99
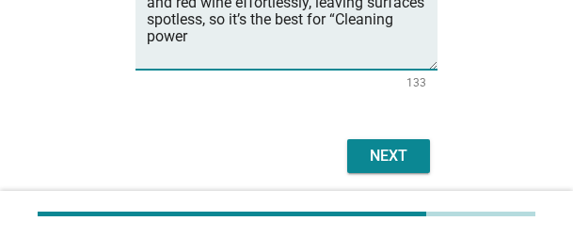
scroll to position [398, 0]
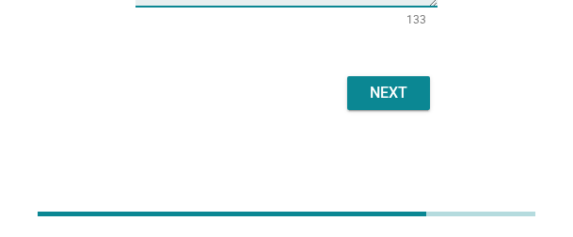
type textarea "It can tackle the toughest stains like oil and red wine effortlessly, leaving s…"
click at [383, 92] on div "Next" at bounding box center [388, 93] width 53 height 23
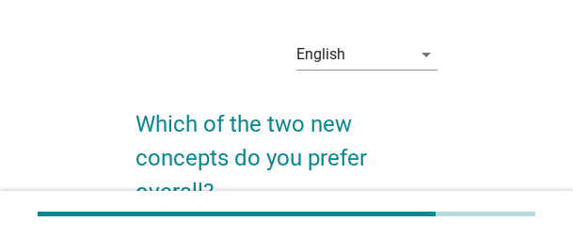
scroll to position [94, 0]
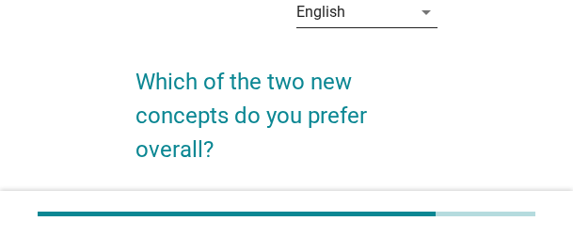
click at [388, 20] on div "English" at bounding box center [353, 12] width 115 height 30
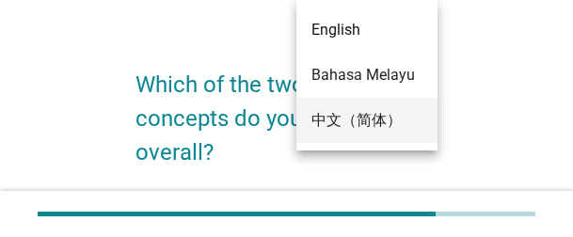
click at [370, 105] on div "中文（简体）" at bounding box center [366, 120] width 111 height 45
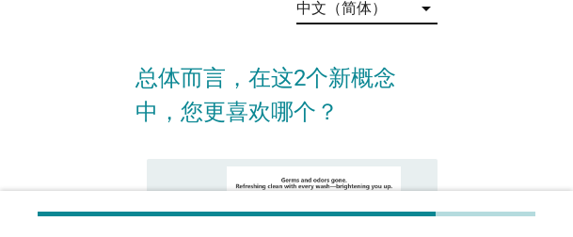
scroll to position [188, 0]
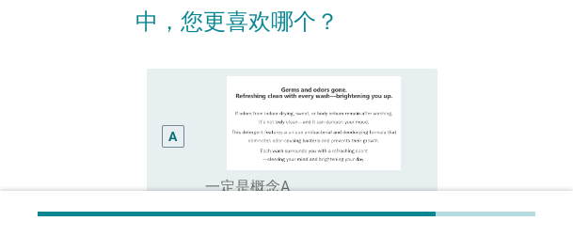
click at [179, 135] on div "A" at bounding box center [173, 136] width 23 height 23
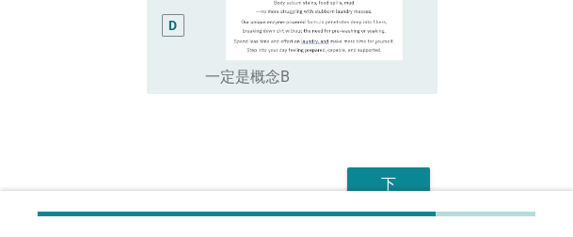
scroll to position [843, 0]
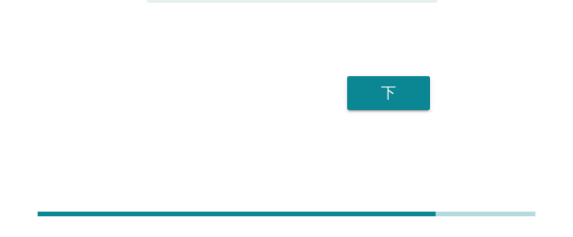
click at [431, 96] on div "下" at bounding box center [286, 93] width 302 height 45
click at [397, 96] on div "下" at bounding box center [388, 93] width 53 height 23
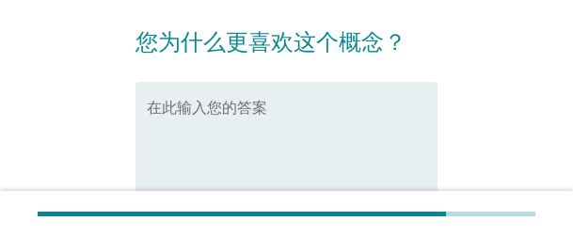
scroll to position [94, 0]
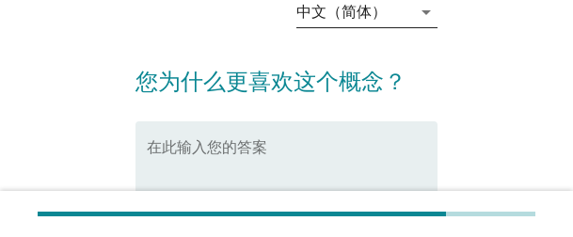
click at [367, 18] on div "中文（简体）" at bounding box center [341, 12] width 90 height 17
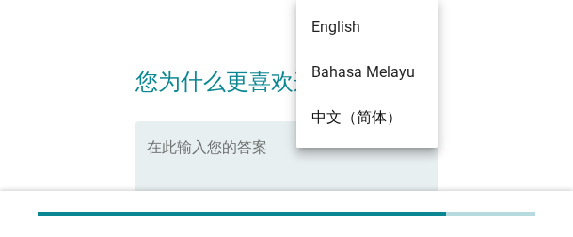
scroll to position [91, 0]
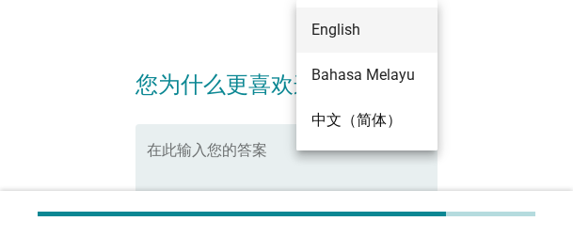
click at [354, 29] on div "English" at bounding box center [366, 30] width 111 height 23
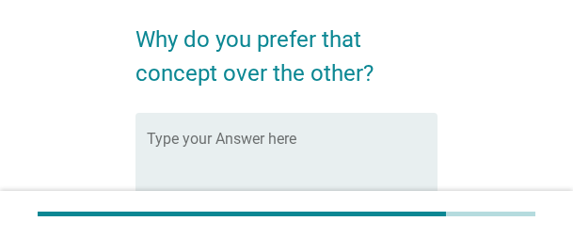
scroll to position [188, 0]
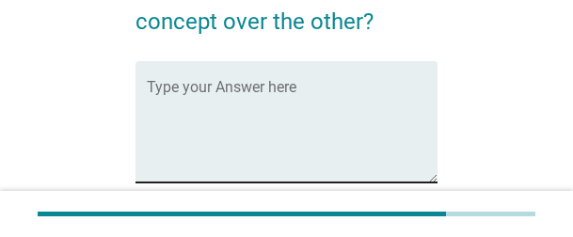
click at [323, 130] on textarea "Type your Answer here" at bounding box center [292, 133] width 291 height 99
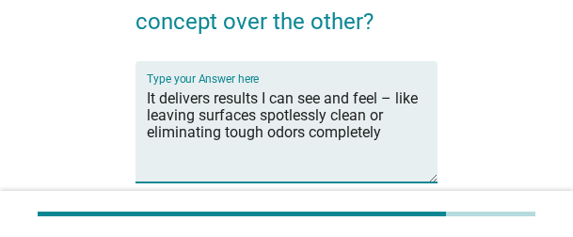
type textarea "It delivers results I can see and feel – like leaving surfaces spotlessly clean…"
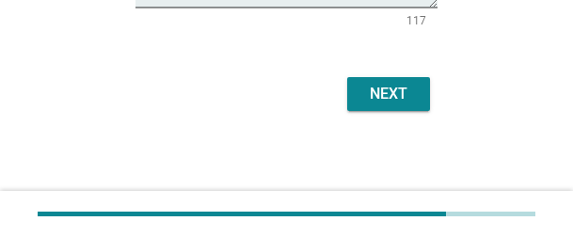
scroll to position [364, 0]
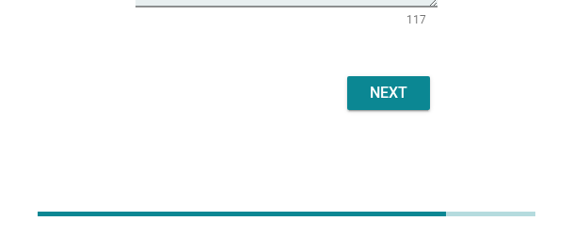
click at [401, 93] on div "Next" at bounding box center [388, 93] width 53 height 23
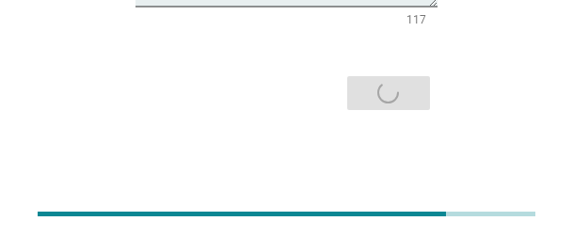
scroll to position [0, 0]
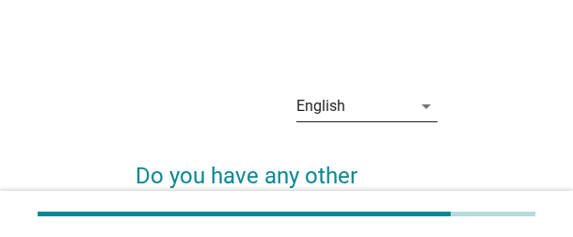
click at [397, 104] on div "English" at bounding box center [353, 106] width 115 height 30
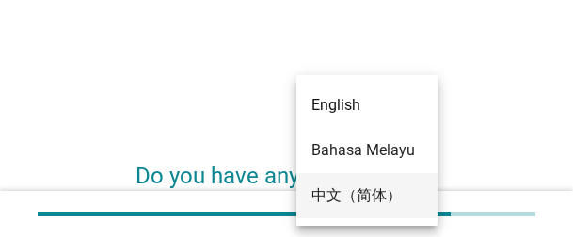
click at [345, 154] on div "中文（简体）" at bounding box center [366, 195] width 111 height 23
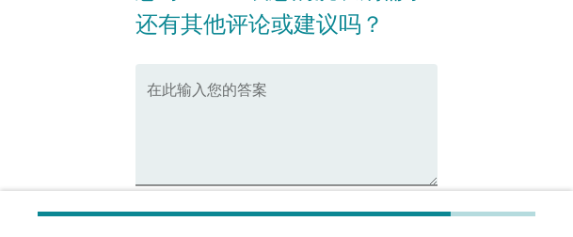
scroll to position [188, 0]
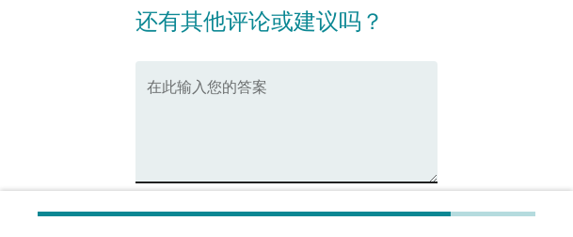
click at [265, 154] on textarea "在此输入您的答案" at bounding box center [292, 133] width 291 height 99
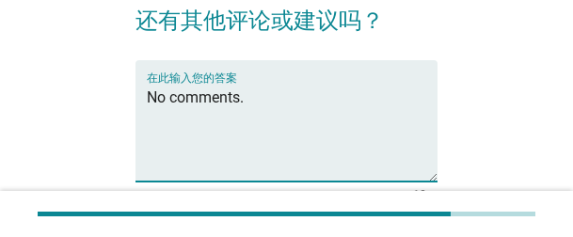
scroll to position [364, 0]
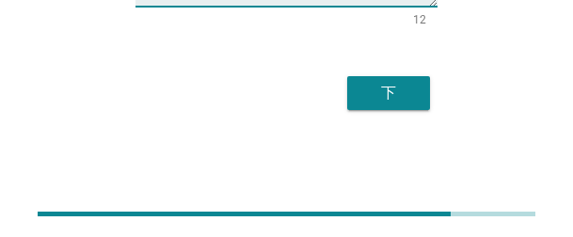
type textarea "No comments."
click at [399, 107] on button "下" at bounding box center [388, 93] width 83 height 34
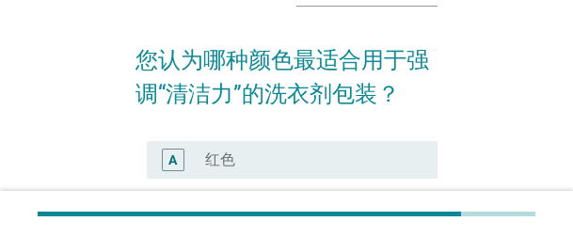
scroll to position [188, 0]
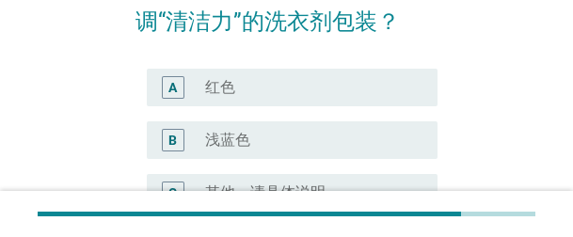
click at [243, 132] on label "浅蓝色" at bounding box center [227, 140] width 45 height 19
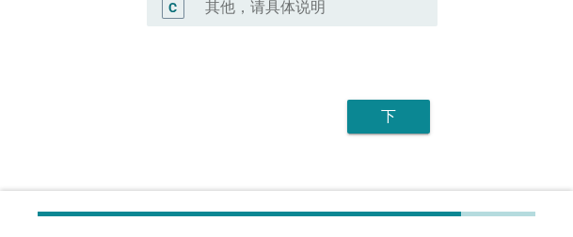
scroll to position [376, 0]
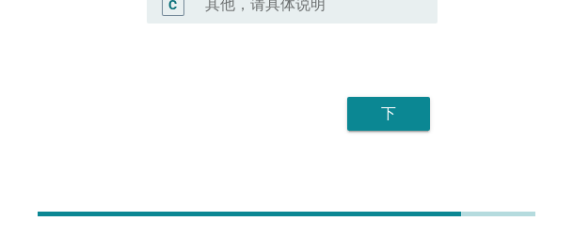
click at [395, 115] on div "下" at bounding box center [388, 113] width 53 height 23
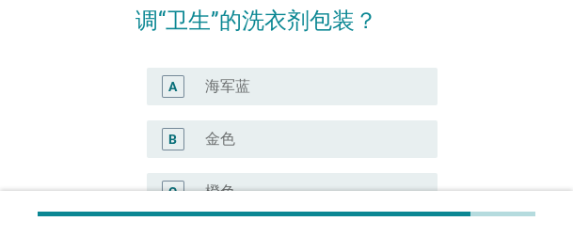
scroll to position [188, 0]
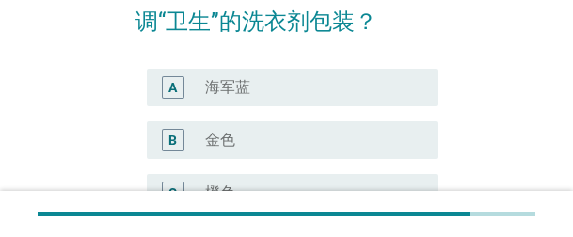
click at [258, 134] on div "radio_button_unchecked 金色" at bounding box center [306, 140] width 202 height 19
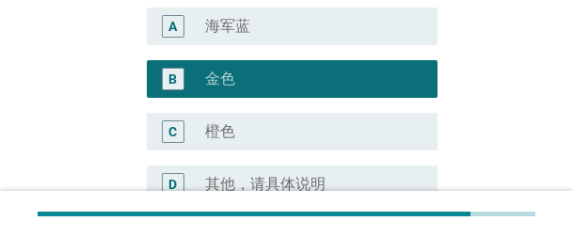
scroll to position [376, 0]
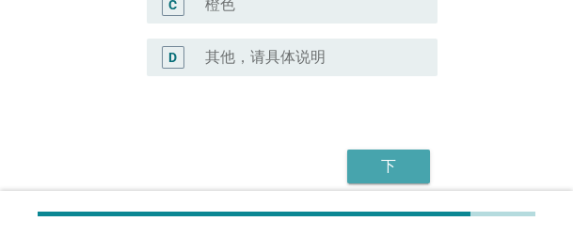
click at [399, 154] on div "下" at bounding box center [388, 166] width 53 height 23
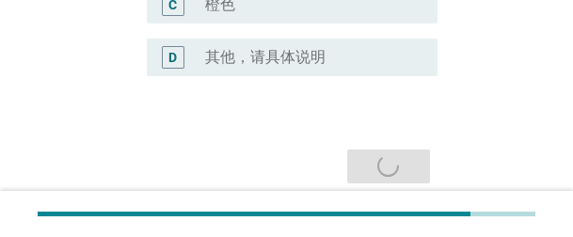
scroll to position [0, 0]
